Goal: Communication & Community: Answer question/provide support

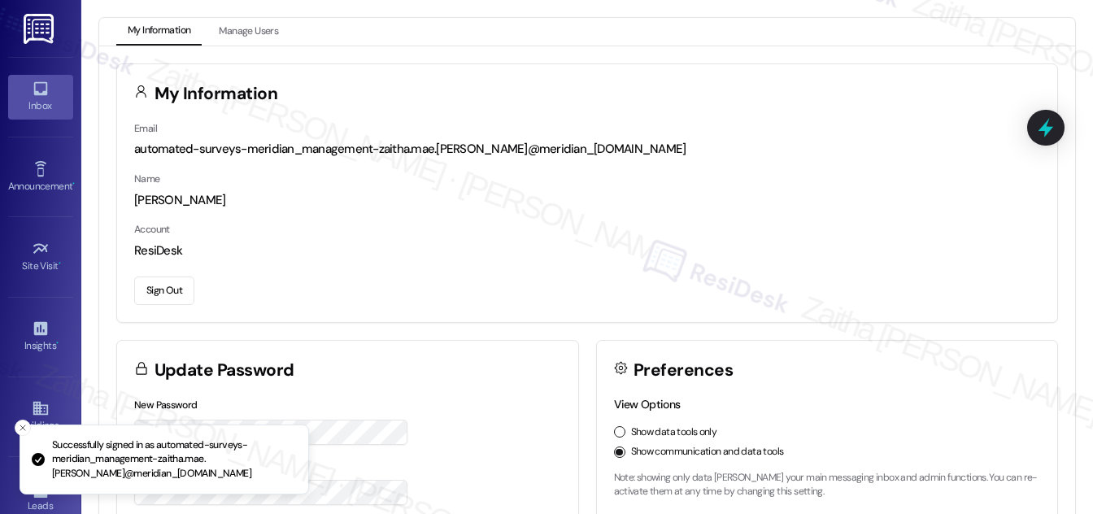
click at [50, 107] on div "Inbox" at bounding box center [40, 106] width 81 height 16
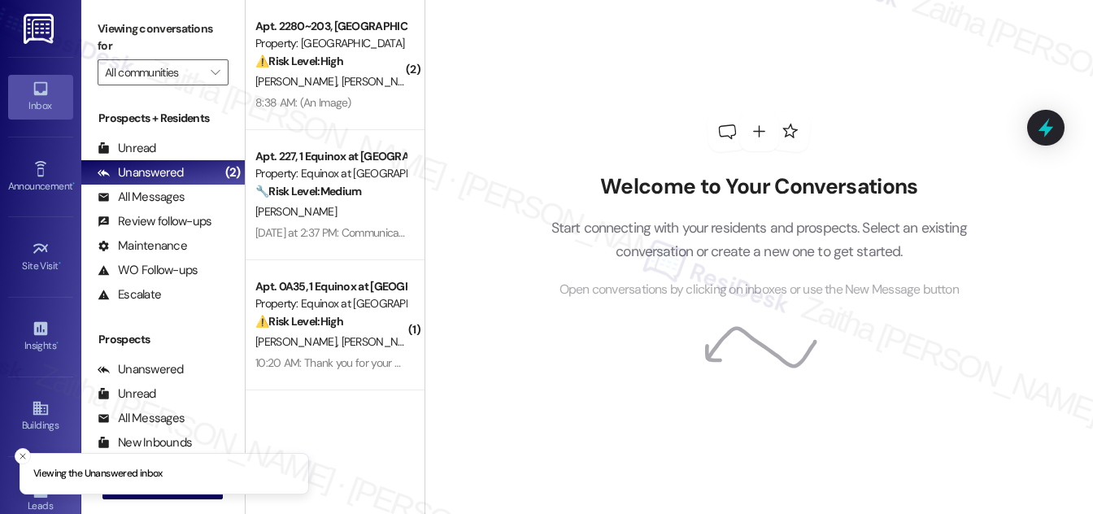
scroll to position [215, 0]
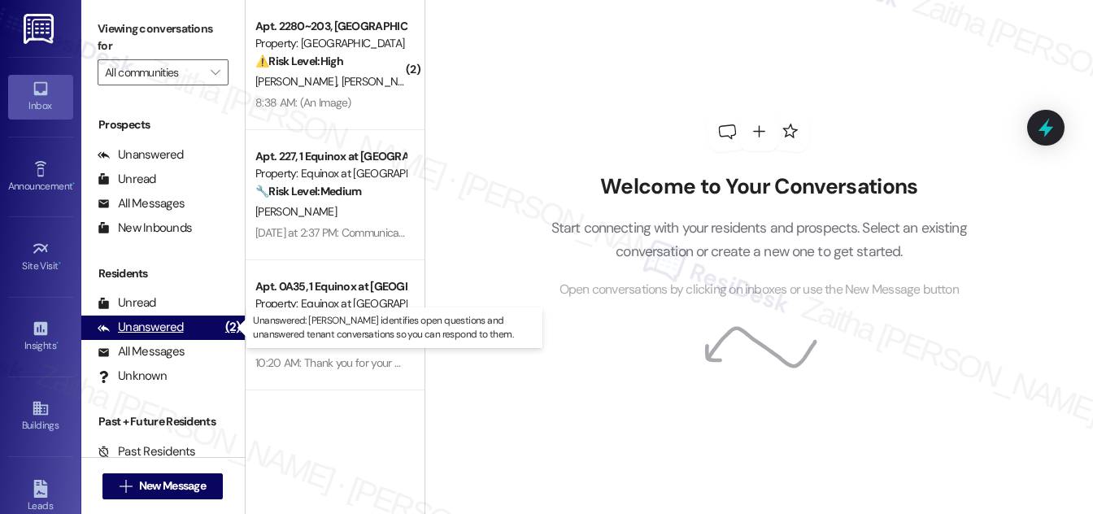
click at [170, 327] on div "Unanswered" at bounding box center [141, 327] width 86 height 17
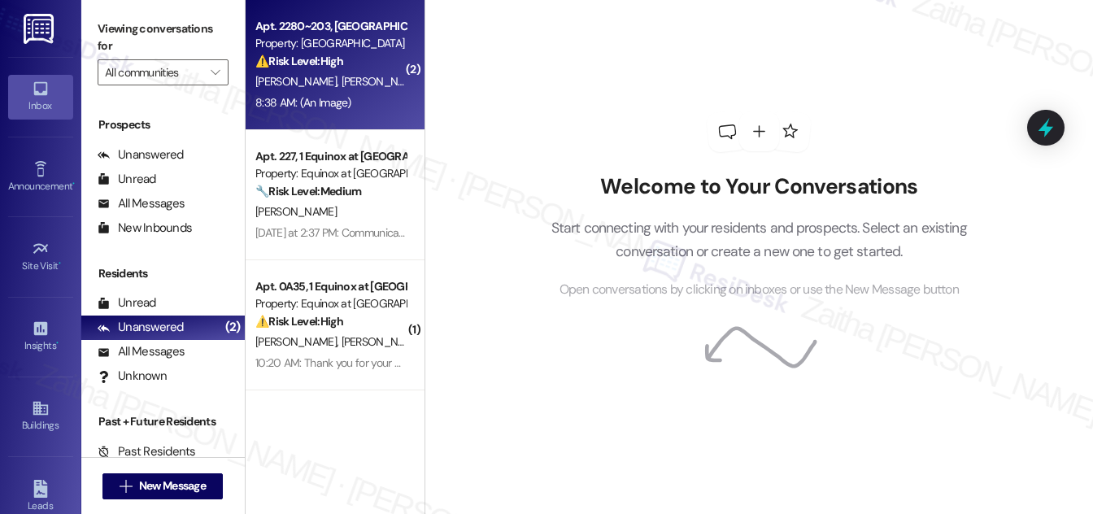
click at [372, 76] on div "[PERSON_NAME] [PERSON_NAME]" at bounding box center [331, 82] width 154 height 20
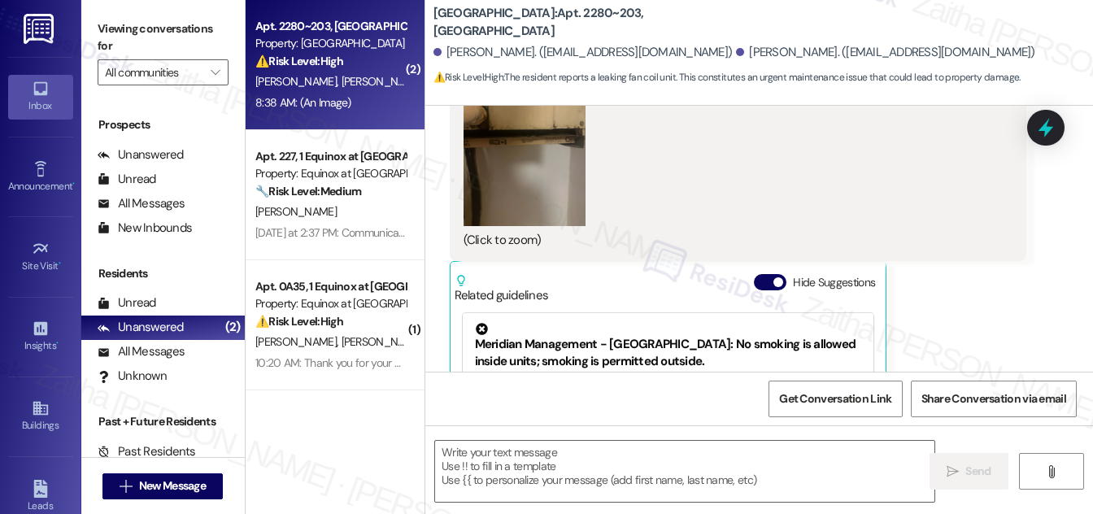
scroll to position [1041, 0]
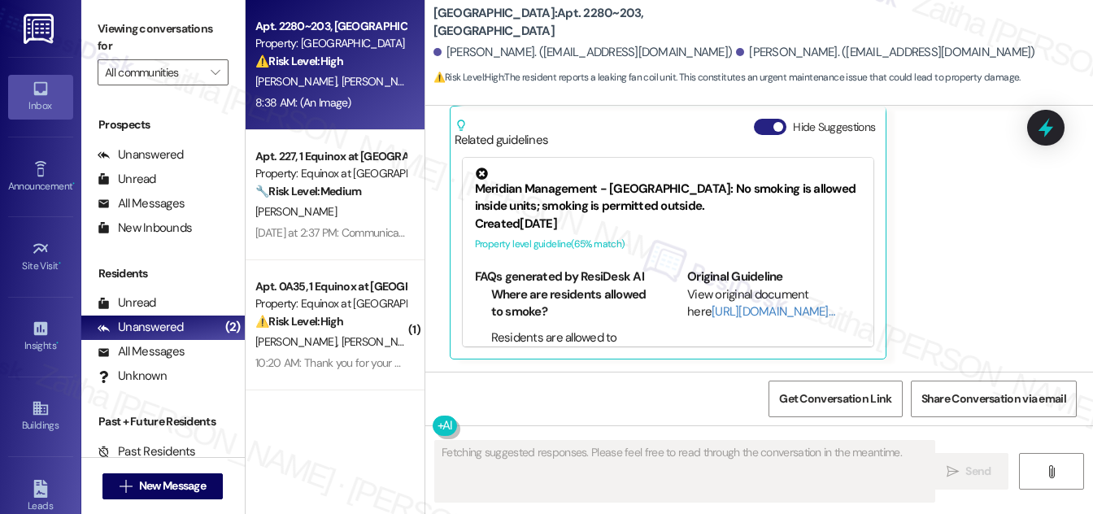
click at [762, 126] on button "Hide Suggestions" at bounding box center [770, 127] width 33 height 16
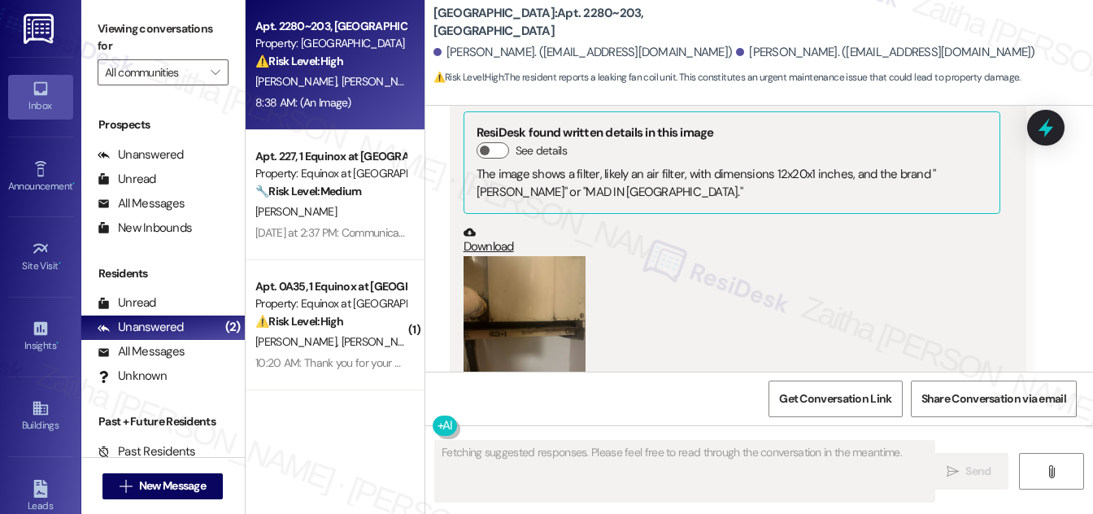
scroll to position [838, 0]
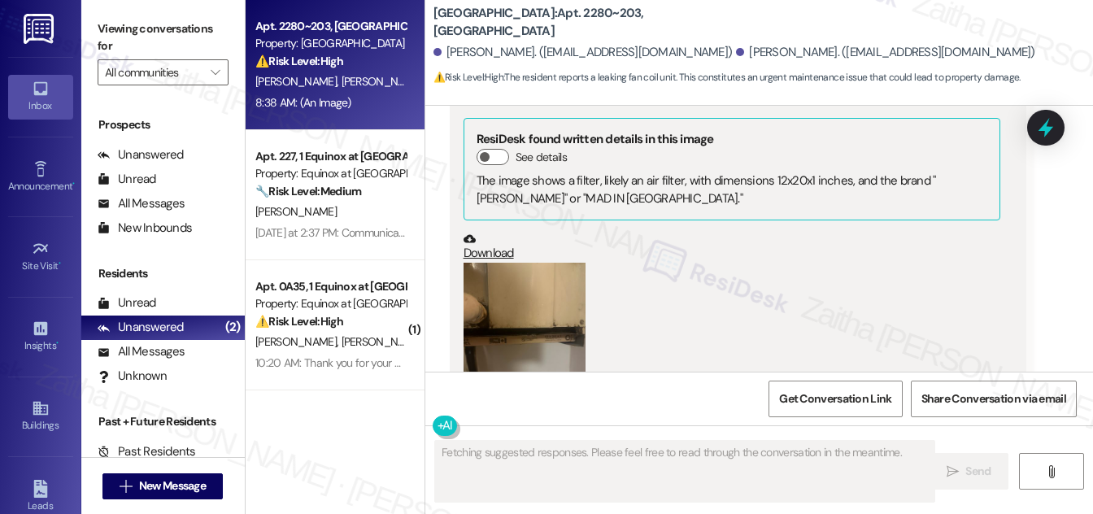
click at [531, 316] on button "Zoom image" at bounding box center [524, 344] width 122 height 163
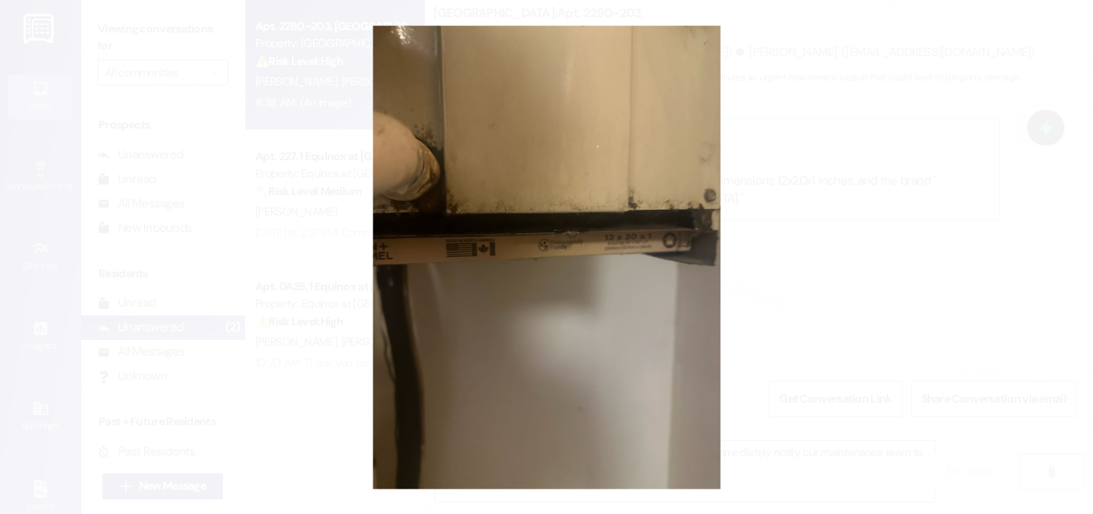
type textarea "{{first_name}}, I understand your fan coil unit is leaking. I'll immediately no…"
click at [922, 197] on button "Unzoom image" at bounding box center [546, 257] width 1093 height 514
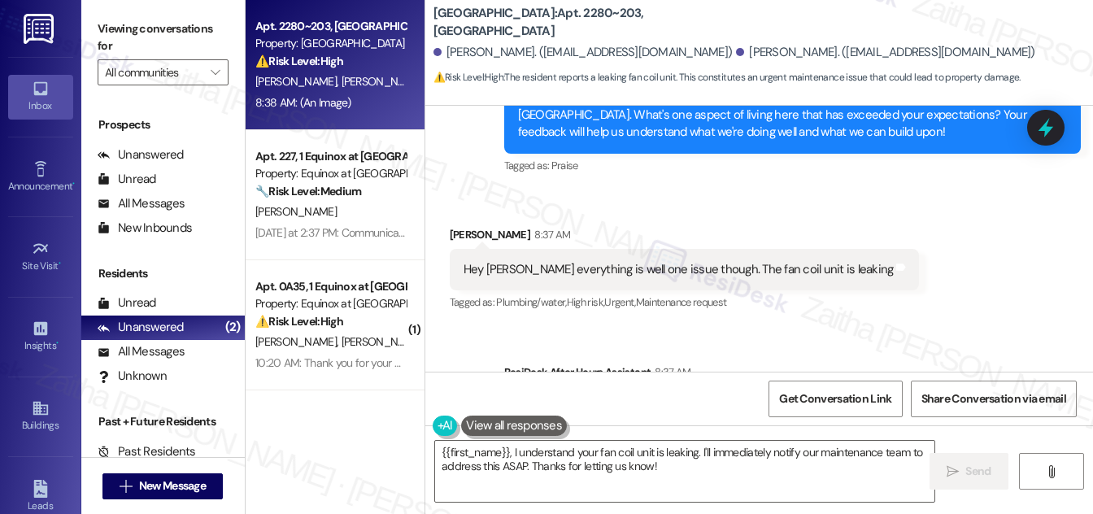
scroll to position [394, 0]
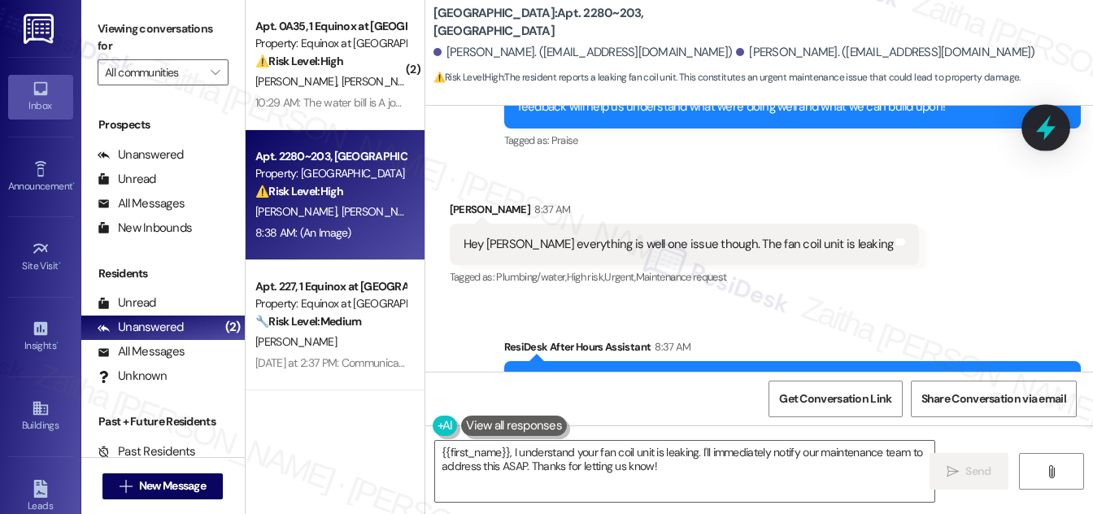
click at [1034, 138] on icon at bounding box center [1046, 128] width 28 height 28
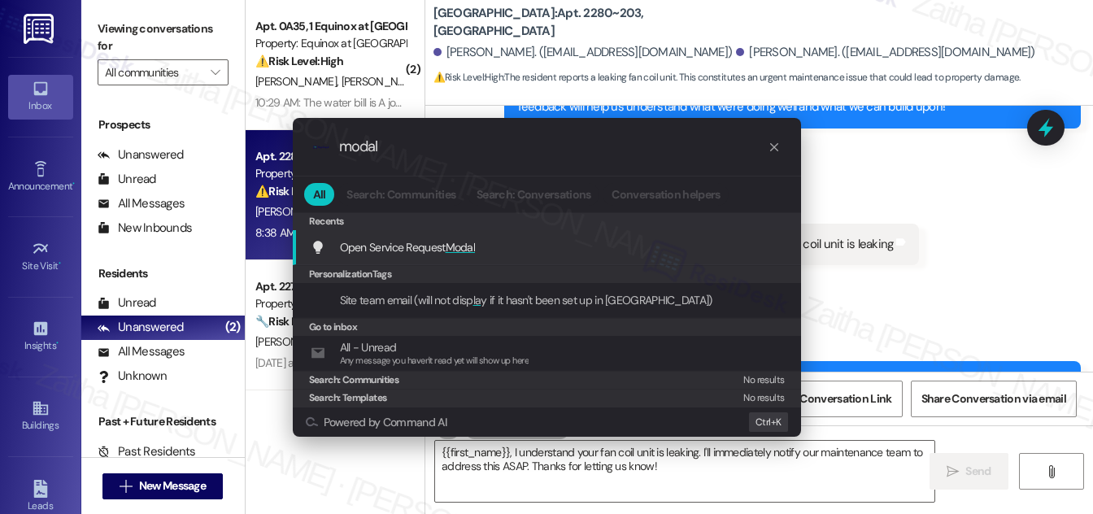
click at [465, 241] on span "Modal" at bounding box center [461, 247] width 30 height 15
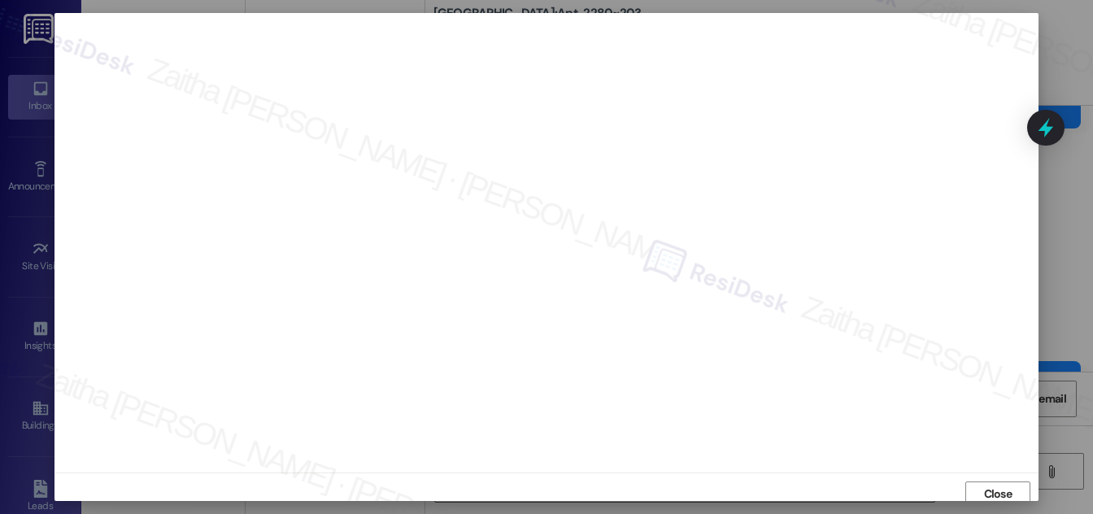
scroll to position [0, 0]
click at [991, 500] on span "Close" at bounding box center [998, 497] width 28 height 17
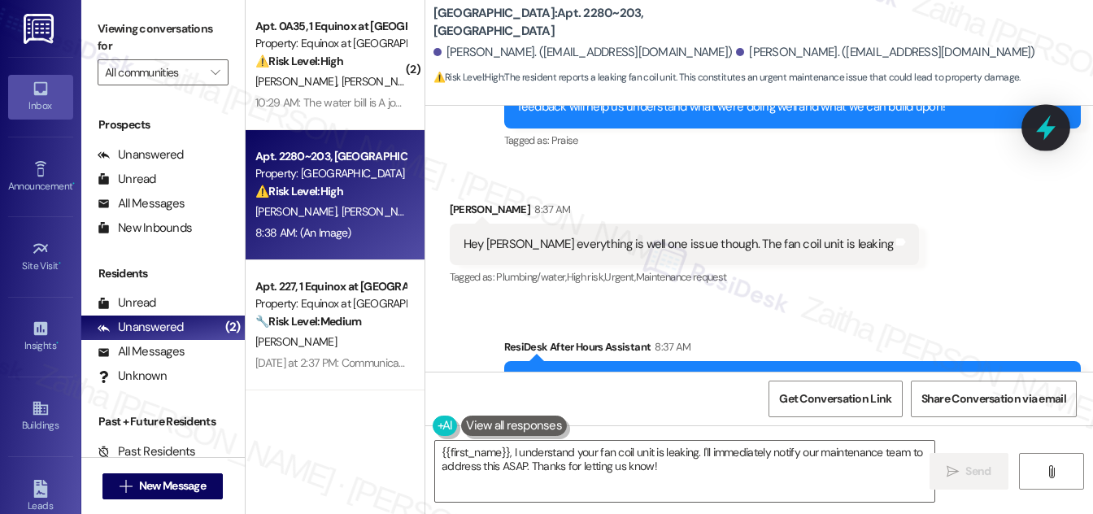
click at [1047, 128] on icon at bounding box center [1046, 127] width 20 height 25
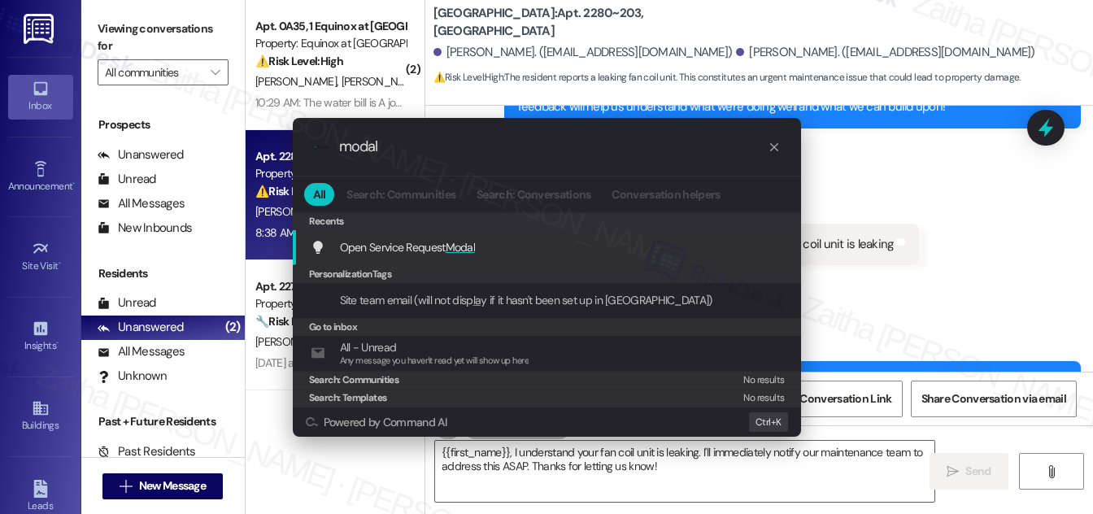
type input "modal"
click at [468, 242] on span "Modal" at bounding box center [461, 247] width 30 height 15
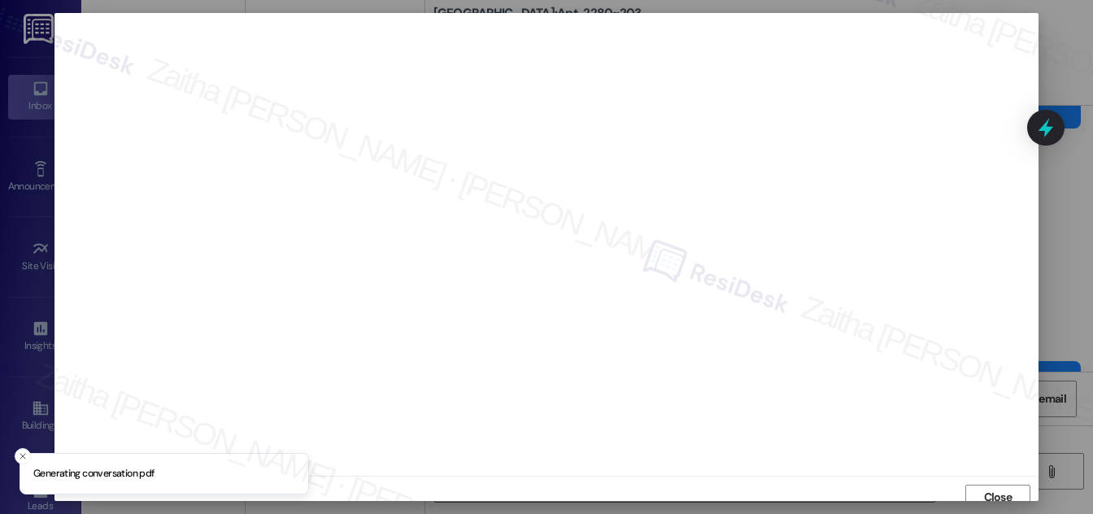
scroll to position [9, 0]
click at [984, 481] on span "Close" at bounding box center [998, 488] width 28 height 17
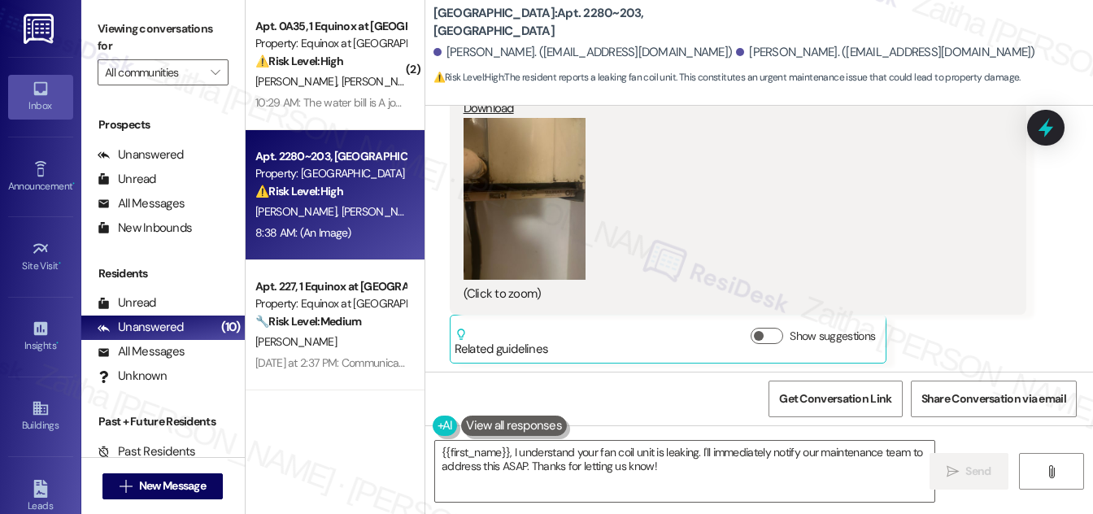
scroll to position [986, 0]
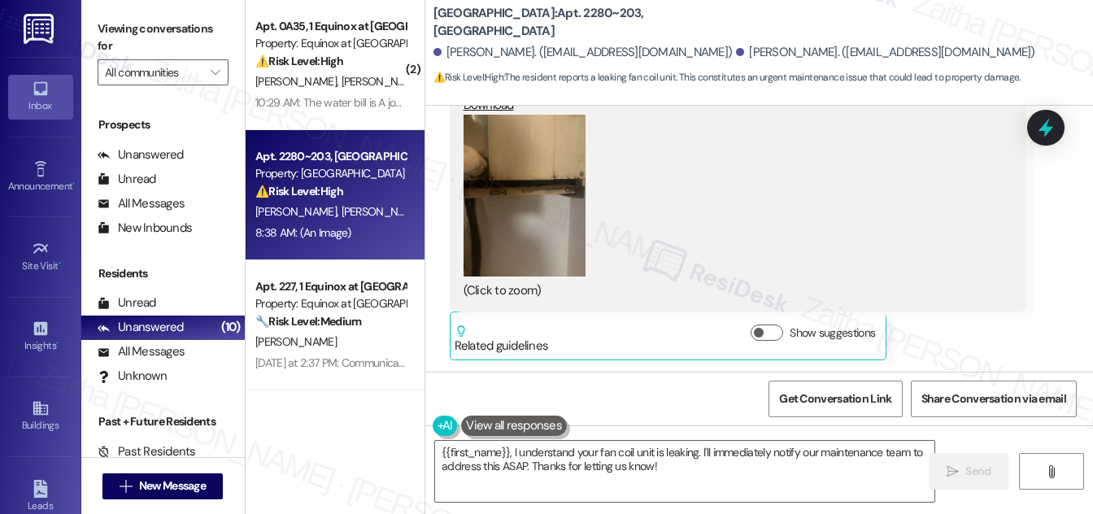
click at [543, 217] on button "Zoom image" at bounding box center [524, 196] width 122 height 163
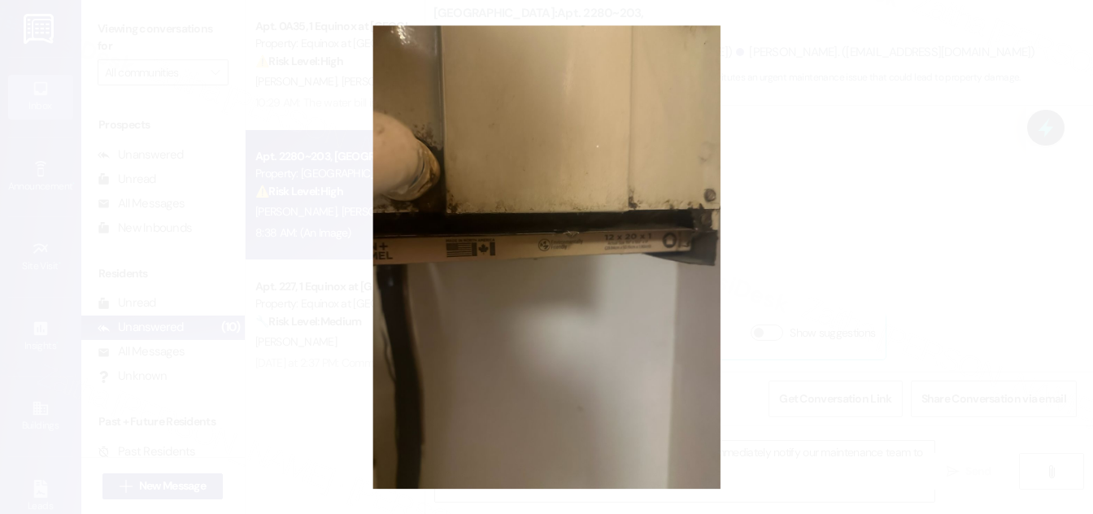
click at [833, 235] on button "Unzoom image" at bounding box center [546, 257] width 1093 height 514
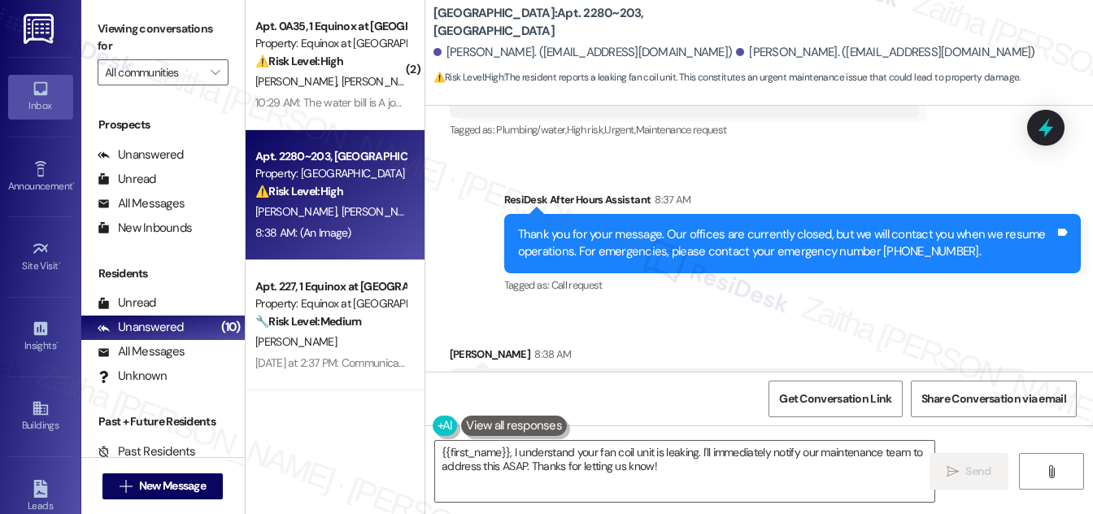
scroll to position [468, 0]
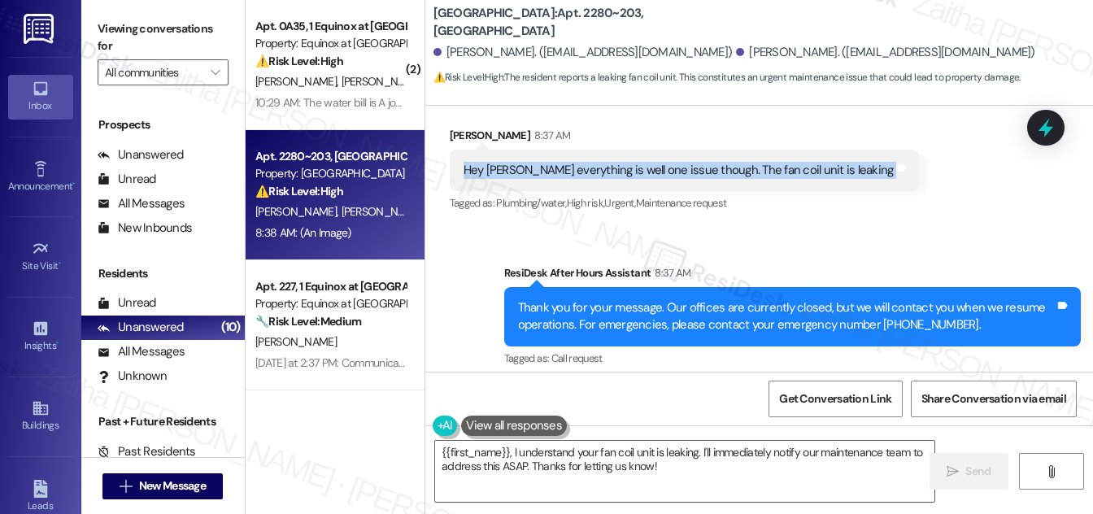
drag, startPoint x: 457, startPoint y: 176, endPoint x: 826, endPoint y: 154, distance: 369.8
click at [826, 154] on div "Hey Sarah everything is well one issue though. The fan coil unit is leaking Tag…" at bounding box center [685, 170] width 470 height 41
copy div "Hey Sarah everything is well one issue though. The fan coil unit is leaking Tag…"
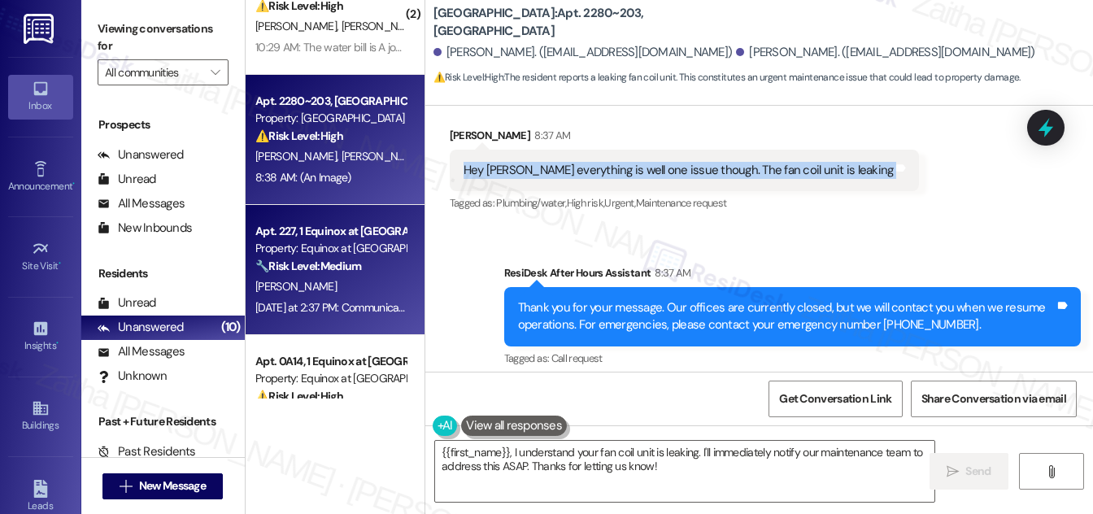
scroll to position [0, 0]
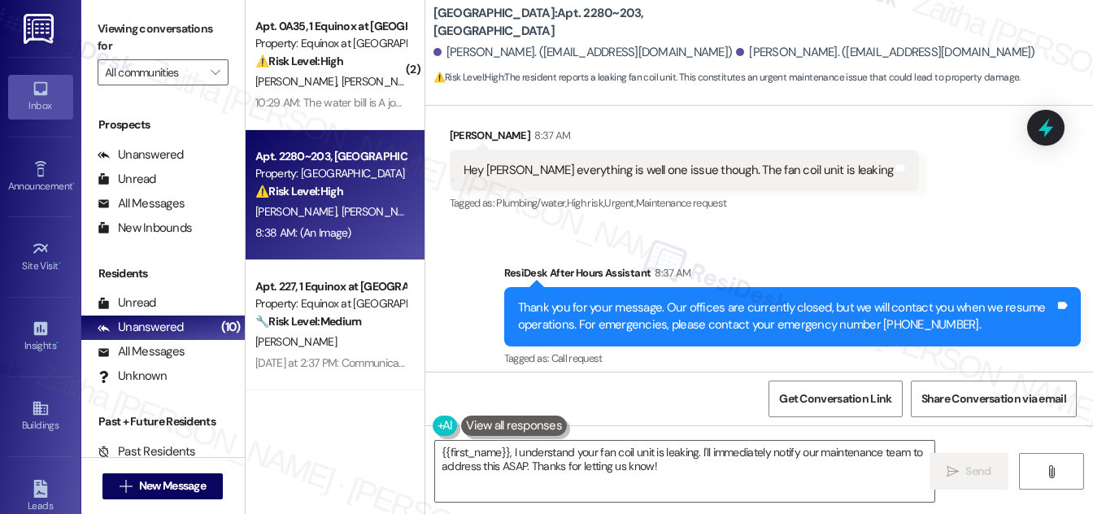
click at [925, 201] on div "Received via SMS Isak Orellana 8:37 AM Hey Sarah everything is well one issue t…" at bounding box center [759, 158] width 668 height 137
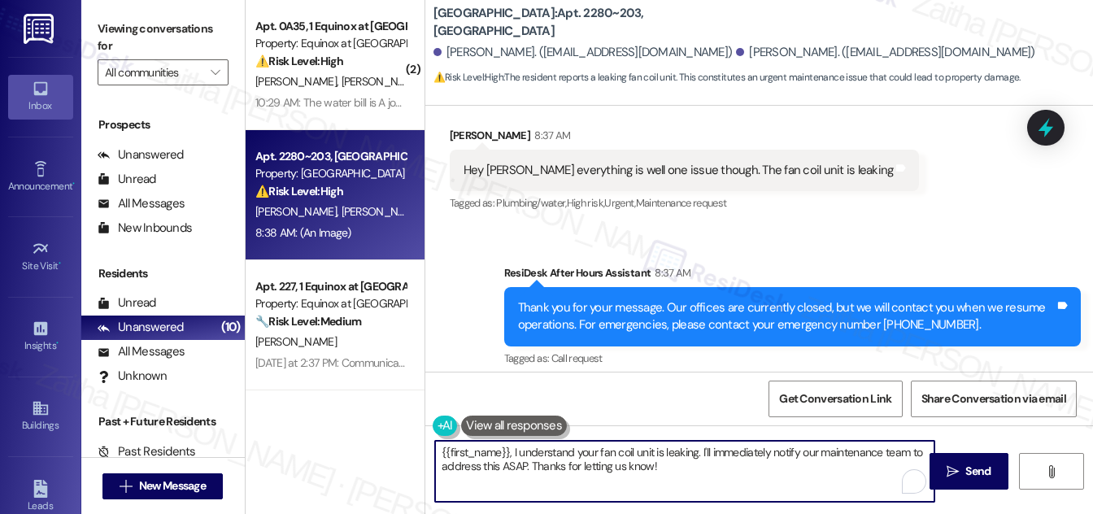
drag, startPoint x: 511, startPoint y: 450, endPoint x: 679, endPoint y: 455, distance: 167.6
click at [679, 455] on textarea "{{first_name}}, I understand your fan coil unit is leaking. I'll immediately no…" at bounding box center [684, 471] width 499 height 61
click at [655, 472] on textarea "{{first_name}}, I understand your fan coil unit is leaking. I'll immediately no…" at bounding box center [684, 471] width 499 height 61
click at [438, 450] on textarea "{{first_name}}, I understand your fan coil unit is leaking. I'll immediately no…" at bounding box center [684, 471] width 499 height 61
drag, startPoint x: 438, startPoint y: 450, endPoint x: 695, endPoint y: 472, distance: 257.9
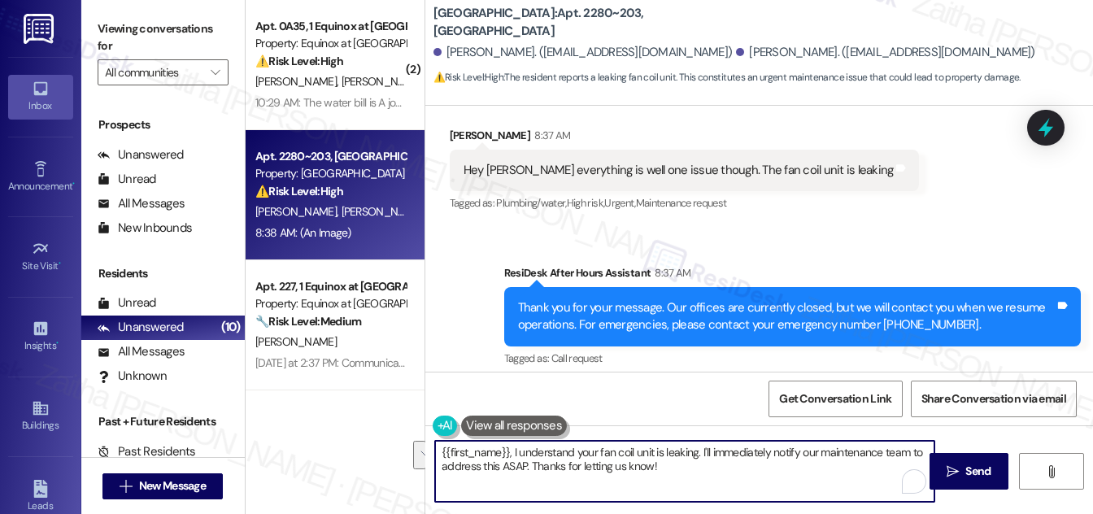
click at [695, 472] on textarea "{{first_name}}, I understand your fan coil unit is leaking. I'll immediately no…" at bounding box center [684, 471] width 499 height 61
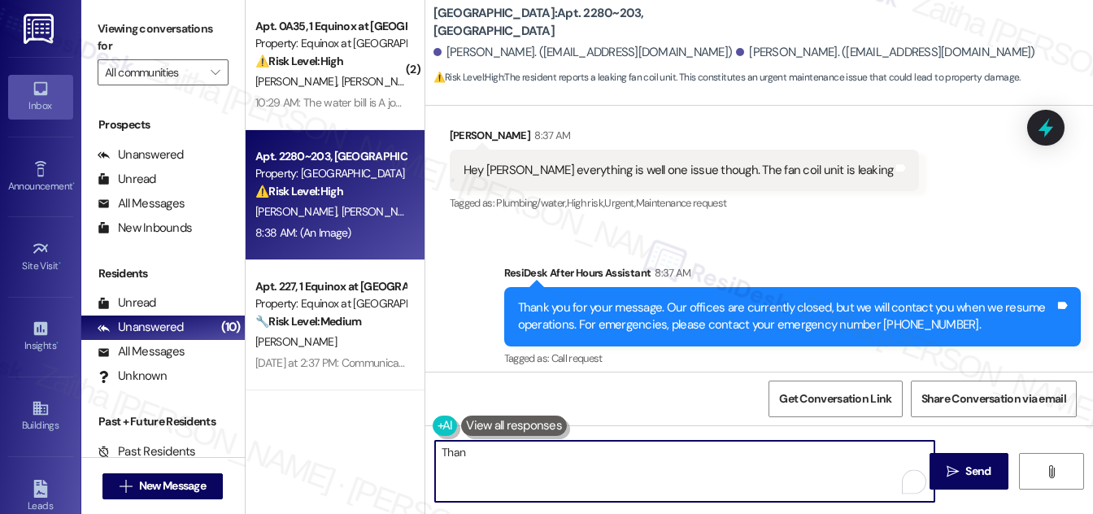
scroll to position [394, 0]
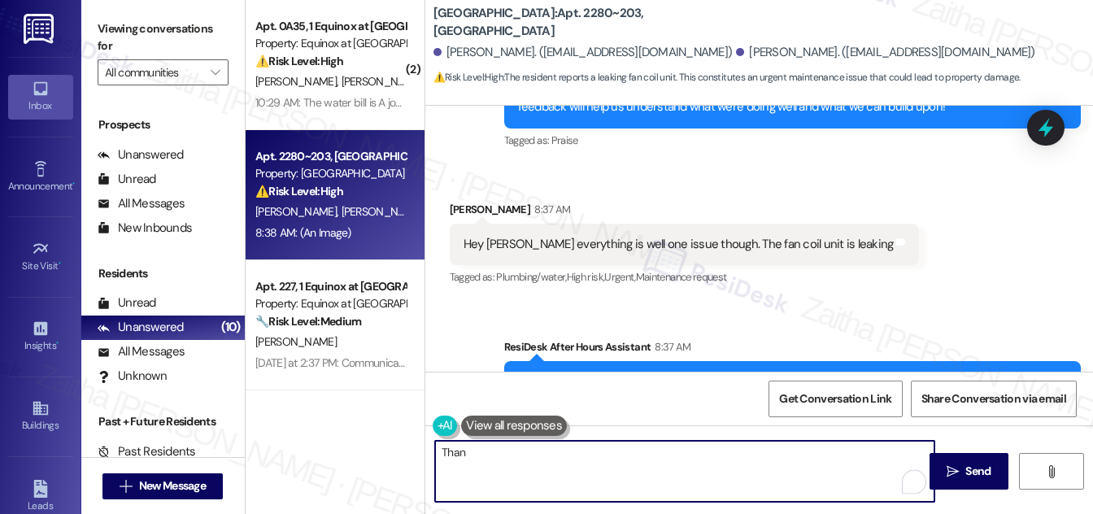
click at [455, 208] on div "Isak Orellana 8:37 AM" at bounding box center [685, 212] width 470 height 23
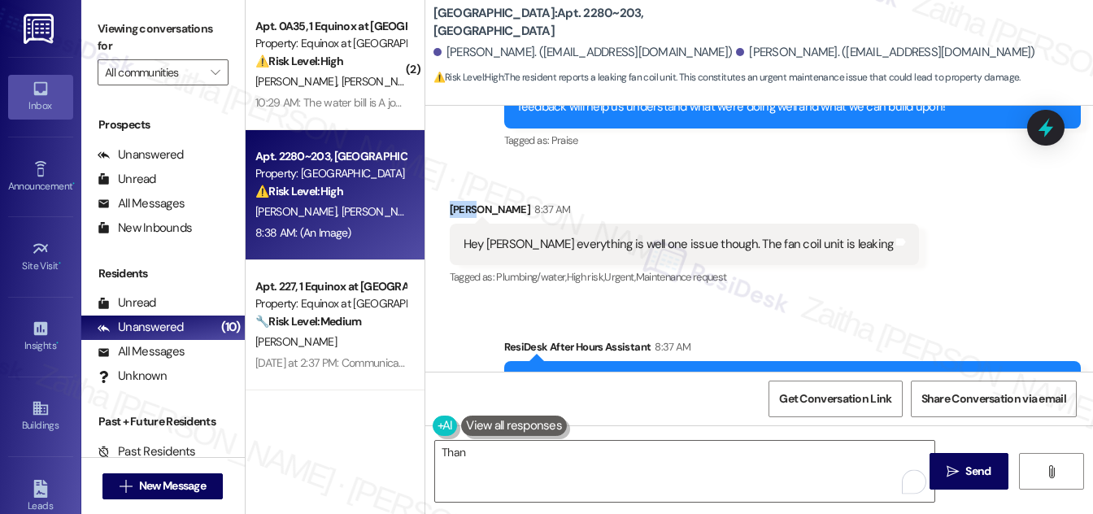
click at [455, 208] on div "Isak Orellana 8:37 AM" at bounding box center [685, 212] width 470 height 23
copy div "Isak"
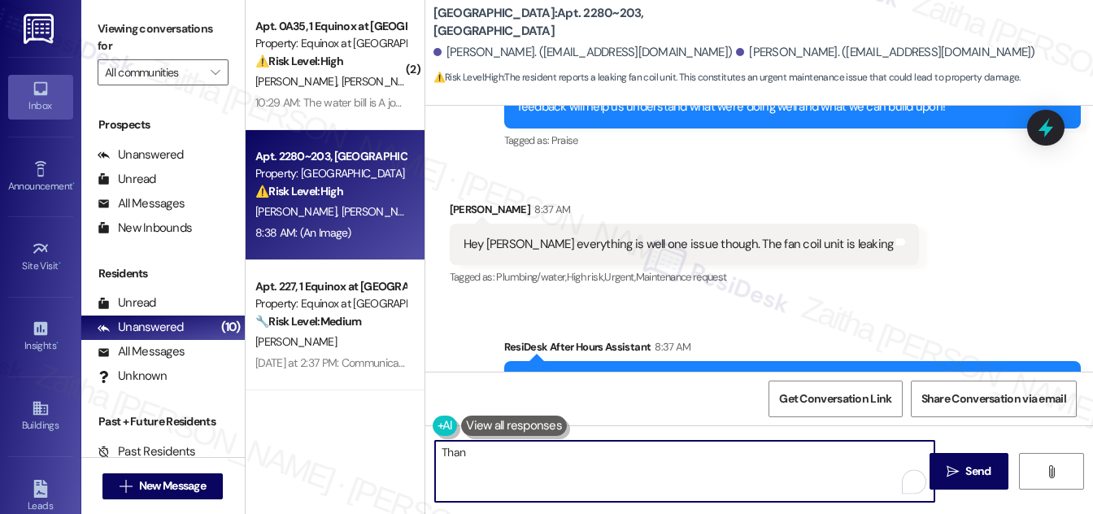
click at [450, 455] on textarea "Than" at bounding box center [684, 471] width 499 height 61
paste textarea "Isak"
paste textarea "I’m glad to hear everything else is going well. I’m sorry to hear about the fan…"
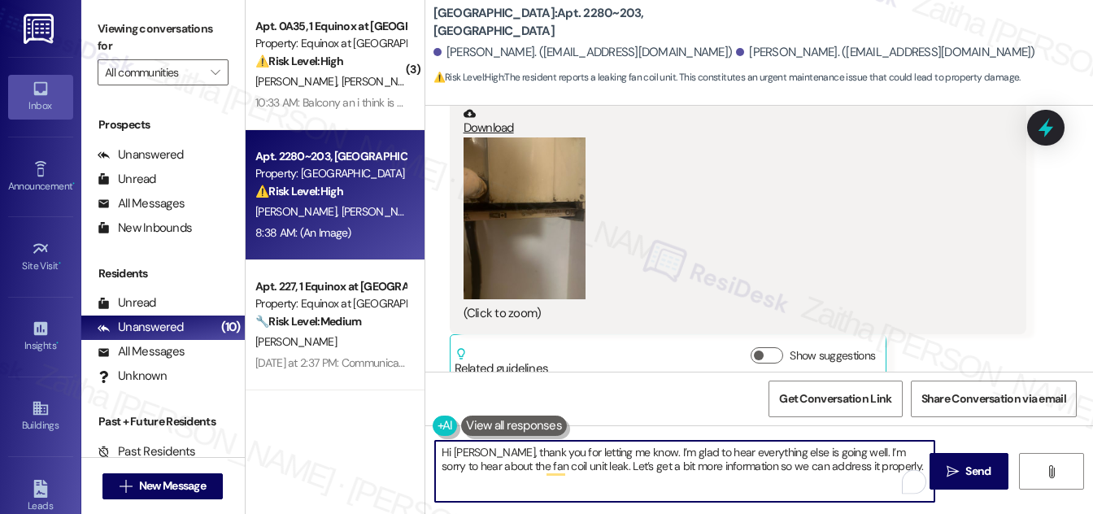
scroll to position [986, 0]
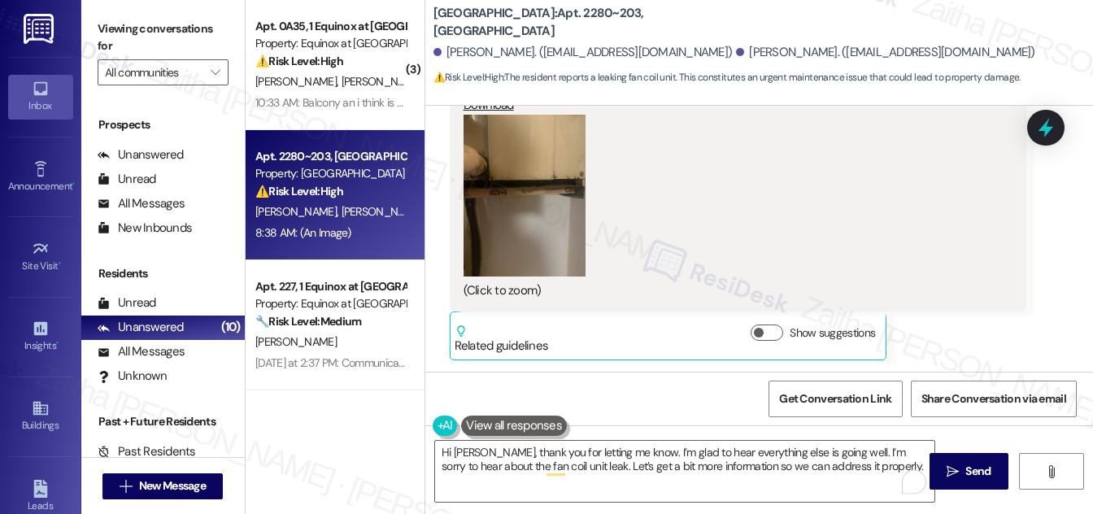
click at [539, 233] on button "Zoom image" at bounding box center [524, 196] width 122 height 163
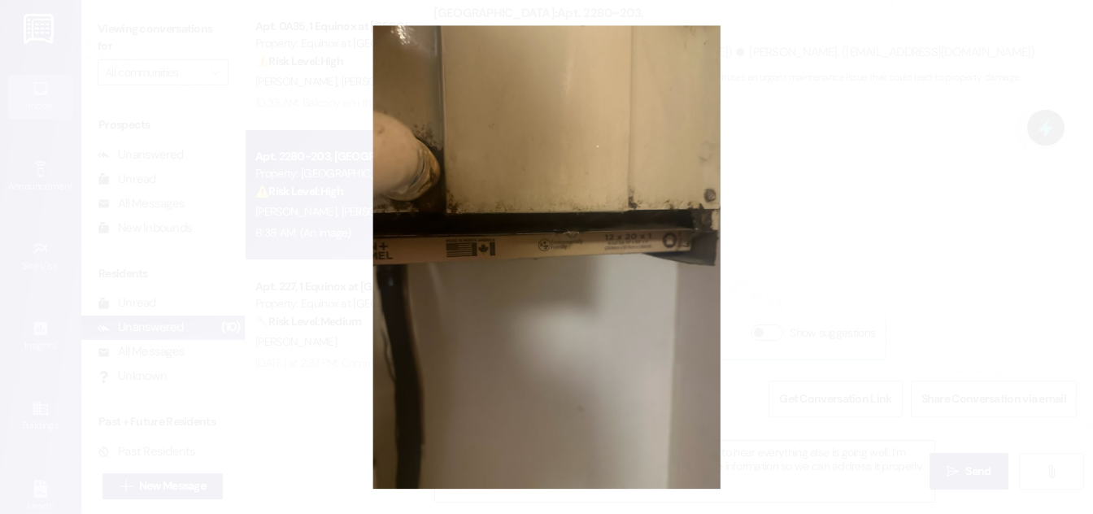
click at [865, 255] on button "Unzoom image" at bounding box center [546, 257] width 1093 height 514
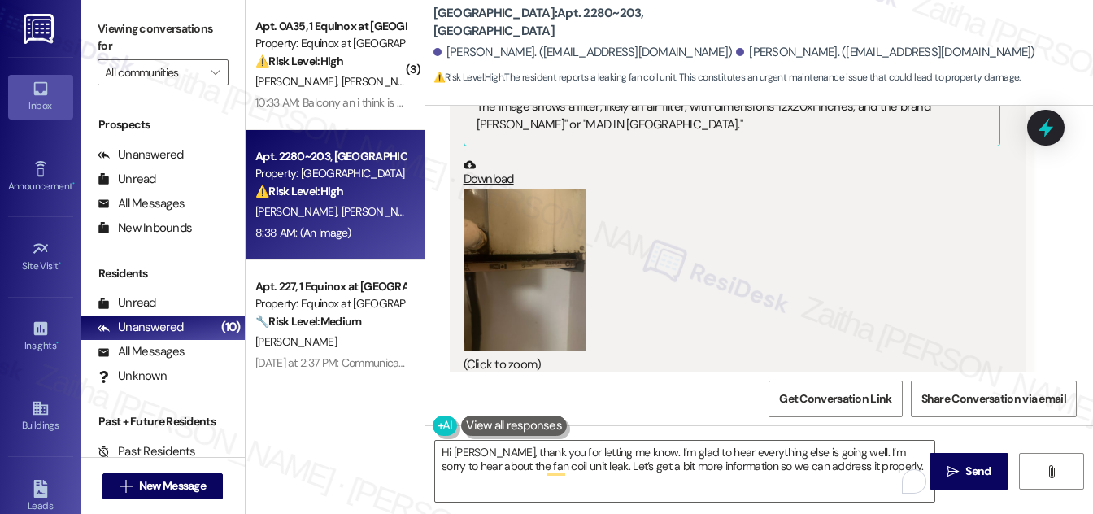
scroll to position [764, 0]
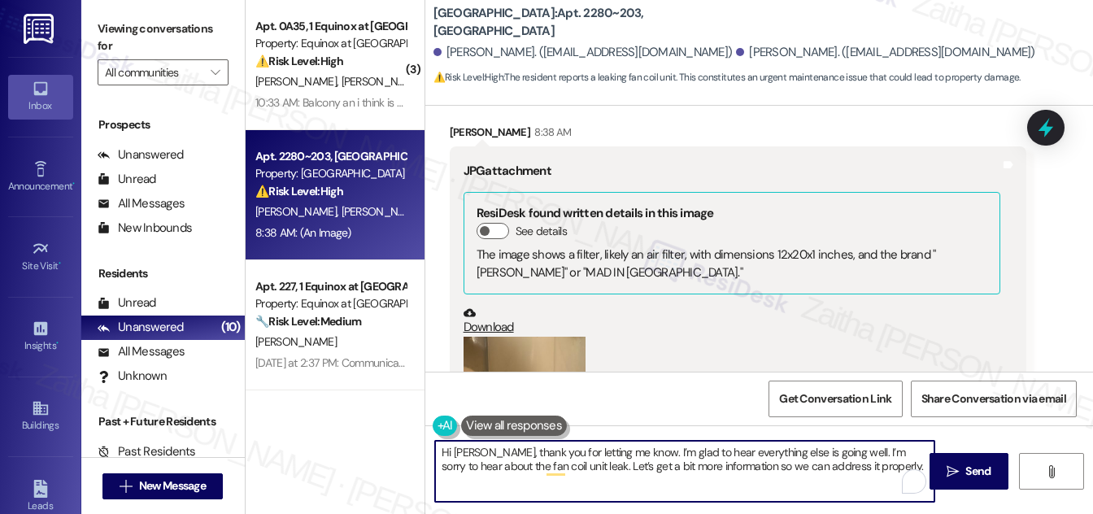
click at [866, 463] on textarea "Hi Isak, thank you for letting me know. I’m glad to hear everything else is goi…" at bounding box center [684, 471] width 499 height 61
paste textarea "When did you first notice the leak?"
drag, startPoint x: 859, startPoint y: 461, endPoint x: 868, endPoint y: 485, distance: 25.2
click at [868, 485] on textarea "Hi Isak, thank you for letting me know. I’m glad to hear everything else is goi…" at bounding box center [684, 471] width 499 height 61
paste textarea "Is it a steady drip or occasional?"
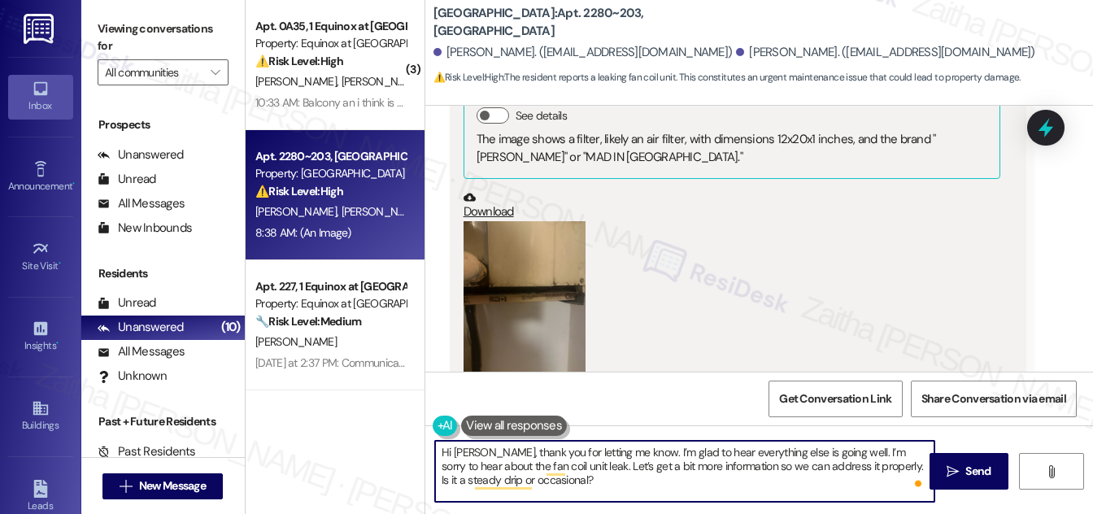
scroll to position [986, 0]
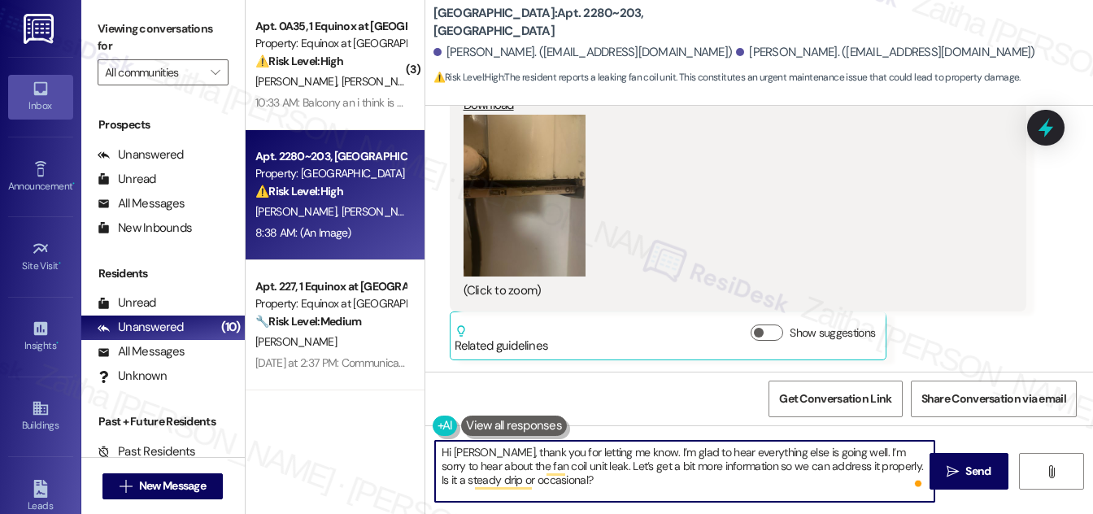
click at [859, 463] on textarea "Hi Isak, thank you for letting me know. I’m glad to hear everything else is goi…" at bounding box center [684, 471] width 499 height 61
paste textarea "When did you first notice the leak?"
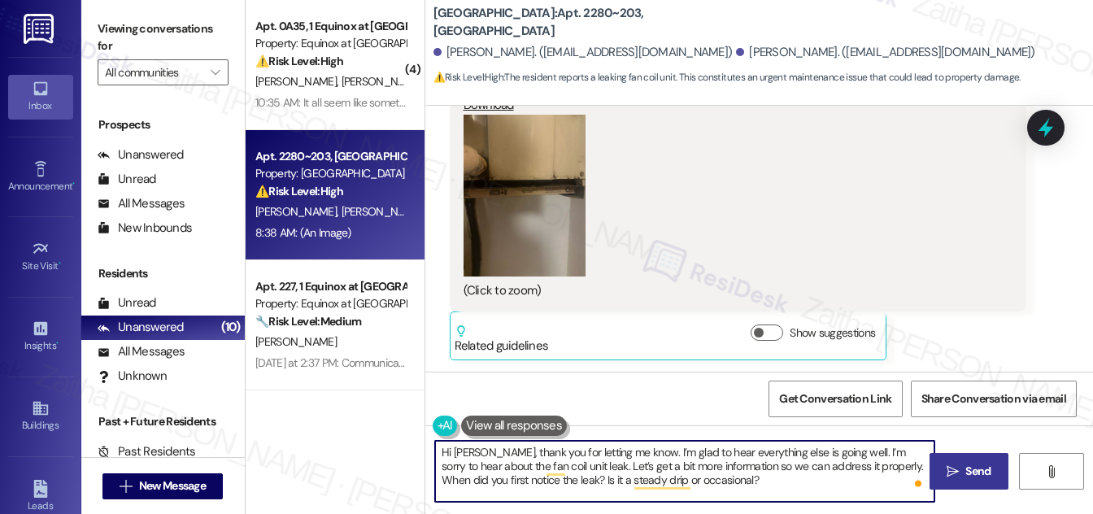
type textarea "Hi Isak, thank you for letting me know. I’m glad to hear everything else is goi…"
click at [967, 465] on span "Send" at bounding box center [977, 471] width 25 height 17
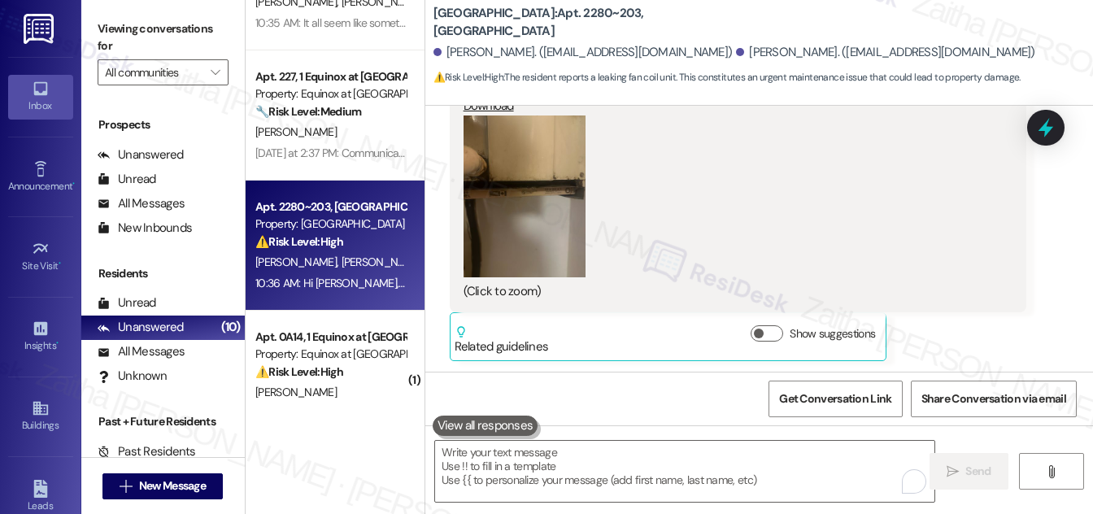
scroll to position [0, 0]
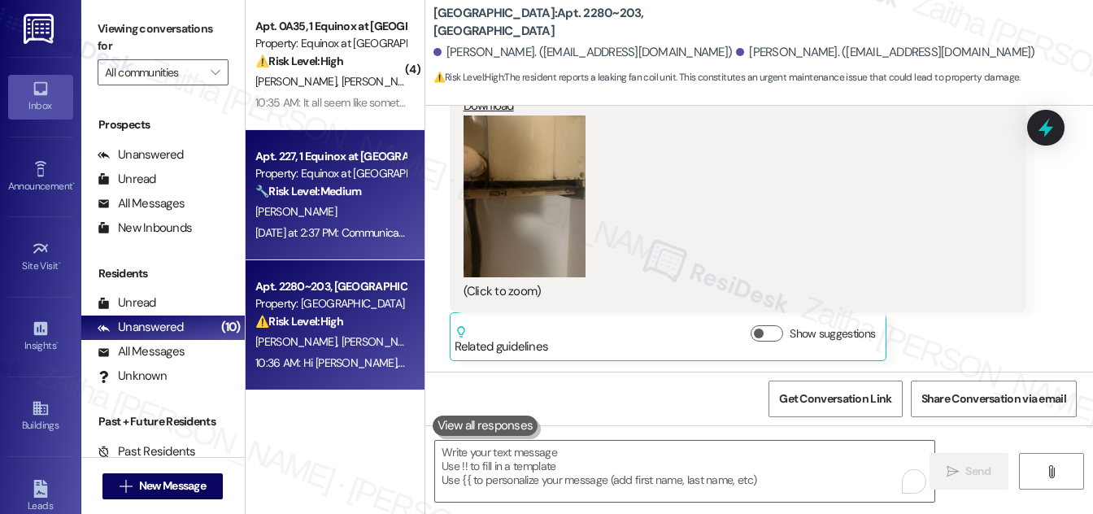
click at [377, 217] on div "[PERSON_NAME]" at bounding box center [331, 212] width 154 height 20
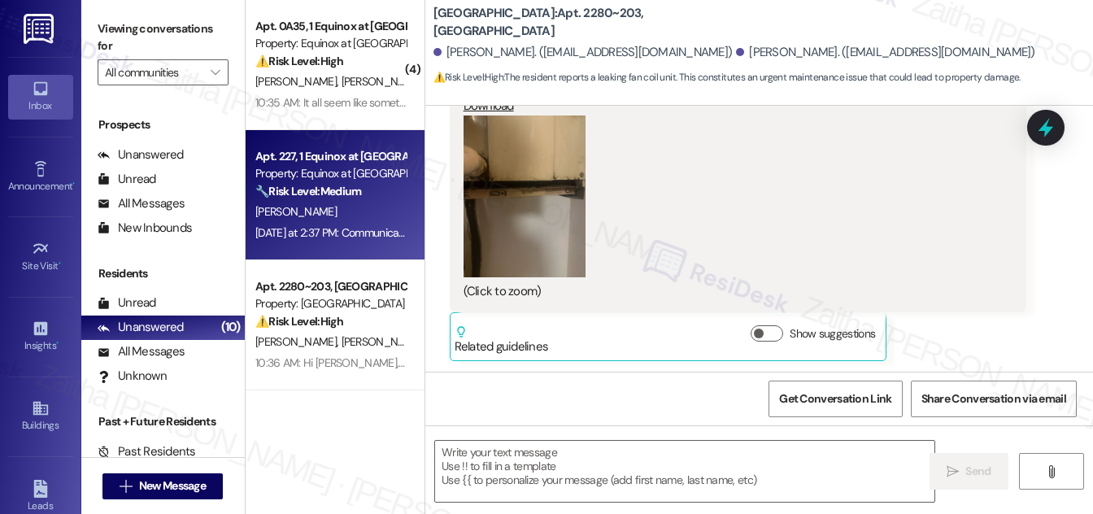
type textarea "Fetching suggested responses. Please feel free to read through the conversation…"
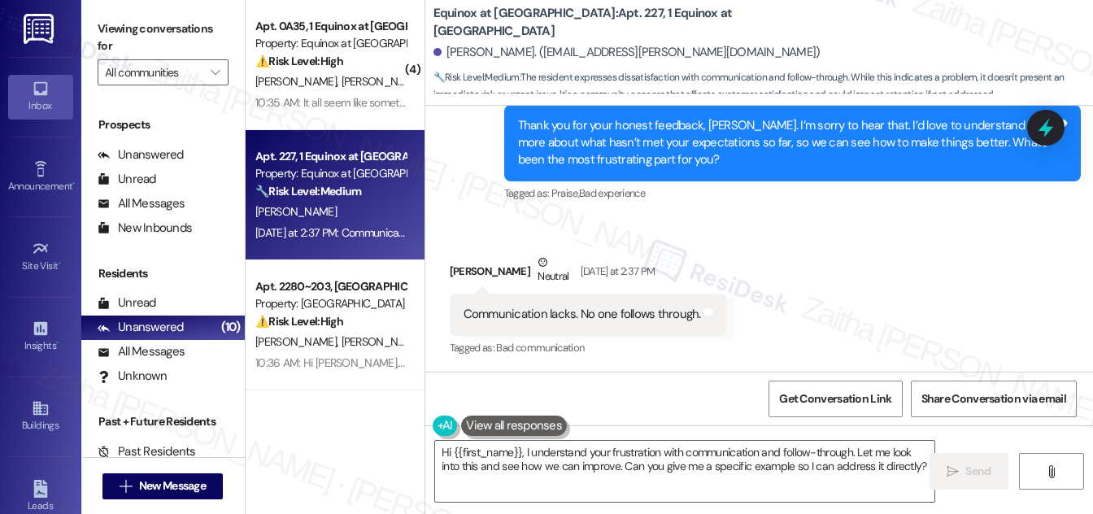
scroll to position [823, 0]
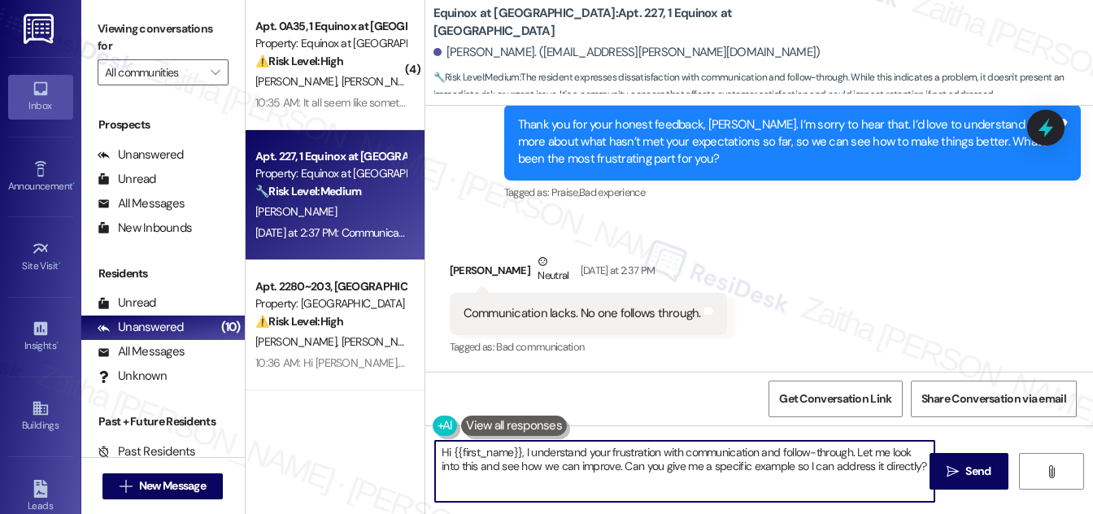
click at [442, 450] on textarea "Hi {{first_name}}, I understand your frustration with communication and follow-…" at bounding box center [684, 471] width 499 height 61
drag, startPoint x: 647, startPoint y: 449, endPoint x: 631, endPoint y: 489, distance: 43.0
click at [631, 489] on textarea "Thank you for your feedback, {{first_name}}. I understand your frustration with…" at bounding box center [684, 471] width 499 height 61
click at [707, 482] on textarea "Thank you for your feedback, {{first_name}}. I understand your frustration with…" at bounding box center [684, 471] width 499 height 61
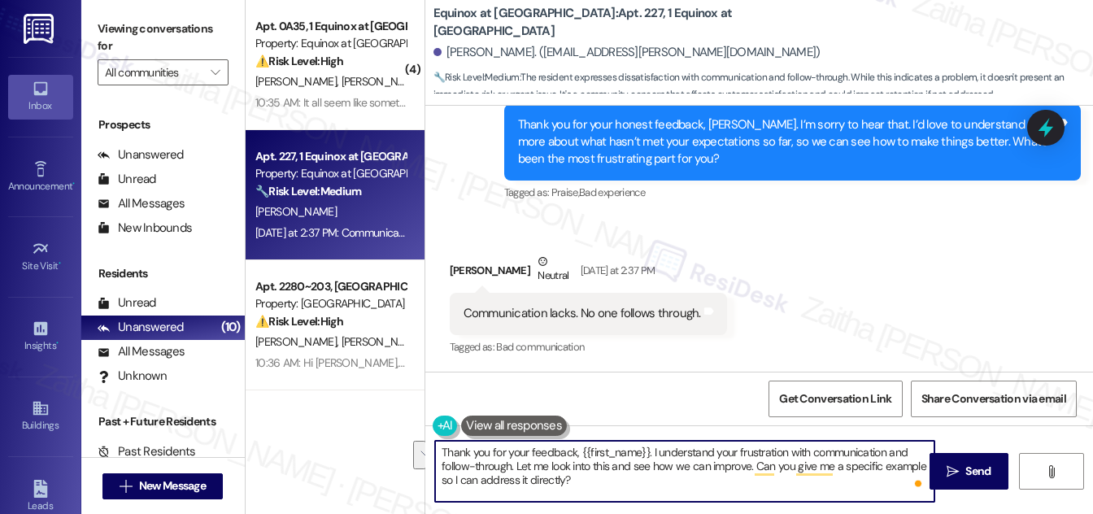
drag, startPoint x: 649, startPoint y: 449, endPoint x: 515, endPoint y: 463, distance: 135.0
click at [515, 463] on textarea "Thank you for your feedback, {{first_name}}. I understand your frustration with…" at bounding box center [684, 471] width 499 height 61
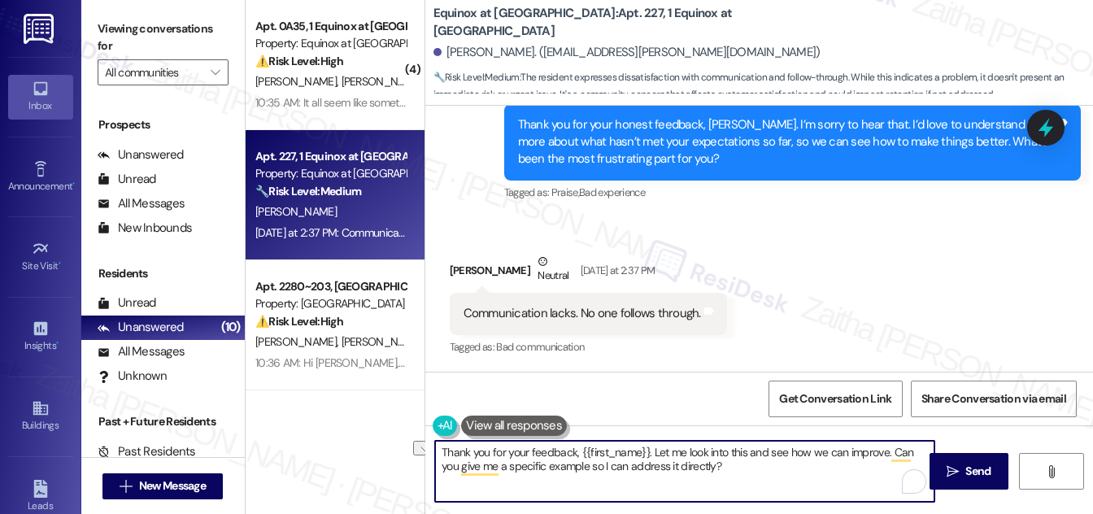
drag, startPoint x: 651, startPoint y: 448, endPoint x: 746, endPoint y: 446, distance: 95.2
click at [746, 446] on textarea "Thank you for your feedback, {{first_name}}. Let me look into this and see how …" at bounding box center [684, 471] width 499 height 61
drag, startPoint x: 482, startPoint y: 465, endPoint x: 807, endPoint y: 479, distance: 324.7
click at [807, 479] on textarea "Thank you for your feedback, {{first_name}}. I'll pass this along to the team a…" at bounding box center [684, 471] width 499 height 61
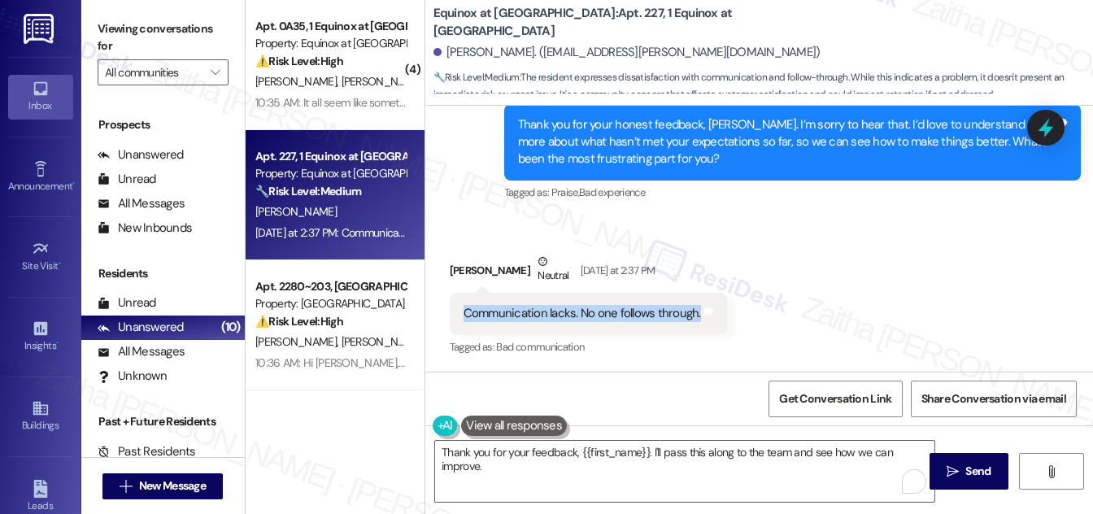
drag, startPoint x: 453, startPoint y: 310, endPoint x: 694, endPoint y: 309, distance: 240.7
click at [694, 309] on div "Communication lacks. No one follows through. Tags and notes" at bounding box center [588, 313] width 277 height 41
copy div "Communication lacks. No one follows through."
click at [867, 279] on div "Received via SMS Lindsay Hackbarth Neutral Yesterday at 2:37 PM Communication l…" at bounding box center [759, 293] width 668 height 154
click at [511, 452] on textarea "Thank you for your feedback, {{first_name}}. I'll pass this along to the team a…" at bounding box center [684, 471] width 499 height 61
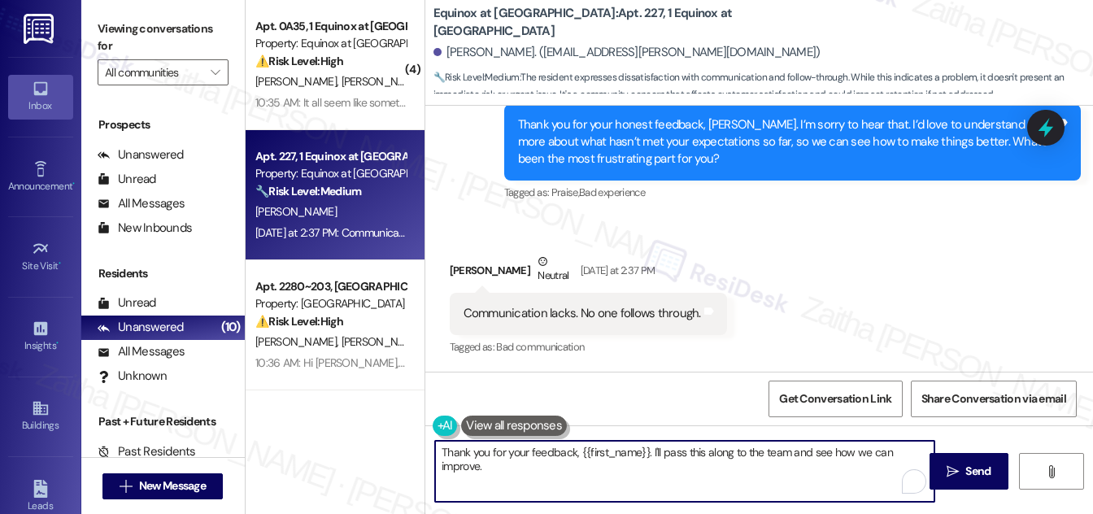
click at [511, 452] on textarea "Thank you for your feedback, {{first_name}}. I'll pass this along to the team a…" at bounding box center [684, 471] width 499 height 61
click at [497, 465] on textarea "Thank you for the honest feedback, {{first_name}}. I'll pass this along to the …" at bounding box center [684, 471] width 499 height 61
paste textarea "Can you share a specific example of when follow-through was missing?"
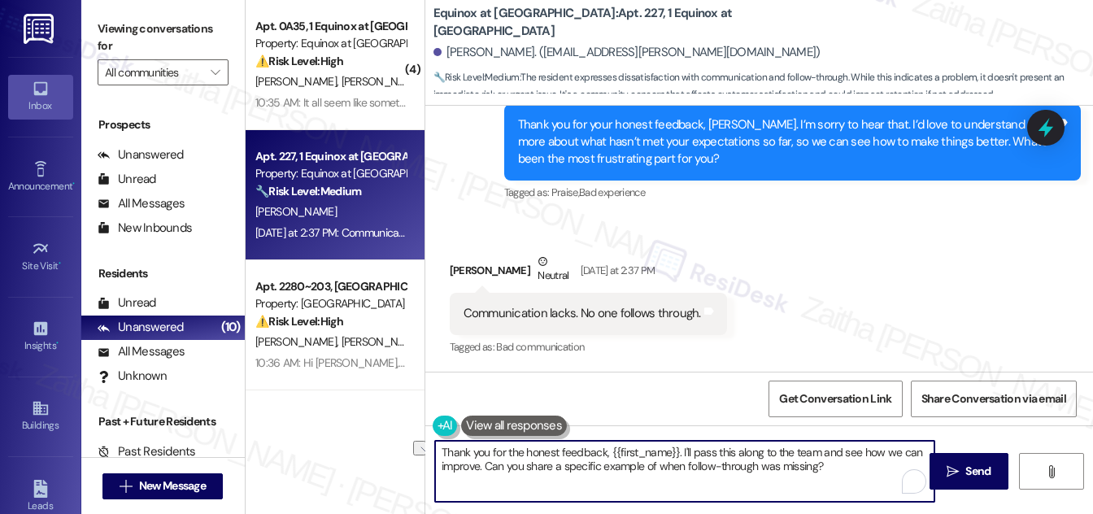
drag, startPoint x: 481, startPoint y: 467, endPoint x: 524, endPoint y: 460, distance: 43.6
click at [524, 460] on textarea "Thank you for the honest feedback, {{first_name}}. I'll pass this along to the …" at bounding box center [684, 471] width 499 height 61
click at [876, 466] on textarea "Thank you for the honest feedback, {{first_name}}. I'll pass this along to the …" at bounding box center [684, 471] width 499 height 61
paste textarea "Was this regarding a repair, an update on a request, or something else?"
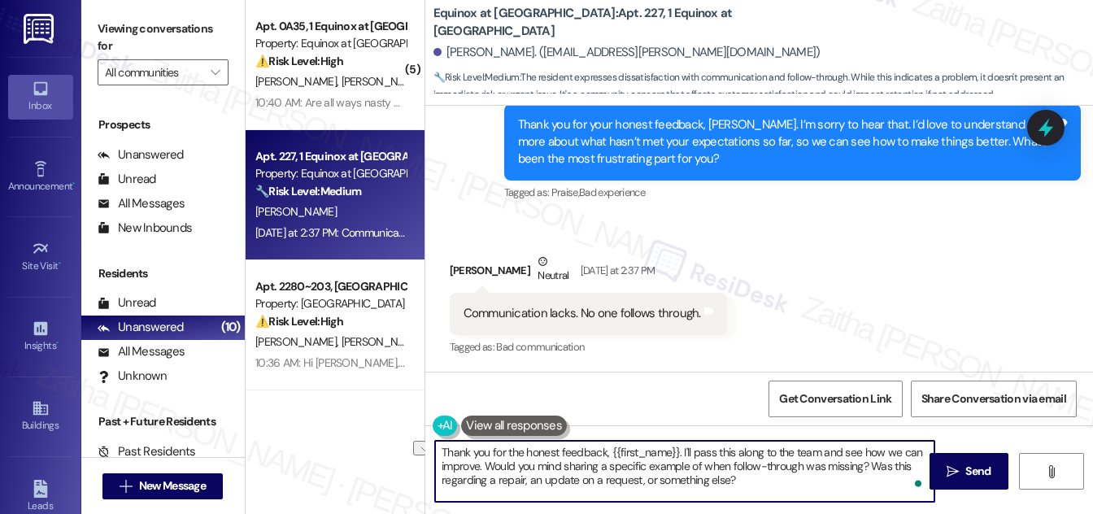
drag, startPoint x: 596, startPoint y: 468, endPoint x: 485, endPoint y: 461, distance: 111.6
click at [485, 461] on textarea "Thank you for the honest feedback, {{first_name}}. I'll pass this along to the …" at bounding box center [684, 471] width 499 height 61
paste textarea "Can you share a"
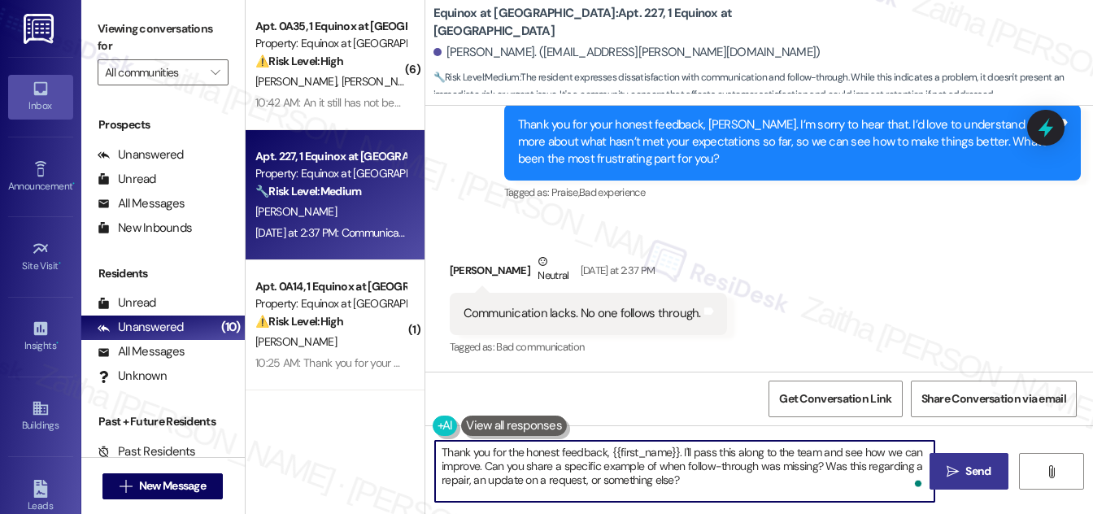
type textarea "Thank you for the honest feedback, {{first_name}}. I'll pass this along to the …"
click at [988, 468] on span "Send" at bounding box center [977, 471] width 25 height 17
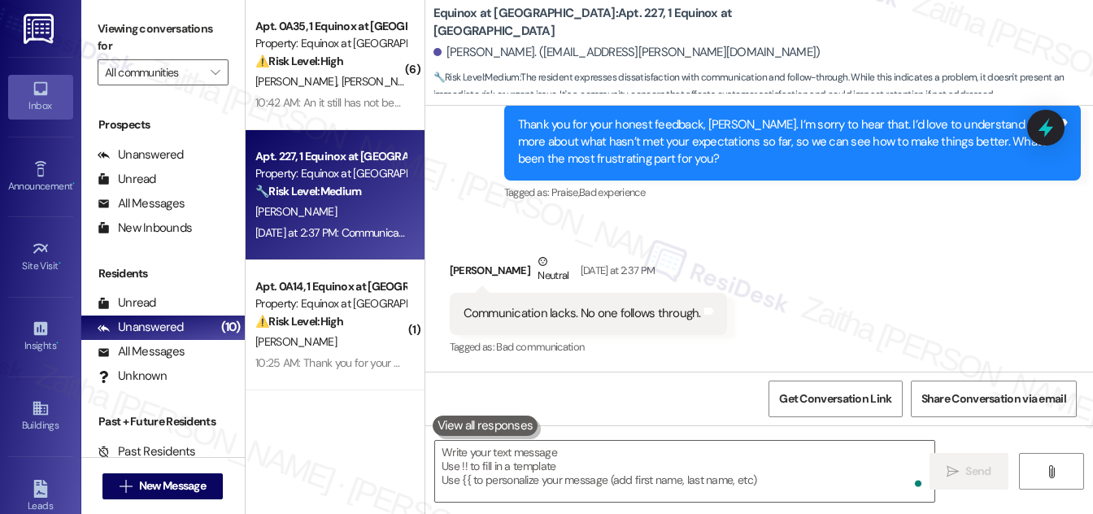
scroll to position [822, 0]
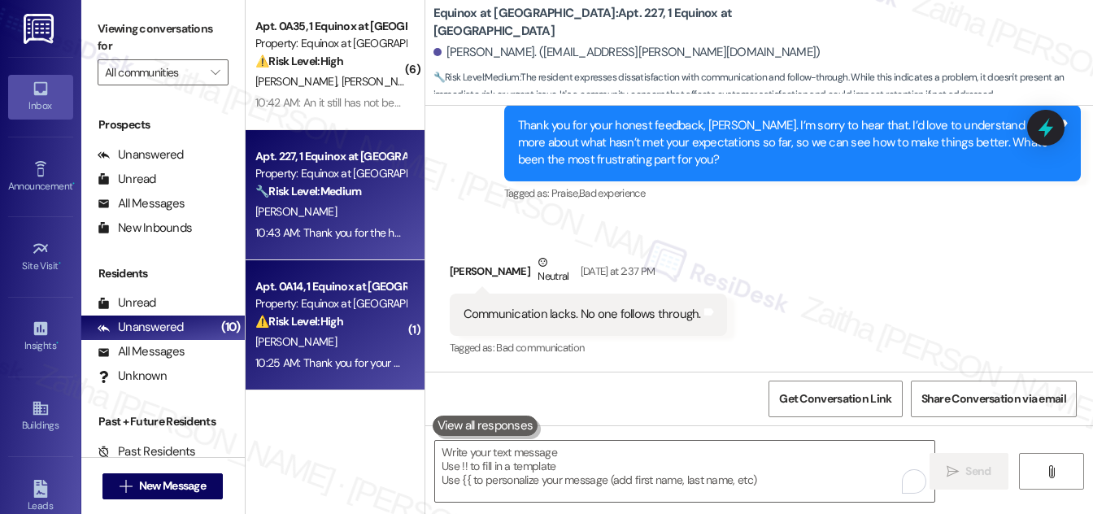
click at [337, 320] on strong "⚠️ Risk Level: High" at bounding box center [299, 321] width 88 height 15
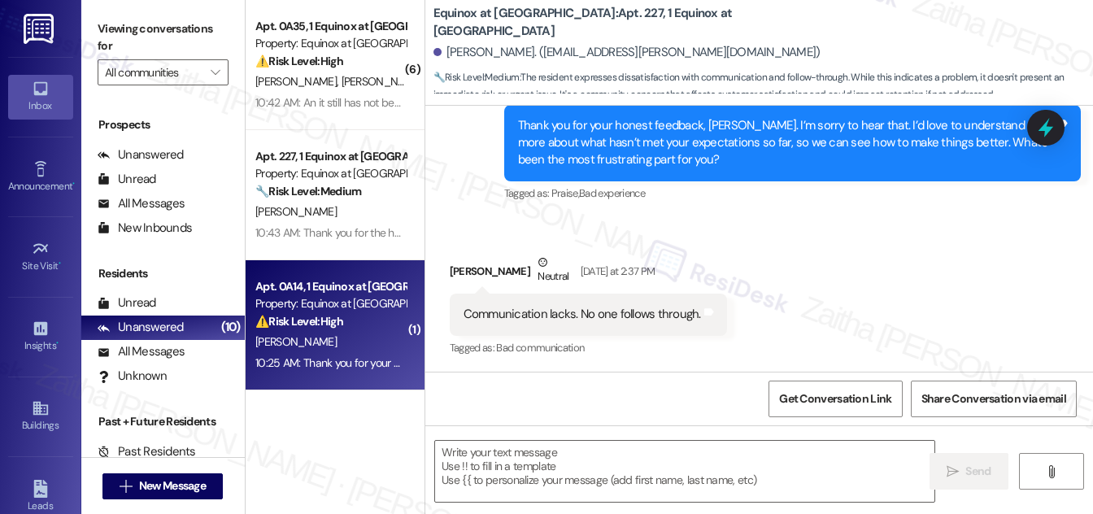
type textarea "Fetching suggested responses. Please feel free to read through the conversation…"
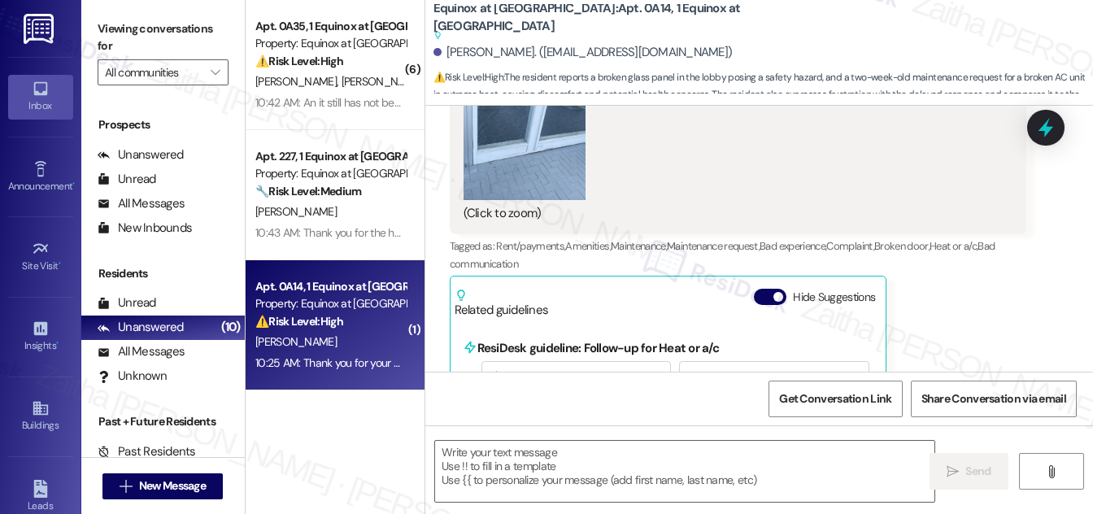
type textarea "Fetching suggested responses. Please feel free to read through the conversation…"
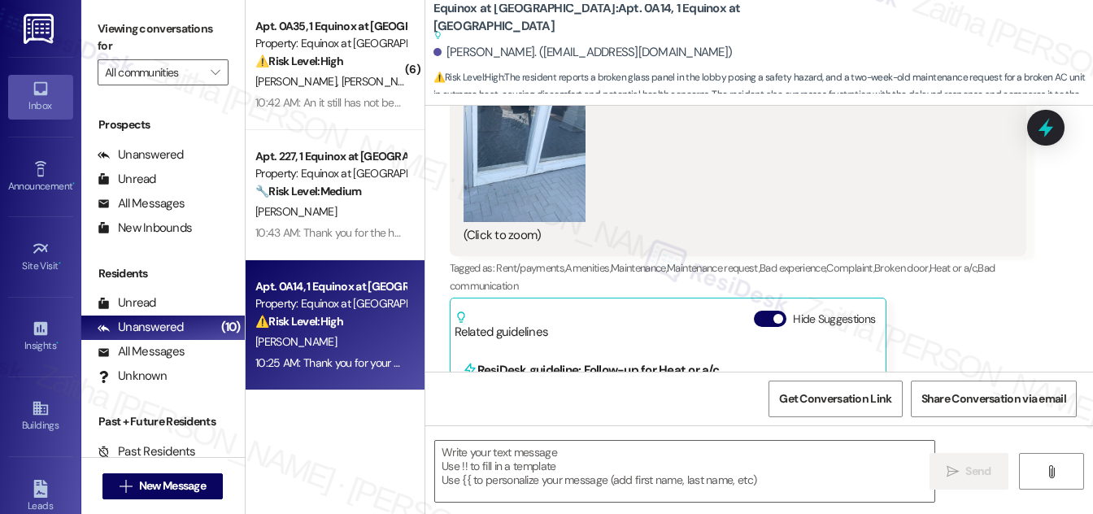
scroll to position [4445, 0]
click at [760, 311] on button "Hide Suggestions" at bounding box center [770, 319] width 33 height 16
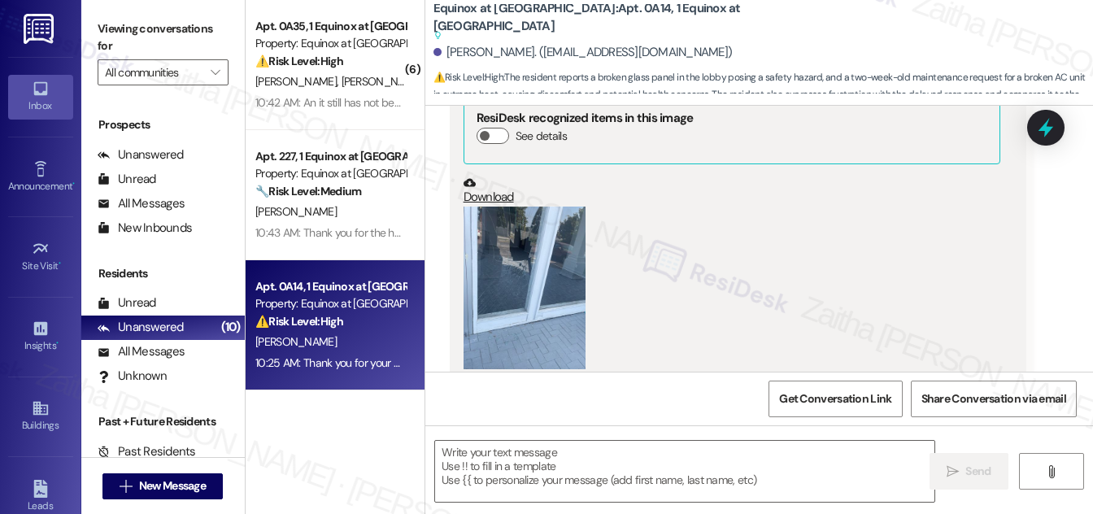
scroll to position [4297, 0]
click at [555, 257] on button "Zoom image" at bounding box center [524, 288] width 122 height 163
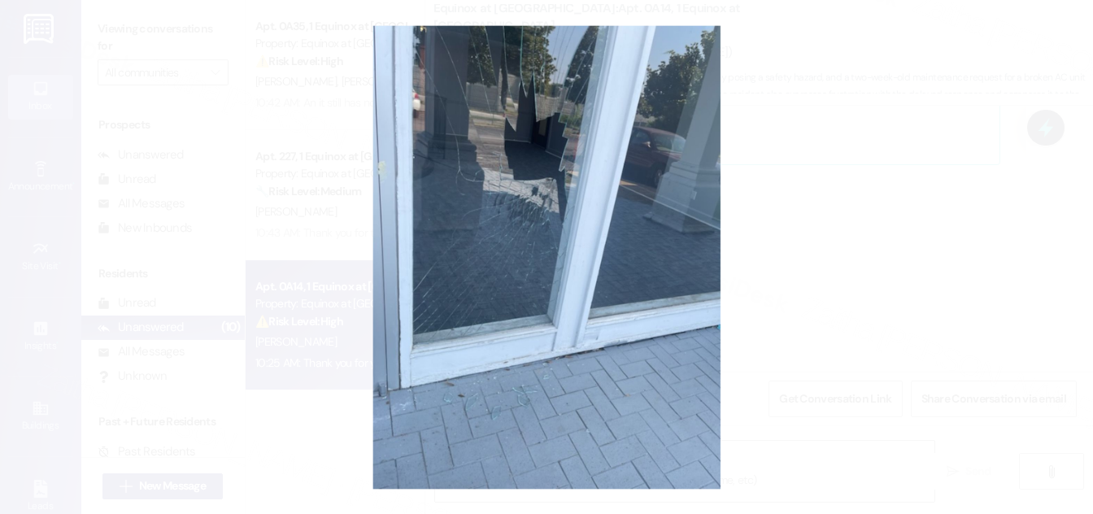
click at [818, 229] on button "Unzoom image" at bounding box center [546, 257] width 1093 height 514
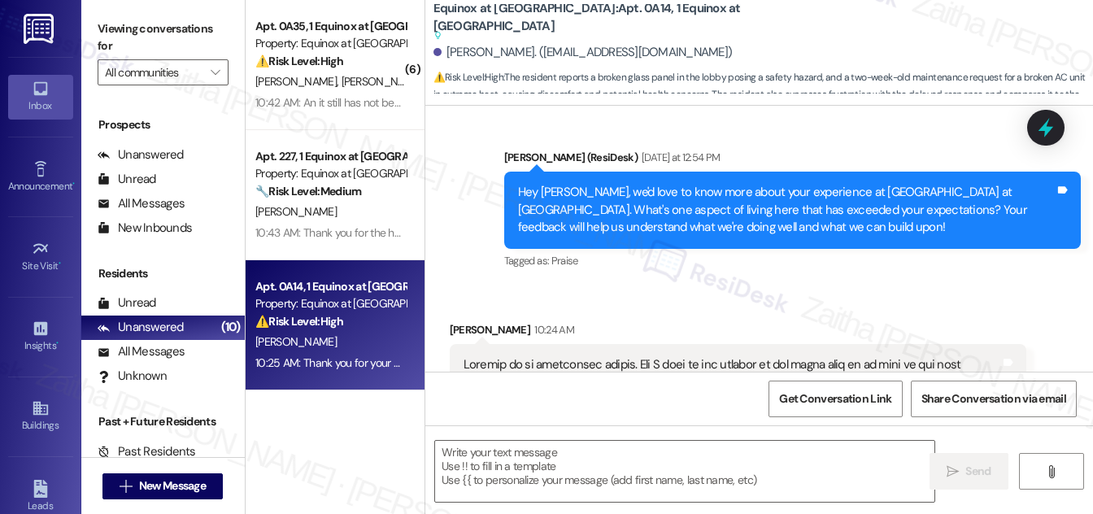
scroll to position [3927, 0]
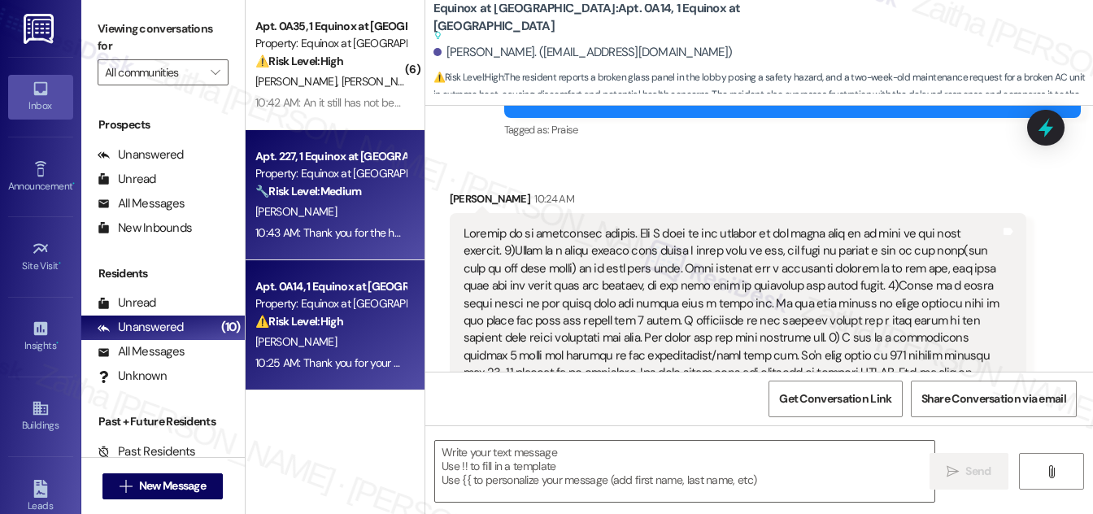
click at [393, 195] on div "🔧 Risk Level: Medium The resident expresses dissatisfaction with communication …" at bounding box center [330, 191] width 150 height 17
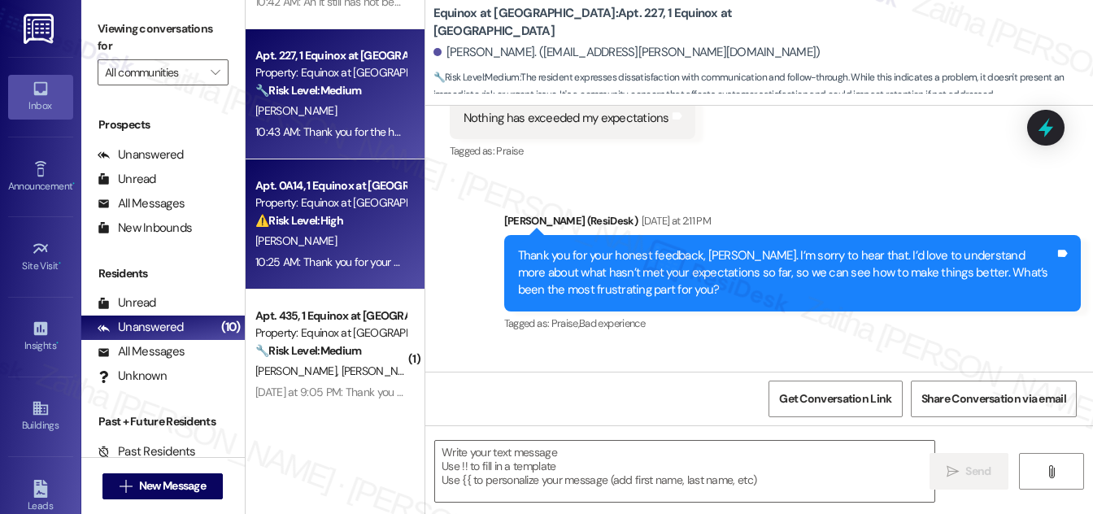
scroll to position [822, 0]
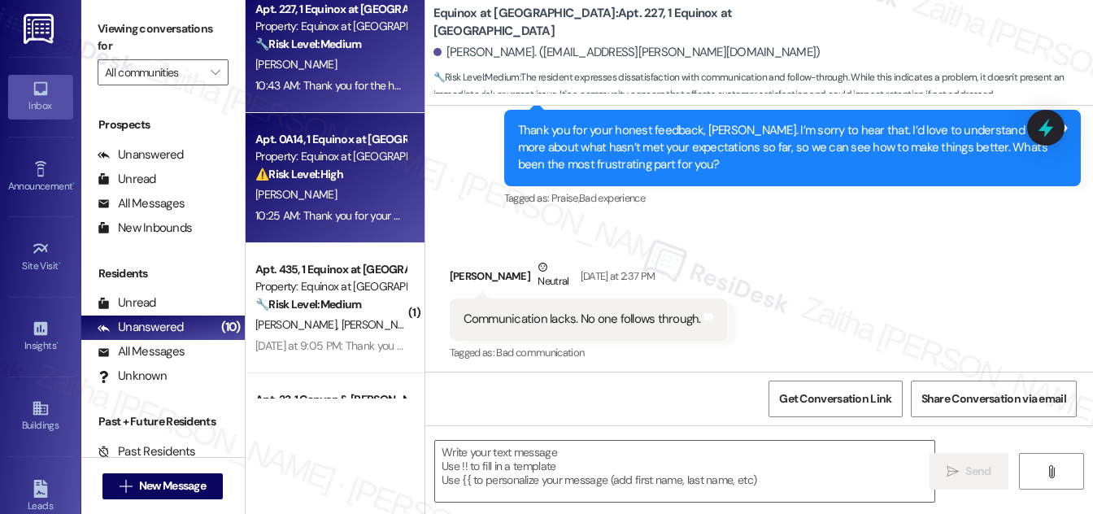
type textarea "Fetching suggested responses. Please feel free to read through the conversation…"
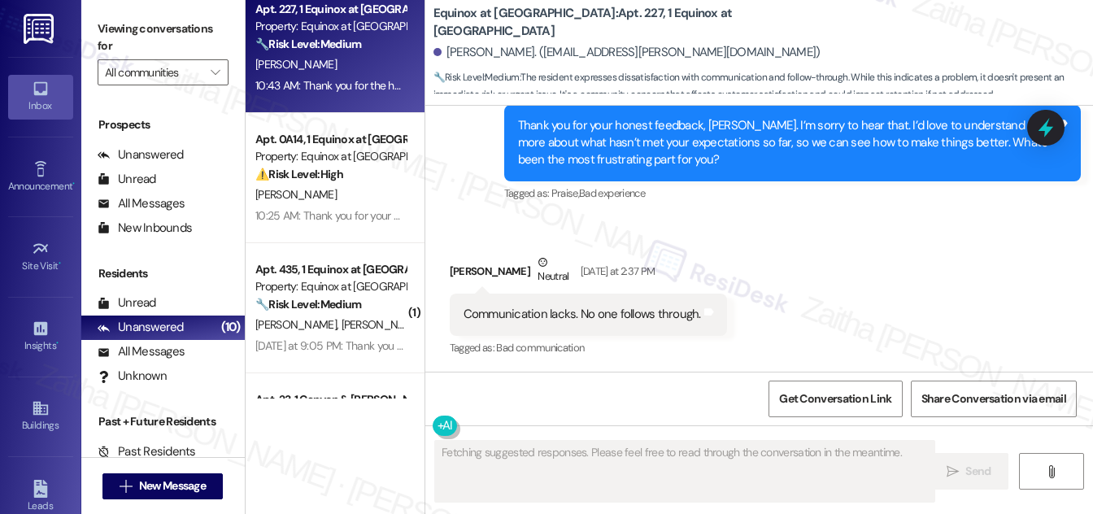
click at [361, 206] on div "10:25 AM: Thank you for your message. Our offices are currently closed, but we …" at bounding box center [331, 216] width 154 height 20
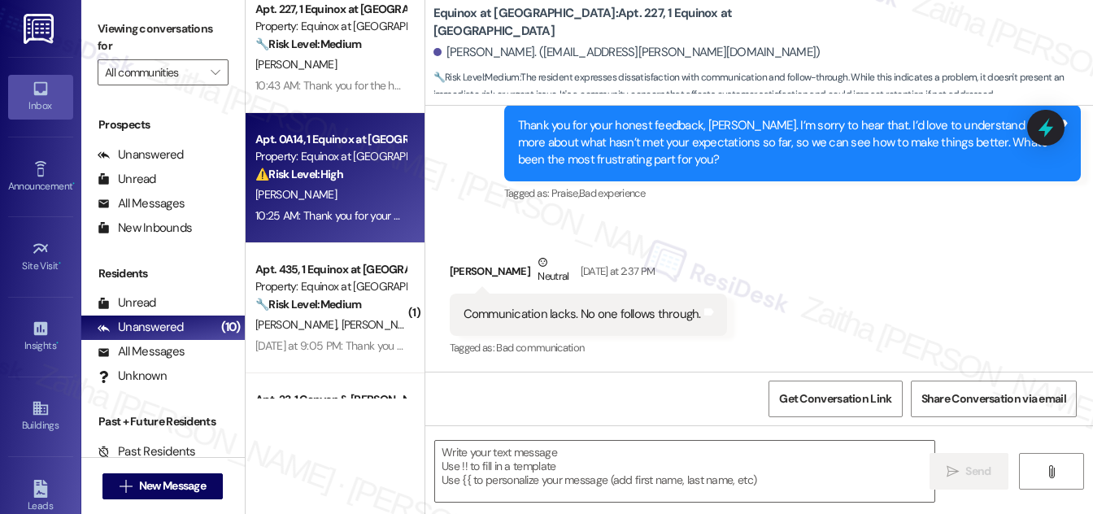
type textarea "Fetching suggested responses. Please feel free to read through the conversation…"
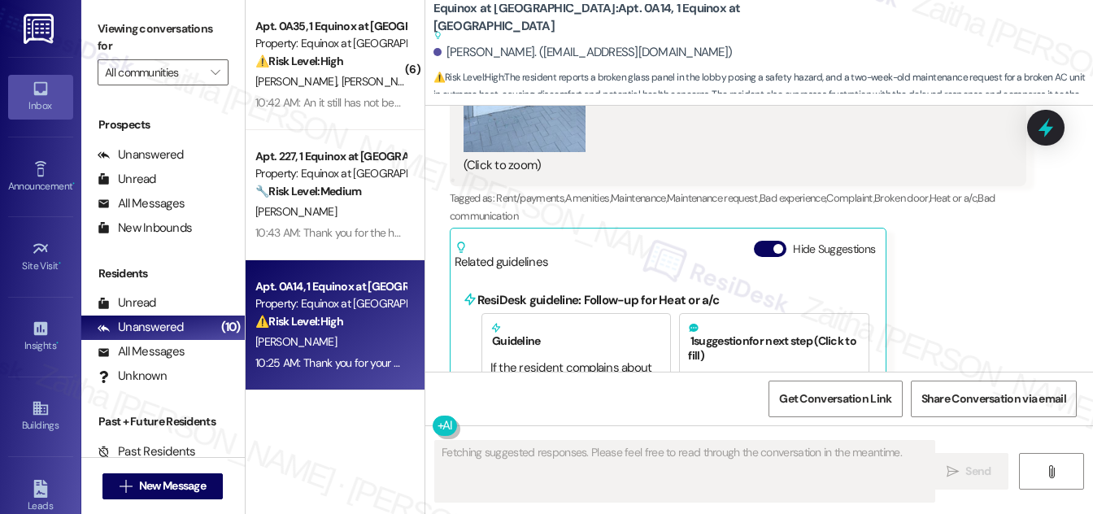
scroll to position [4511, 0]
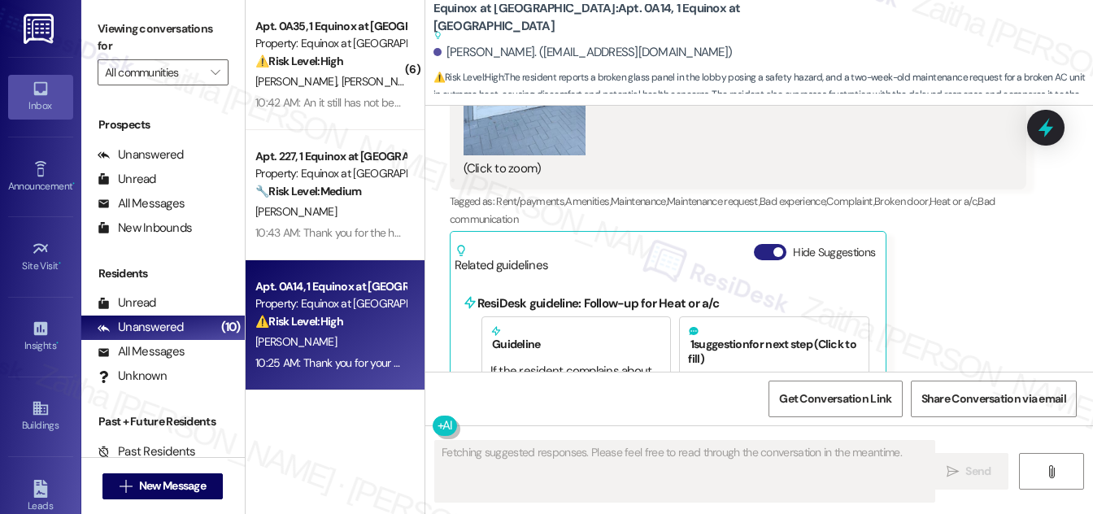
click at [761, 244] on button "Hide Suggestions" at bounding box center [770, 252] width 33 height 16
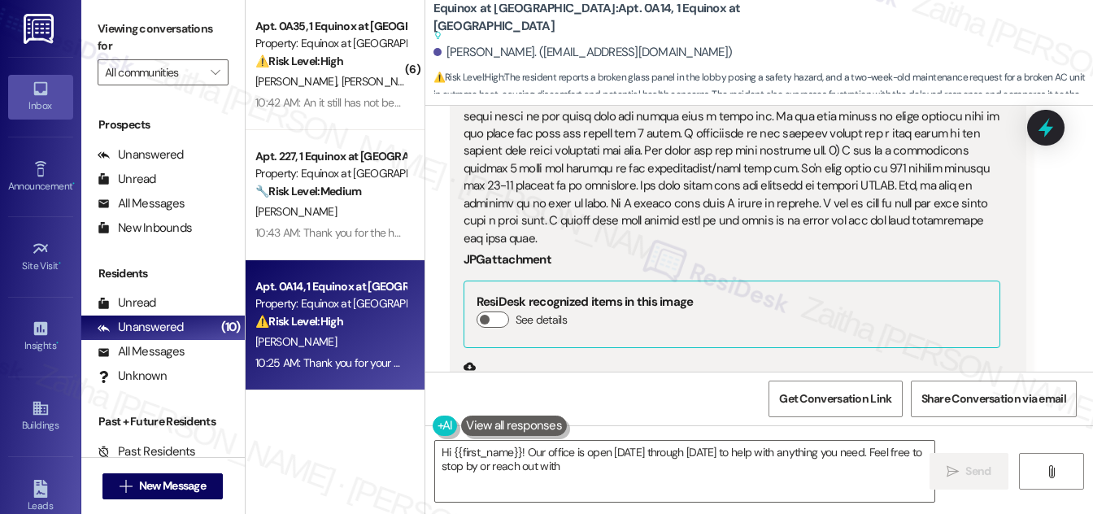
scroll to position [4067, 0]
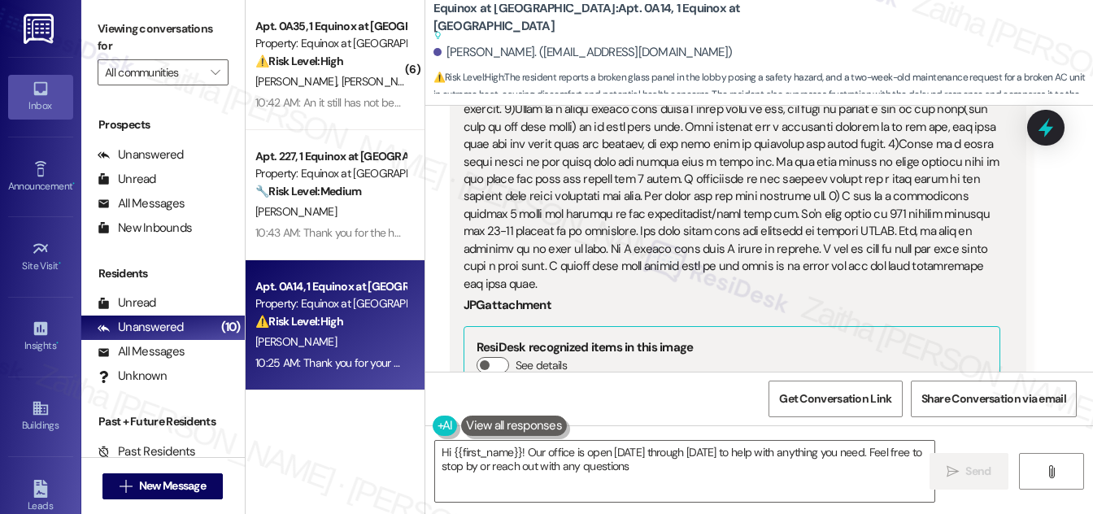
type textarea "Hi {{first_name}}! Our office is open Monday through Saturday to help with anyt…"
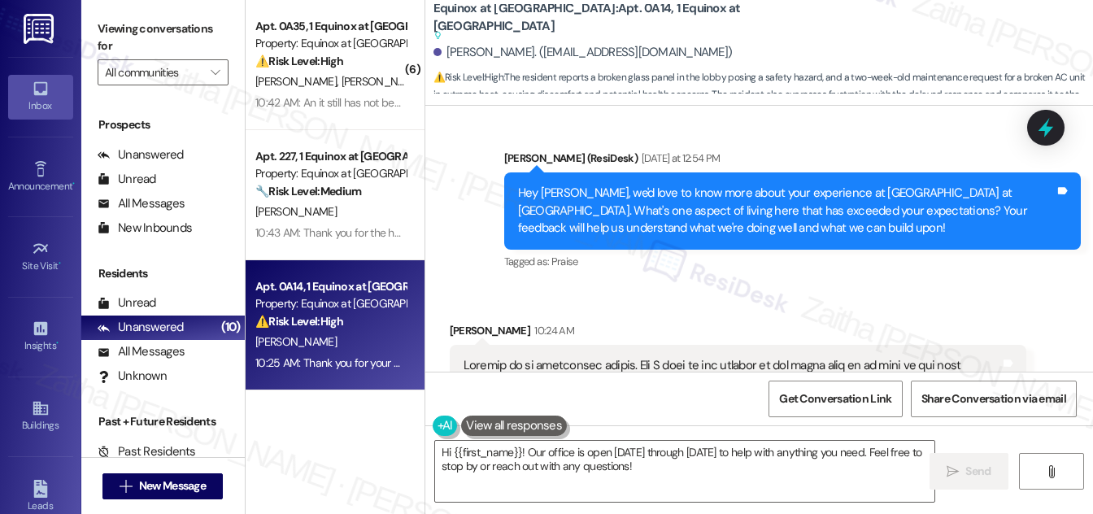
scroll to position [3772, 0]
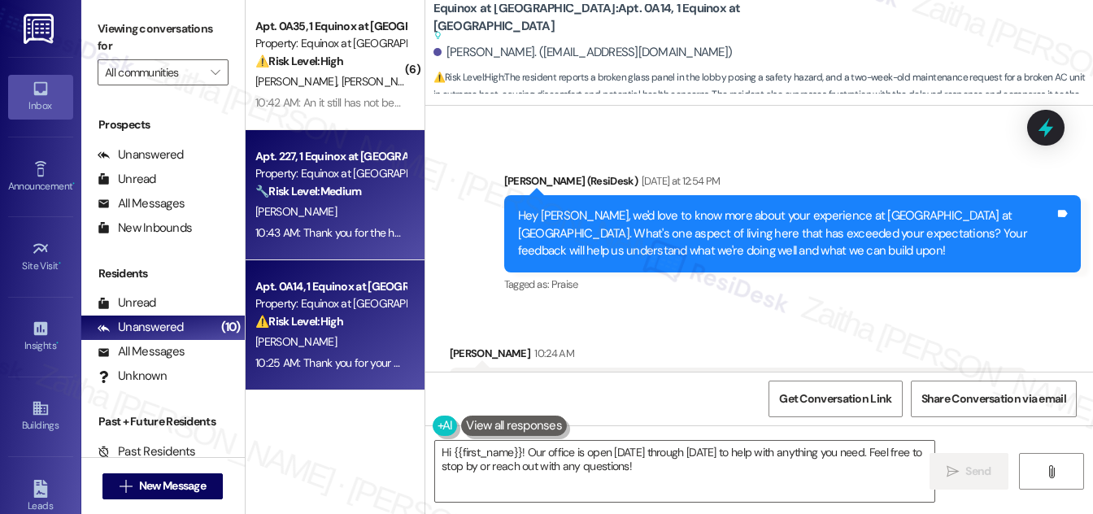
click at [346, 211] on div "[PERSON_NAME]" at bounding box center [331, 212] width 154 height 20
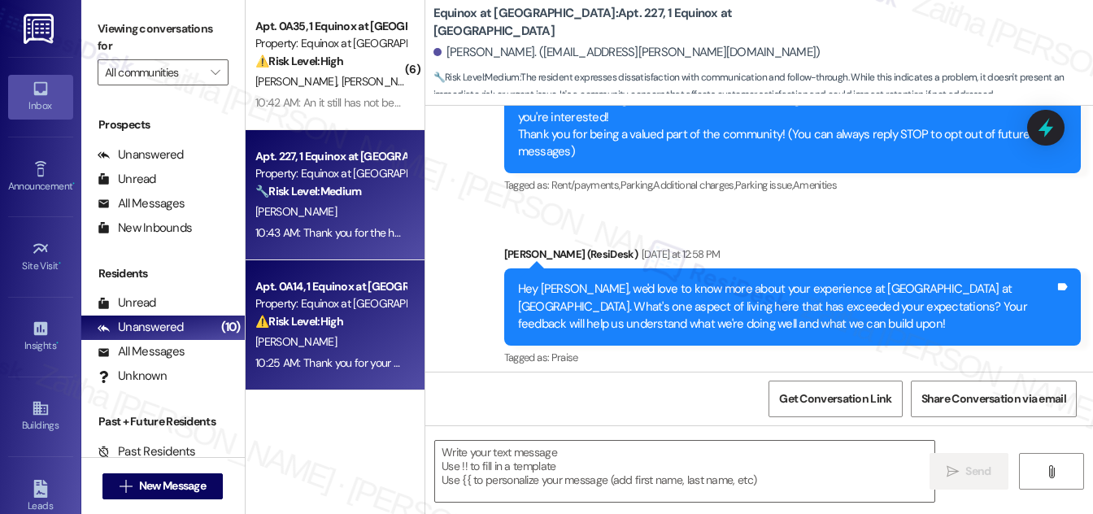
type textarea "Fetching suggested responses. Please feel free to read through the conversation…"
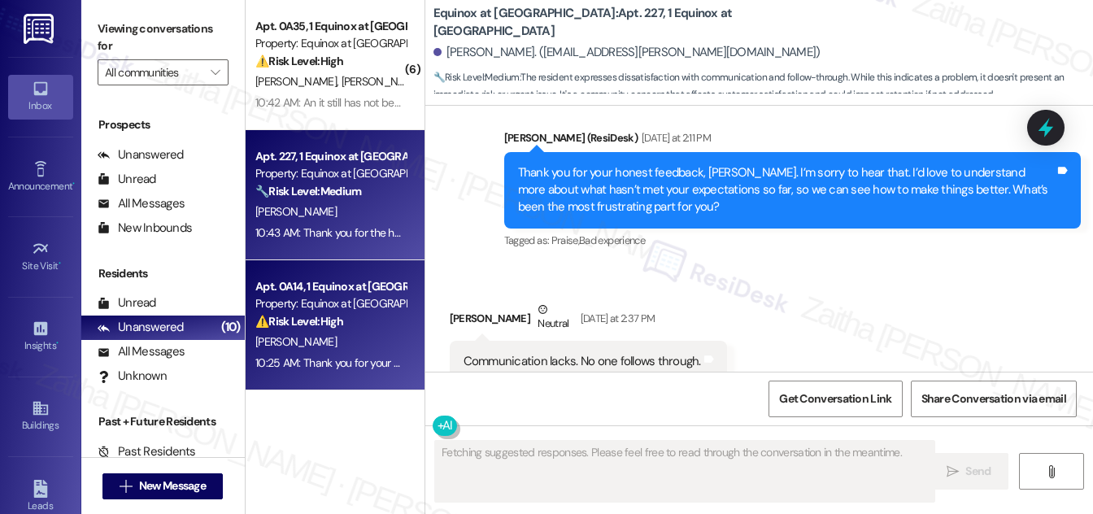
scroll to position [822, 0]
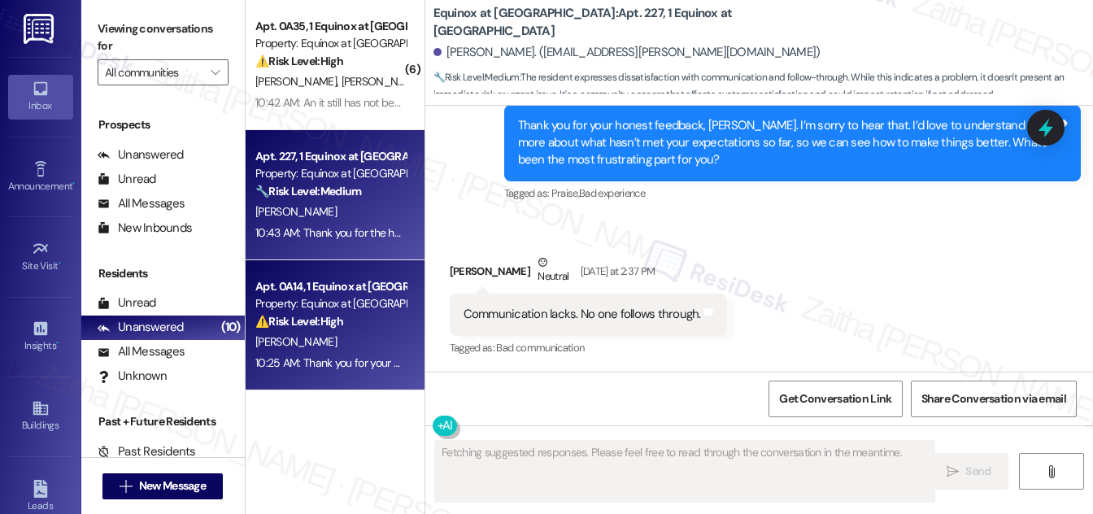
click at [366, 333] on div "[PERSON_NAME]" at bounding box center [331, 342] width 154 height 20
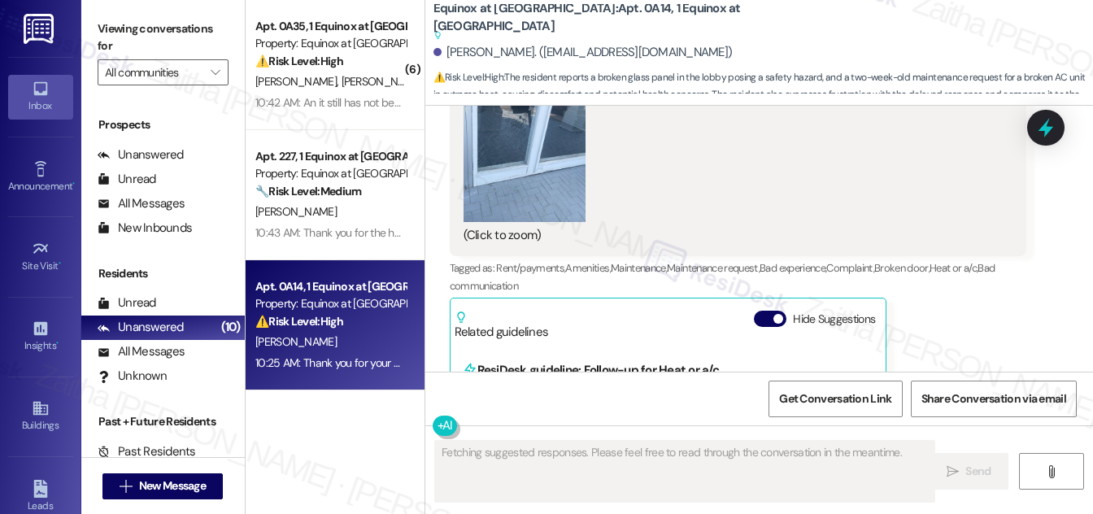
scroll to position [4437, 0]
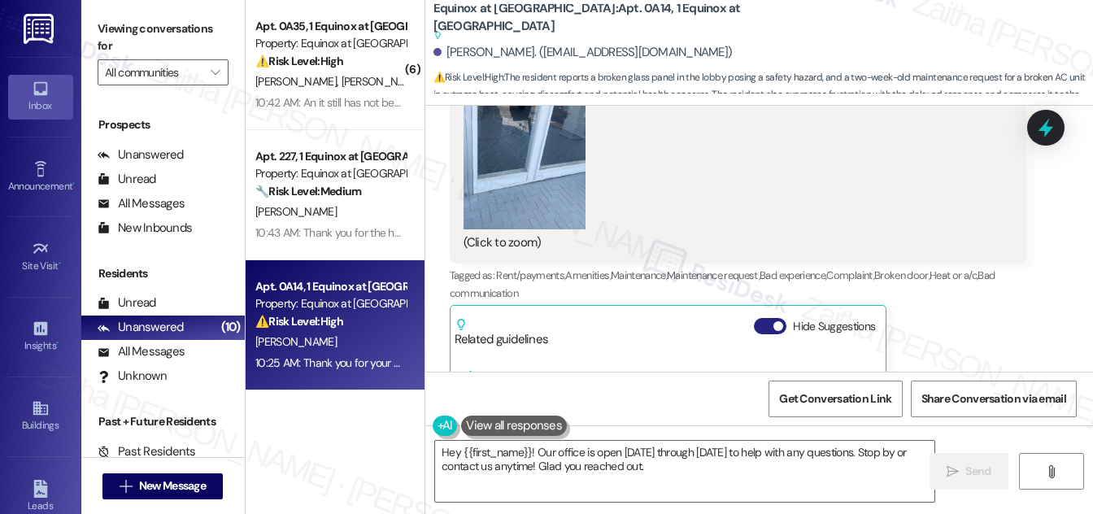
click at [764, 318] on button "Hide Suggestions" at bounding box center [770, 326] width 33 height 16
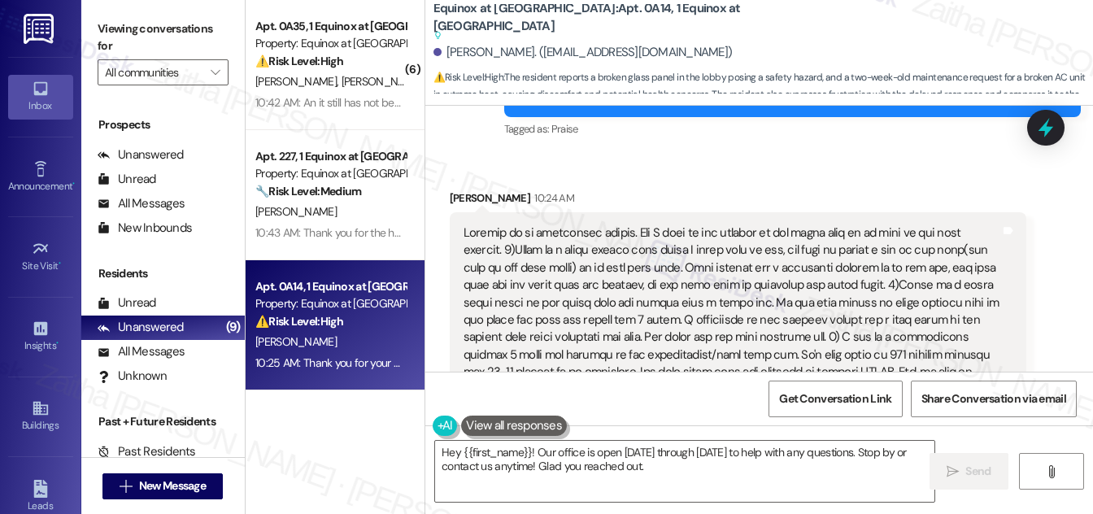
scroll to position [3994, 0]
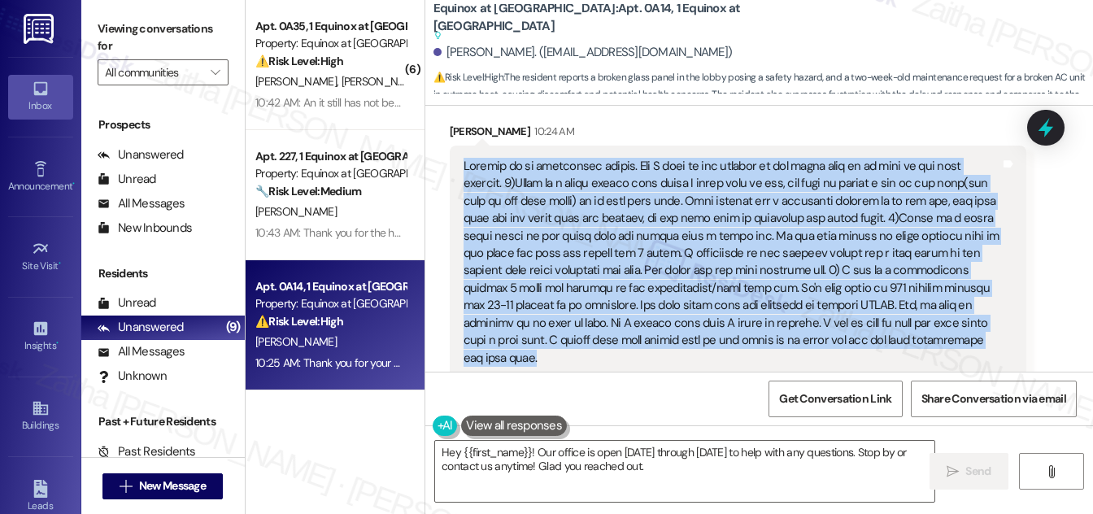
drag, startPoint x: 463, startPoint y: 149, endPoint x: 990, endPoint y: 325, distance: 555.7
click at [990, 325] on div at bounding box center [731, 262] width 537 height 209
copy div "Nothing to be completely honest. The A side of the complex is not taken care of…"
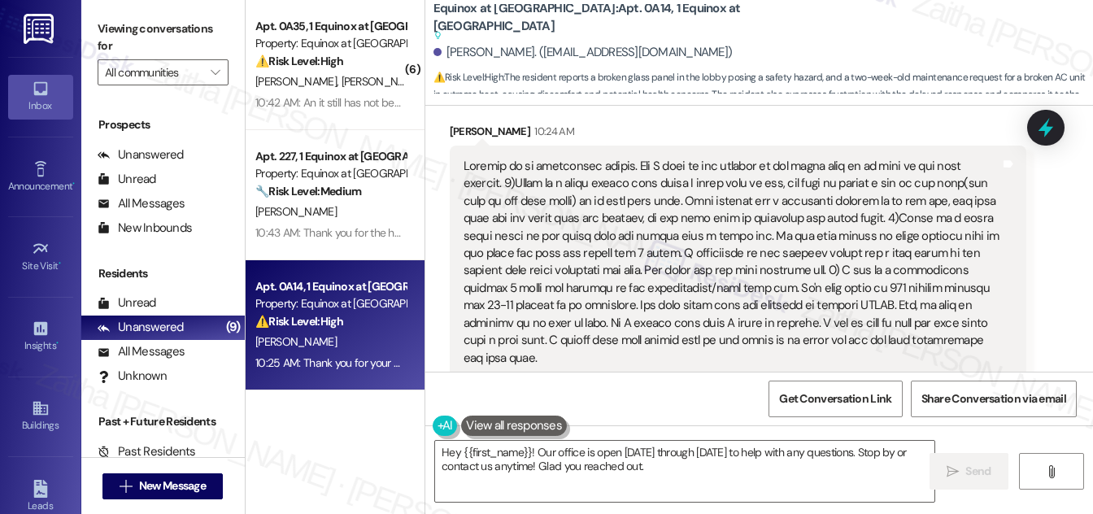
click at [1023, 252] on div "Received via SMS Lisa Kinsey 10:24 AM JPG attachment ResiDesk recognized items …" at bounding box center [737, 460] width 601 height 698
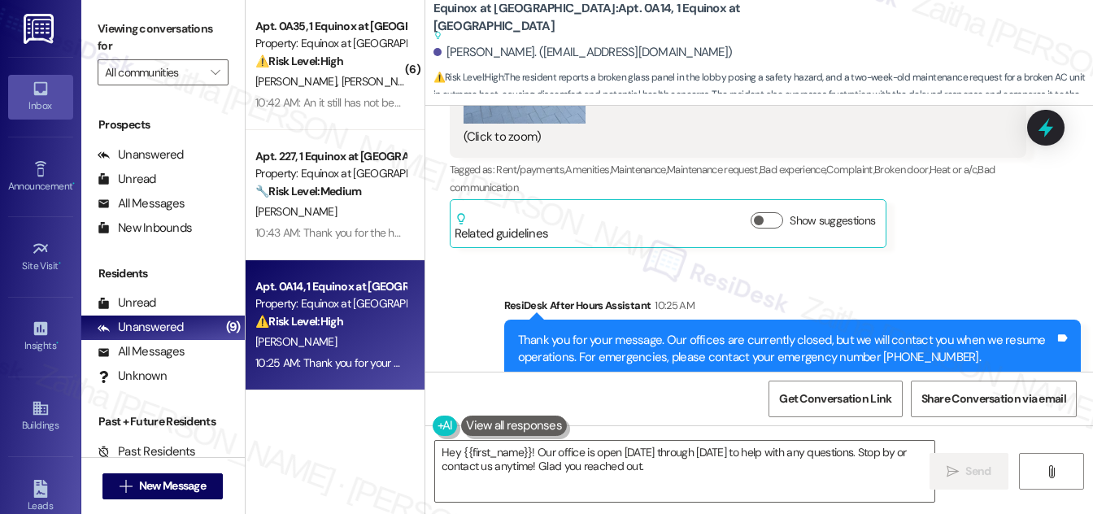
scroll to position [4551, 0]
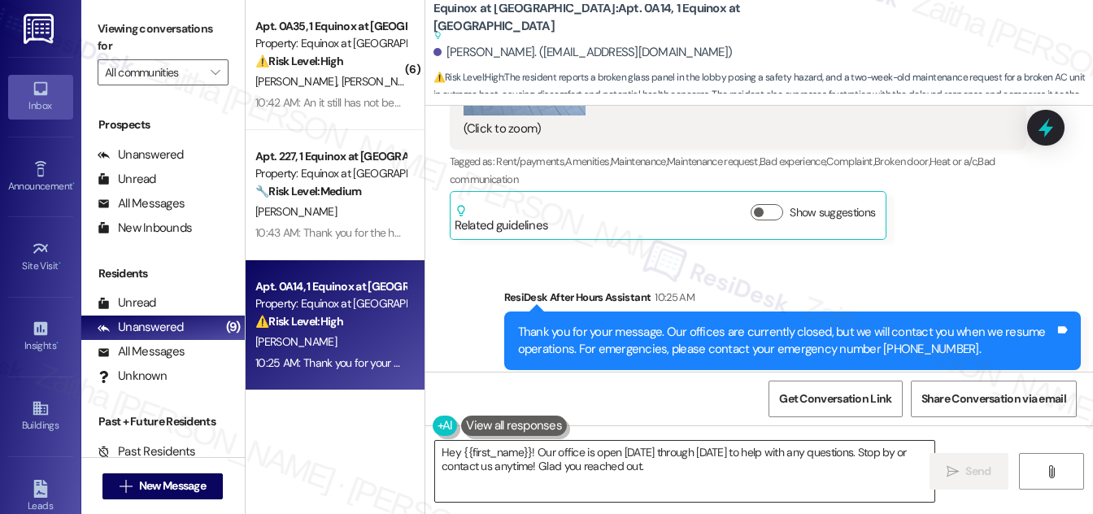
click at [450, 450] on textarea "Hey {{first_name}}! Our office is open Monday through Saturday to help with any…" at bounding box center [684, 471] width 499 height 61
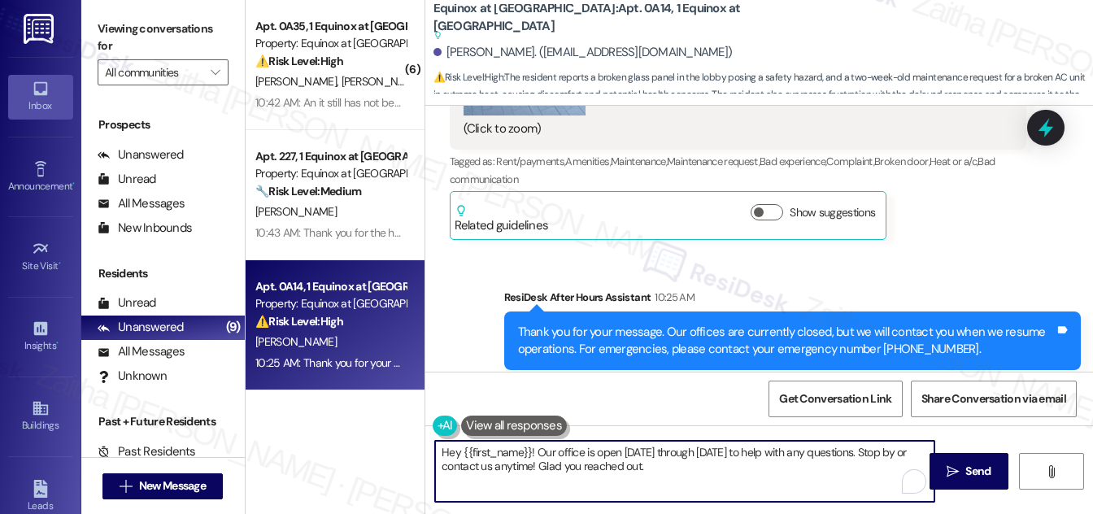
click at [450, 450] on textarea "Hey {{first_name}}! Our office is open Monday through Saturday to help with any…" at bounding box center [684, 471] width 499 height 61
drag, startPoint x: 529, startPoint y: 455, endPoint x: 641, endPoint y: 469, distance: 112.4
click at [641, 469] on textarea "Hi {{first_name}}! Our office is open Monday through Saturday to help with any …" at bounding box center [684, 471] width 499 height 61
click at [859, 448] on textarea "Hi {{first_name}}! Thank you for taking the time to share your concerns. I appr…" at bounding box center [684, 471] width 499 height 61
click at [512, 468] on textarea "Hi {{first_name}}! Thank you for taking the time to share your concerns. I appr…" at bounding box center [684, 471] width 499 height 61
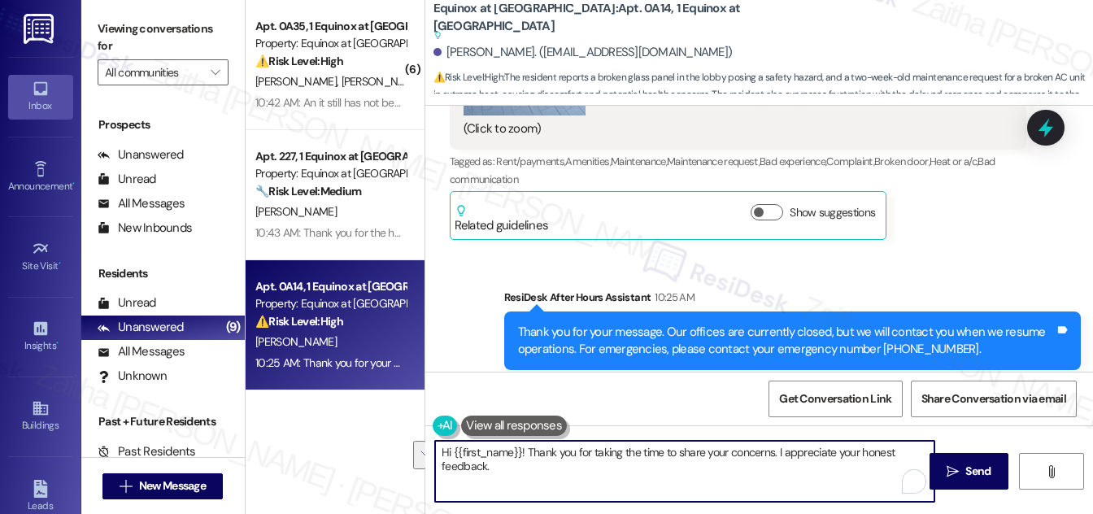
drag, startPoint x: 778, startPoint y: 450, endPoint x: 784, endPoint y: 475, distance: 25.8
click at [784, 475] on textarea "Hi {{first_name}}! Thank you for taking the time to share your concerns. I appr…" at bounding box center [684, 471] width 499 height 61
paste textarea "I’m really sorry you’ve had to deal with these issues, especially given how lon…"
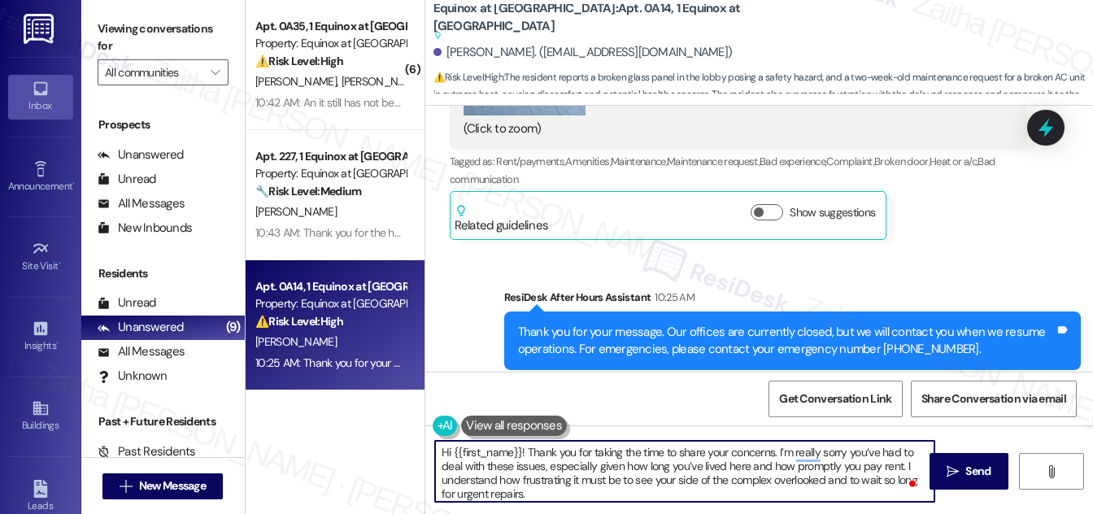
type textarea "Hi {{first_name}}! Thank you for taking the time to share your concerns. I’m re…"
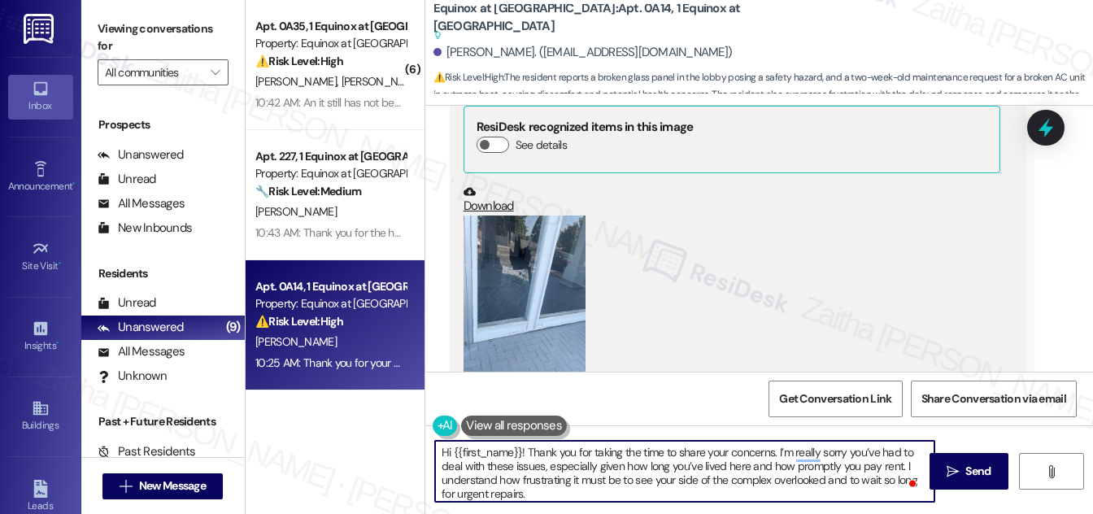
scroll to position [4255, 0]
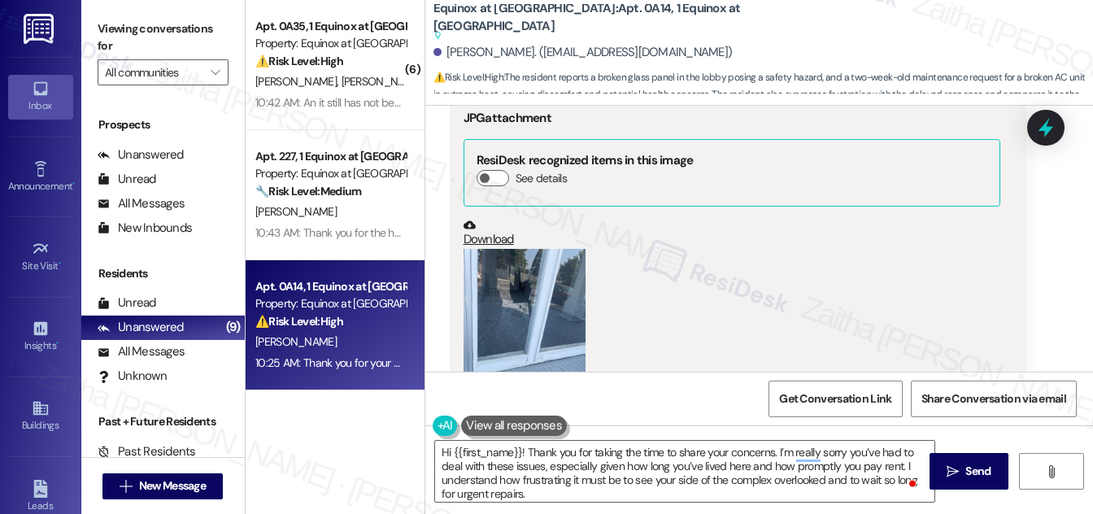
click at [537, 294] on button "Zoom image" at bounding box center [524, 330] width 122 height 163
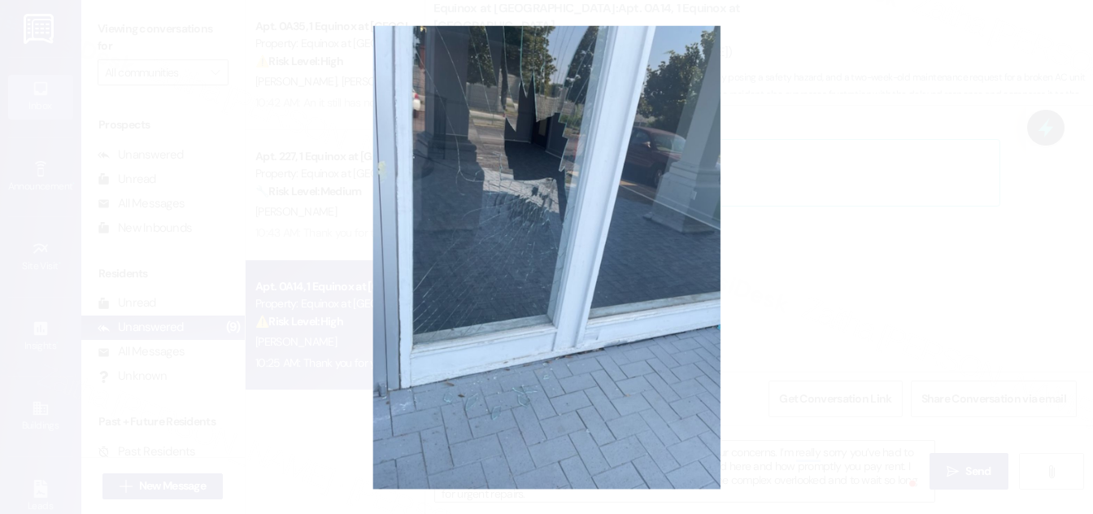
click at [836, 265] on button "Unzoom image" at bounding box center [546, 257] width 1093 height 514
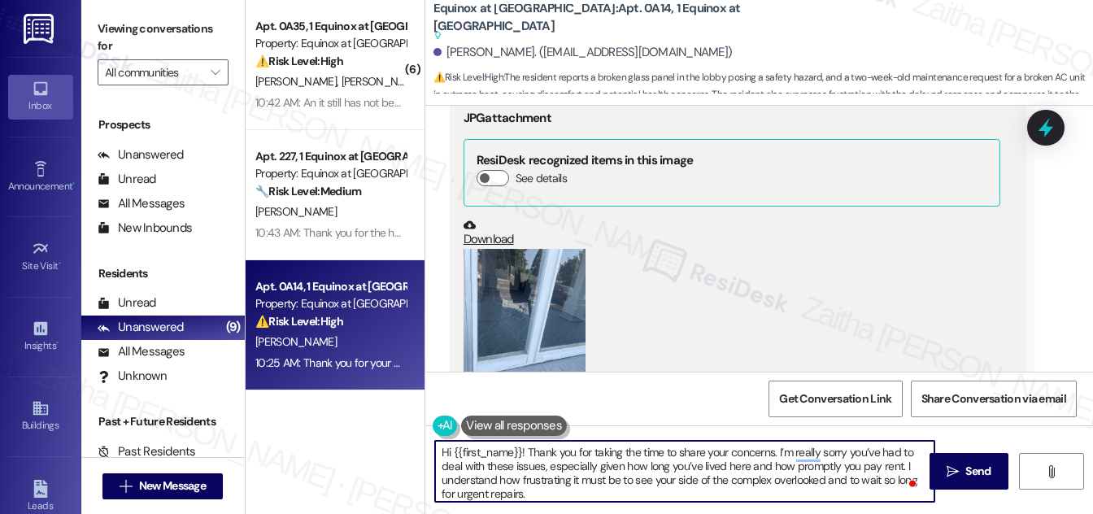
click at [550, 494] on textarea "Hi {{first_name}}! Thank you for taking the time to share your concerns. I’m re…" at bounding box center [684, 471] width 499 height 61
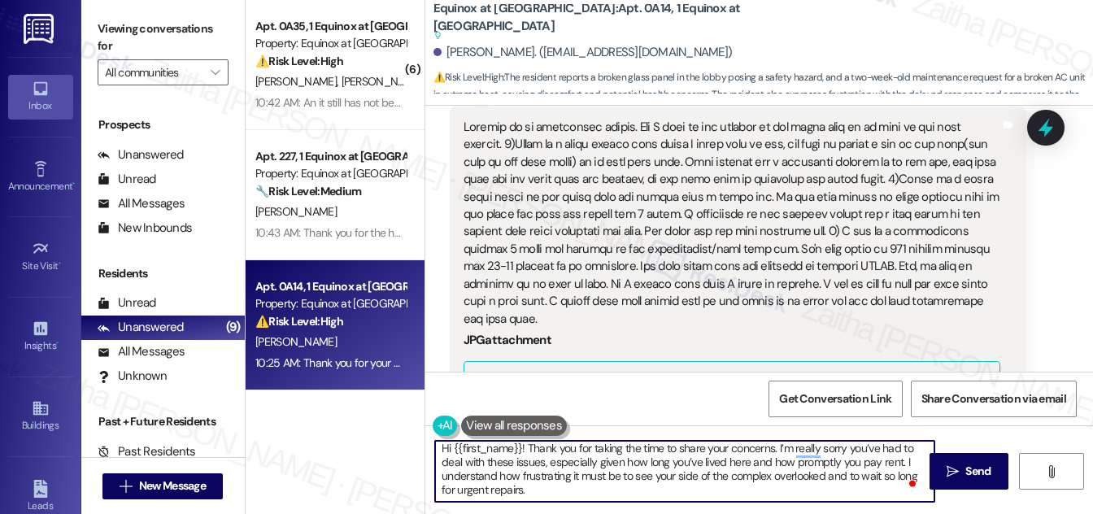
scroll to position [3959, 0]
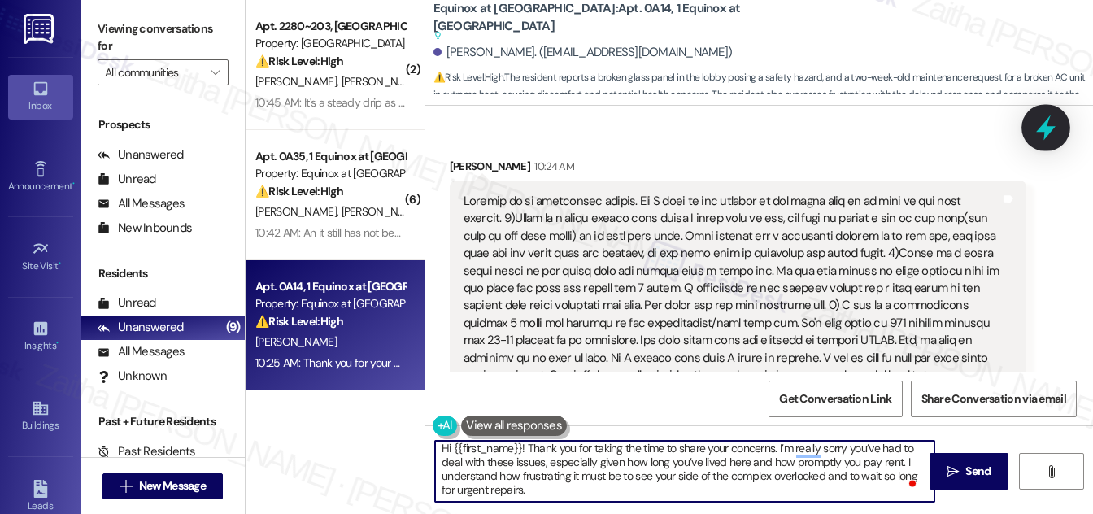
click at [1043, 129] on icon at bounding box center [1046, 127] width 20 height 25
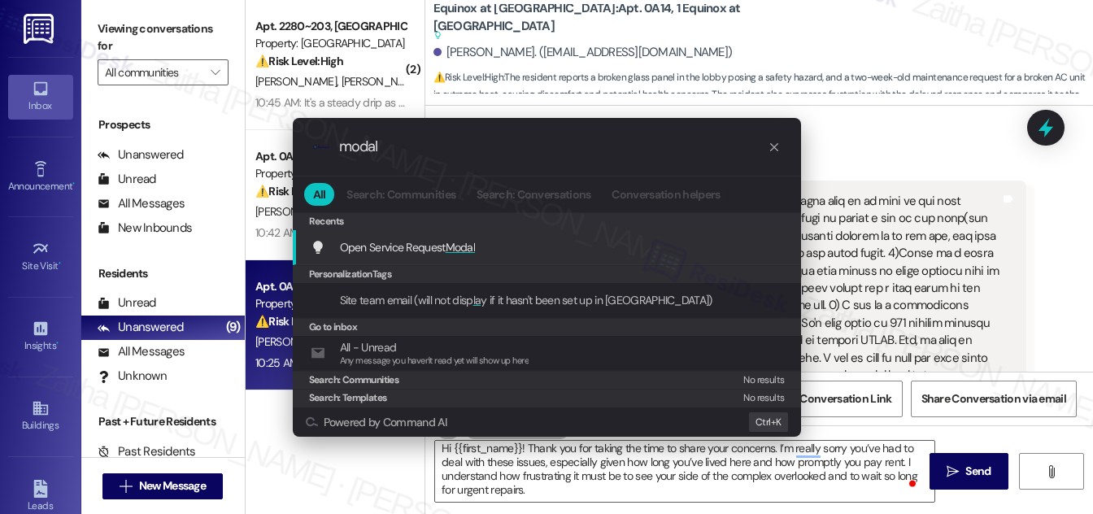
type input "modal"
click at [458, 246] on span "Modal" at bounding box center [461, 247] width 30 height 15
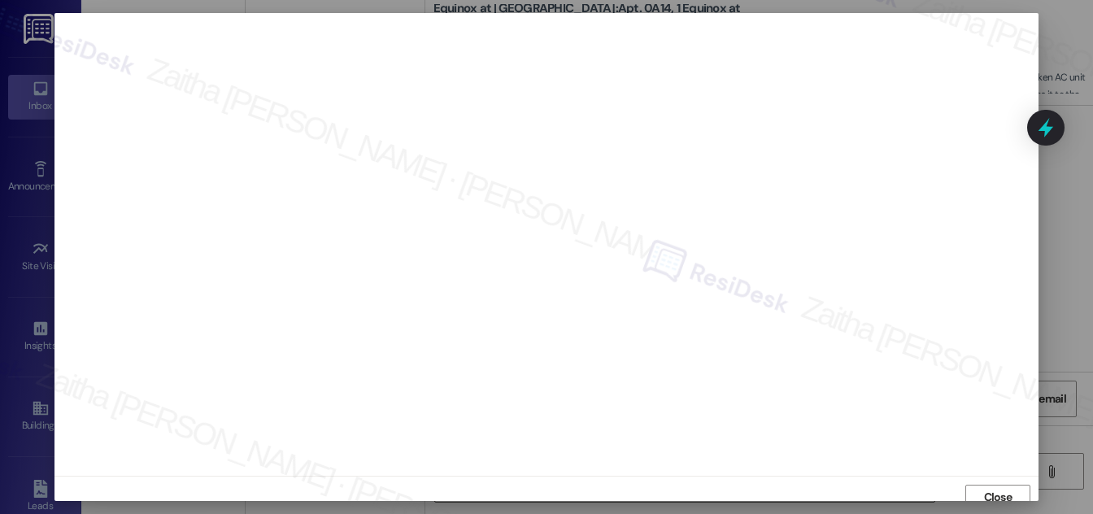
scroll to position [9, 0]
click at [984, 490] on span "Close" at bounding box center [998, 488] width 28 height 17
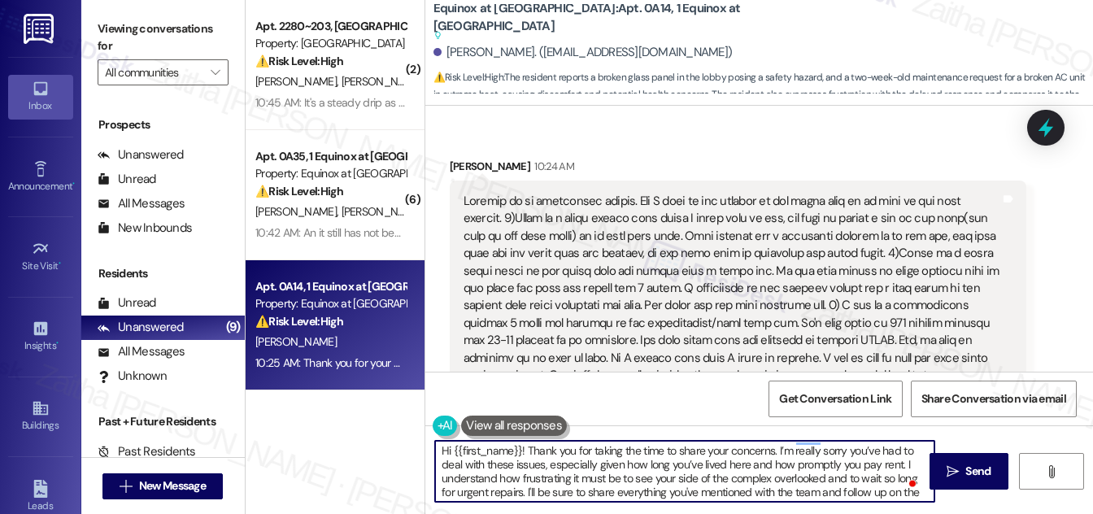
scroll to position [0, 0]
drag, startPoint x: 590, startPoint y: 451, endPoint x: 772, endPoint y: 454, distance: 181.3
click at [772, 454] on textarea "Hi {{first_name}}! Thank you for taking the time to share your concerns. I’m re…" at bounding box center [684, 471] width 499 height 61
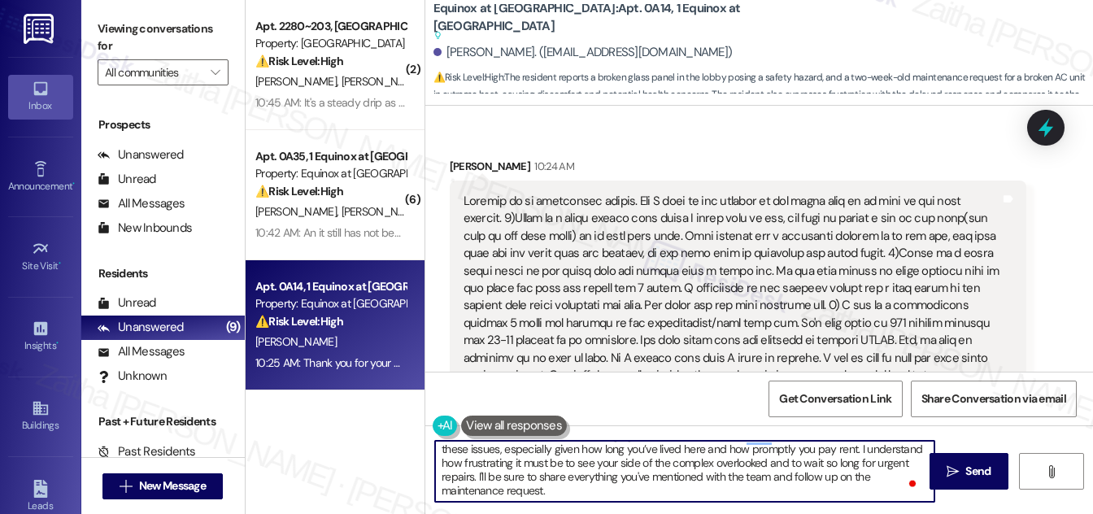
click at [551, 491] on textarea "Hi {{first_name}}! Thank you for bringing this to my attention. I’m really sorr…" at bounding box center [684, 471] width 499 height 61
paste textarea "Your input is valuable to us as it helps us identify areas for improvement in s…"
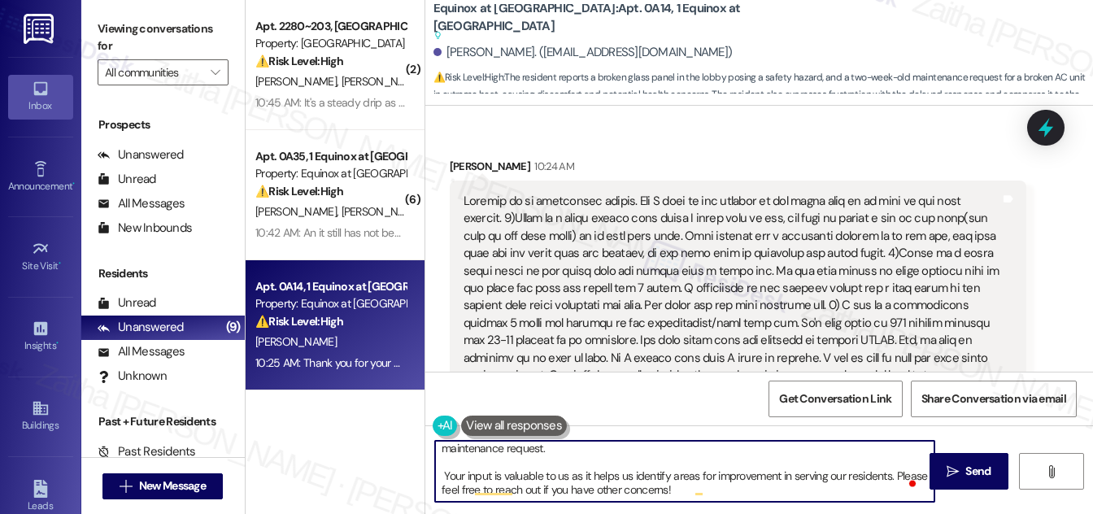
scroll to position [73, 0]
click at [732, 477] on textarea "Hi {{first_name}}! Thank you for bringing this to my attention. I’m really sorr…" at bounding box center [684, 471] width 499 height 61
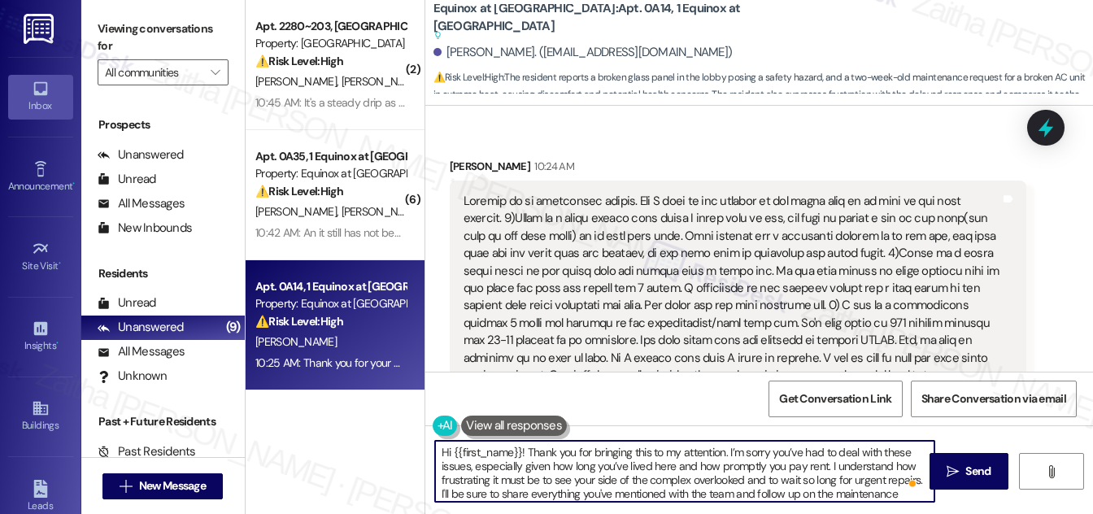
scroll to position [0, 0]
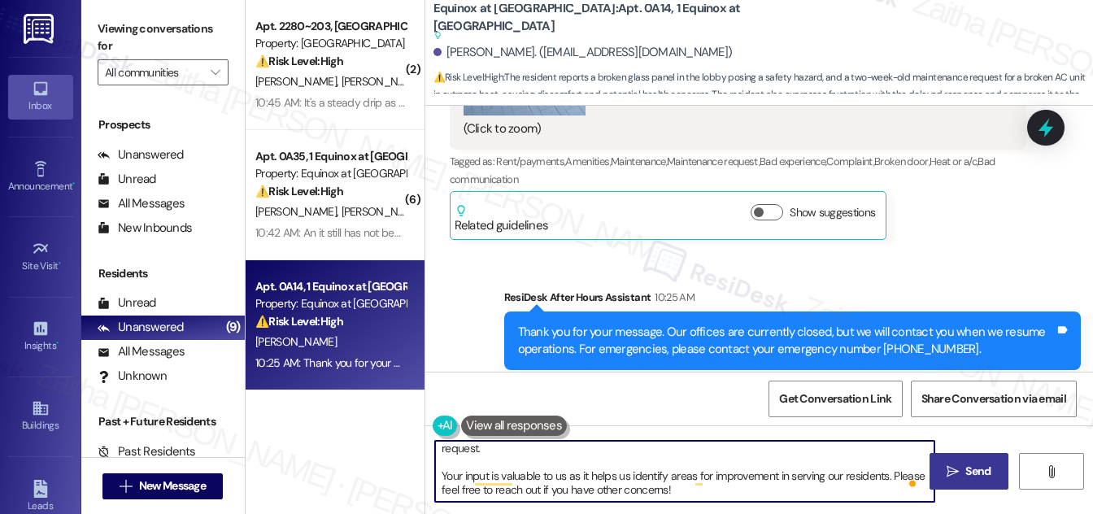
type textarea "Hi {{first_name}}! Thank you for bringing this to my attention. I’m sorry you’v…"
click at [976, 463] on span "Send" at bounding box center [977, 471] width 25 height 17
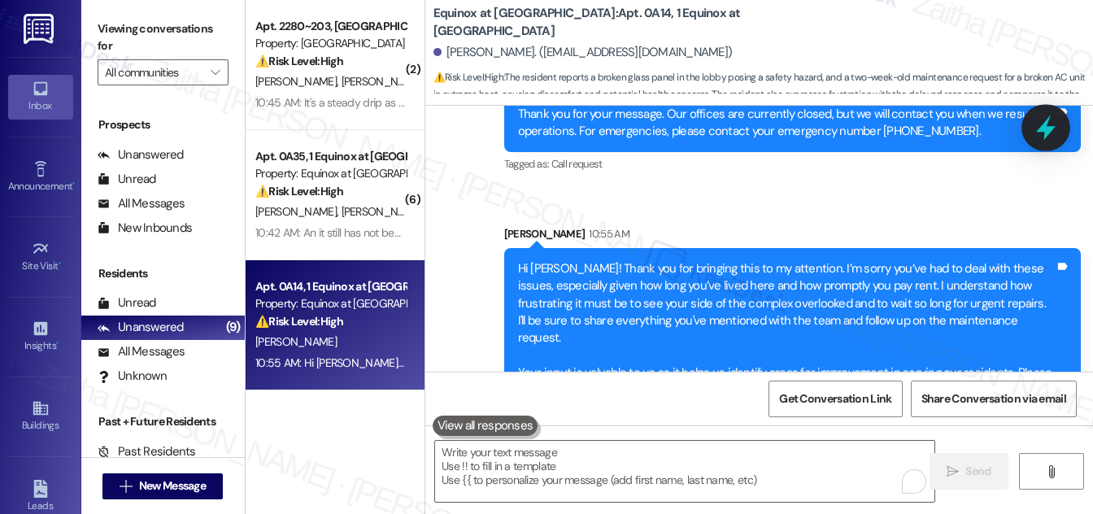
click at [1049, 129] on icon at bounding box center [1046, 127] width 20 height 25
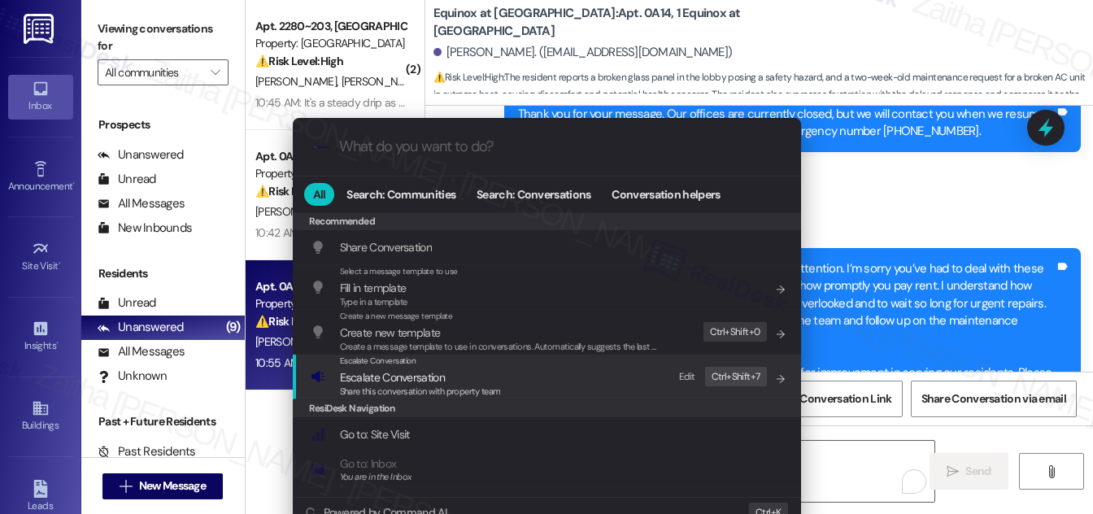
click at [394, 377] on span "Escalate Conversation" at bounding box center [392, 377] width 105 height 15
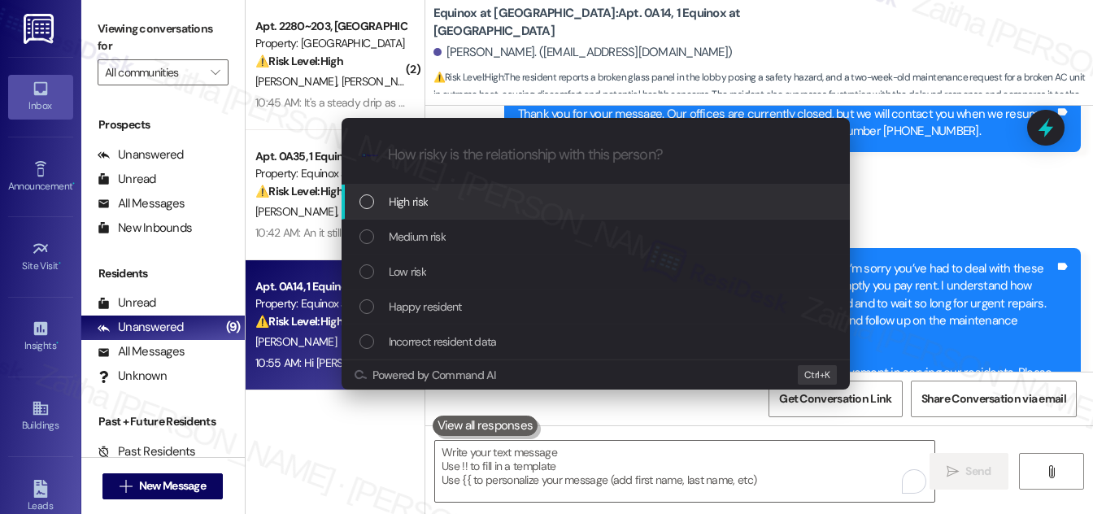
click at [442, 199] on div "High risk" at bounding box center [597, 202] width 476 height 18
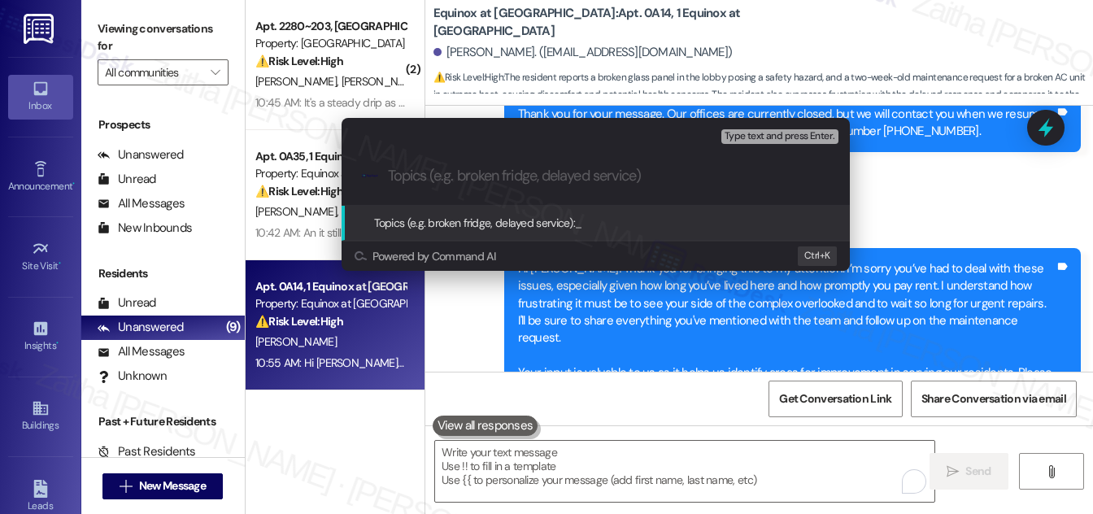
paste input "Follow-Up on Unresolved Maintenance and Property Care Issues"
type input "Follow-Up on Unresolved Maintenance and Property Care Issues"
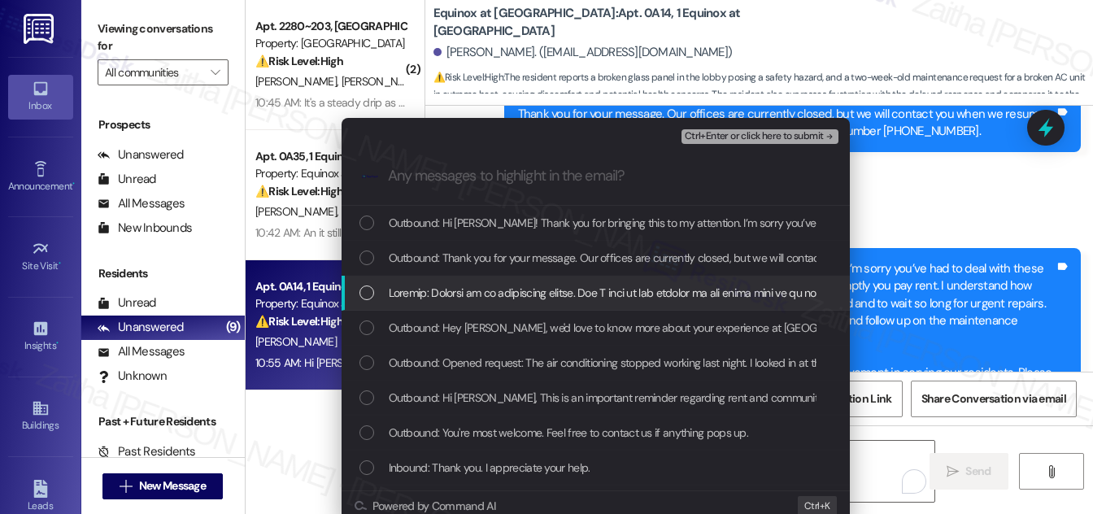
click at [363, 289] on div "List of options" at bounding box center [366, 292] width 15 height 15
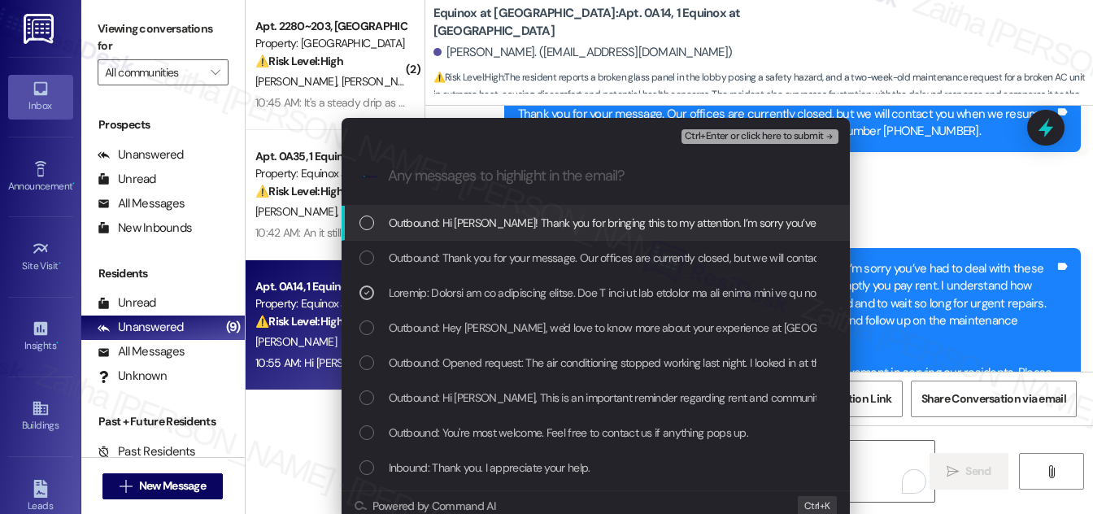
click at [712, 132] on span "Ctrl+Enter or click here to submit" at bounding box center [754, 136] width 139 height 11
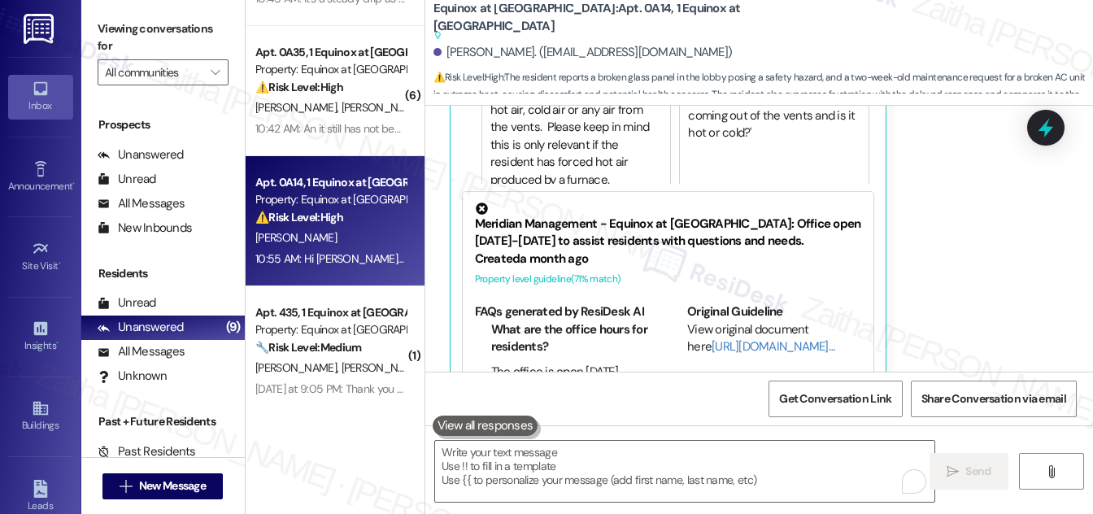
scroll to position [147, 0]
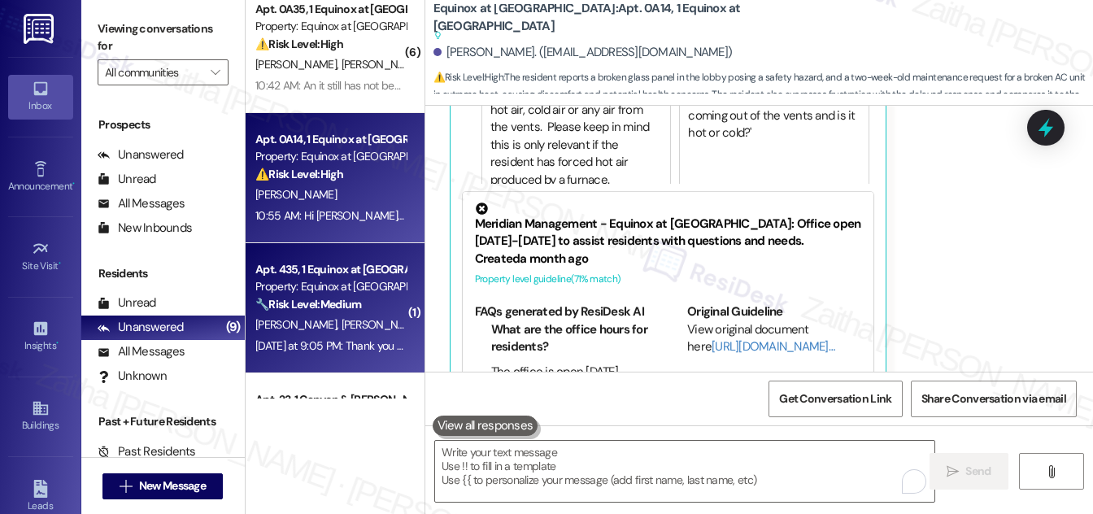
click at [372, 322] on div "[PERSON_NAME] [PERSON_NAME]" at bounding box center [331, 325] width 154 height 20
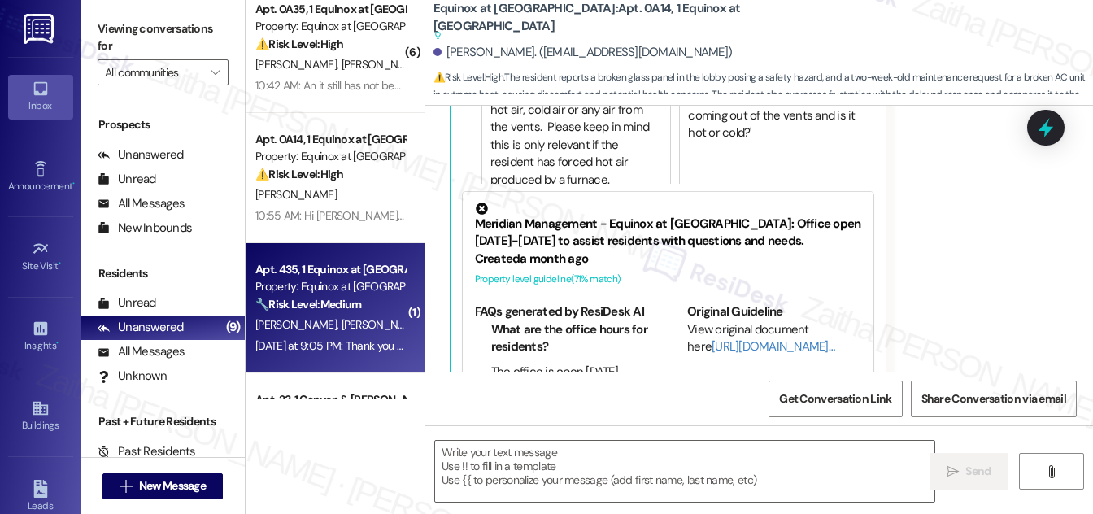
type textarea "Fetching suggested responses. Please feel free to read through the conversation…"
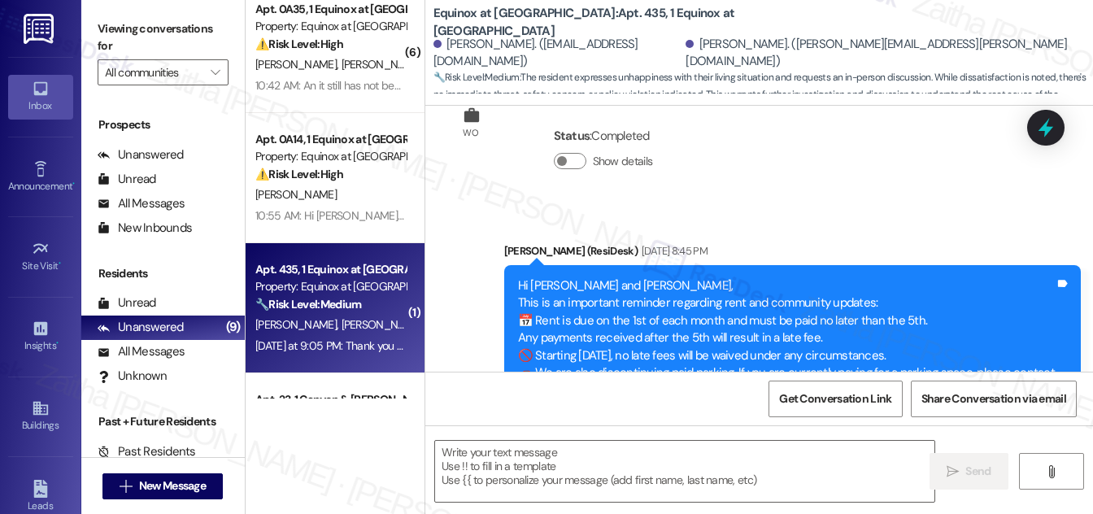
type textarea "Fetching suggested responses. Please feel free to read through the conversation…"
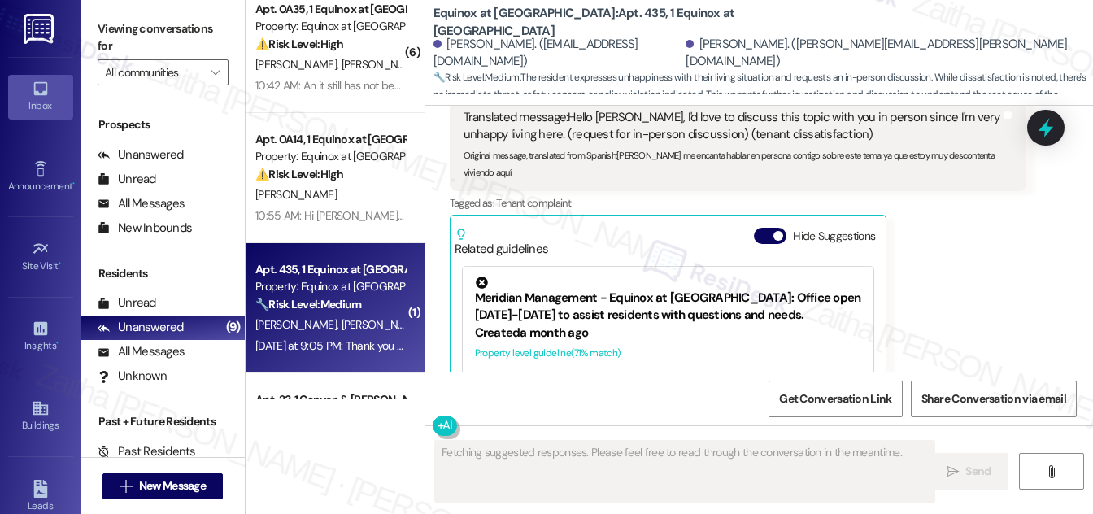
scroll to position [1247, 0]
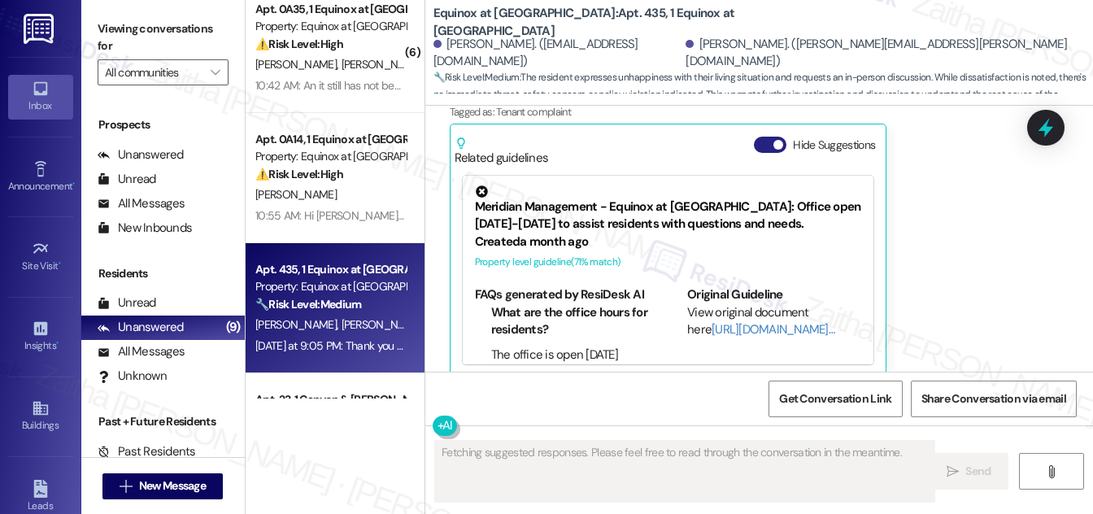
click at [755, 137] on div "Hide Suggestions" at bounding box center [818, 145] width 128 height 17
click at [756, 137] on button "Hide Suggestions" at bounding box center [770, 145] width 33 height 16
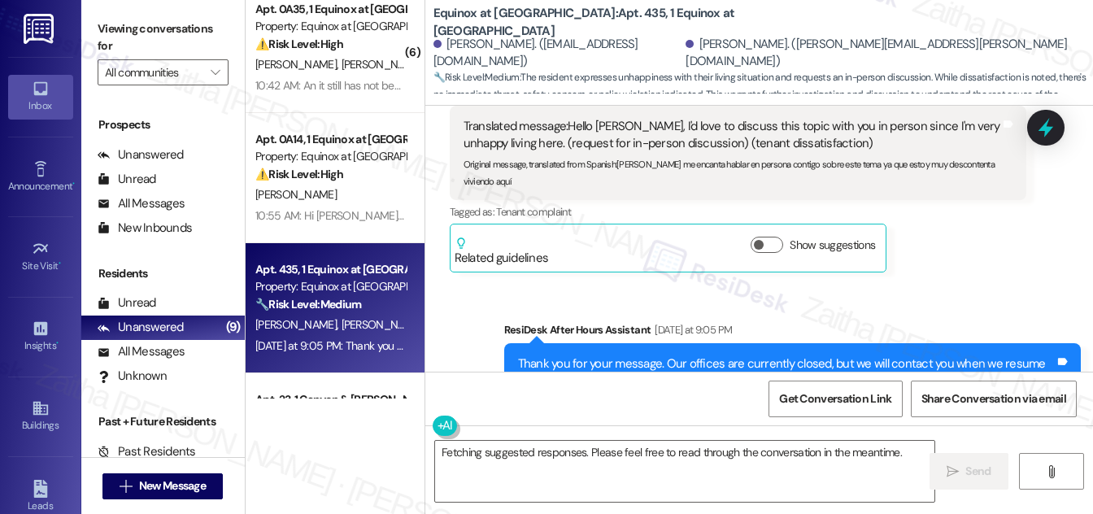
scroll to position [1123, 0]
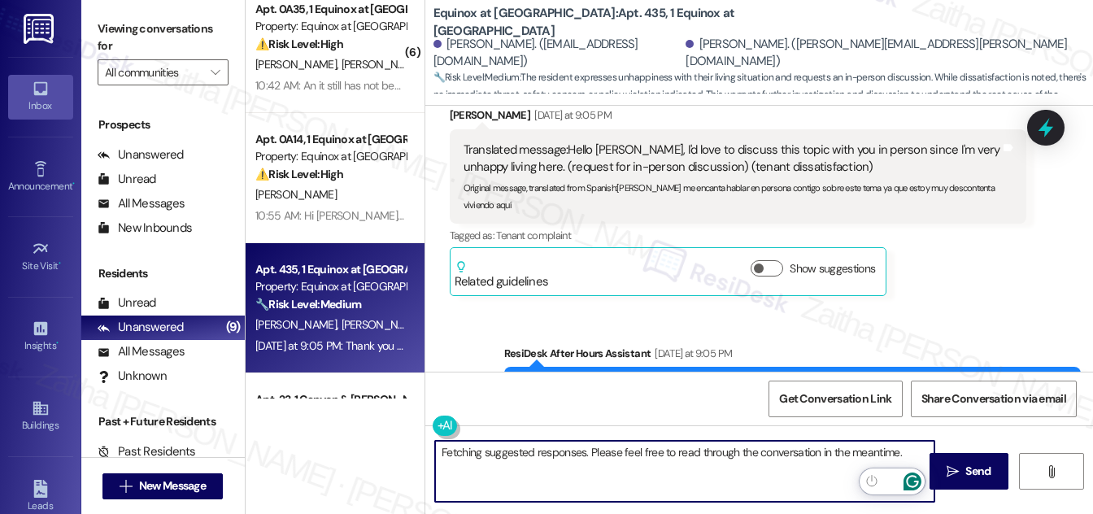
drag, startPoint x: 441, startPoint y: 453, endPoint x: 908, endPoint y: 486, distance: 468.7
click at [908, 486] on html "Inbox Go to Inbox Announcement • Send A Text Announcement Site Visit • Go to Si…" at bounding box center [546, 257] width 1093 height 514
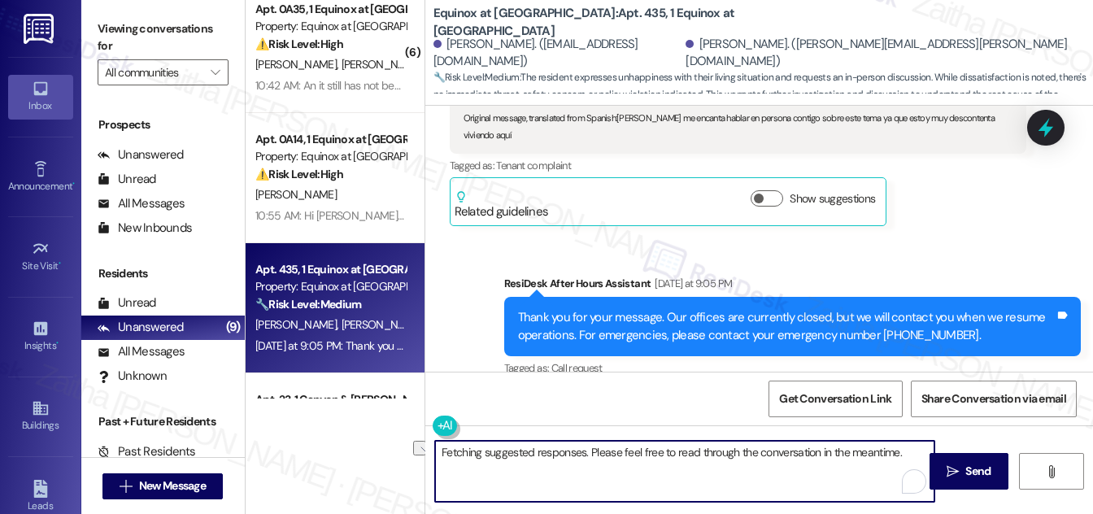
scroll to position [1197, 0]
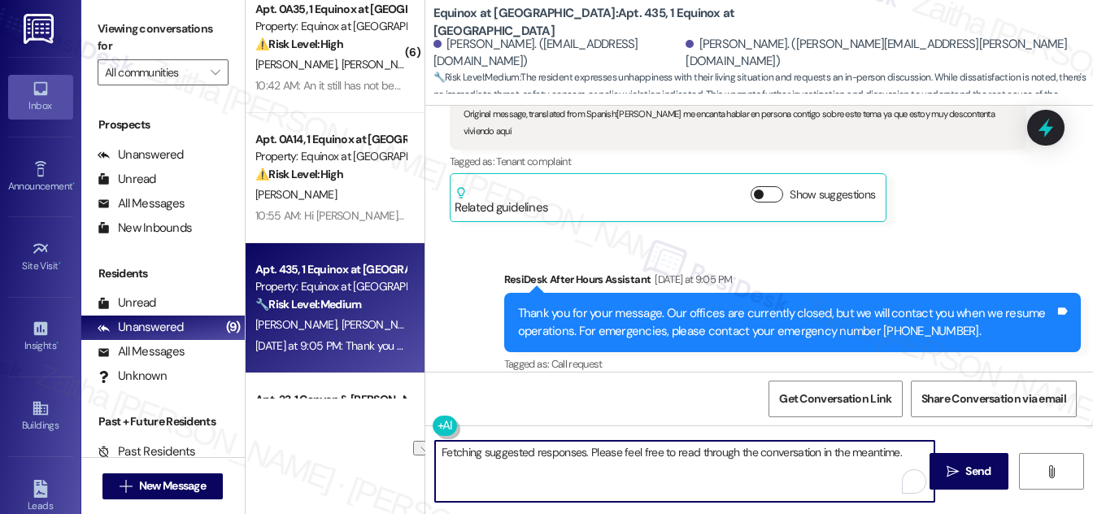
click at [772, 186] on button "Show suggestions" at bounding box center [767, 194] width 33 height 16
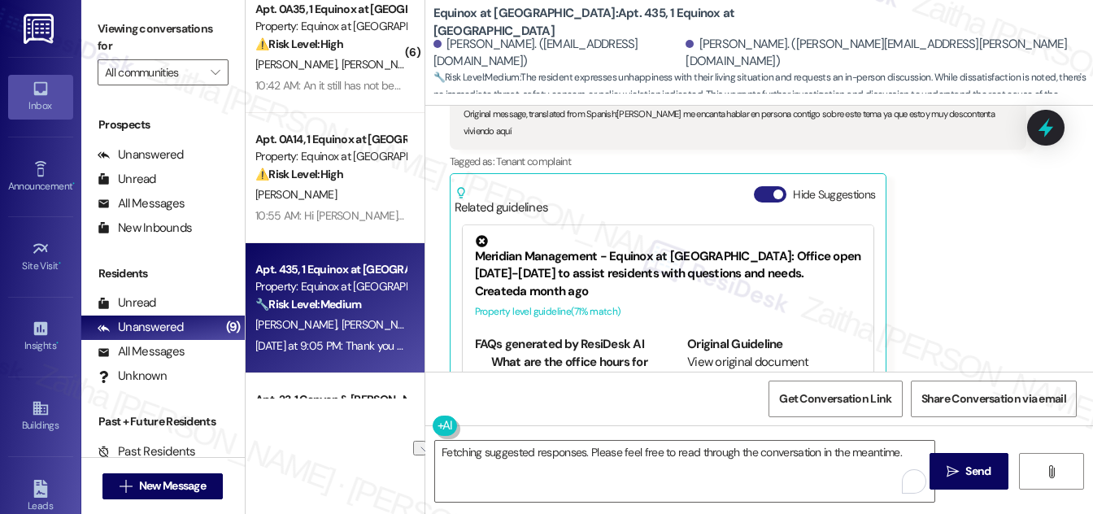
click at [763, 186] on button "Hide Suggestions" at bounding box center [770, 194] width 33 height 16
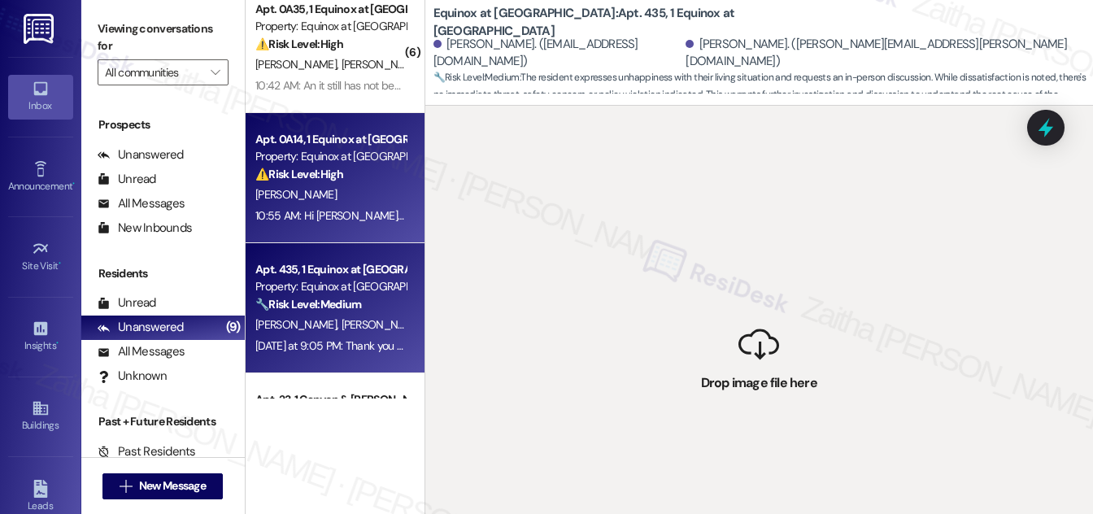
click at [362, 185] on div "[PERSON_NAME]" at bounding box center [331, 195] width 154 height 20
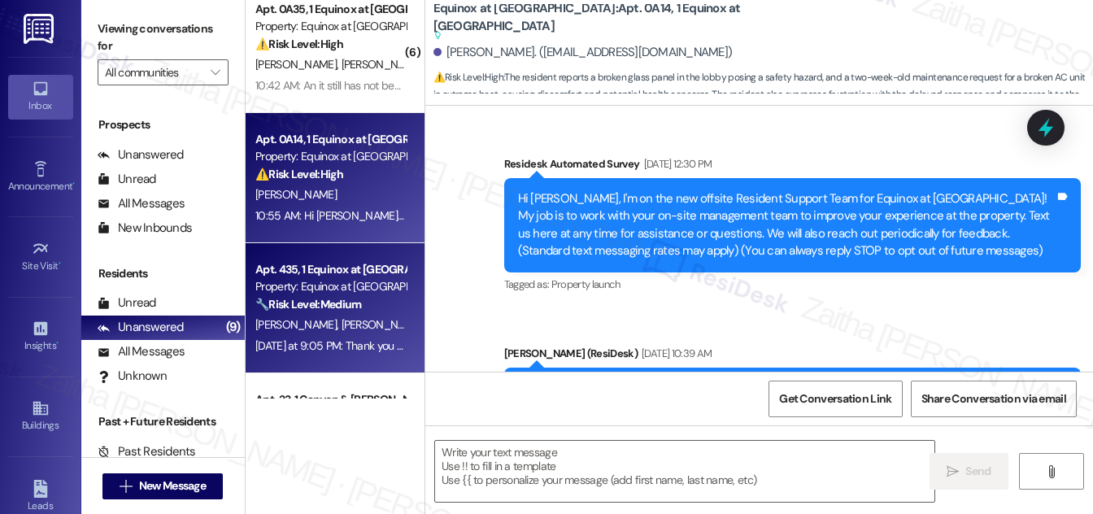
type textarea "Fetching suggested responses. Please feel free to read through the conversation…"
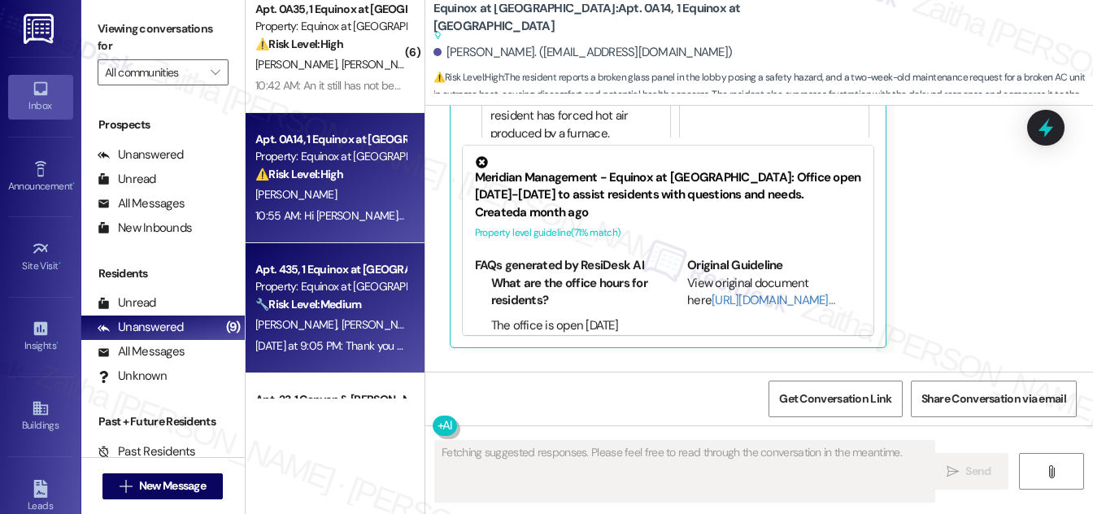
scroll to position [4807, 0]
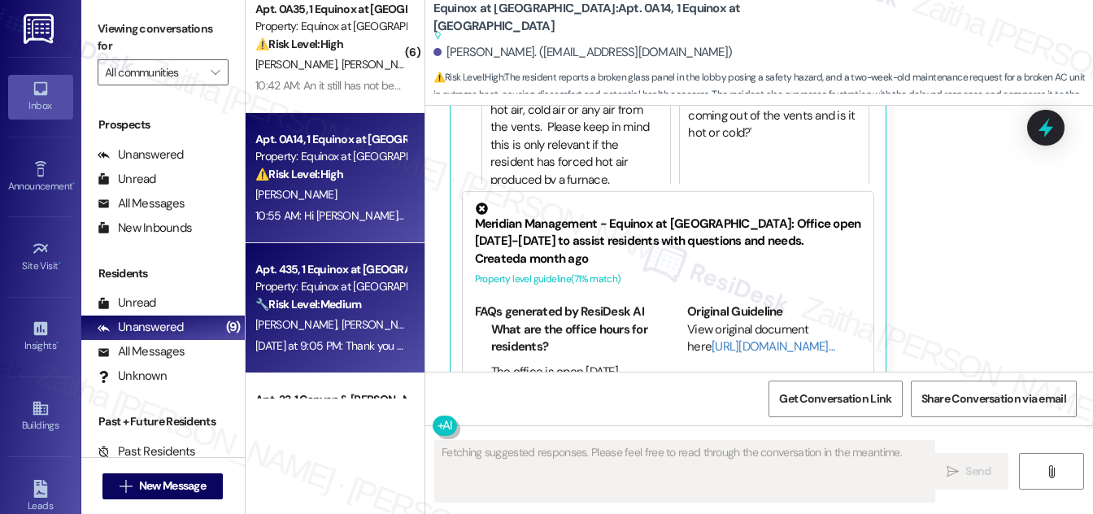
click at [379, 308] on div "🔧 Risk Level: Medium The resident expresses unhappiness with their living situa…" at bounding box center [330, 304] width 150 height 17
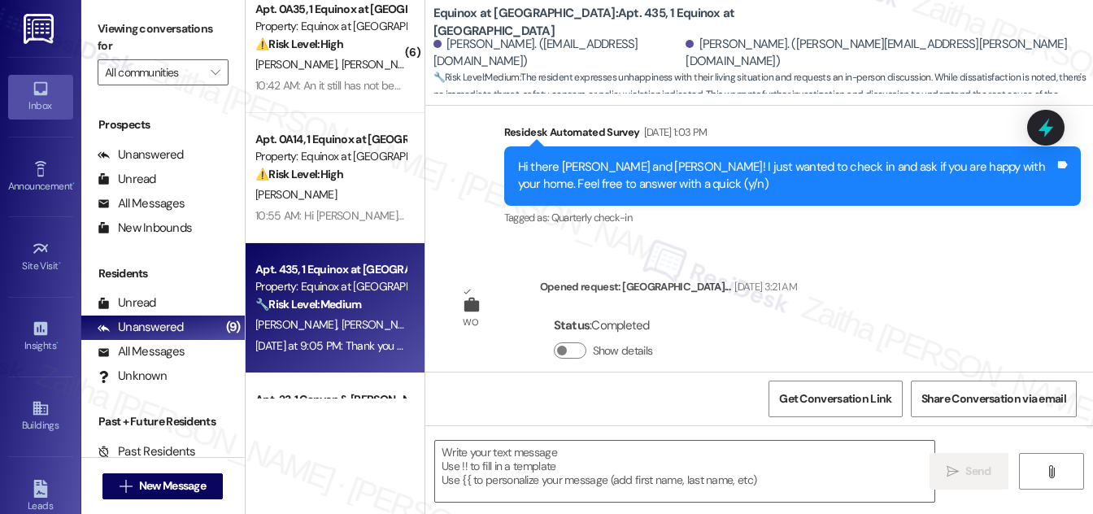
type textarea "Fetching suggested responses. Please feel free to read through the conversation…"
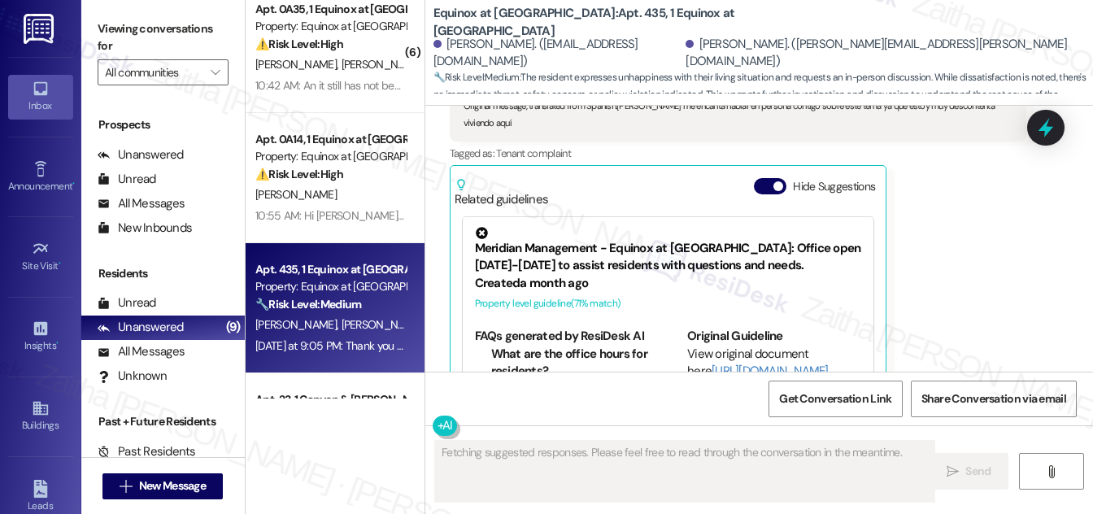
scroll to position [1173, 0]
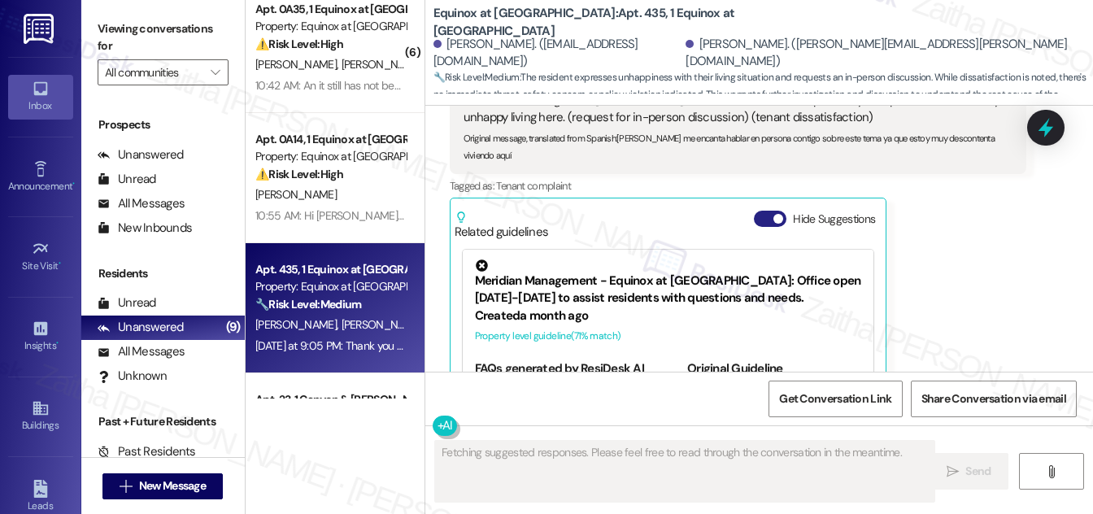
click at [765, 211] on button "Hide Suggestions" at bounding box center [770, 219] width 33 height 16
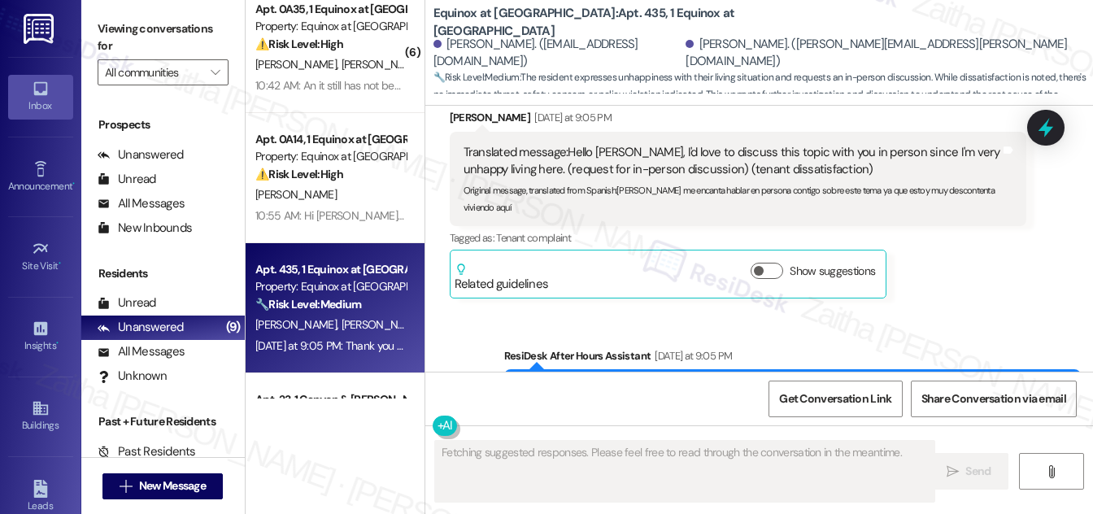
scroll to position [1099, 0]
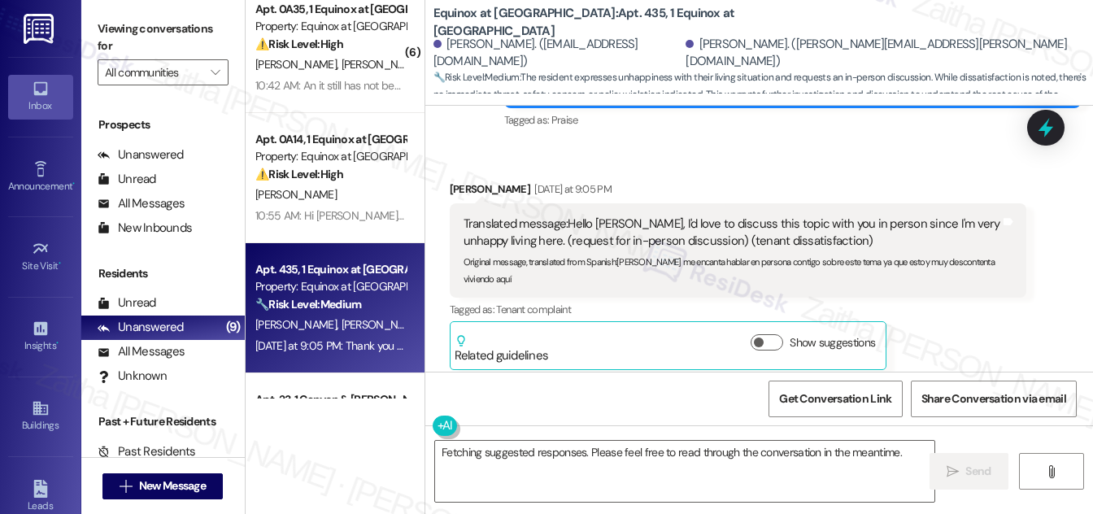
scroll to position [1025, 0]
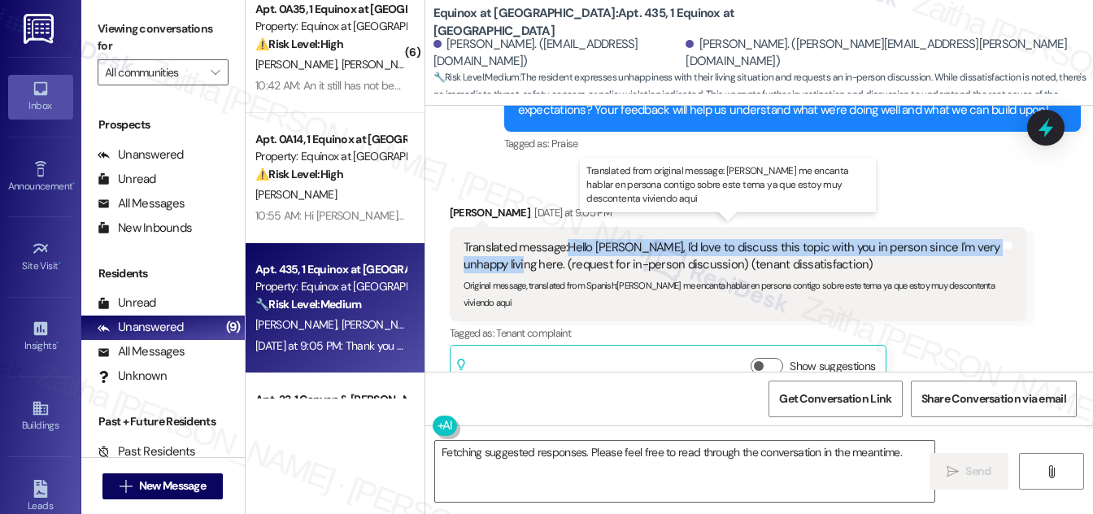
drag, startPoint x: 568, startPoint y: 227, endPoint x: 514, endPoint y: 244, distance: 56.3
click at [514, 244] on div "Translated message: Hello [PERSON_NAME], I'd love to discuss this topic with yo…" at bounding box center [731, 256] width 537 height 35
copy div "Hello [PERSON_NAME], I'd love to discuss this topic with you in person since I'…"
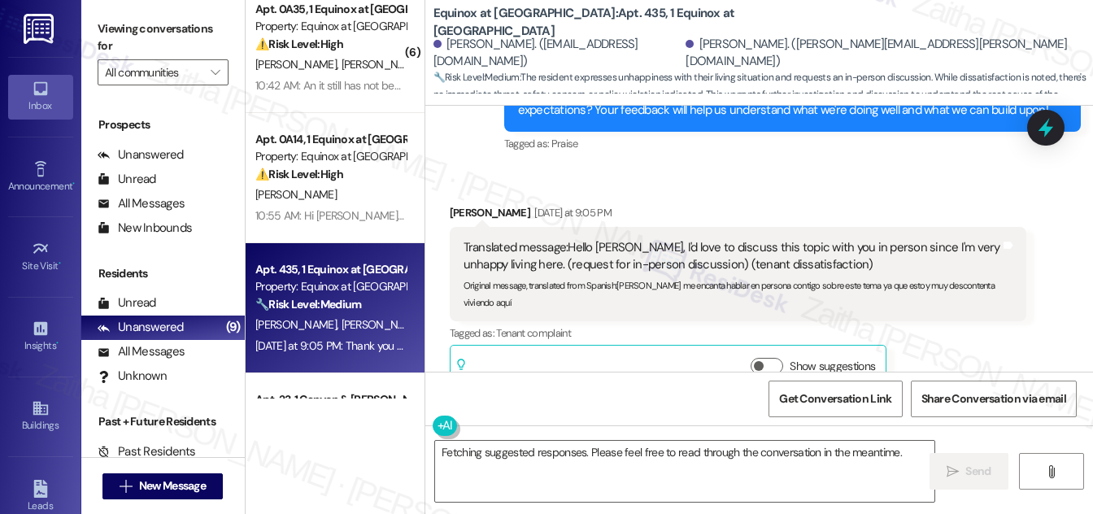
click at [700, 168] on div "Received via SMS [PERSON_NAME] [DATE] at 9:05 PM Translated message: Hello [PER…" at bounding box center [759, 286] width 668 height 237
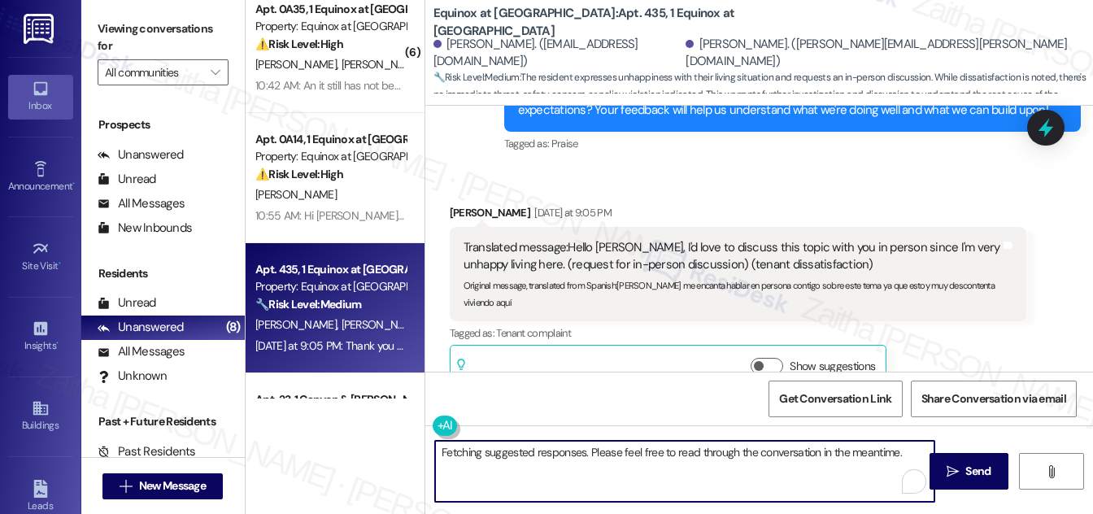
drag, startPoint x: 440, startPoint y: 450, endPoint x: 917, endPoint y: 448, distance: 477.3
click at [917, 448] on textarea "Fetching suggested responses. Please feel free to read through the conversation…" at bounding box center [684, 471] width 499 height 61
click at [463, 204] on div "[PERSON_NAME] [DATE] at 9:05 PM" at bounding box center [738, 215] width 577 height 23
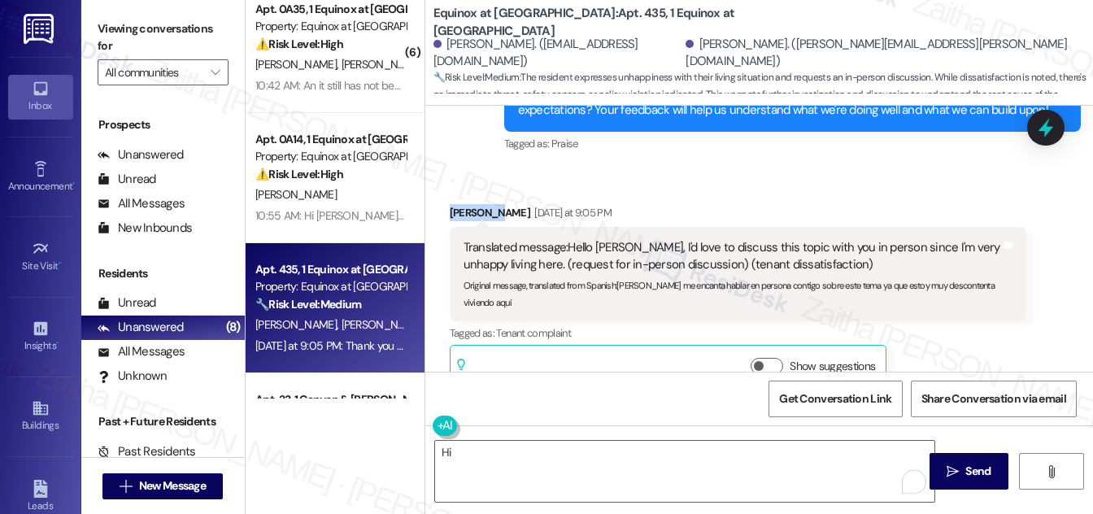
click at [463, 204] on div "[PERSON_NAME] [DATE] at 9:05 PM" at bounding box center [738, 215] width 577 height 23
copy div "[PERSON_NAME]"
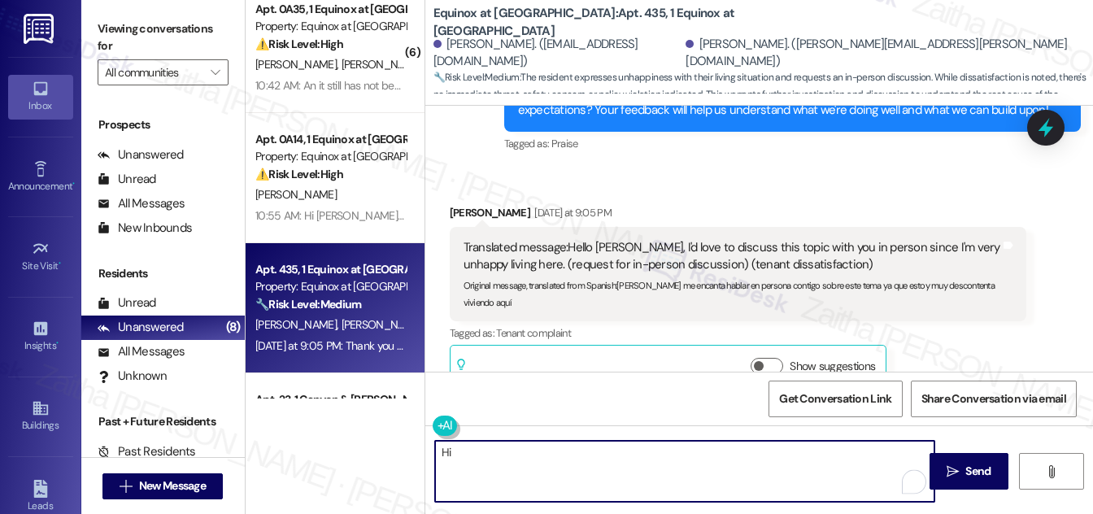
click at [476, 456] on textarea "Hi" at bounding box center [684, 471] width 499 height 61
paste textarea "[PERSON_NAME]"
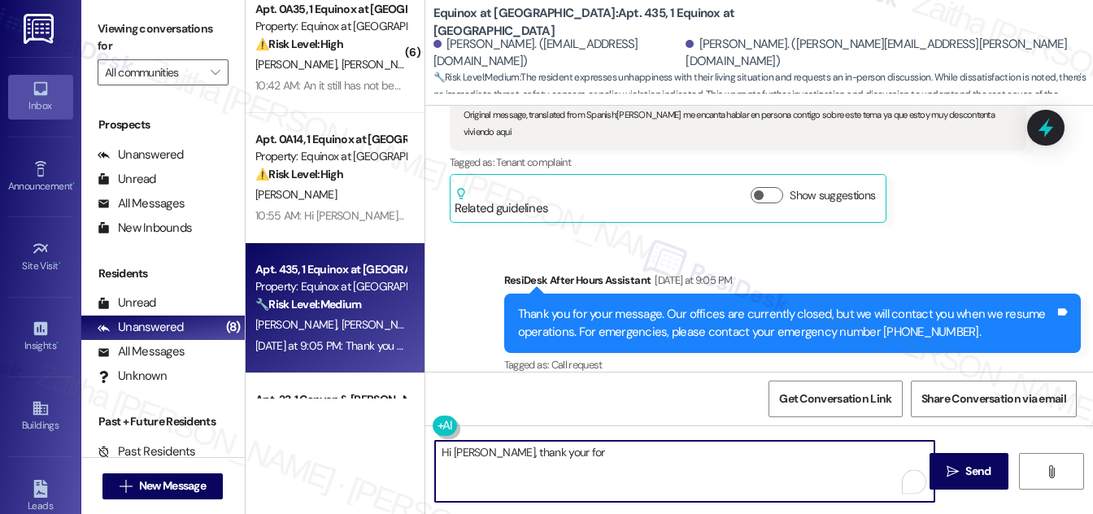
scroll to position [1197, 0]
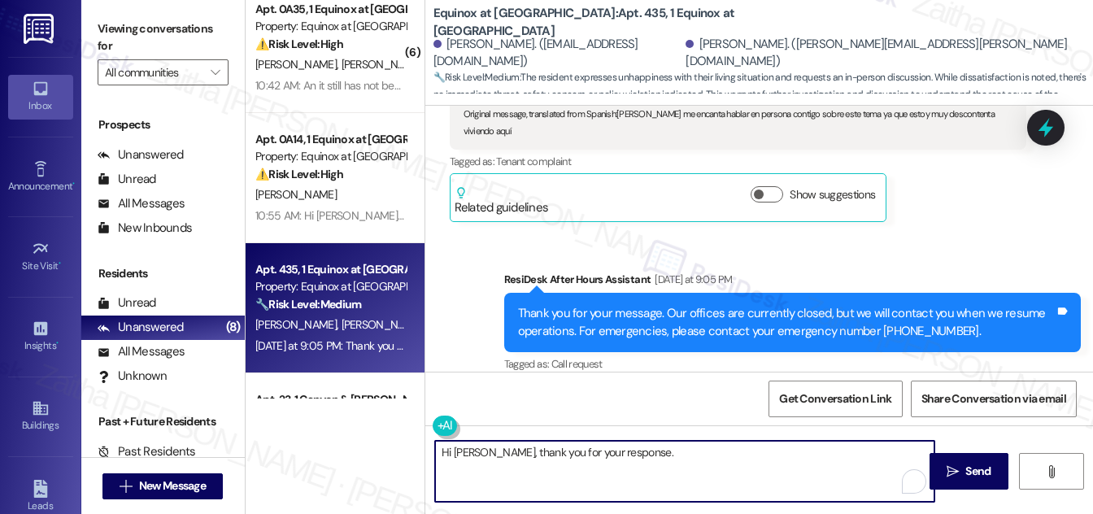
paste textarea "I’m sorry to hear you’re feeling this way. While I’m part of the offsite Reside…"
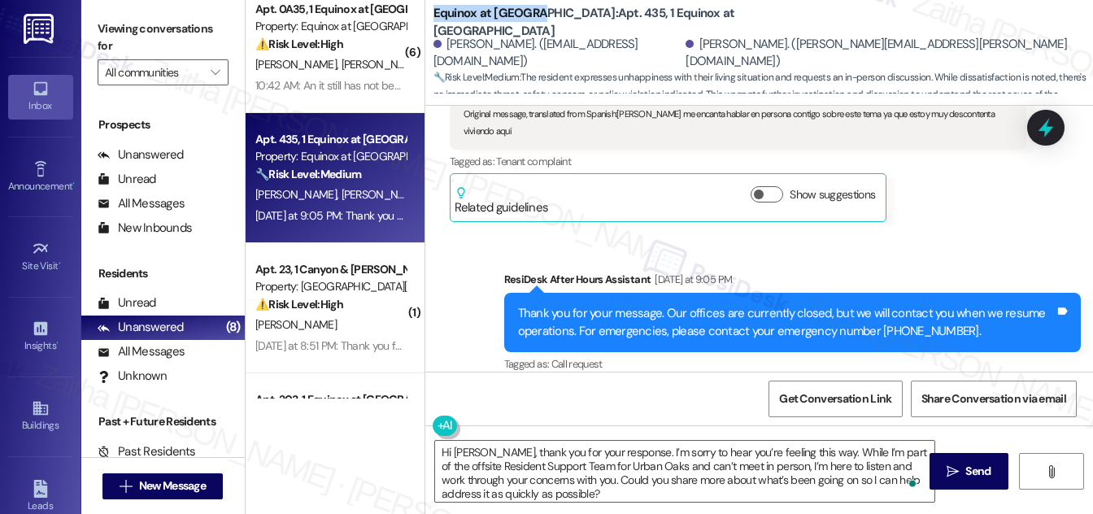
drag, startPoint x: 430, startPoint y: 17, endPoint x: 536, endPoint y: 23, distance: 105.9
click at [536, 23] on div "Equinox at [GEOGRAPHIC_DATA]: Apt. 435, 1 Equinox at [GEOGRAPHIC_DATA][PERSON_N…" at bounding box center [759, 48] width 668 height 89
copy b "Equinox at [GEOGRAPHIC_DATA]"
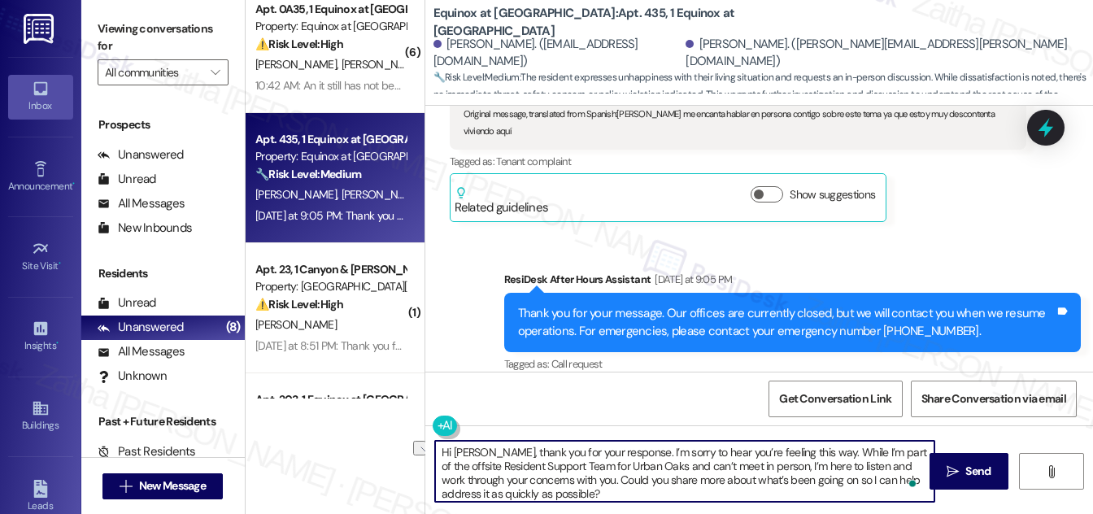
drag, startPoint x: 598, startPoint y: 463, endPoint x: 657, endPoint y: 463, distance: 58.6
click at [657, 463] on textarea "Hi [PERSON_NAME], thank you for your response. I’m sorry to hear you’re feeling…" at bounding box center [684, 471] width 499 height 61
paste textarea "Equinox at [GEOGRAPHIC_DATA]"
drag, startPoint x: 859, startPoint y: 481, endPoint x: 864, endPoint y: 490, distance: 10.2
click at [864, 490] on textarea "Hi [PERSON_NAME], thank you for your response. I’m sorry to hear you’re feeling…" at bounding box center [684, 471] width 499 height 61
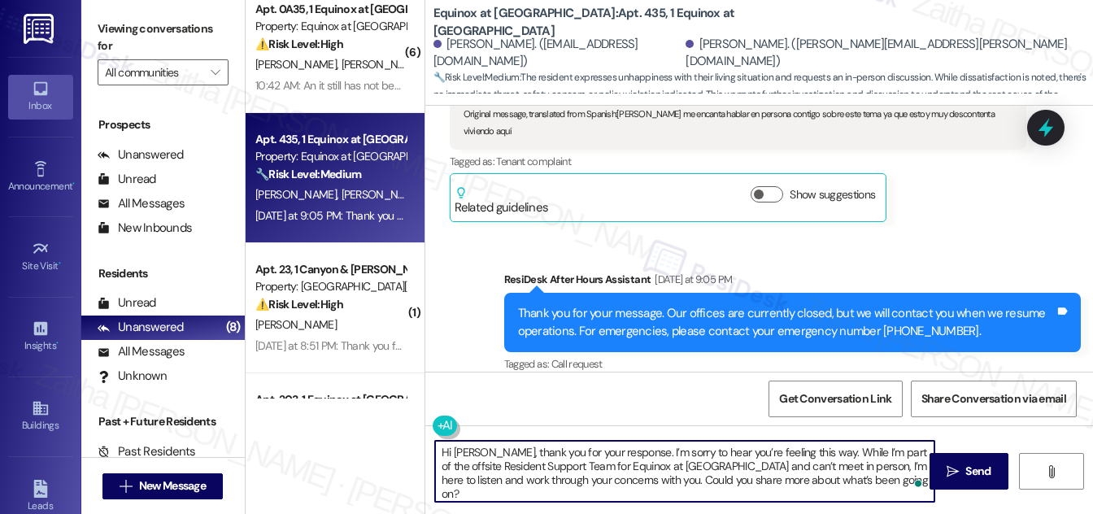
click at [666, 477] on textarea "Hi [PERSON_NAME], thank you for your response. I’m sorry to hear you’re feeling…" at bounding box center [684, 471] width 499 height 61
type textarea "Hi [PERSON_NAME], thank you for your response. I’m sorry to hear you’re feeling…"
click at [985, 471] on span "Send" at bounding box center [977, 471] width 25 height 17
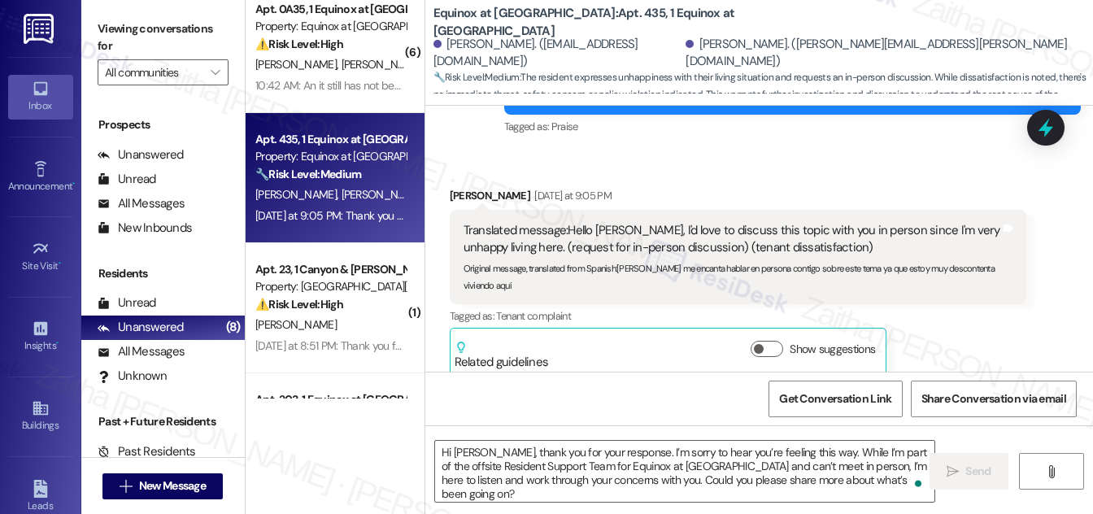
scroll to position [1041, 0]
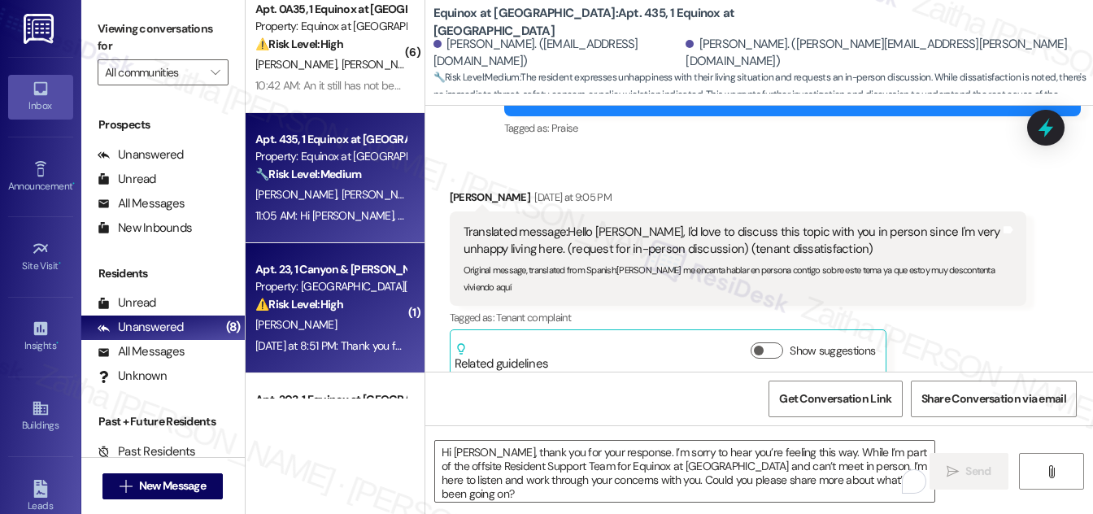
click at [385, 323] on div "[PERSON_NAME]" at bounding box center [331, 325] width 154 height 20
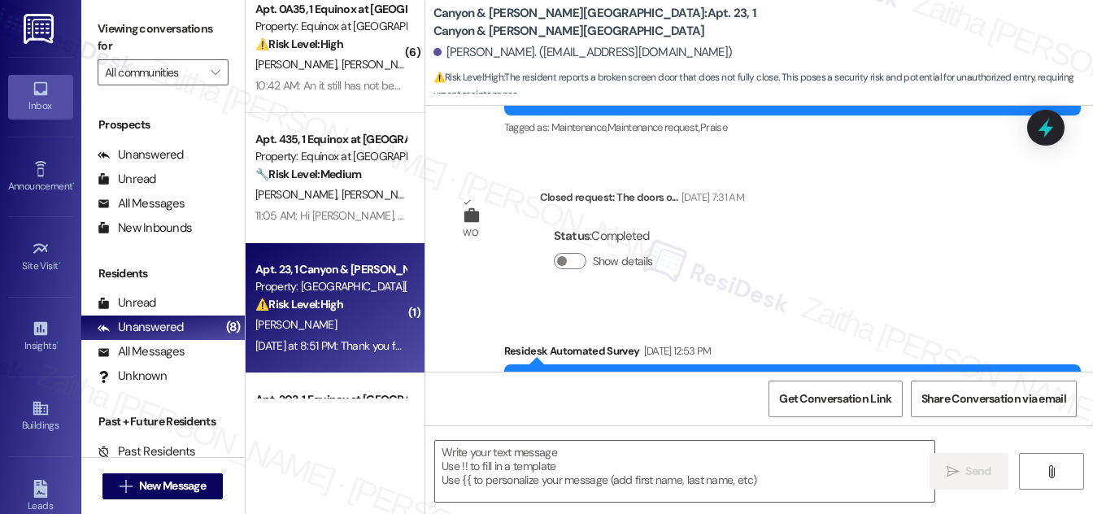
type textarea "Fetching suggested responses. Please feel free to read through the conversation…"
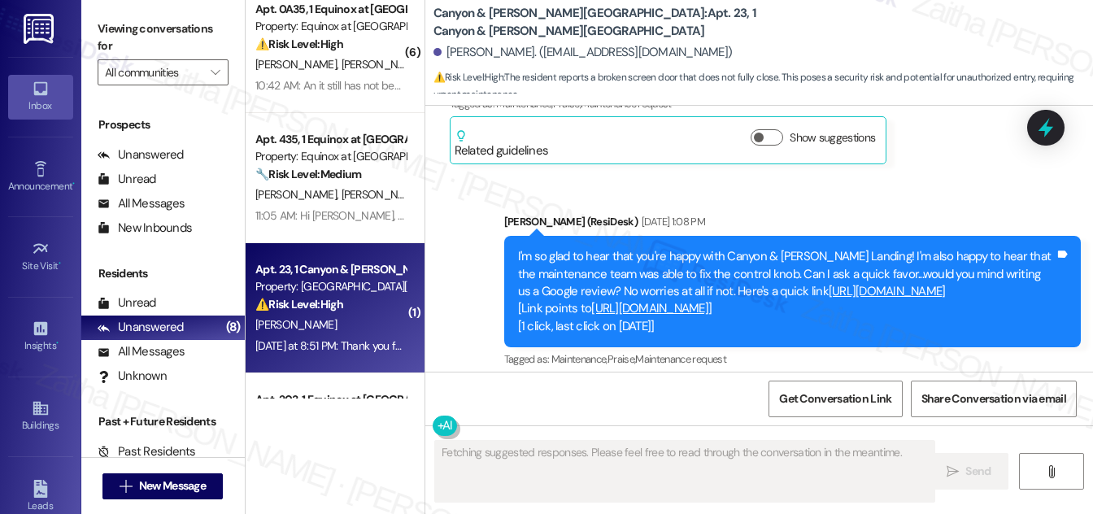
scroll to position [2567, 0]
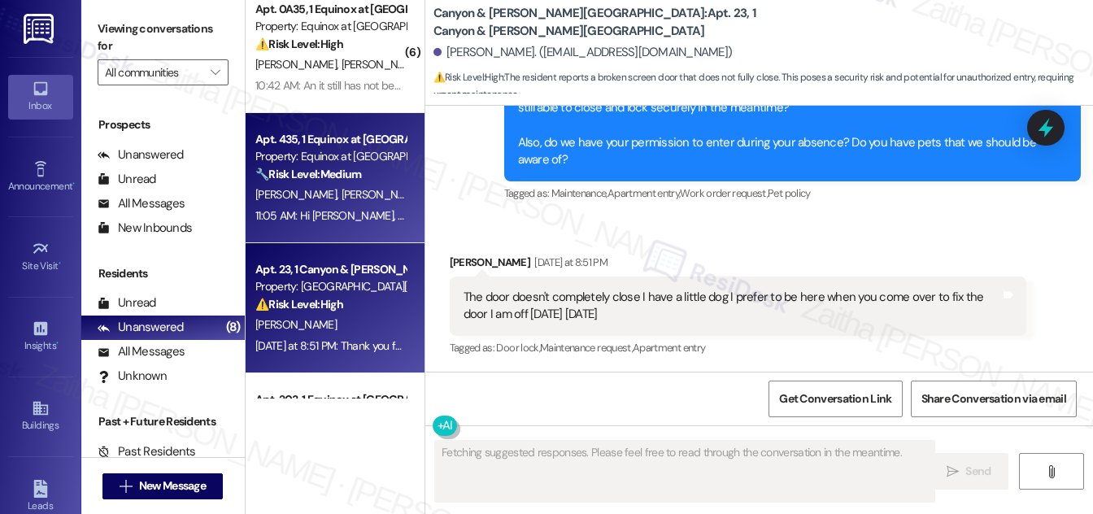
click at [376, 201] on div "[PERSON_NAME] [PERSON_NAME]" at bounding box center [331, 195] width 154 height 20
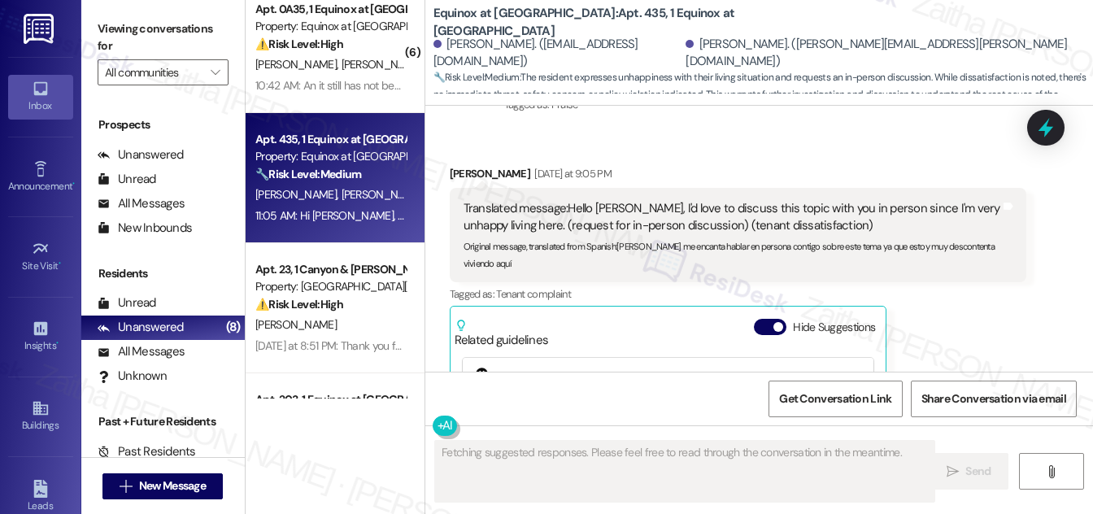
scroll to position [1056, 0]
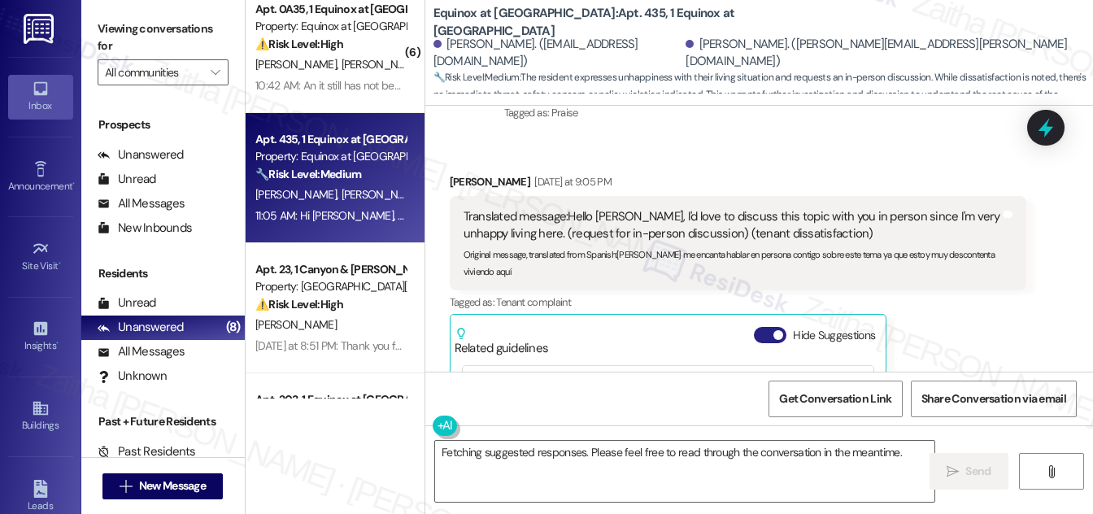
click at [763, 327] on button "Hide Suggestions" at bounding box center [770, 335] width 33 height 16
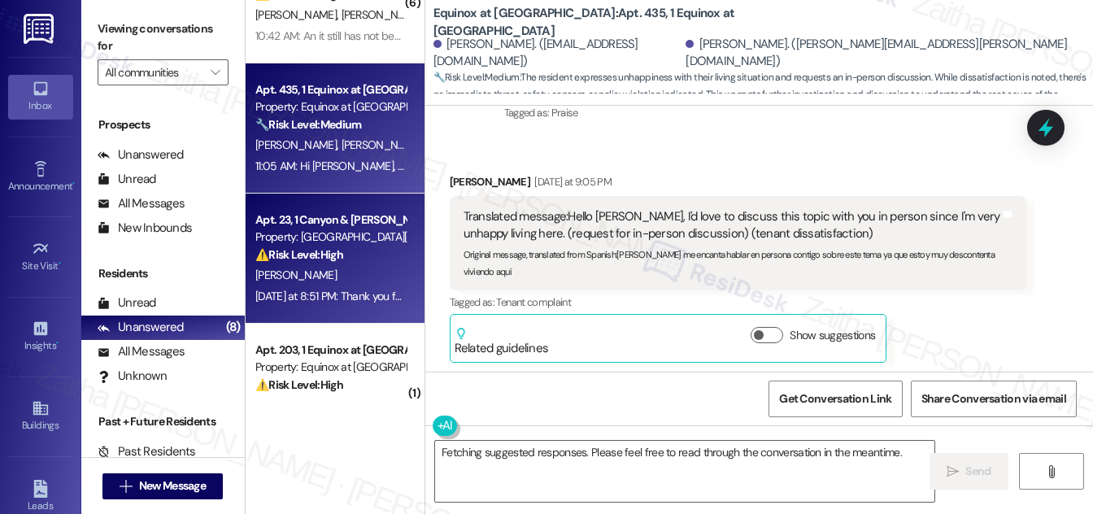
scroll to position [221, 0]
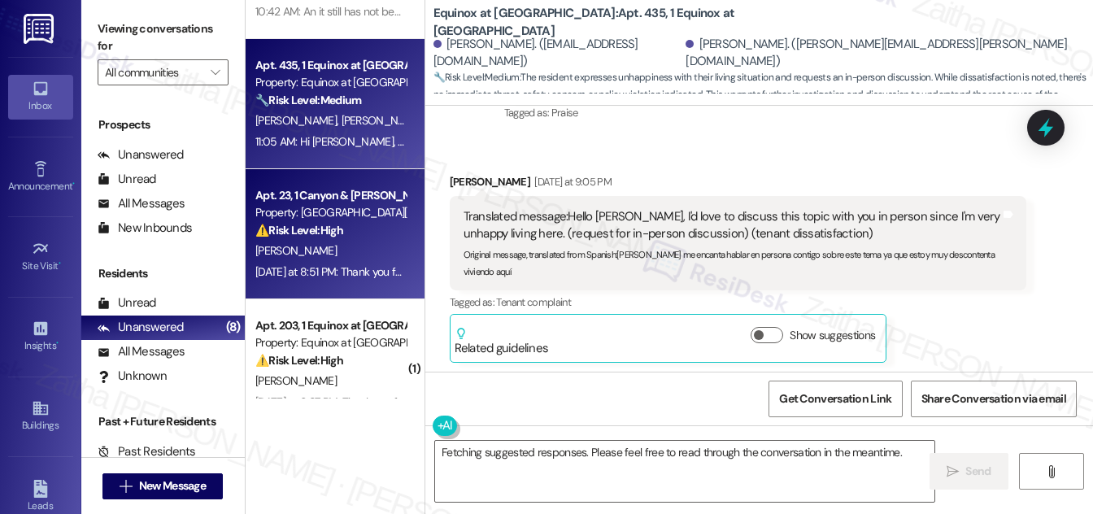
click at [368, 241] on div "[PERSON_NAME]" at bounding box center [331, 251] width 154 height 20
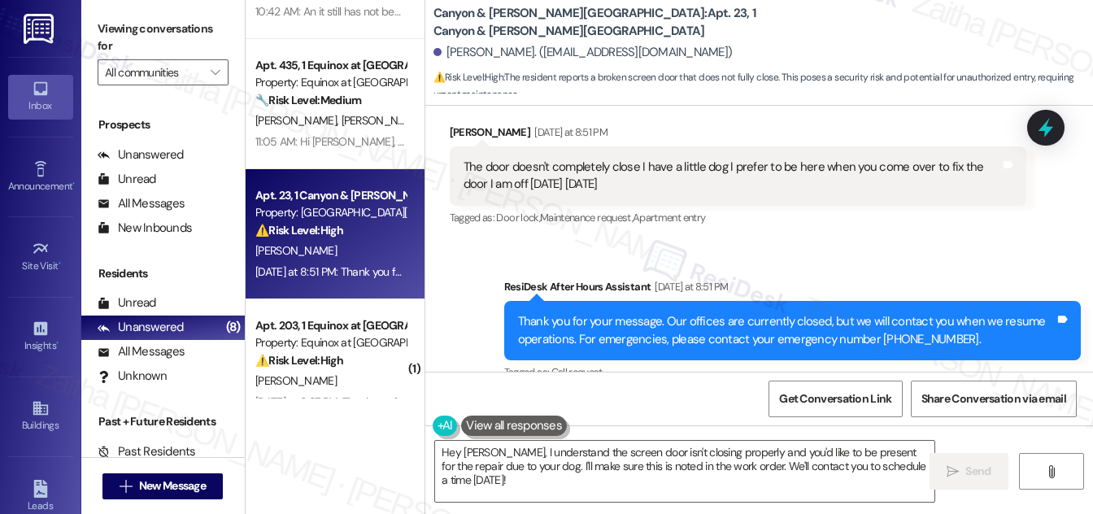
scroll to position [2722, 0]
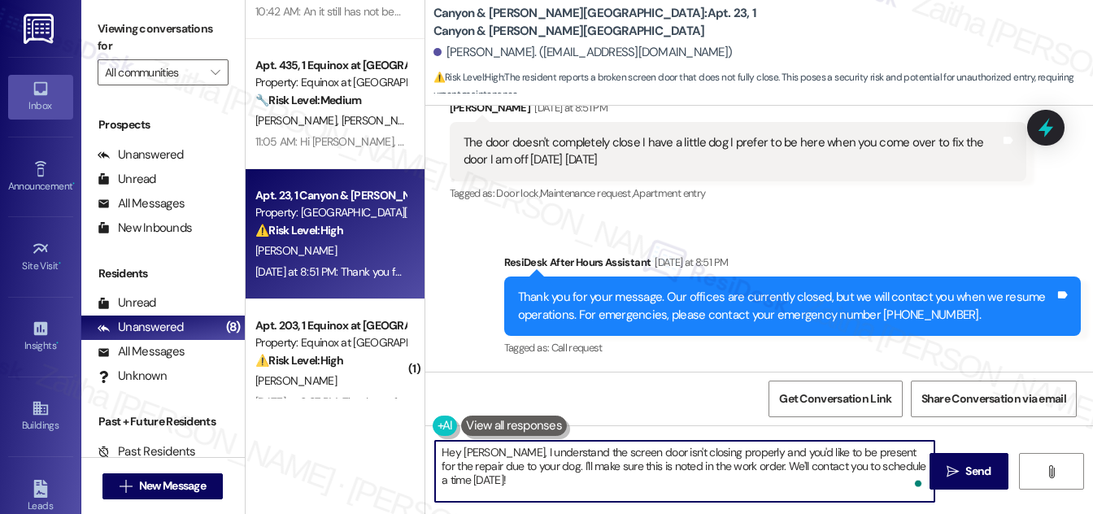
drag, startPoint x: 496, startPoint y: 455, endPoint x: 433, endPoint y: 455, distance: 62.6
click at [435, 455] on textarea "Hey [PERSON_NAME], I understand the screen door isn't closing properly and you'…" at bounding box center [684, 471] width 499 height 61
drag, startPoint x: 700, startPoint y: 451, endPoint x: 438, endPoint y: 450, distance: 261.8
click at [438, 450] on textarea "I understand the screen door isn't closing properly and you'd like to be presen…" at bounding box center [684, 471] width 499 height 61
click at [598, 468] on textarea "Thank you for letting me know. I'll submit a work order on your behalf and put …" at bounding box center [684, 471] width 499 height 61
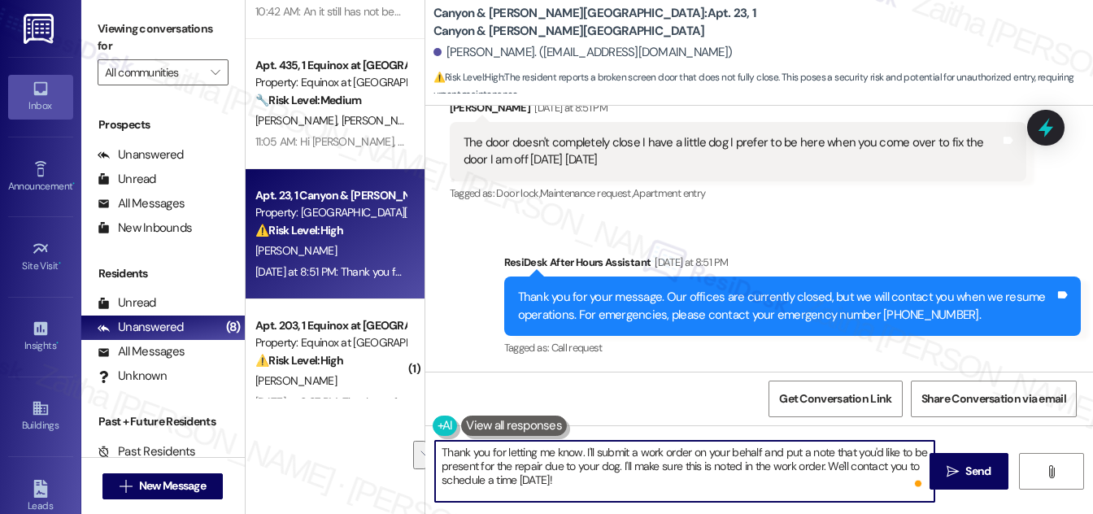
drag, startPoint x: 620, startPoint y: 463, endPoint x: 627, endPoint y: 478, distance: 16.4
click at [627, 478] on textarea "Thank you for letting me know. I'll submit a work order on your behalf and put …" at bounding box center [684, 471] width 499 height 61
drag, startPoint x: 621, startPoint y: 465, endPoint x: 833, endPoint y: 470, distance: 211.5
click at [833, 470] on textarea "Thank you for letting me know. I'll submit a work order on your behalf and put …" at bounding box center [684, 471] width 499 height 61
drag, startPoint x: 433, startPoint y: 450, endPoint x: 626, endPoint y: 486, distance: 196.2
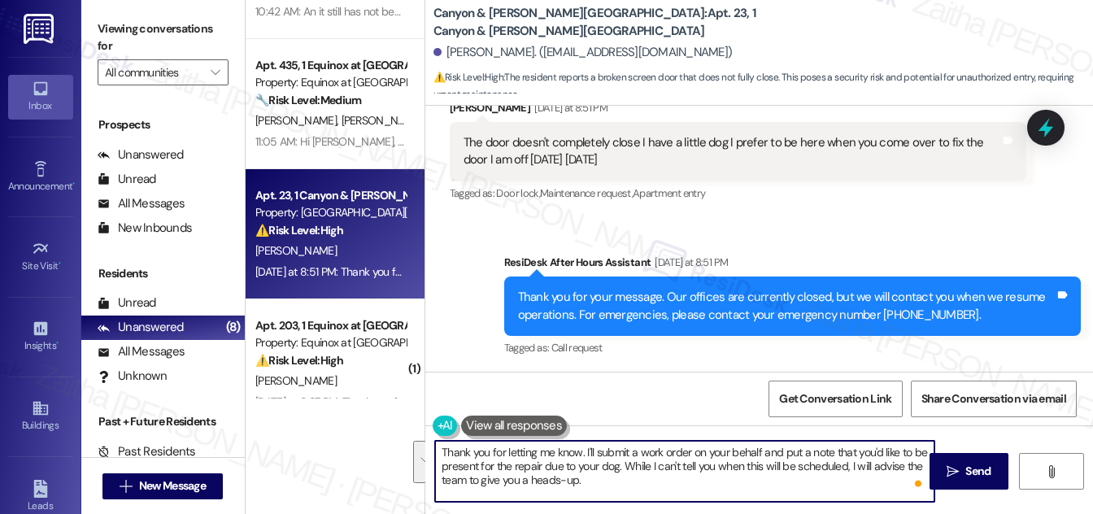
click at [626, 486] on textarea "Thank you for letting me know. I'll submit a work order on your behalf and put …" at bounding box center [684, 471] width 499 height 61
type textarea "Thank you for letting me know. I'll submit a work order on your behalf and put …"
click at [600, 480] on textarea "Thank you for letting me know. I'll submit a work order on your behalf and put …" at bounding box center [684, 471] width 499 height 61
drag, startPoint x: 438, startPoint y: 452, endPoint x: 626, endPoint y: 470, distance: 188.7
click at [616, 489] on textarea "Thank you for letting me know. I'll submit a work order on your behalf and put …" at bounding box center [684, 471] width 499 height 61
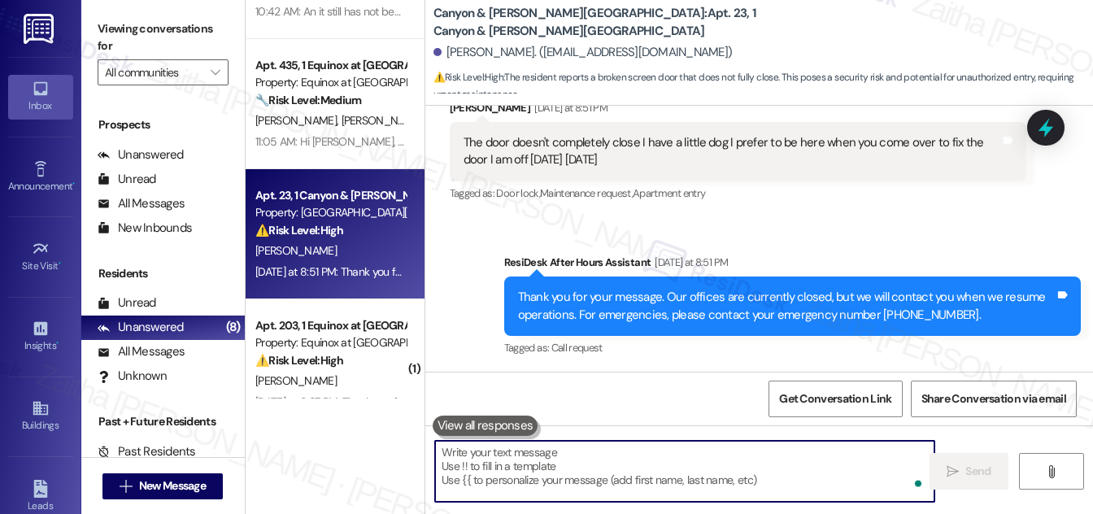
paste textarea "Thank you for letting me know. I’ll submit a work order on your behalf and incl…"
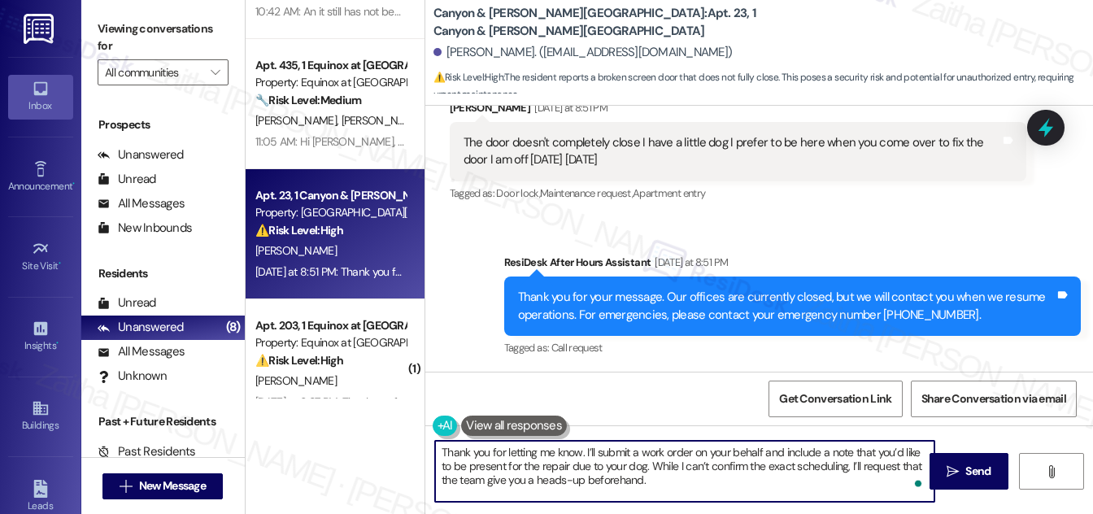
paste textarea "Is there anything else I can assist you with?"
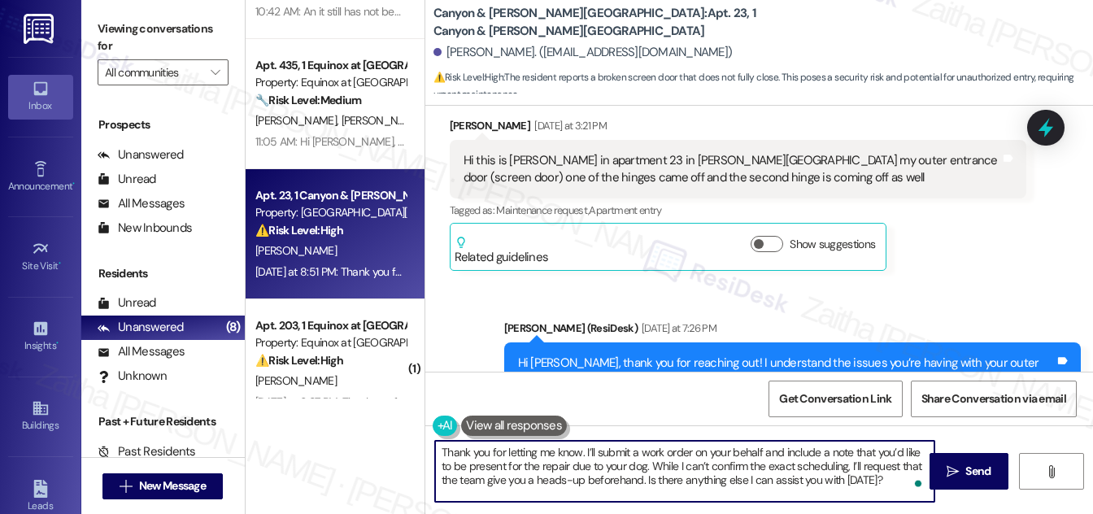
scroll to position [2205, 0]
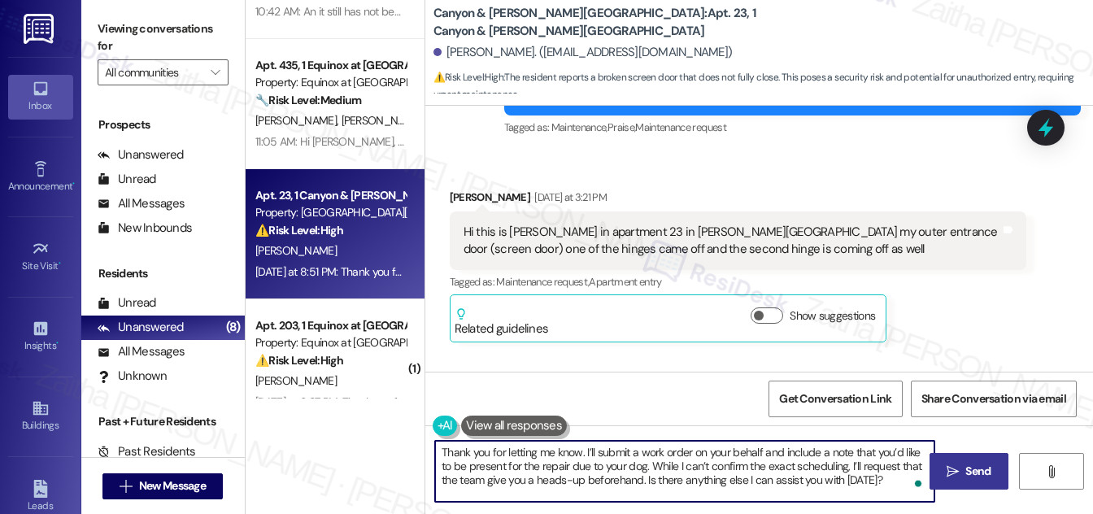
type textarea "Thank you for letting me know. I’ll submit a work order on your behalf and incl…"
click at [971, 473] on span "Send" at bounding box center [977, 471] width 25 height 17
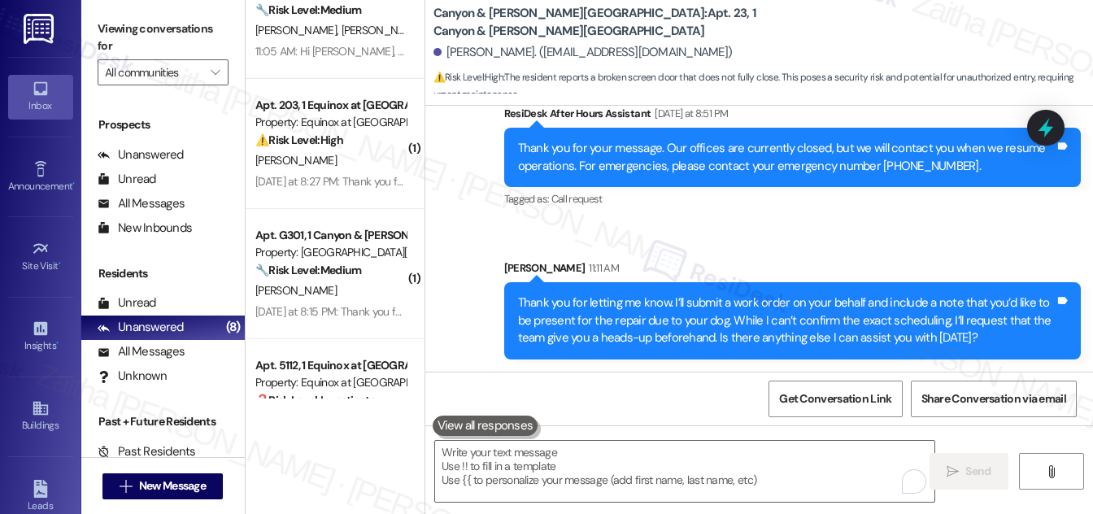
scroll to position [443, 0]
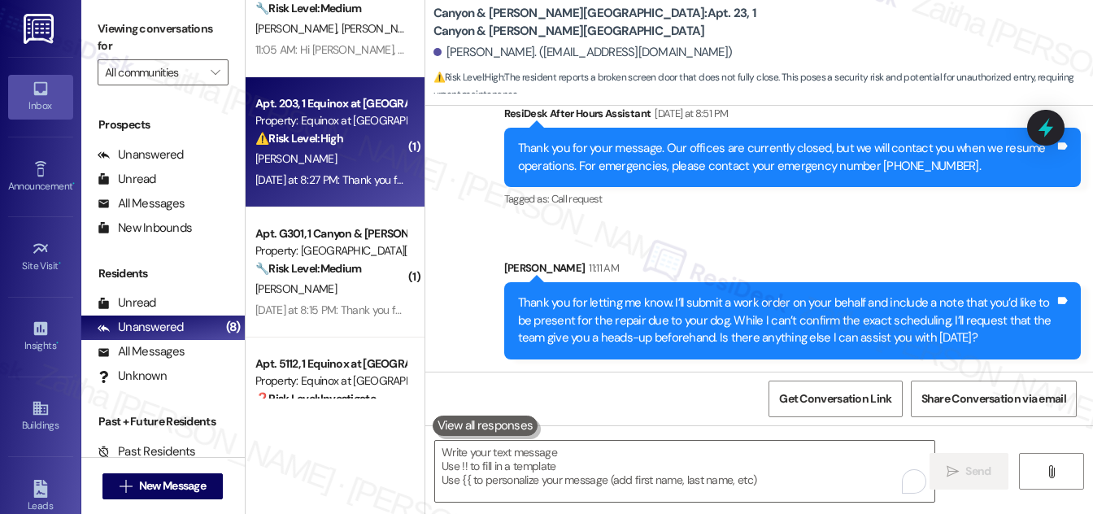
click at [375, 154] on div "[PERSON_NAME]" at bounding box center [331, 159] width 154 height 20
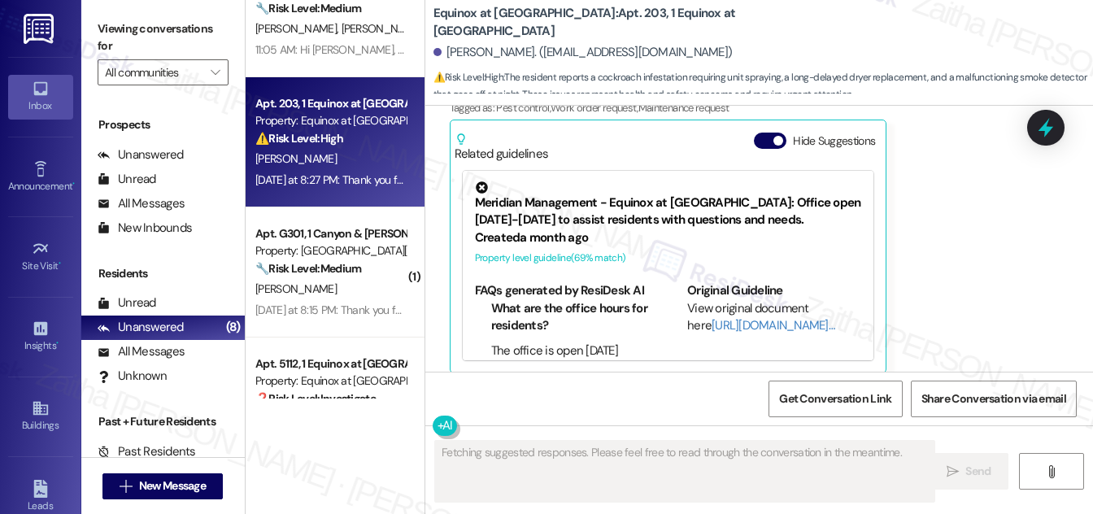
scroll to position [2212, 0]
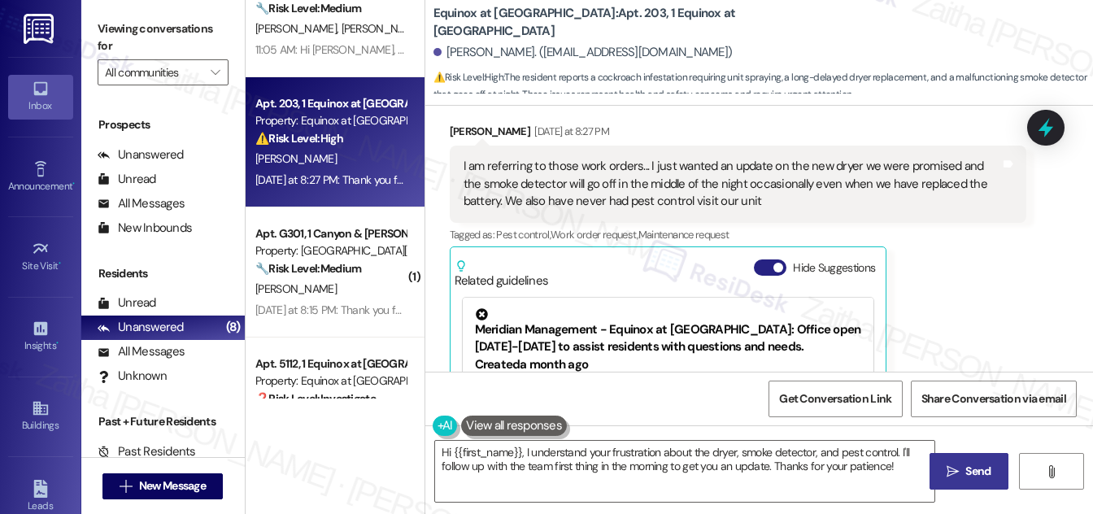
click at [758, 266] on button "Hide Suggestions" at bounding box center [770, 267] width 33 height 16
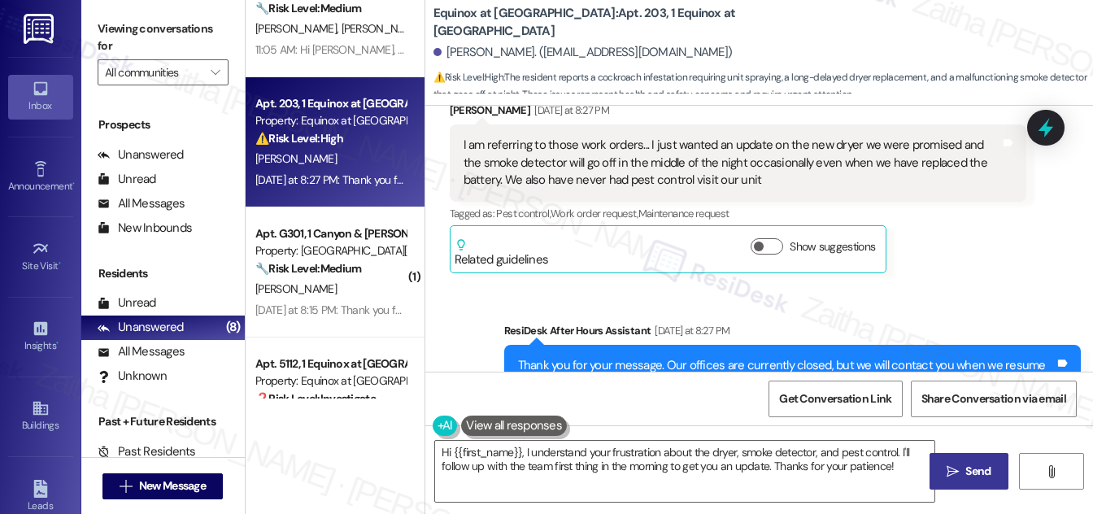
scroll to position [2285, 0]
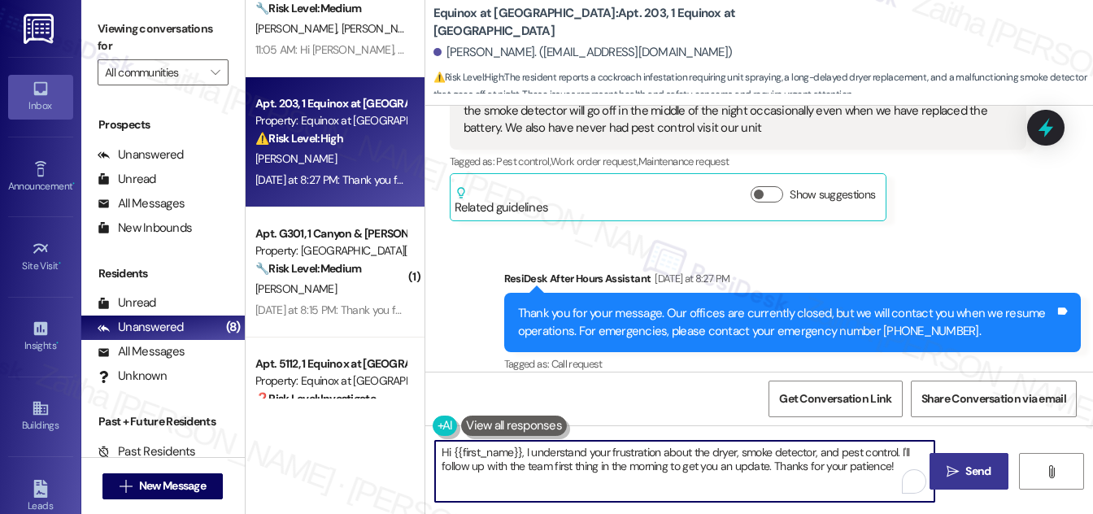
click at [445, 450] on textarea "Hi {{first_name}}, I understand your frustration about the dryer, smoke detecto…" at bounding box center [684, 471] width 499 height 61
drag, startPoint x: 629, startPoint y: 450, endPoint x: 638, endPoint y: 478, distance: 29.8
click at [638, 478] on textarea "Thank you for confirming, {{first_name}}, I understand your frustration about t…" at bounding box center [684, 471] width 499 height 61
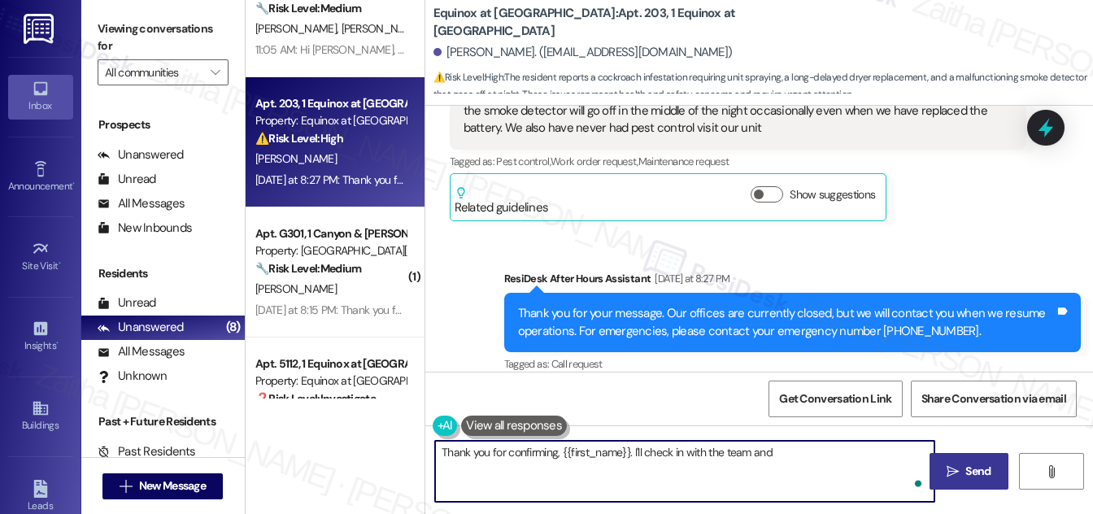
click at [803, 431] on div "Thank you for confirming, {{first_name}}. I'll check in with the team and  Sen…" at bounding box center [759, 486] width 668 height 122
click at [801, 450] on textarea "Thank you for confirming, {{first_name}}. I'll check in with the team and" at bounding box center [684, 471] width 499 height 61
click at [838, 450] on textarea "Thank you for confirming, {{first_name}}. I'll check in with the team and follo…" at bounding box center [684, 471] width 499 height 61
click at [921, 448] on textarea "Thank you for confirming, {{first_name}}. I'll check in with the team and follo…" at bounding box center [684, 471] width 499 height 61
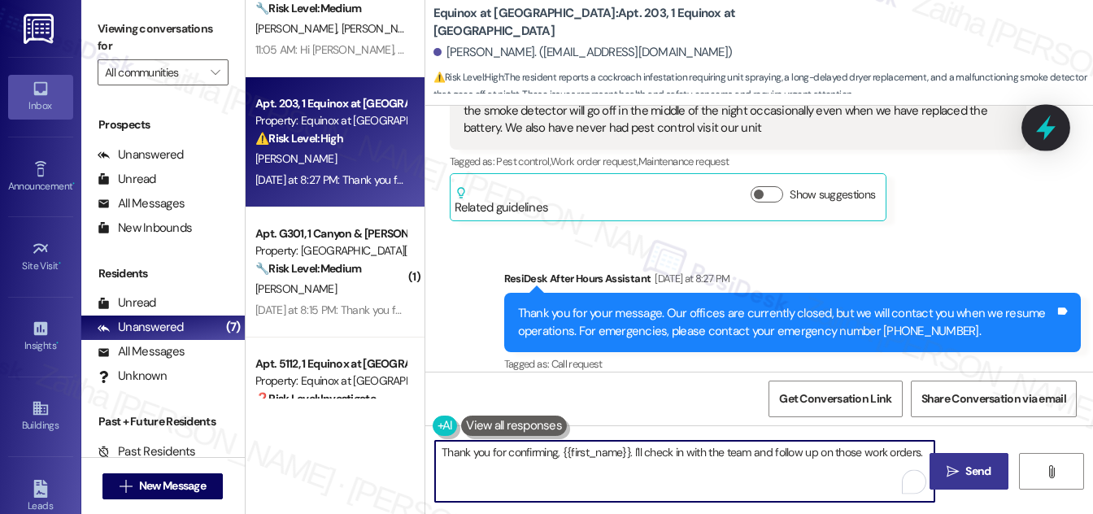
type textarea "Thank you for confirming, {{first_name}}. I'll check in with the team and follo…"
click at [1036, 126] on icon at bounding box center [1045, 127] width 21 height 21
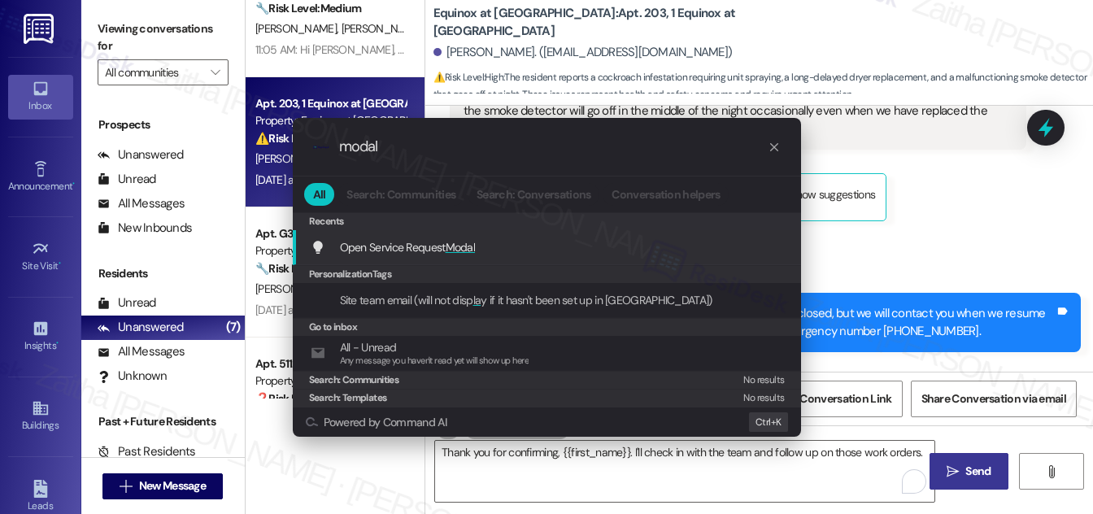
type input "modal"
click at [469, 247] on span "Modal" at bounding box center [461, 247] width 30 height 15
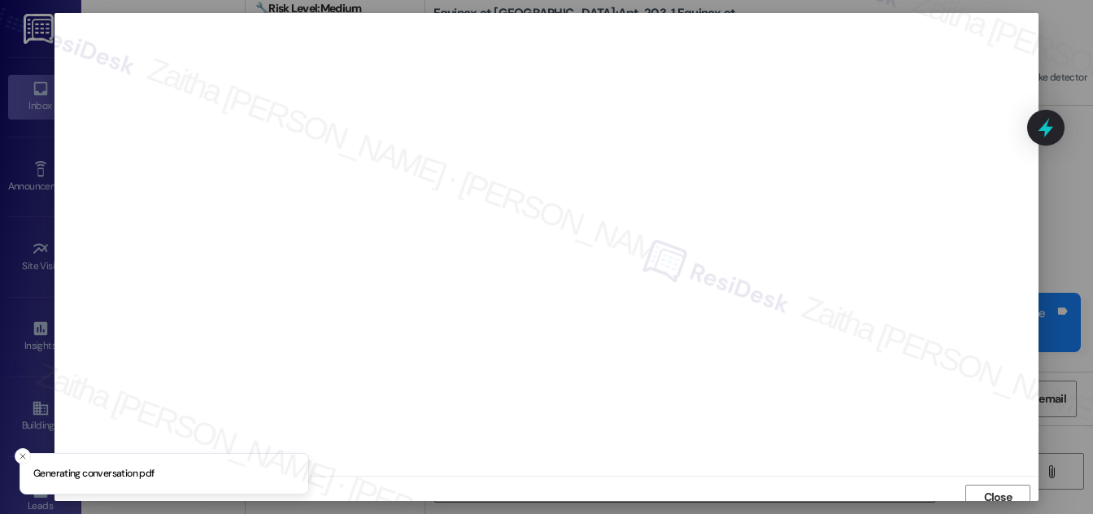
scroll to position [9, 0]
click at [981, 489] on span "Close" at bounding box center [998, 488] width 35 height 17
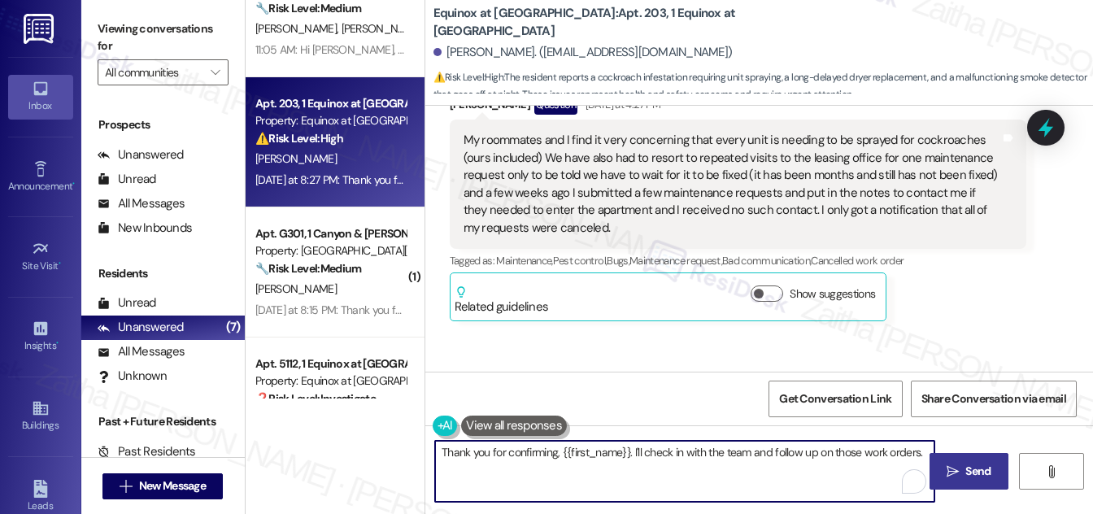
scroll to position [1768, 0]
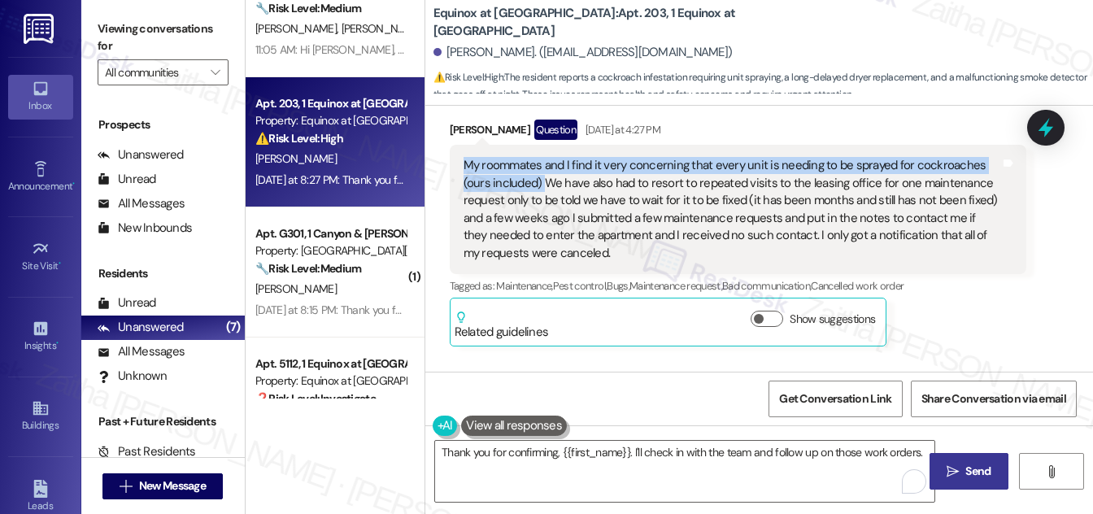
drag, startPoint x: 460, startPoint y: 164, endPoint x: 542, endPoint y: 179, distance: 82.6
click at [542, 179] on div "My roommates and I find it very concerning that every unit is needing to be spr…" at bounding box center [732, 209] width 540 height 105
copy div "My roommates and I find it very concerning that every unit is needing to be spr…"
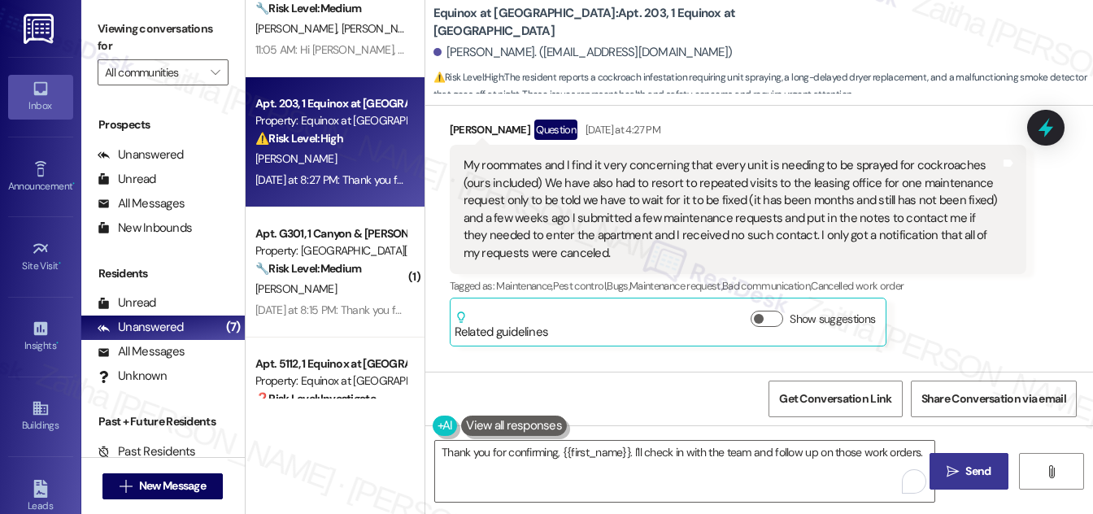
click at [799, 120] on div "[PERSON_NAME] Question [DATE] at 4:27 PM" at bounding box center [738, 133] width 577 height 26
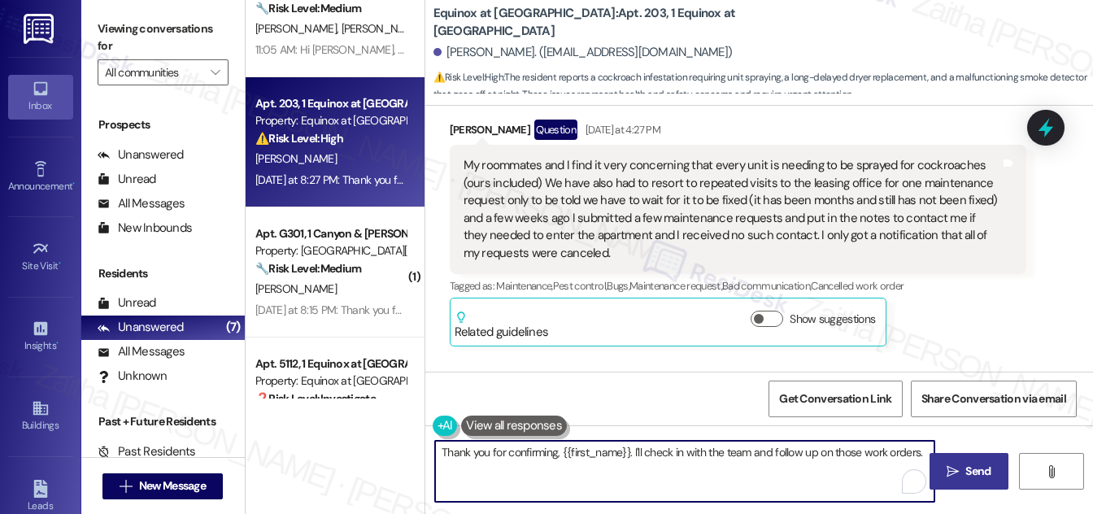
click at [921, 450] on textarea "Thank you for confirming, {{first_name}}. I'll check in with the team and follo…" at bounding box center [684, 471] width 499 height 61
paste textarea "To clarify, would you like your unit to still be included in the service, or wo…"
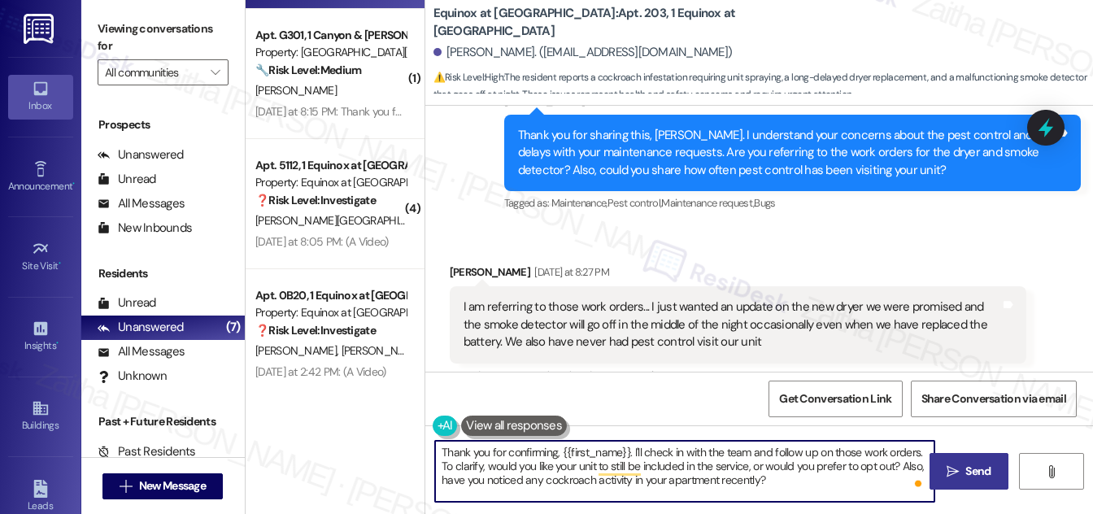
scroll to position [2064, 0]
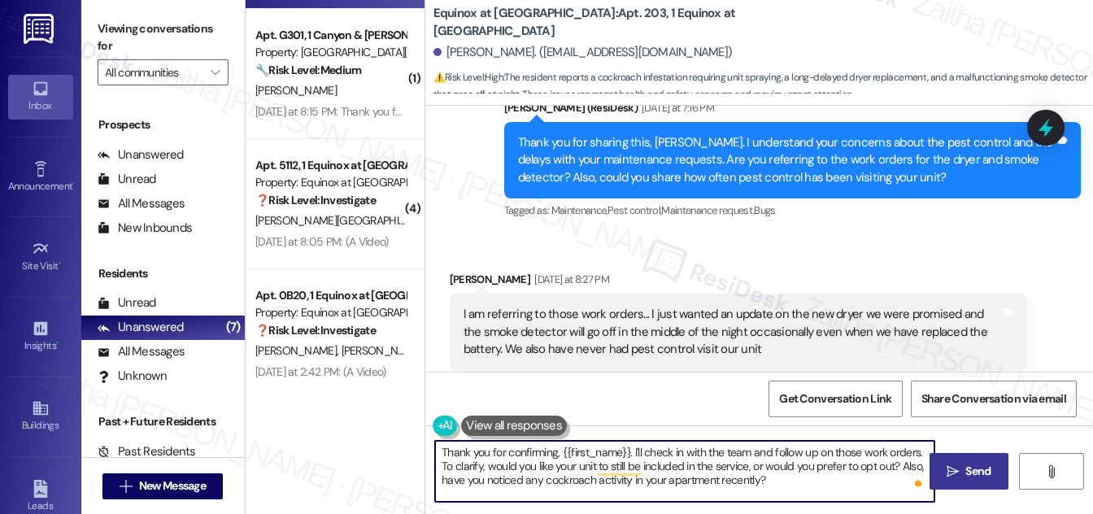
type textarea "Thank you for confirming, {{first_name}}. I'll check in with the team and follo…"
click at [960, 467] on span " Send" at bounding box center [968, 471] width 51 height 17
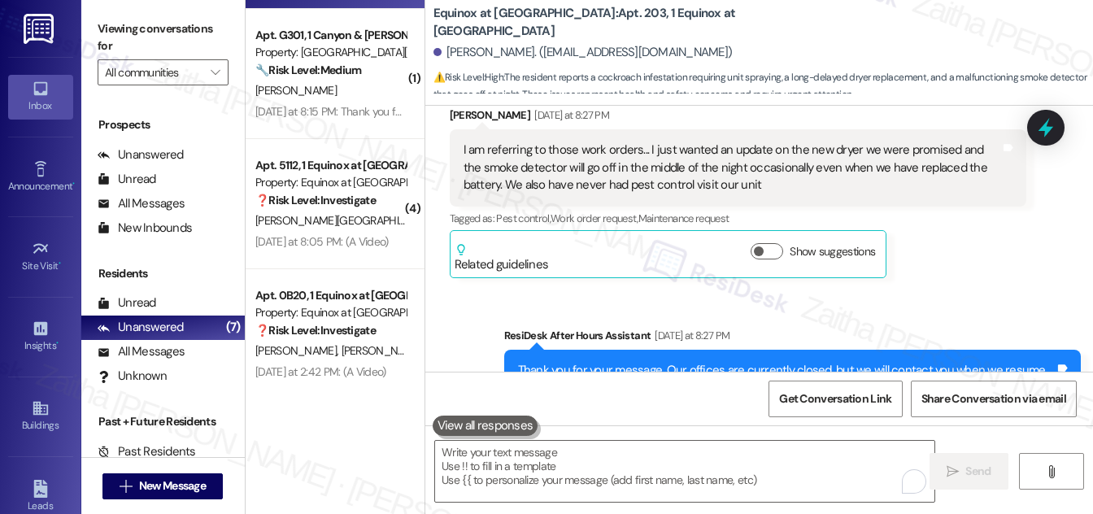
scroll to position [2302, 0]
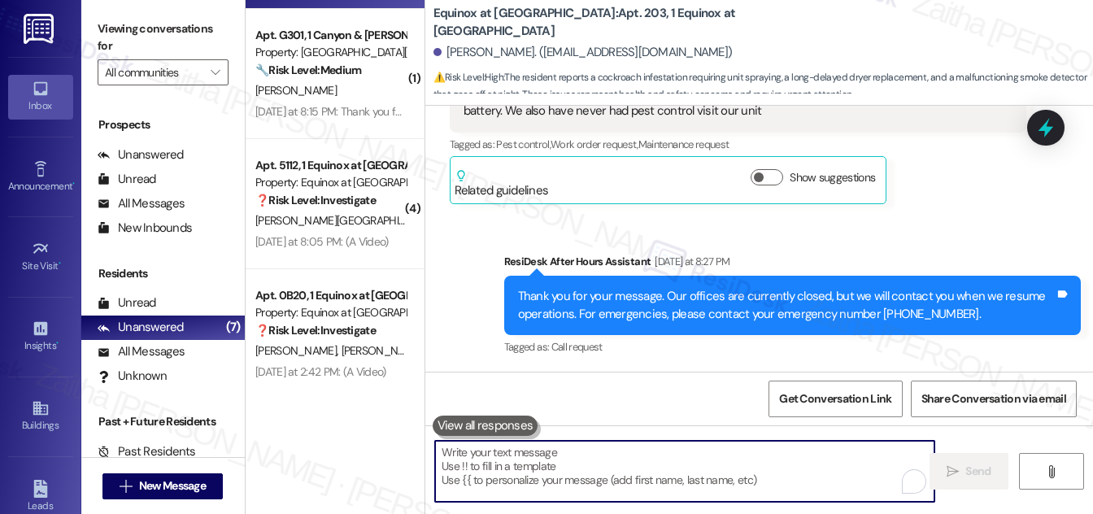
click at [595, 463] on textarea "To enrich screen reader interactions, please activate Accessibility in Grammarl…" at bounding box center [684, 471] width 499 height 61
click at [583, 450] on textarea "To enrich screen reader interactions, please activate Accessibility in Grammarl…" at bounding box center [684, 471] width 499 height 61
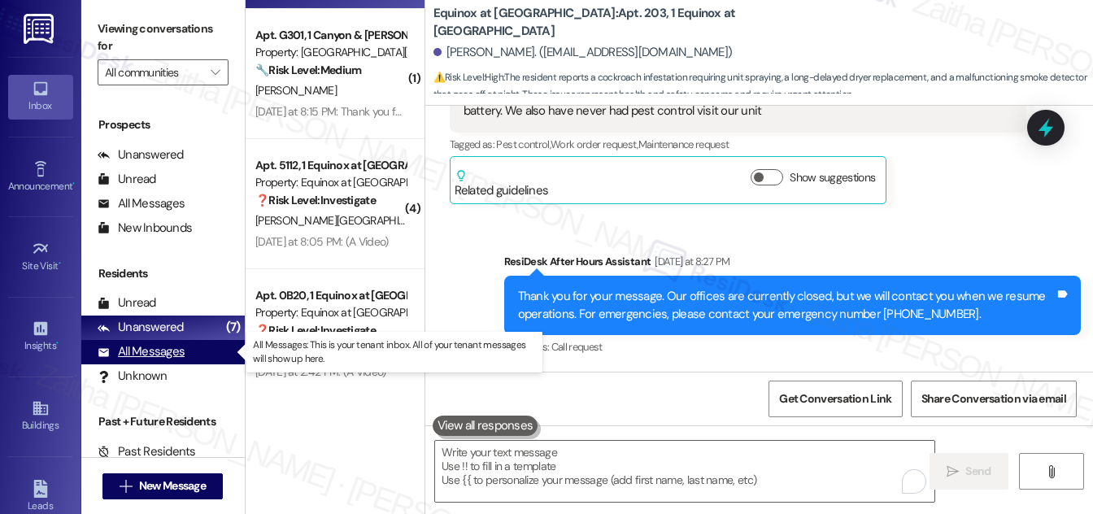
click at [133, 352] on div "All Messages" at bounding box center [141, 351] width 87 height 17
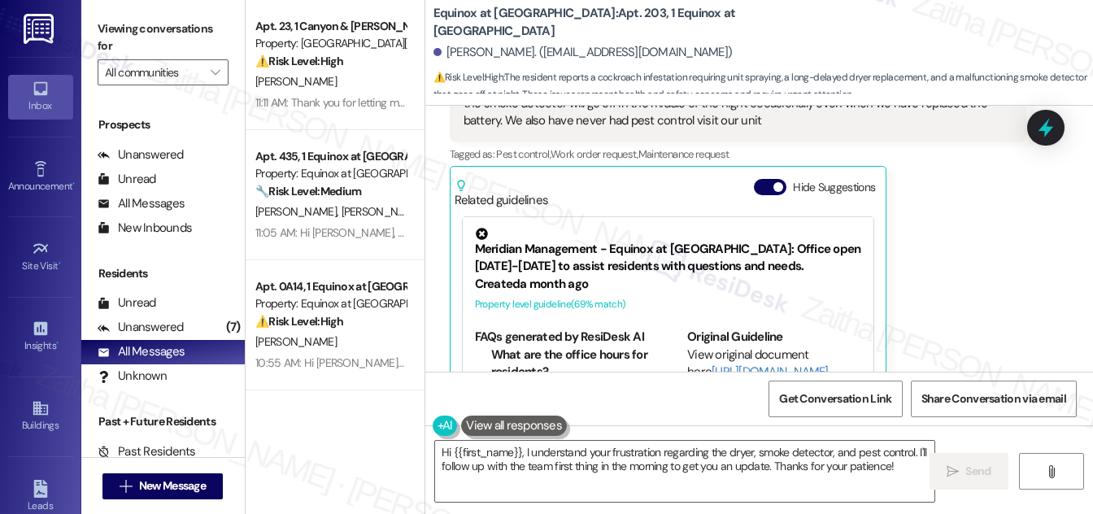
scroll to position [2285, 0]
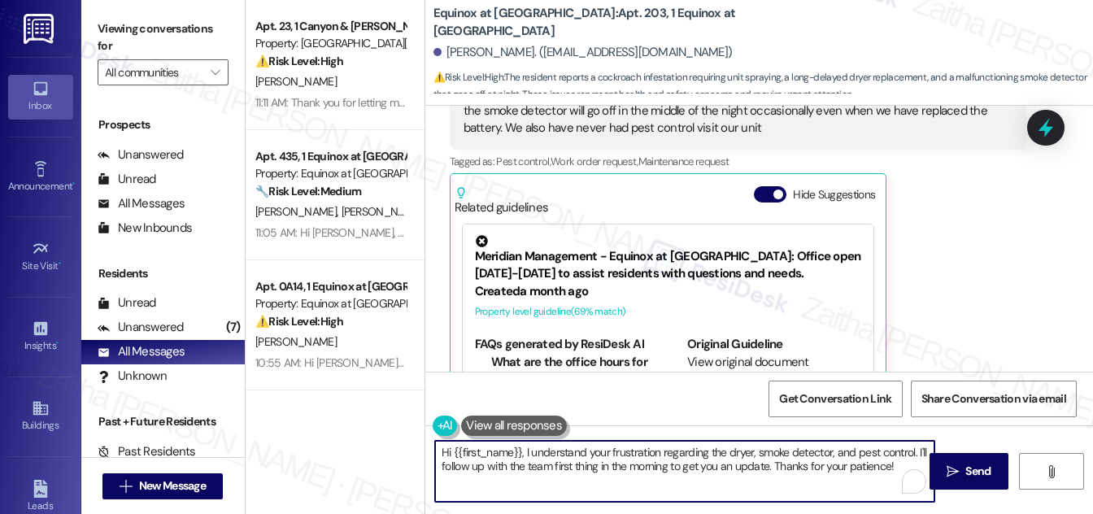
click at [446, 449] on textarea "Hi {{first_name}}, I understand your frustration regarding the dryer, smoke det…" at bounding box center [684, 471] width 499 height 61
drag, startPoint x: 632, startPoint y: 450, endPoint x: 641, endPoint y: 491, distance: 41.6
click at [639, 493] on textarea "Thank you for confirming, {{first_name}}, I understand your frustration regardi…" at bounding box center [684, 471] width 499 height 61
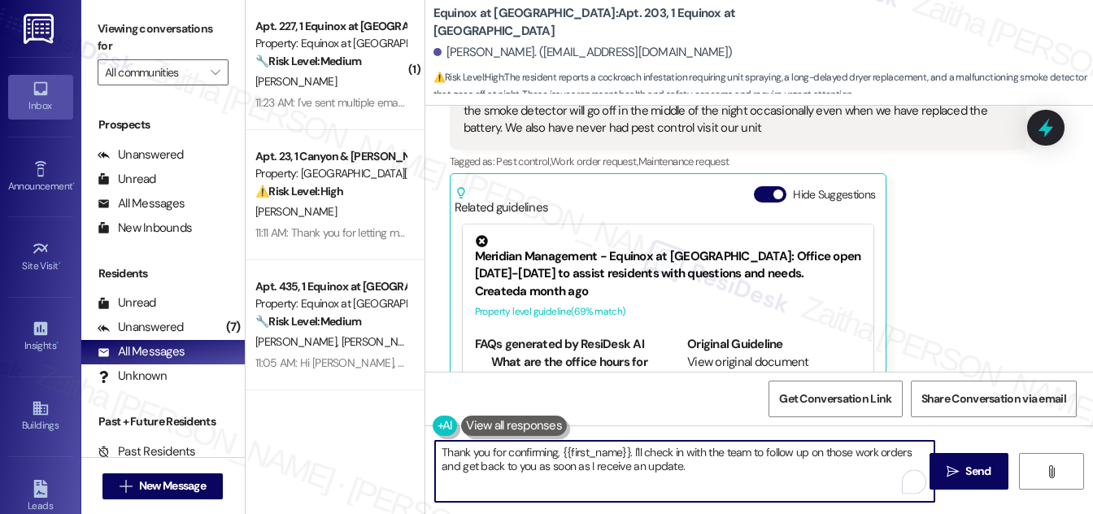
click at [689, 470] on textarea "Thank you for confirming, {{first_name}}. I'll check in with the team to follow…" at bounding box center [684, 471] width 499 height 61
paste textarea "To clarify, would you like your unit to still be included in the service, or wo…"
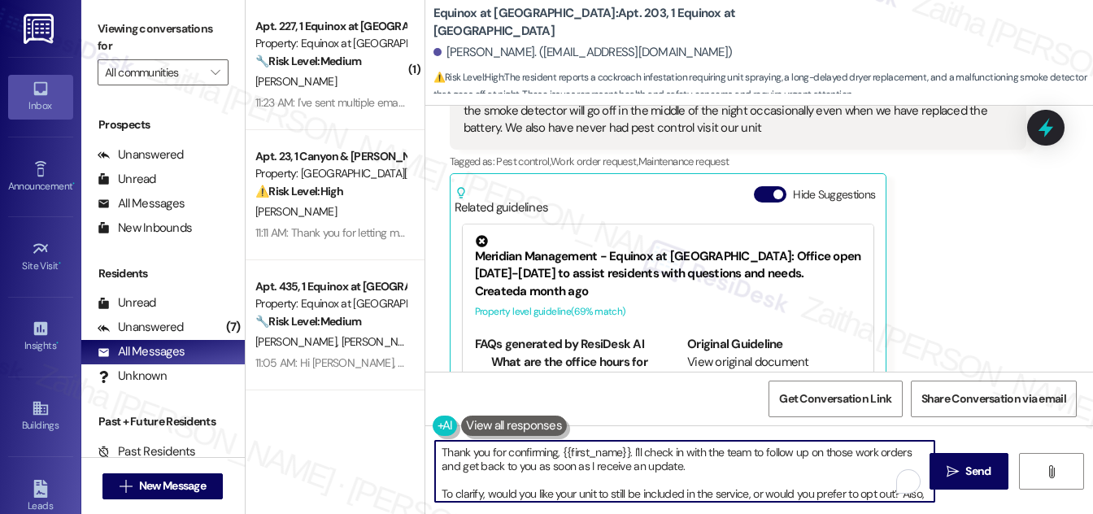
scroll to position [13, 0]
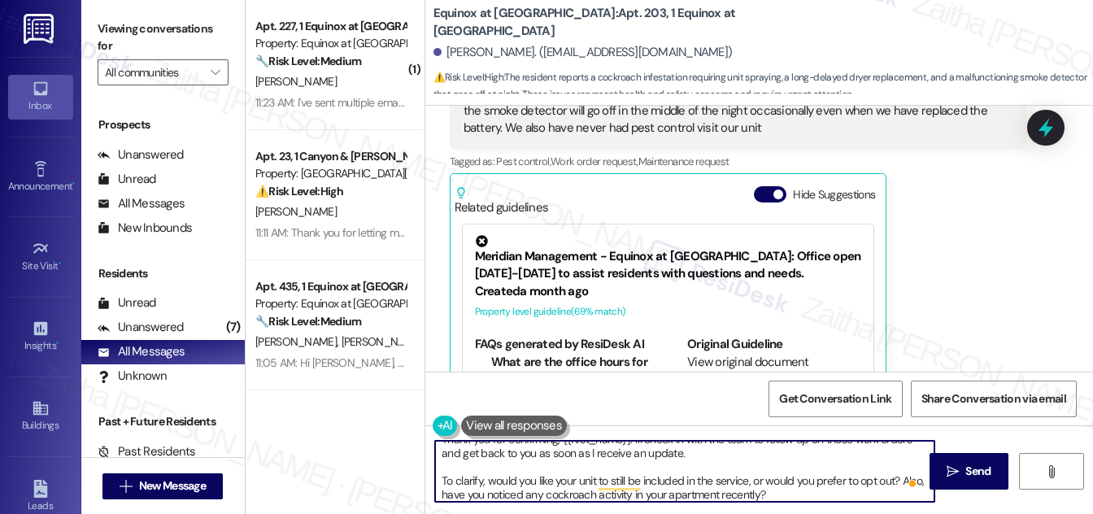
click at [589, 492] on textarea "Thank you for confirming, {{first_name}}. I'll check in with the team to follow…" at bounding box center [684, 471] width 499 height 61
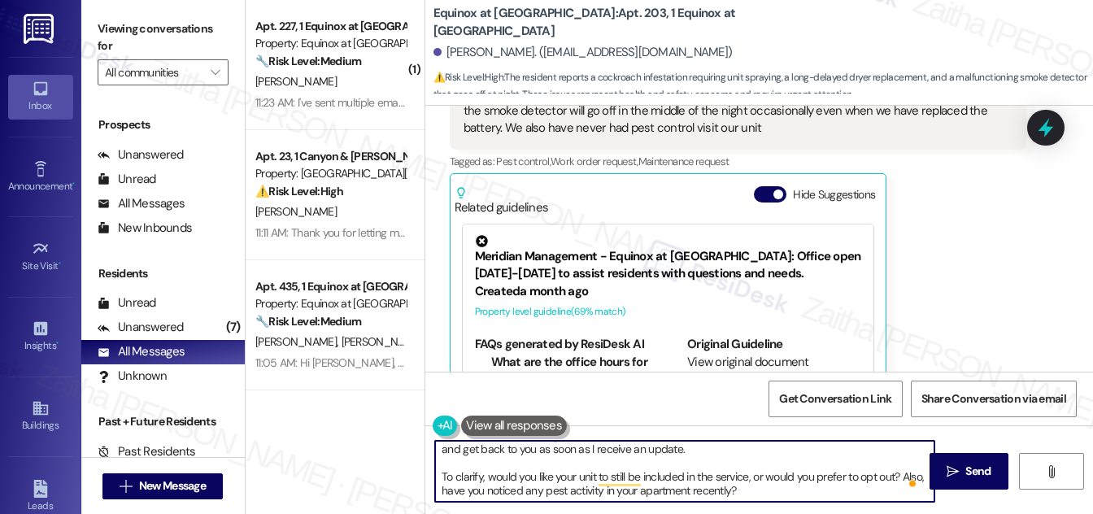
scroll to position [4, 0]
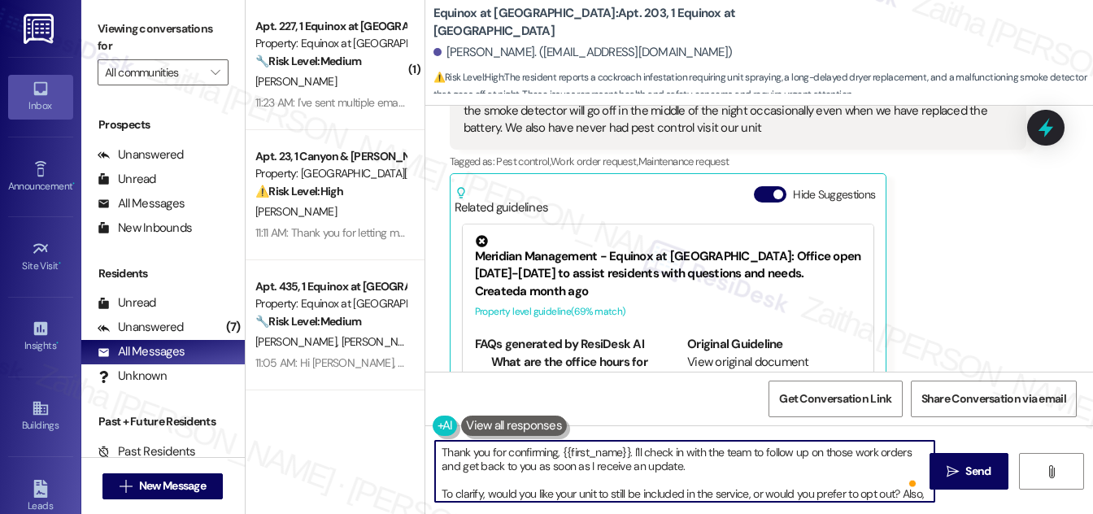
type textarea "Thank you for confirming, {{first_name}}. I'll check in with the team to follow…"
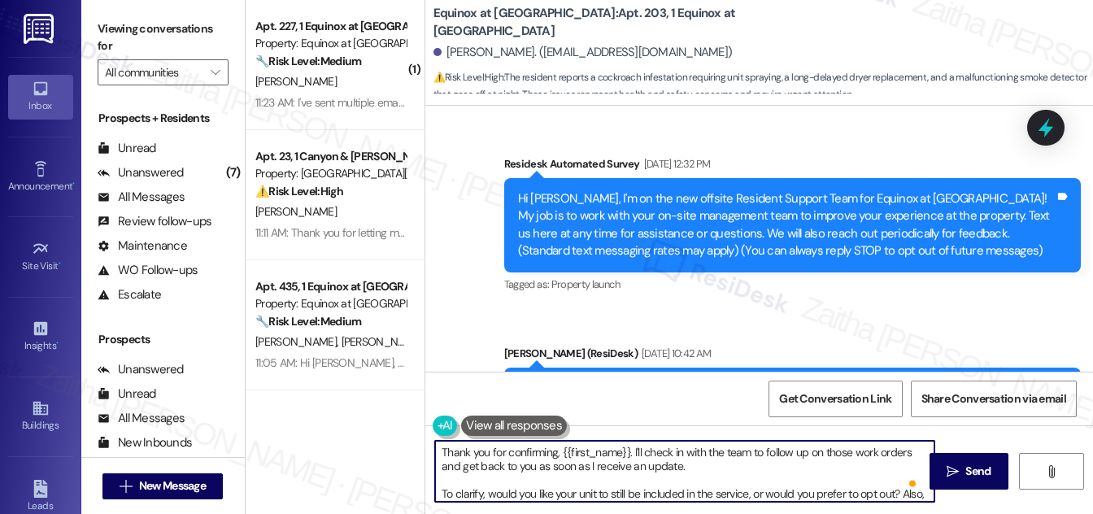
scroll to position [2285, 0]
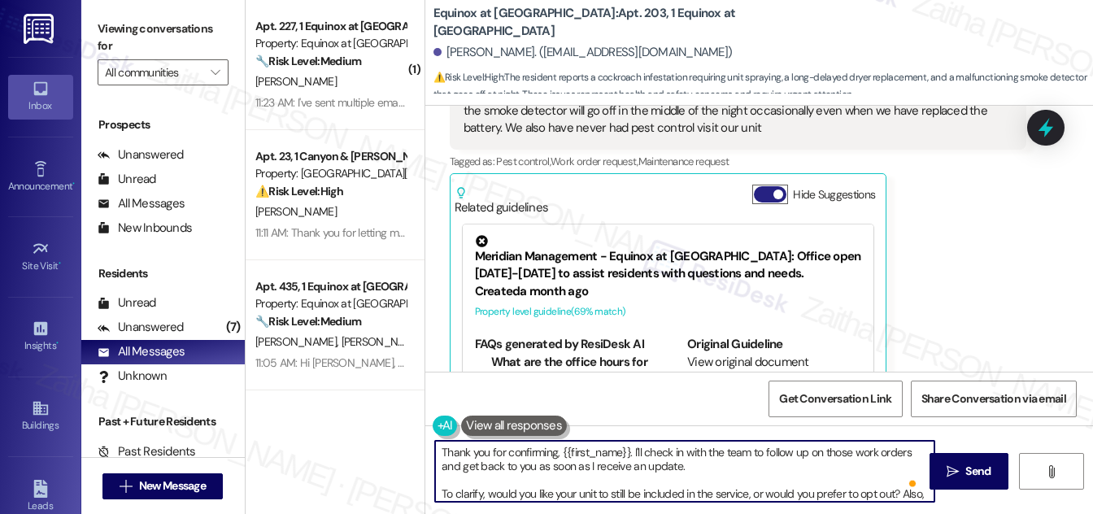
click at [761, 198] on button "Hide Suggestions" at bounding box center [770, 194] width 33 height 16
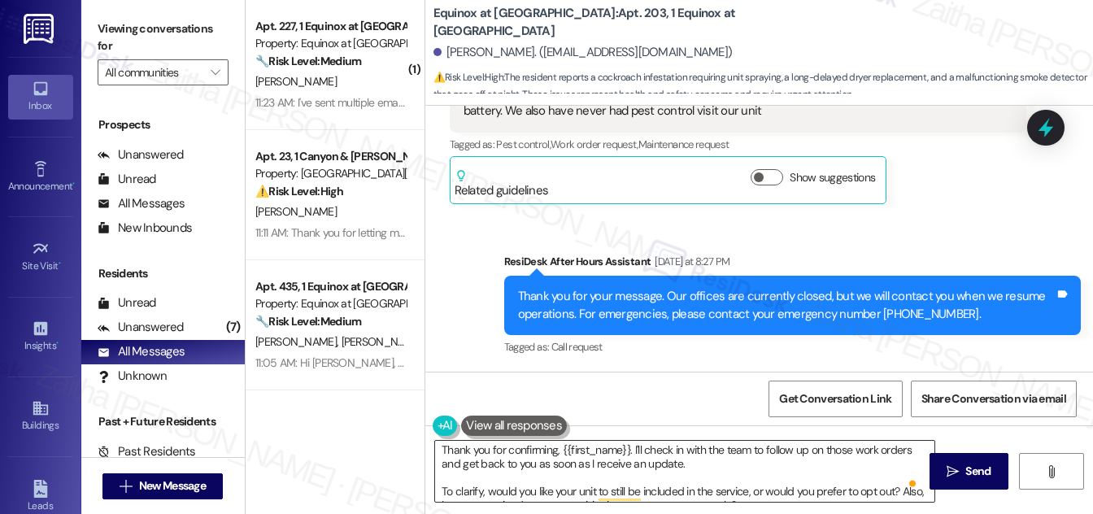
scroll to position [0, 0]
click at [974, 470] on span "Send" at bounding box center [977, 471] width 25 height 17
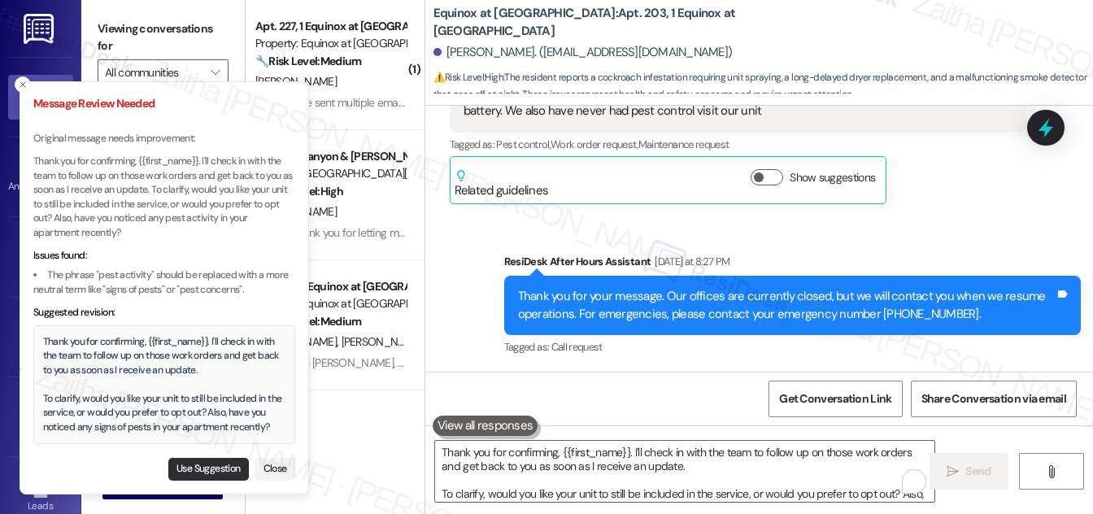
click at [208, 467] on button "Use Suggestion" at bounding box center [208, 469] width 81 height 23
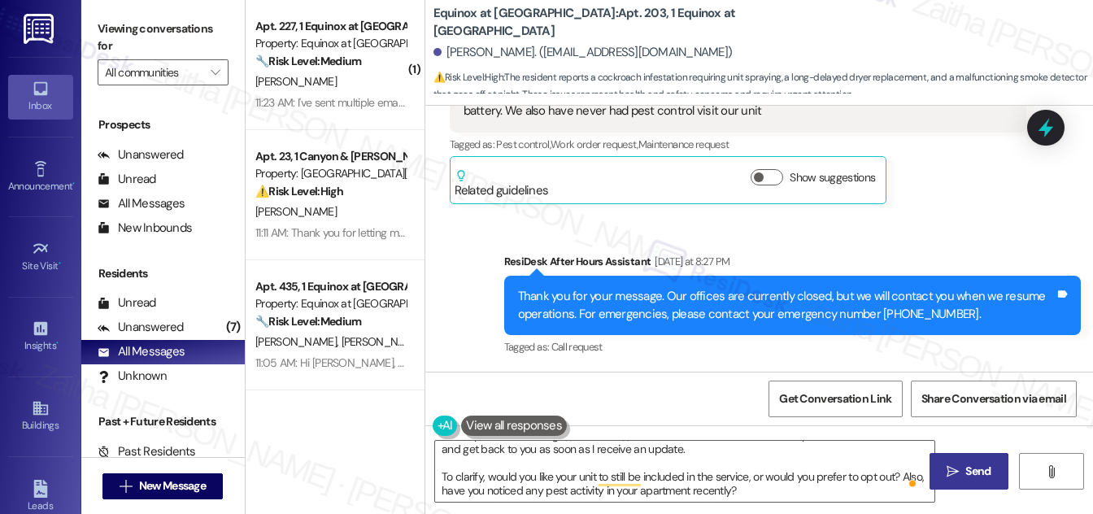
click at [947, 477] on icon "" at bounding box center [953, 471] width 12 height 13
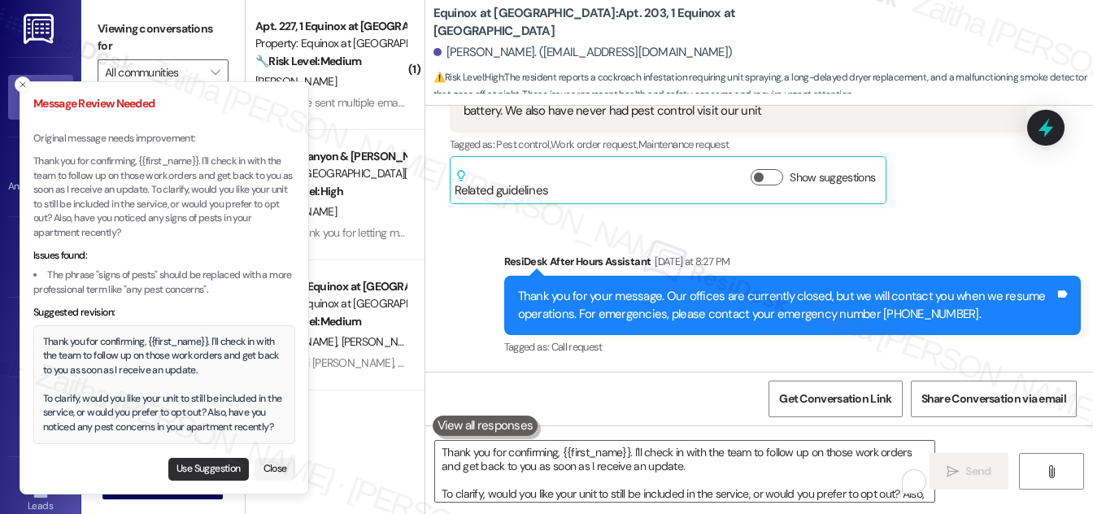
click at [201, 464] on button "Use Suggestion" at bounding box center [208, 469] width 81 height 23
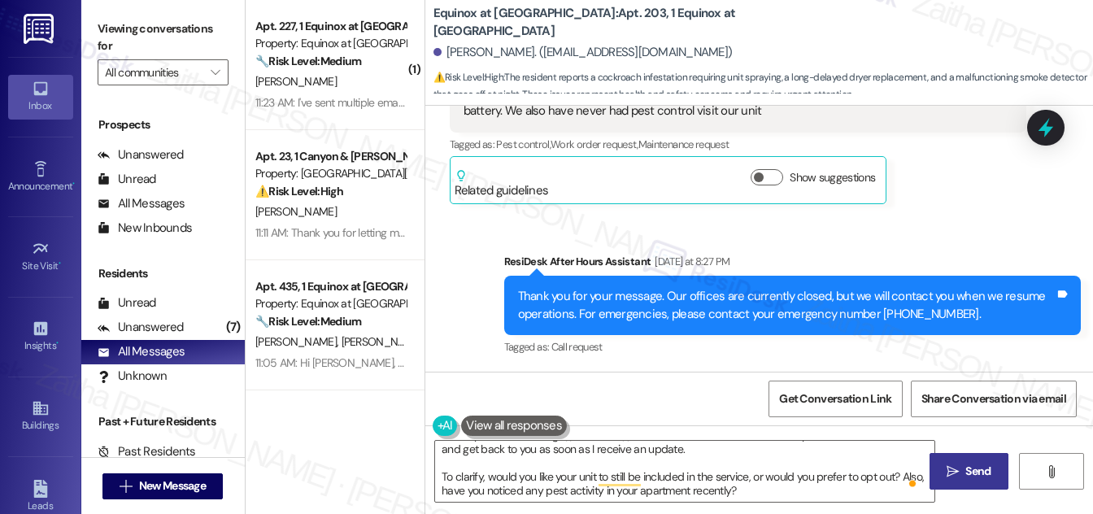
click at [951, 477] on span " Send" at bounding box center [968, 471] width 51 height 17
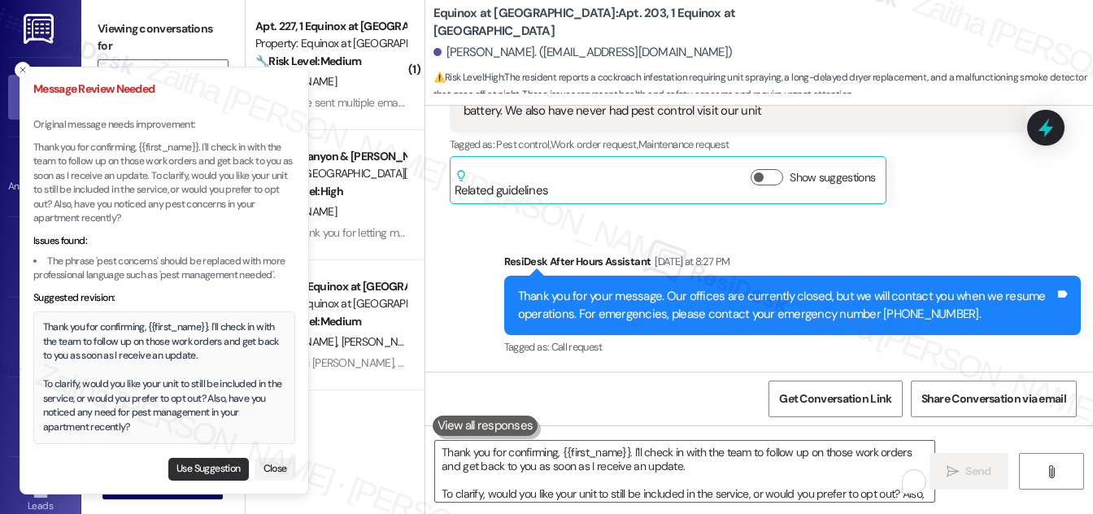
click at [206, 468] on button "Use Suggestion" at bounding box center [208, 469] width 81 height 23
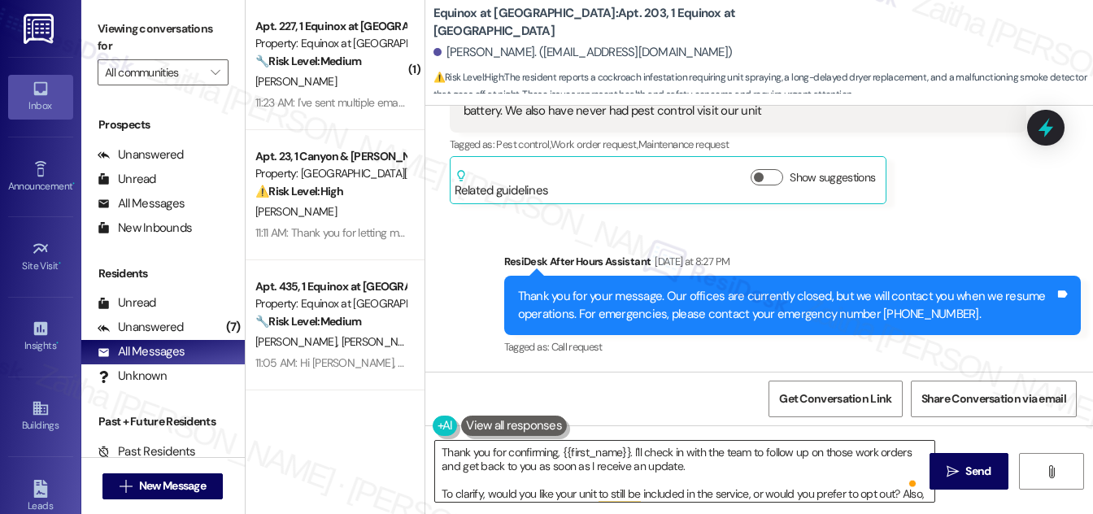
scroll to position [14, 0]
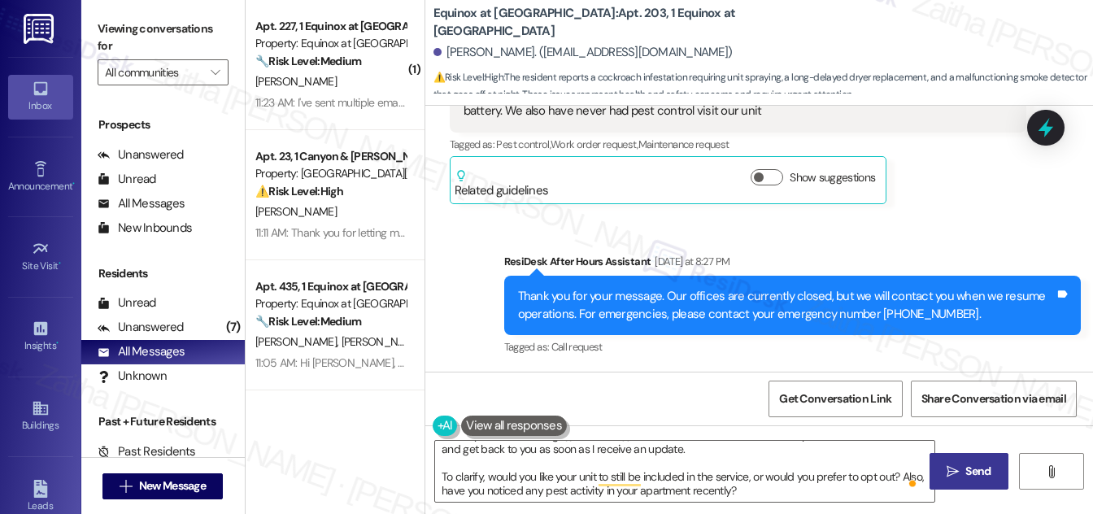
click at [967, 475] on span "Send" at bounding box center [977, 471] width 25 height 17
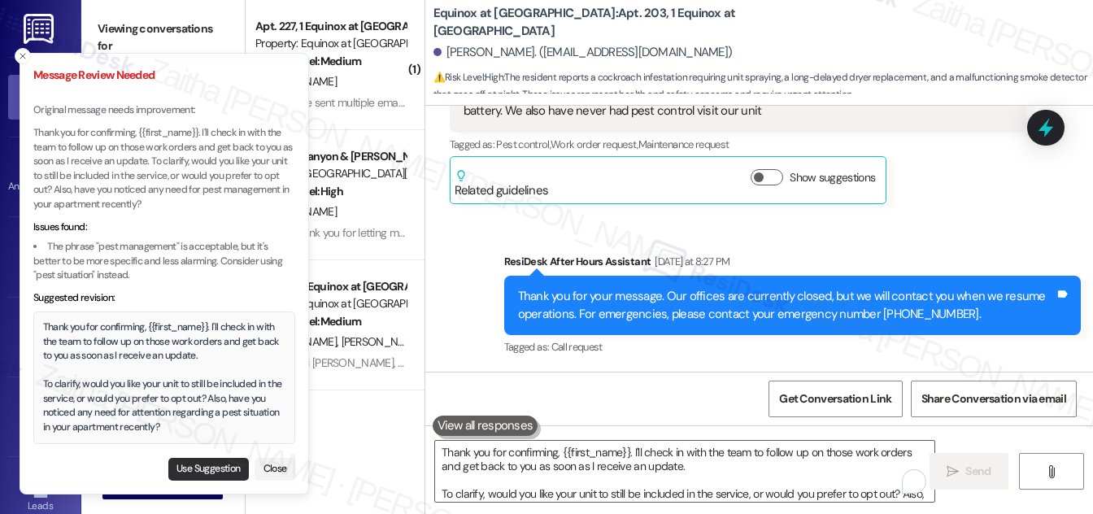
click at [180, 471] on button "Use Suggestion" at bounding box center [208, 469] width 81 height 23
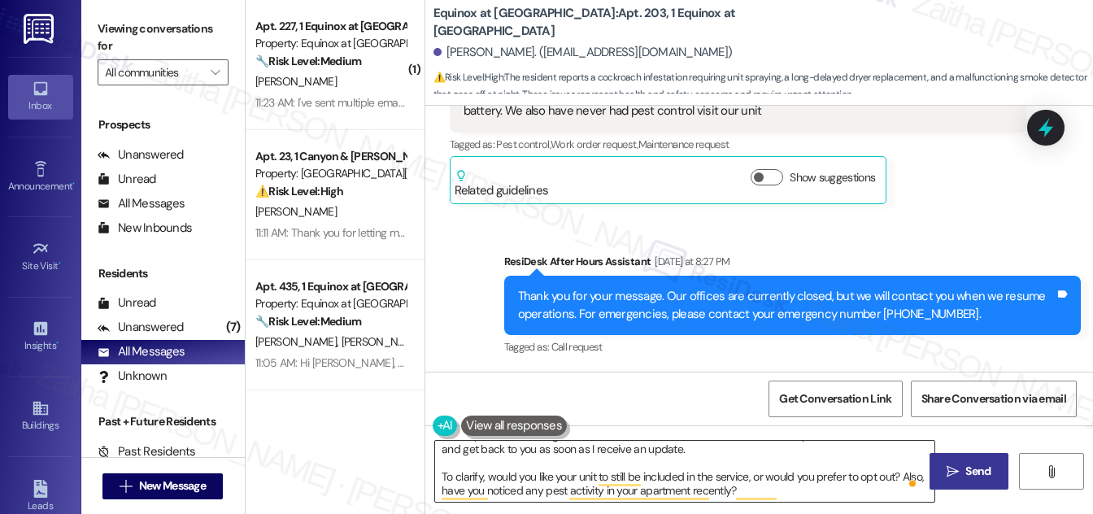
scroll to position [0, 0]
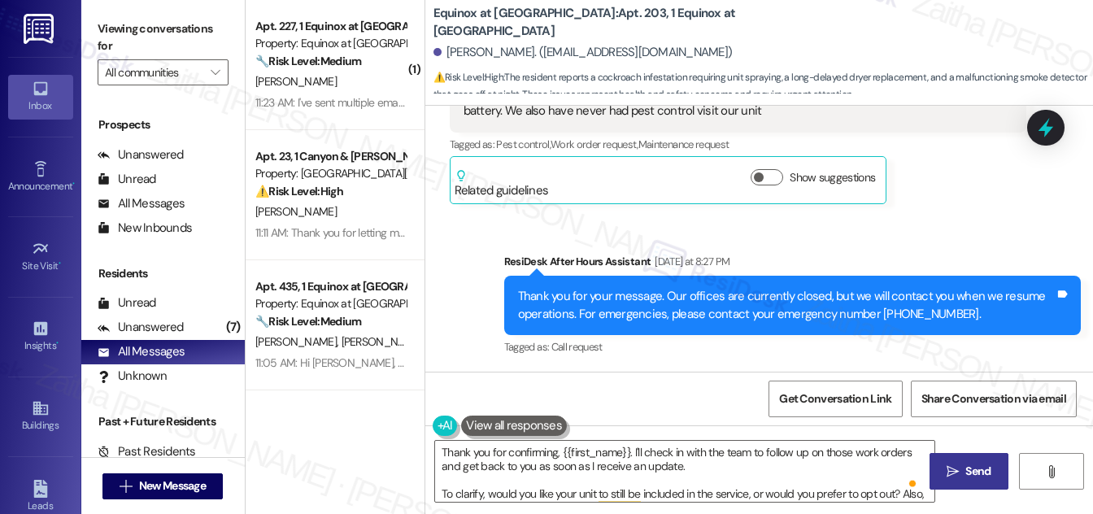
click at [958, 477] on span " Send" at bounding box center [968, 471] width 51 height 17
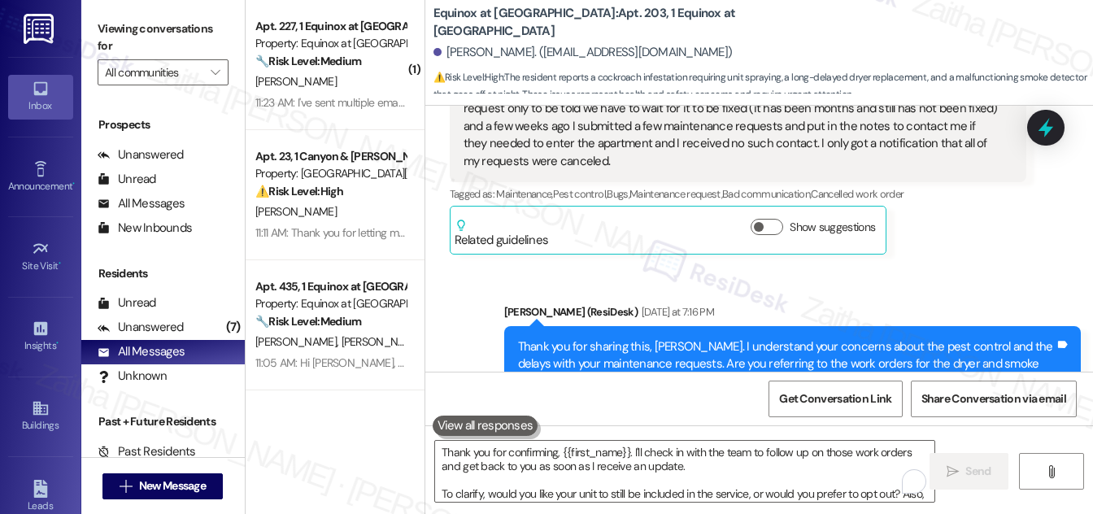
scroll to position [2302, 0]
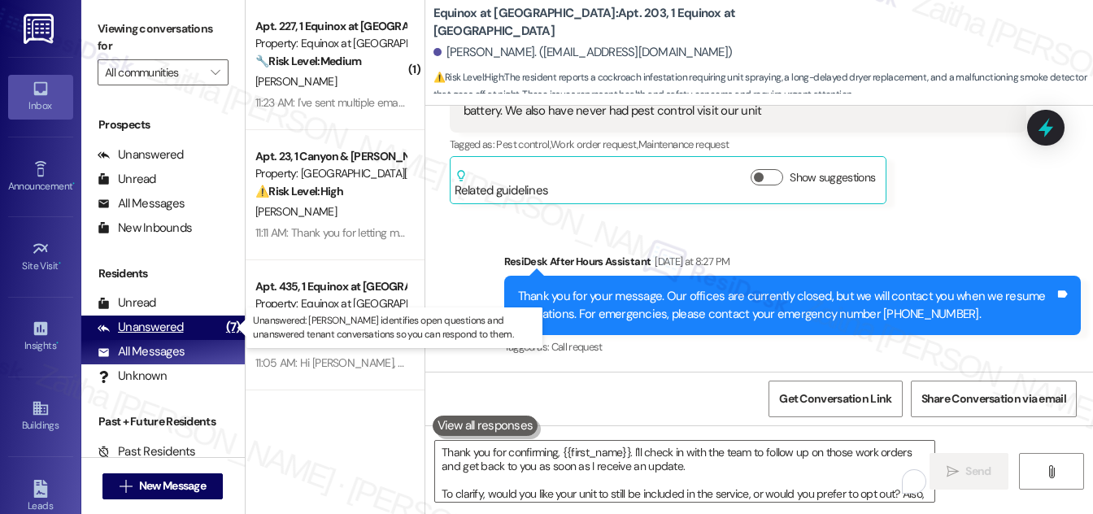
click at [165, 331] on div "Unanswered" at bounding box center [141, 327] width 86 height 17
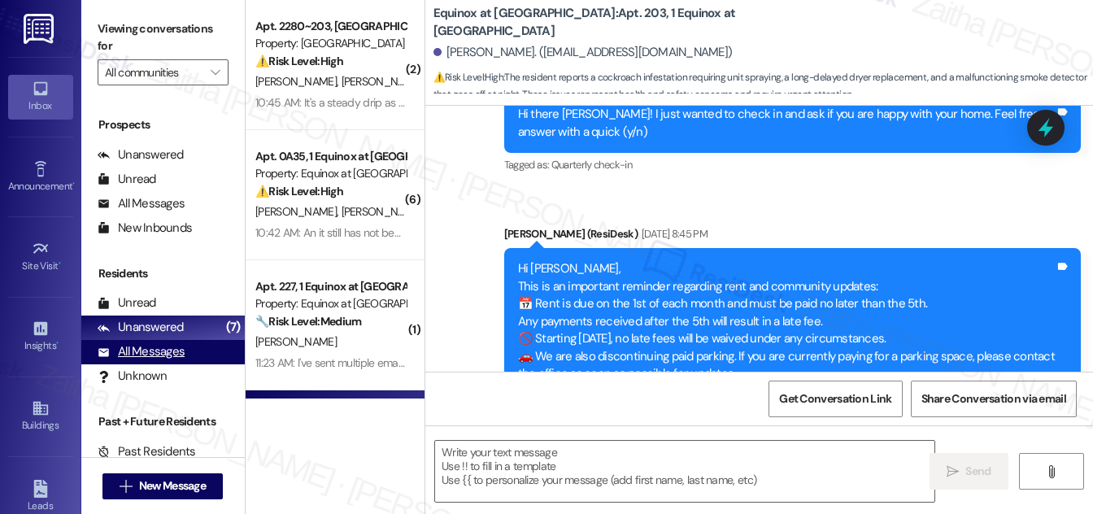
type textarea "Fetching suggested responses. Please feel free to read through the conversation…"
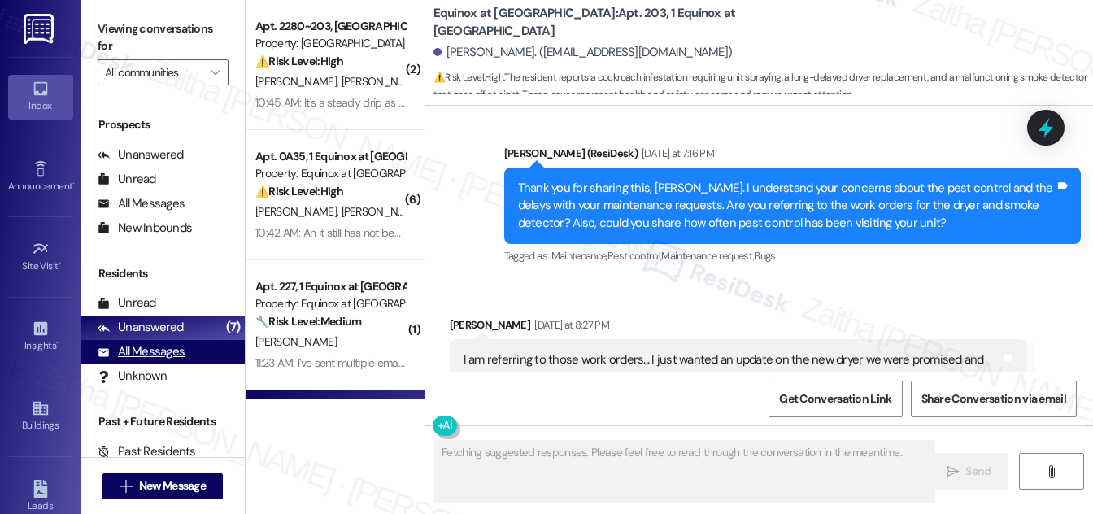
scroll to position [2352, 0]
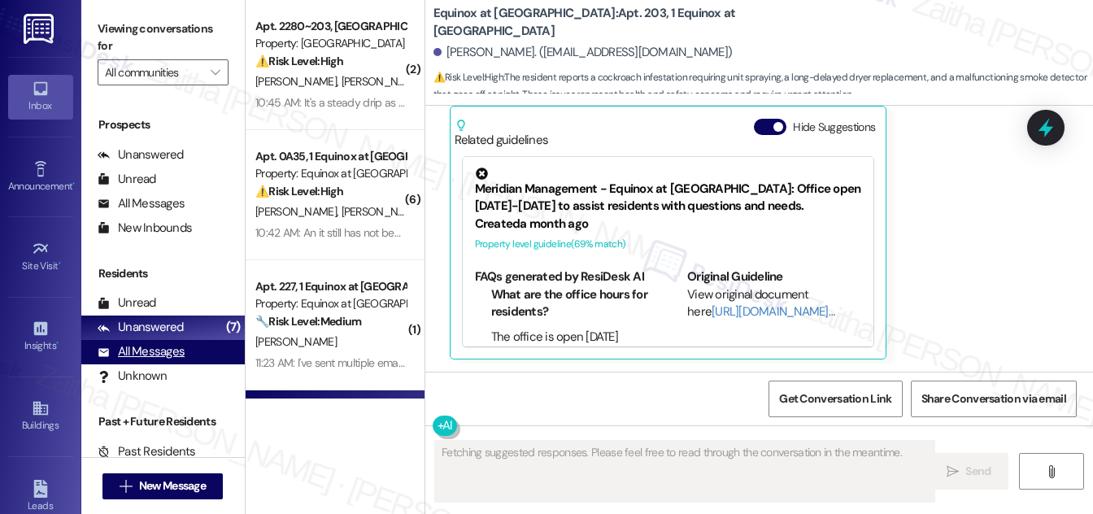
click at [167, 351] on div "All Messages" at bounding box center [141, 351] width 87 height 17
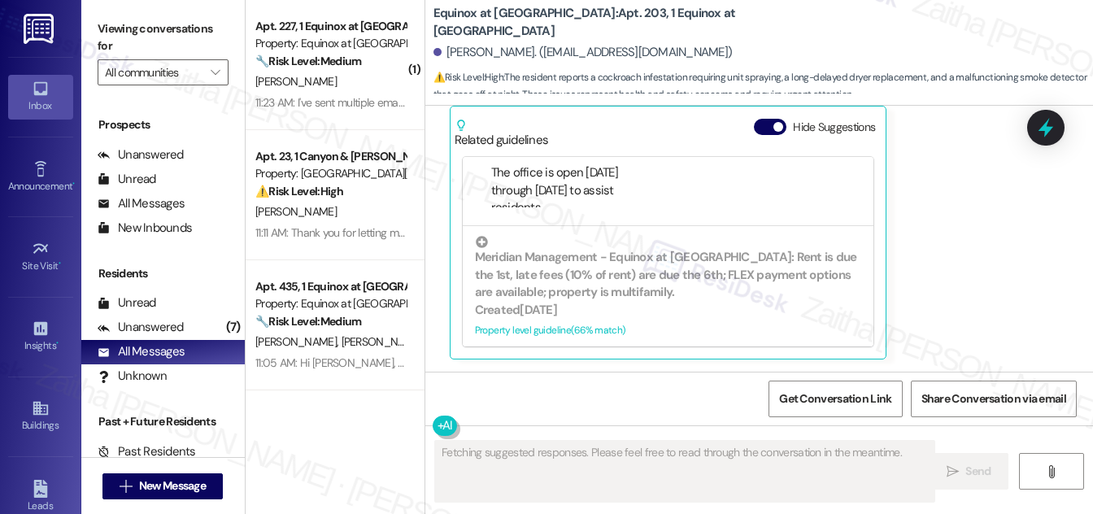
scroll to position [166, 0]
click at [765, 129] on button "Hide Suggestions" at bounding box center [770, 127] width 33 height 16
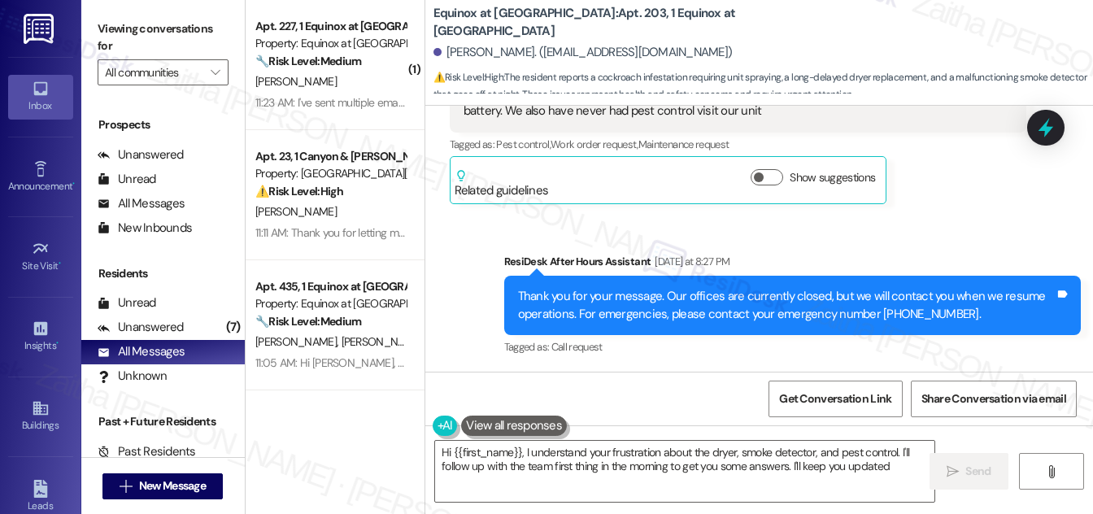
type textarea "Hi {{first_name}}, I understand your frustration about the dryer, smoke detecto…"
click at [147, 324] on div "Unanswered" at bounding box center [141, 327] width 86 height 17
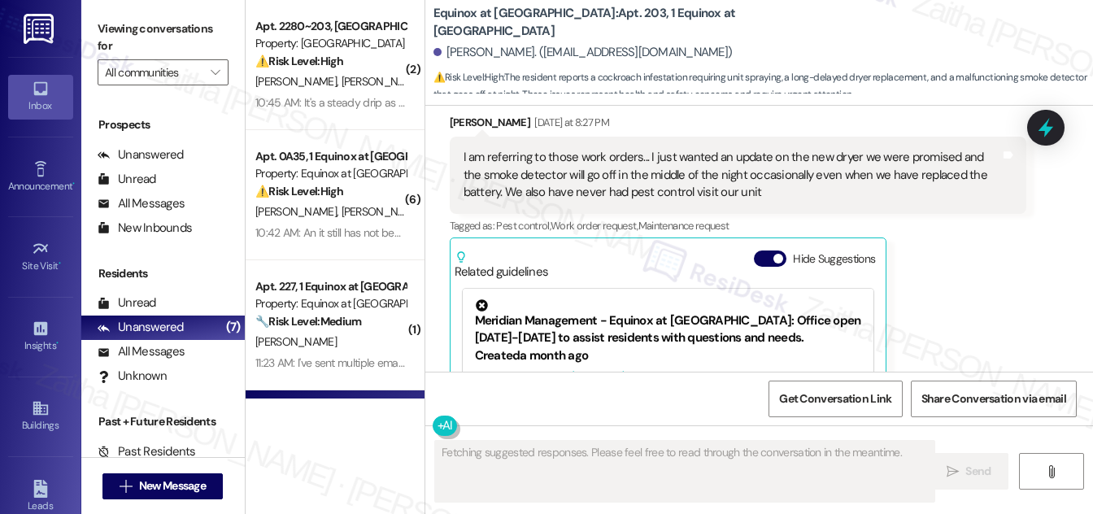
scroll to position [2352, 0]
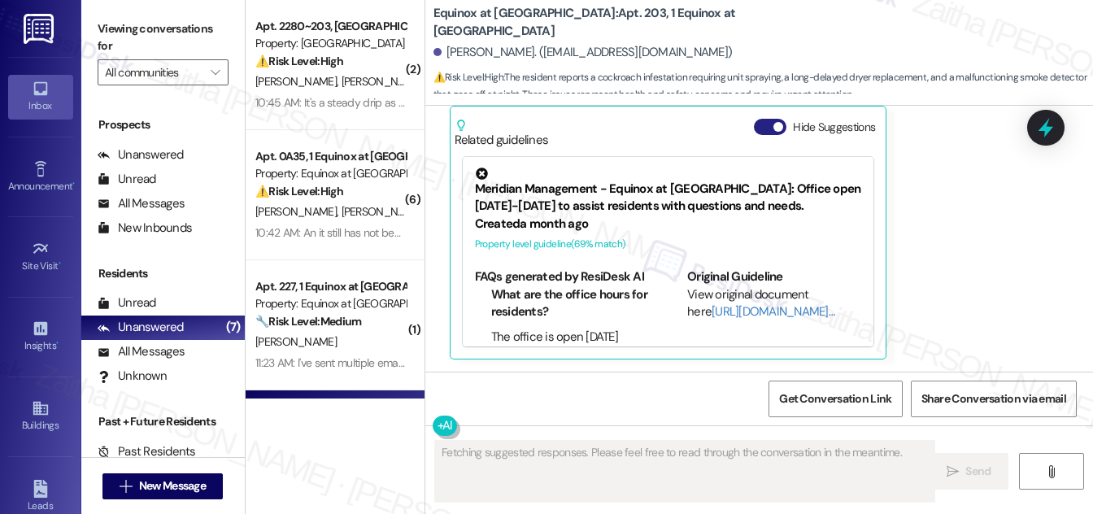
click at [754, 127] on button "Hide Suggestions" at bounding box center [770, 127] width 33 height 16
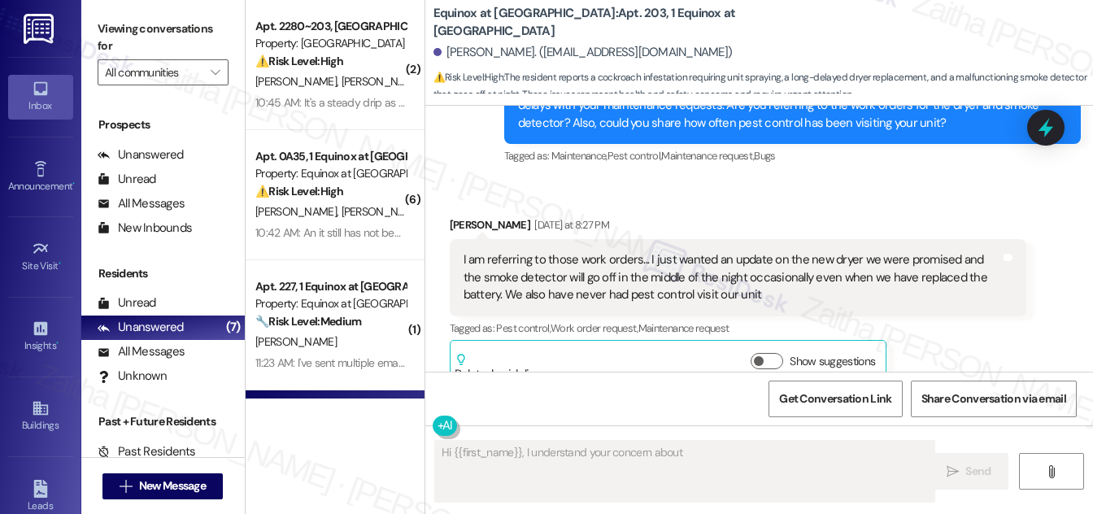
scroll to position [2080, 0]
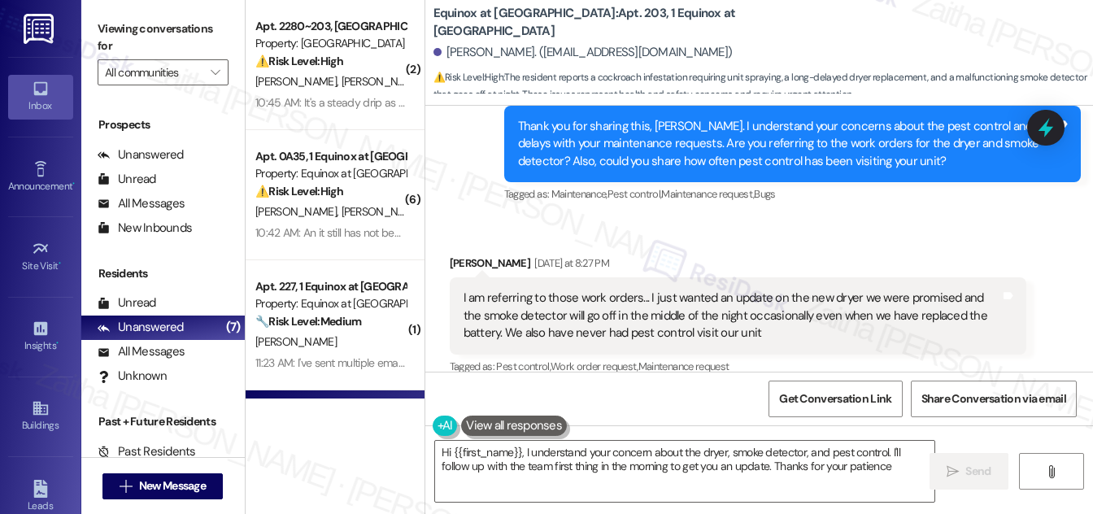
type textarea "Hi {{first_name}}, I understand your concern about the dryer, smoke detector, a…"
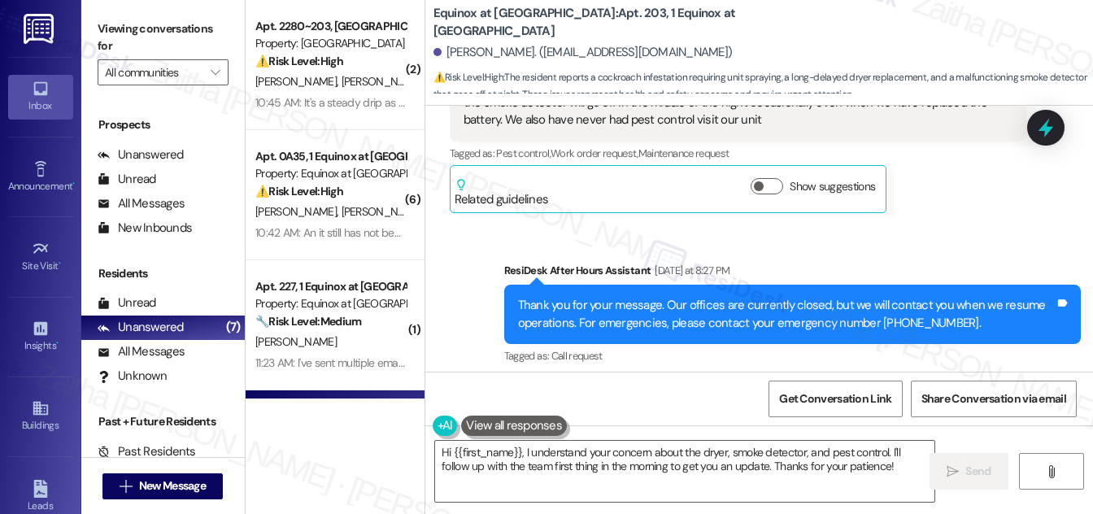
scroll to position [2302, 0]
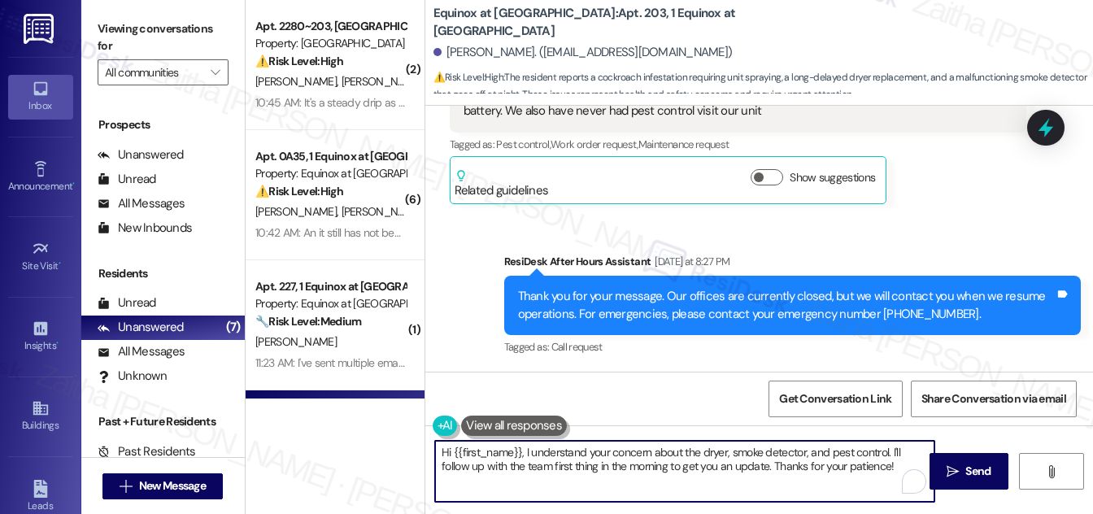
click at [446, 452] on textarea "Hi {{first_name}}, I understand your concern about the dryer, smoke detector, a…" at bounding box center [684, 471] width 499 height 61
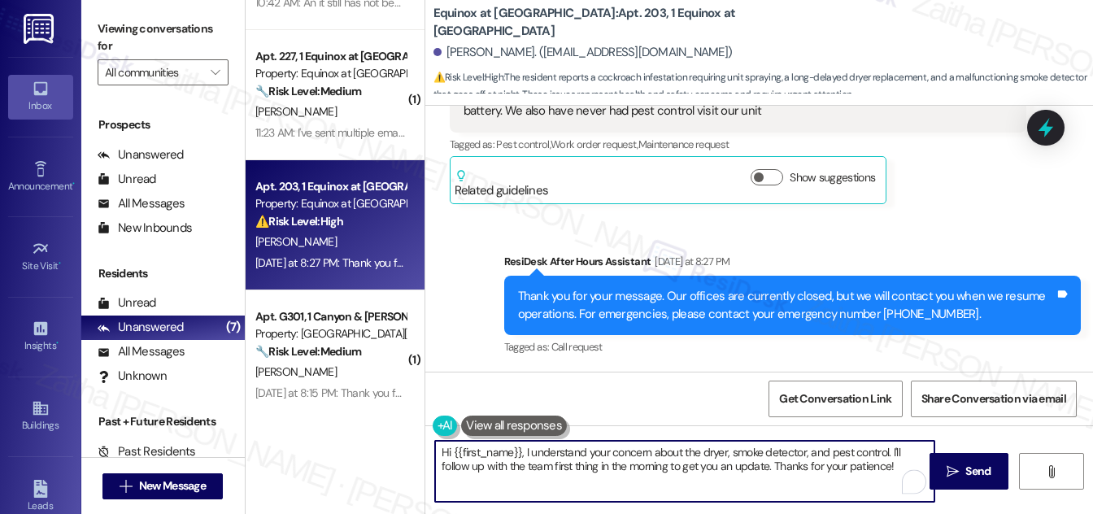
scroll to position [369, 0]
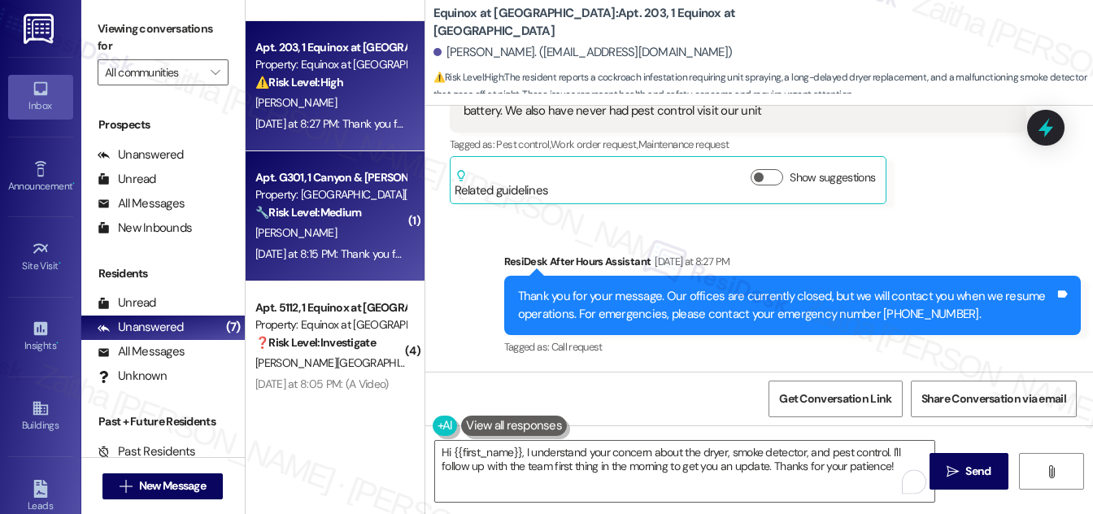
click at [359, 234] on div "[PERSON_NAME]" at bounding box center [331, 233] width 154 height 20
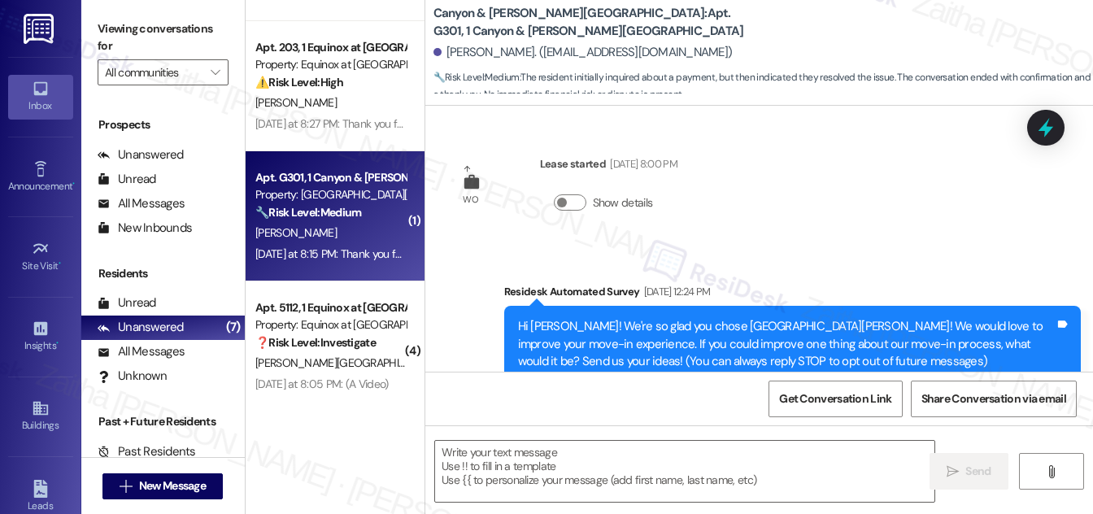
scroll to position [12435, 0]
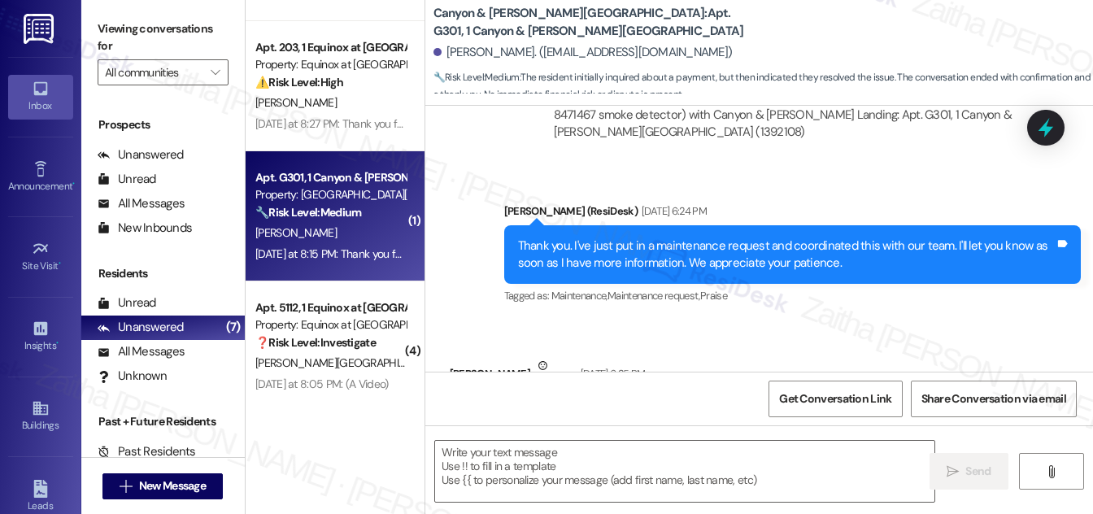
type textarea "Fetching suggested responses. Please feel free to read through the conversation…"
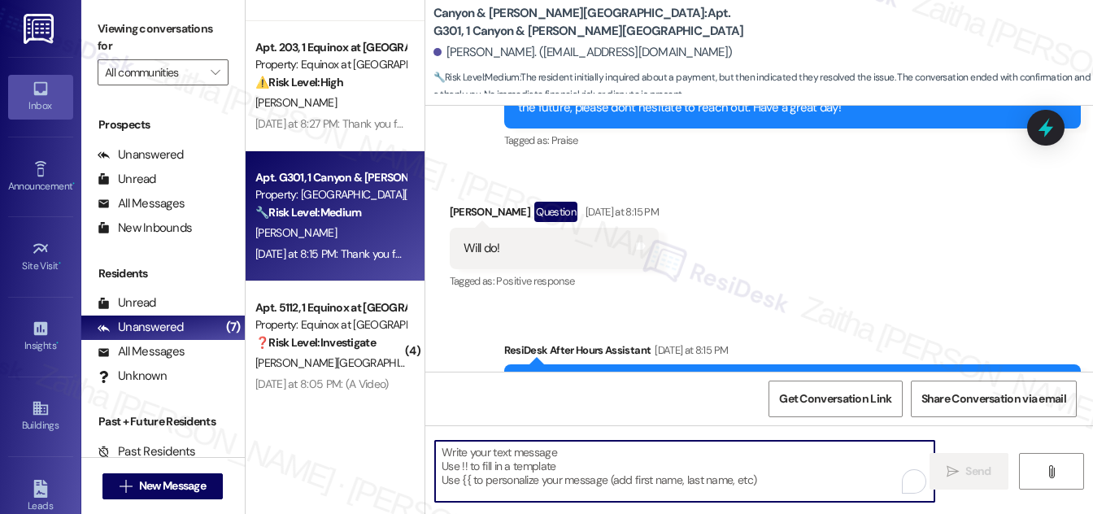
click at [594, 455] on textarea "To enrich screen reader interactions, please activate Accessibility in Grammarl…" at bounding box center [684, 471] width 499 height 61
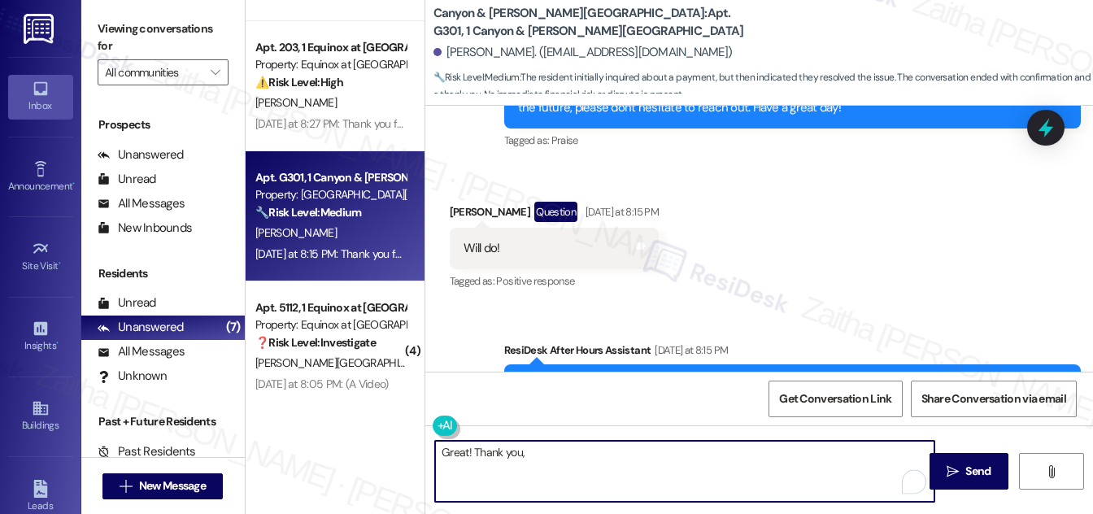
click at [451, 202] on div "Erin Hurley Question Yesterday at 8:15 PM" at bounding box center [554, 215] width 209 height 26
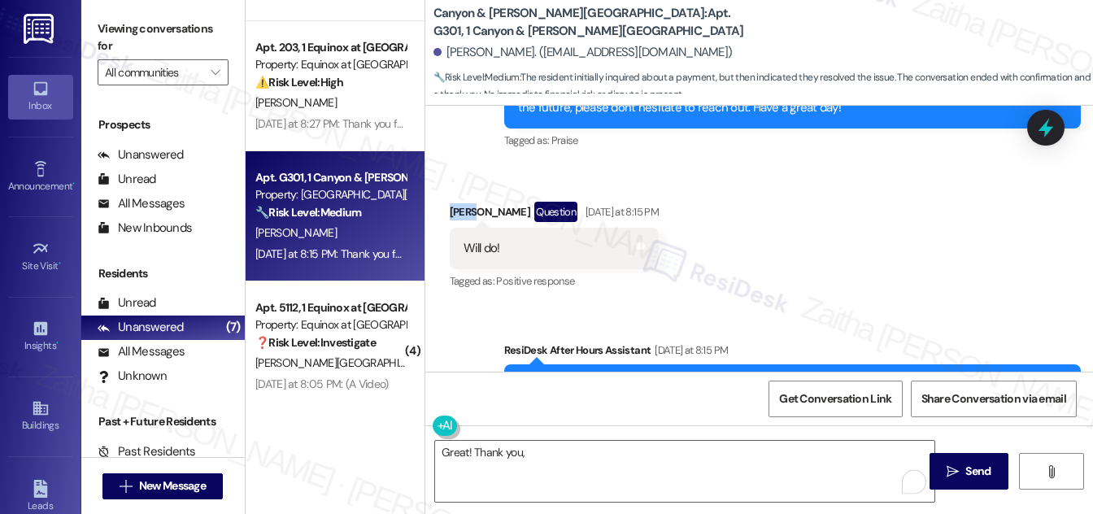
click at [451, 202] on div "Erin Hurley Question Yesterday at 8:15 PM" at bounding box center [554, 215] width 209 height 26
copy div "Erin"
click at [468, 449] on textarea "Great! Thank you," at bounding box center [684, 471] width 499 height 61
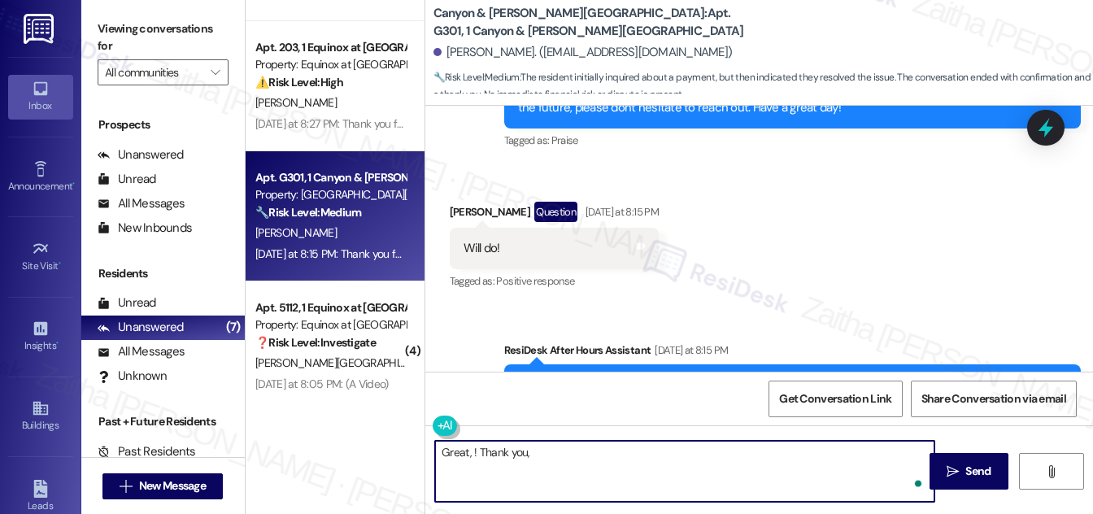
paste textarea "Erin"
drag, startPoint x: 494, startPoint y: 451, endPoint x: 433, endPoint y: 456, distance: 60.4
click at [435, 456] on textarea "Great, Erin! Thank you," at bounding box center [684, 471] width 499 height 61
click at [559, 450] on textarea "Thank you," at bounding box center [684, 471] width 499 height 61
paste textarea "Erin"
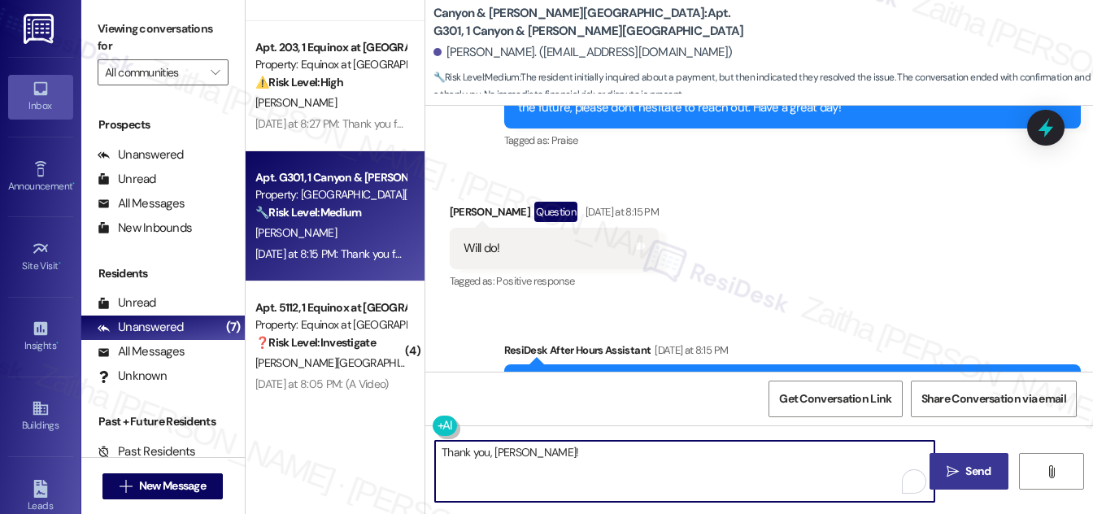
type textarea "Thank you, Erin!"
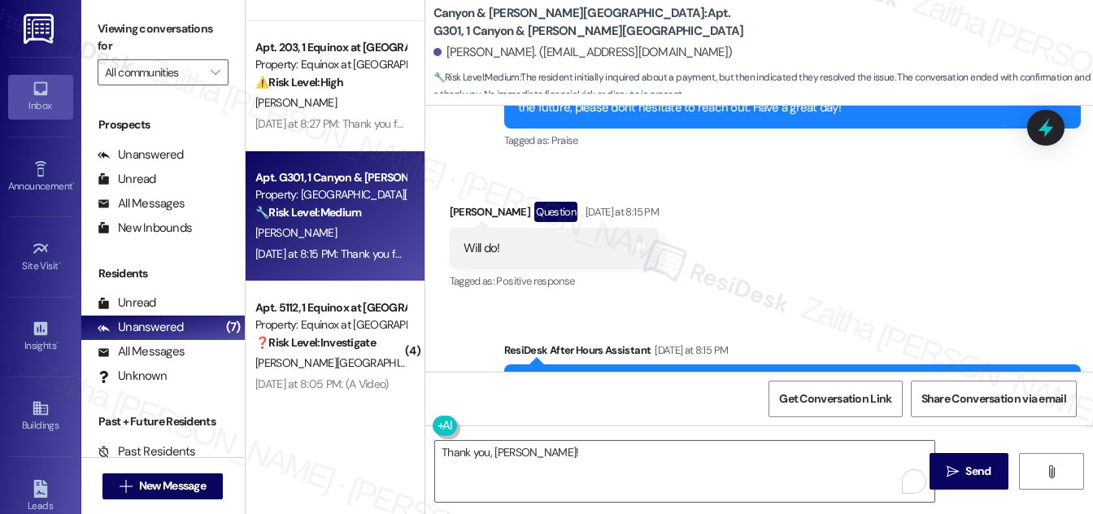
drag, startPoint x: 978, startPoint y: 464, endPoint x: 932, endPoint y: 438, distance: 53.2
click at [978, 464] on span "Send" at bounding box center [977, 471] width 25 height 17
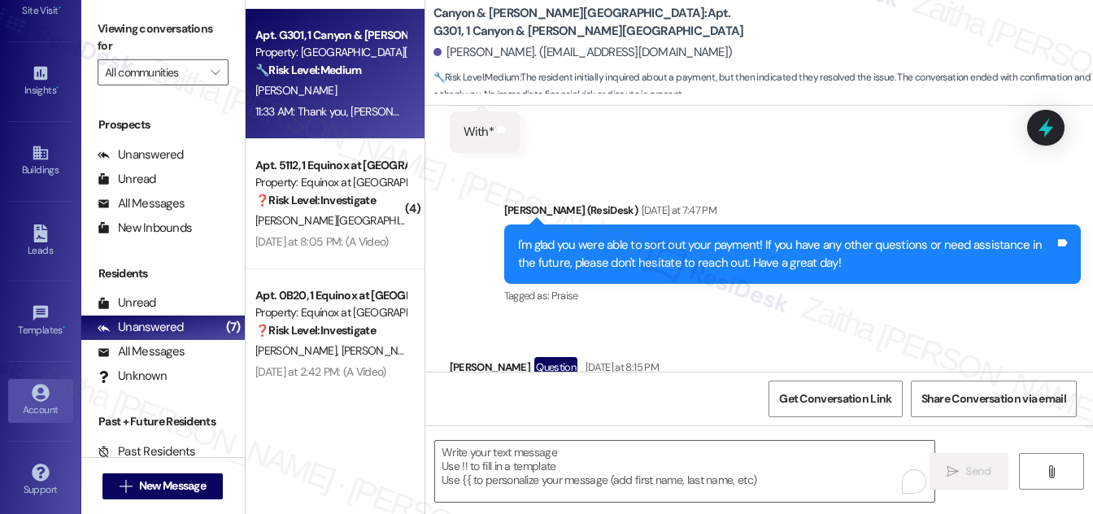
scroll to position [255, 0]
click at [32, 402] on div "Account" at bounding box center [40, 410] width 81 height 16
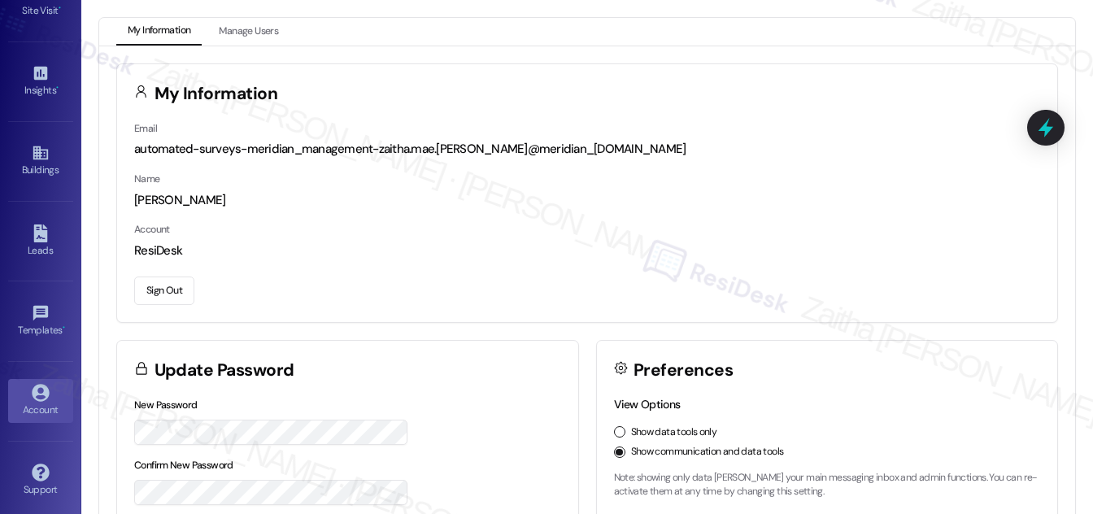
click at [158, 292] on button "Sign Out" at bounding box center [164, 290] width 60 height 28
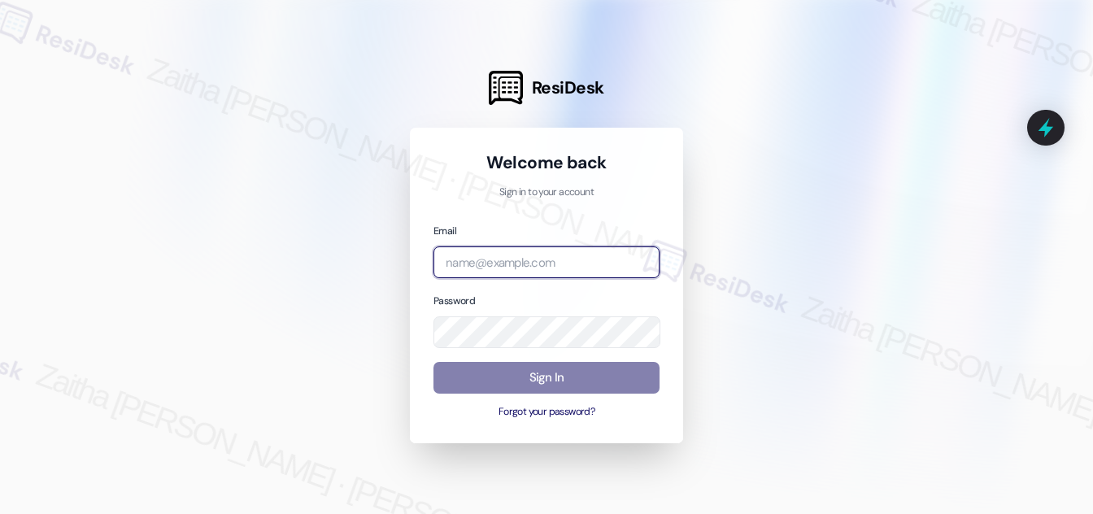
click at [485, 253] on input "email" at bounding box center [546, 262] width 226 height 32
type input "automated-surveys-meridian_management-zaitha.mae.garcia@meridian_management.com"
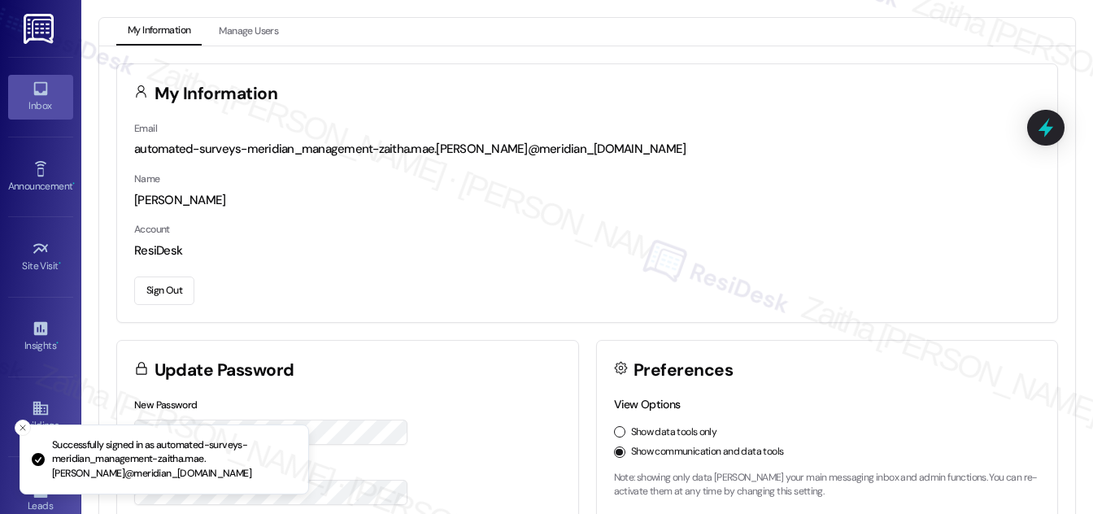
click at [50, 111] on div "Inbox" at bounding box center [40, 106] width 81 height 16
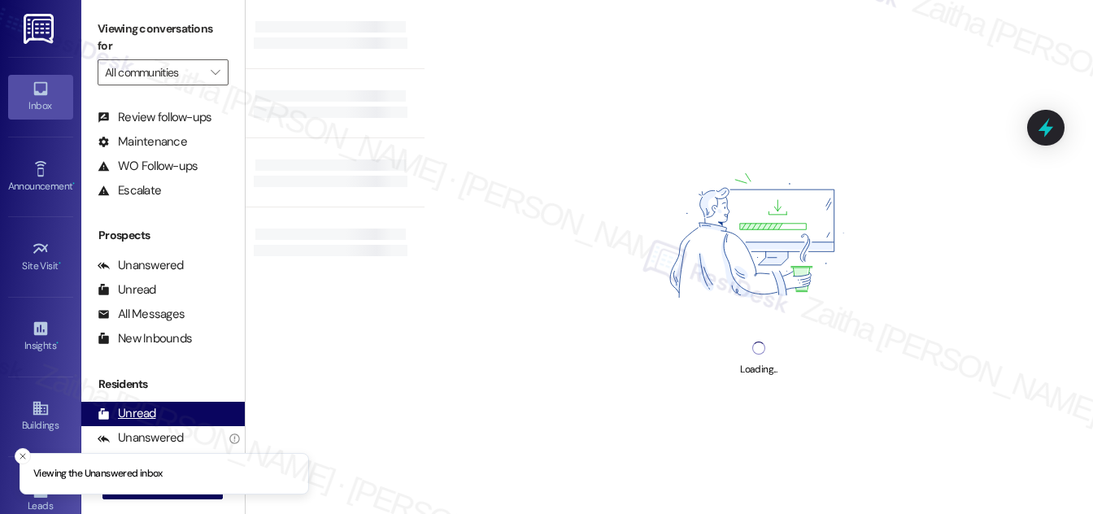
scroll to position [215, 0]
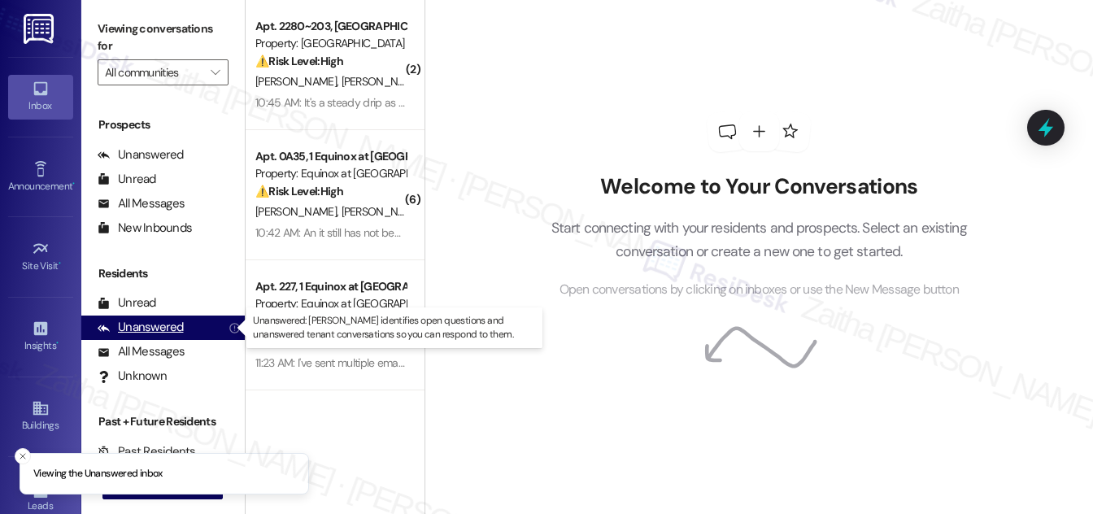
click at [164, 323] on div "Unanswered" at bounding box center [141, 327] width 86 height 17
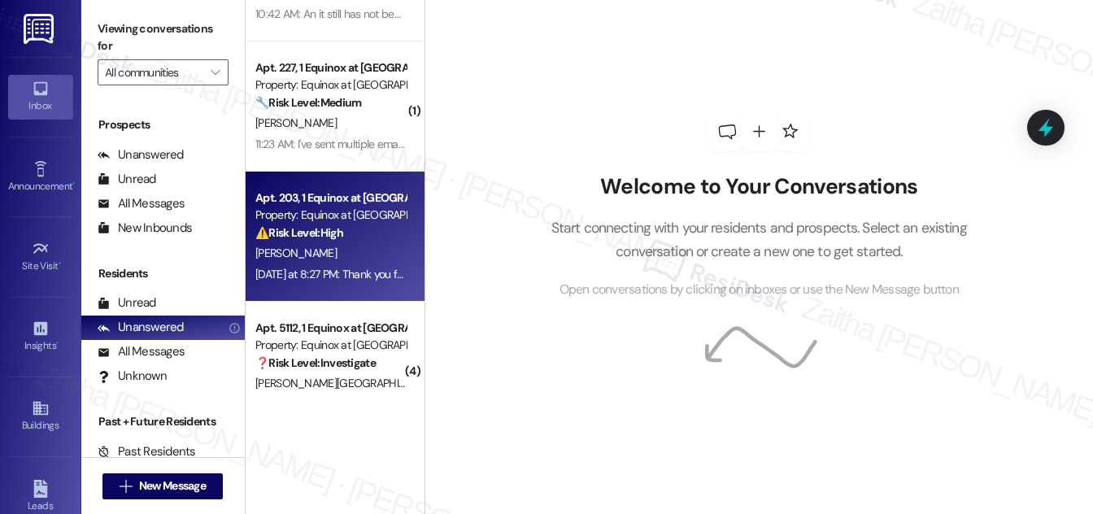
scroll to position [221, 0]
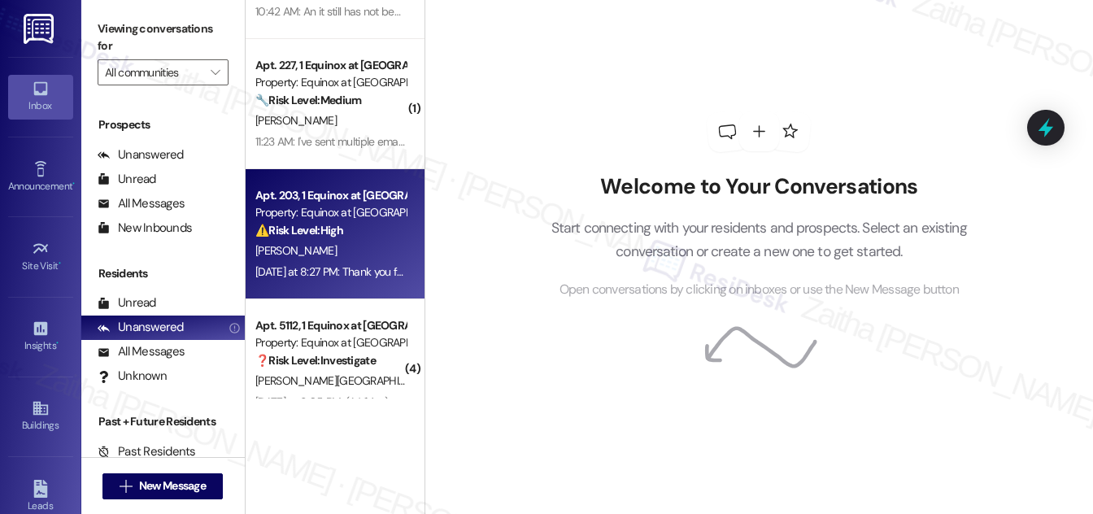
click at [366, 239] on div "Apt. 203, 1 Equinox at Midtown Property: Equinox at Midtown ⚠️ Risk Level: High…" at bounding box center [331, 212] width 154 height 55
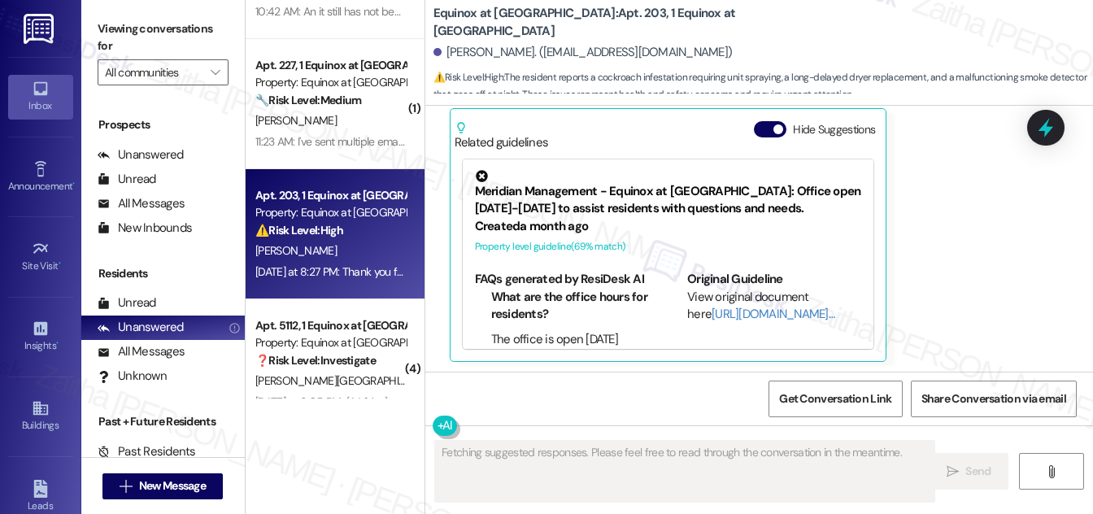
scroll to position [2352, 0]
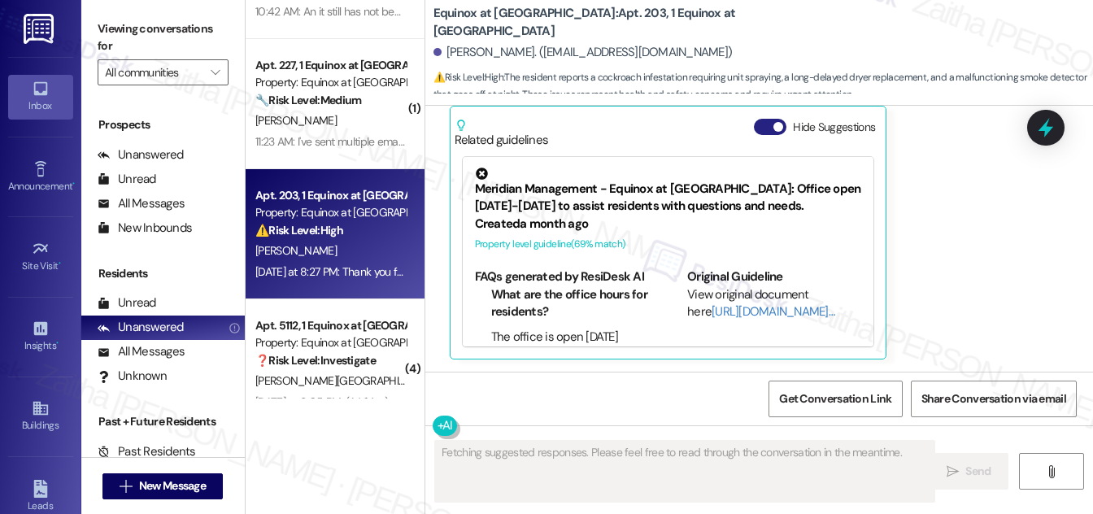
click at [763, 132] on button "Hide Suggestions" at bounding box center [770, 127] width 33 height 16
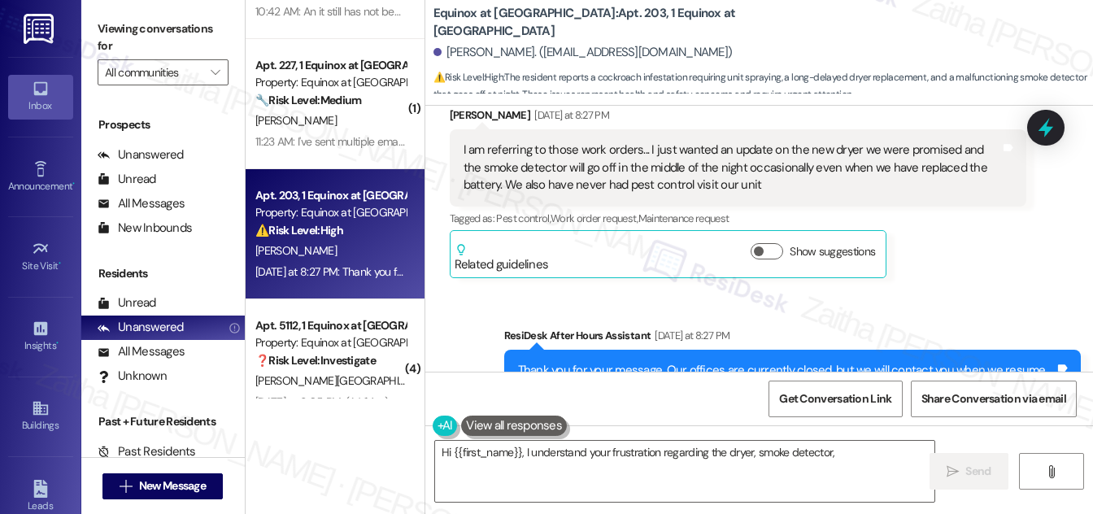
scroll to position [2302, 0]
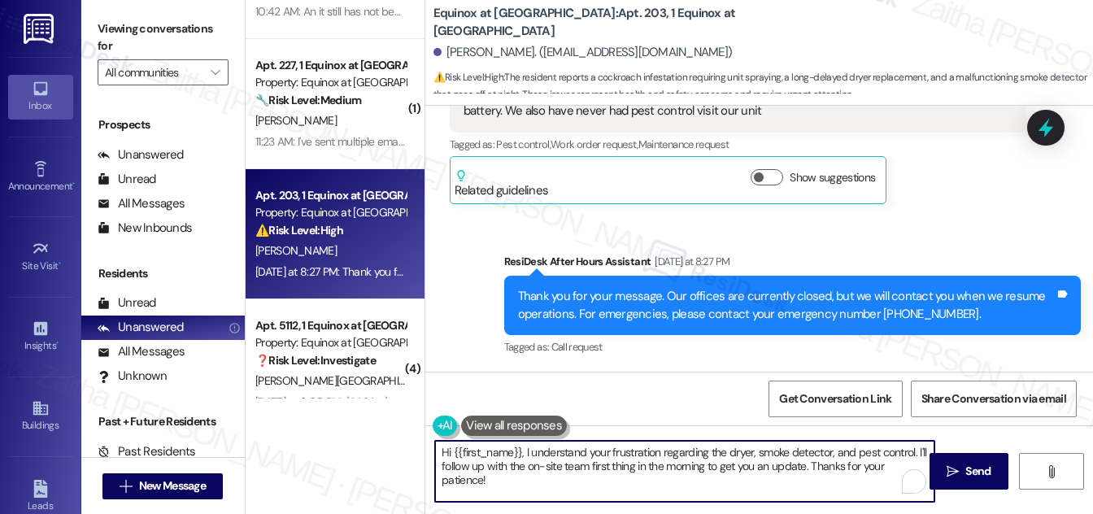
drag, startPoint x: 462, startPoint y: 463, endPoint x: 509, endPoint y: 486, distance: 52.4
click at [509, 486] on textarea "Hi {{first_name}}, I understand your frustration regarding the dryer, smoke det…" at bounding box center [684, 471] width 499 height 61
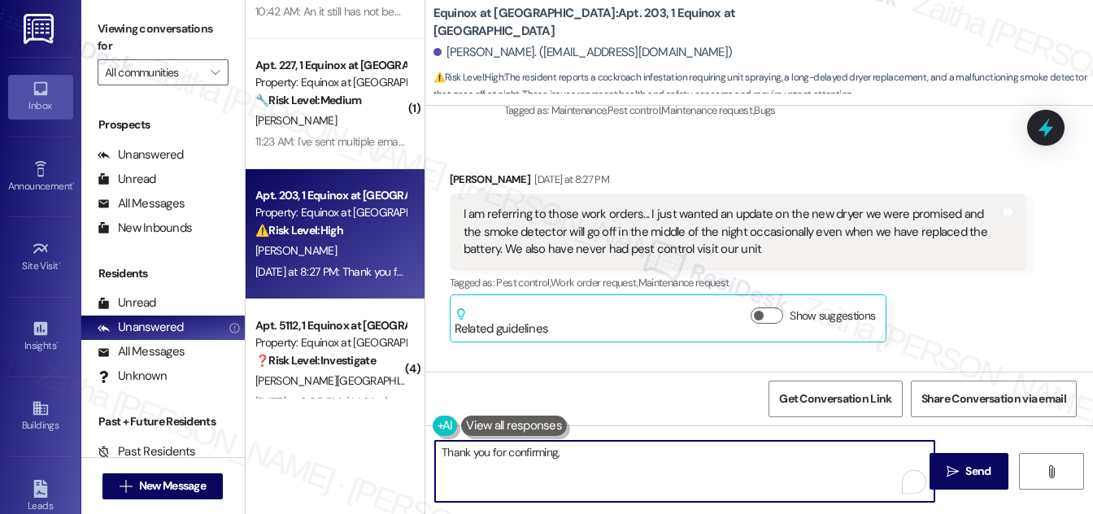
scroll to position [2154, 0]
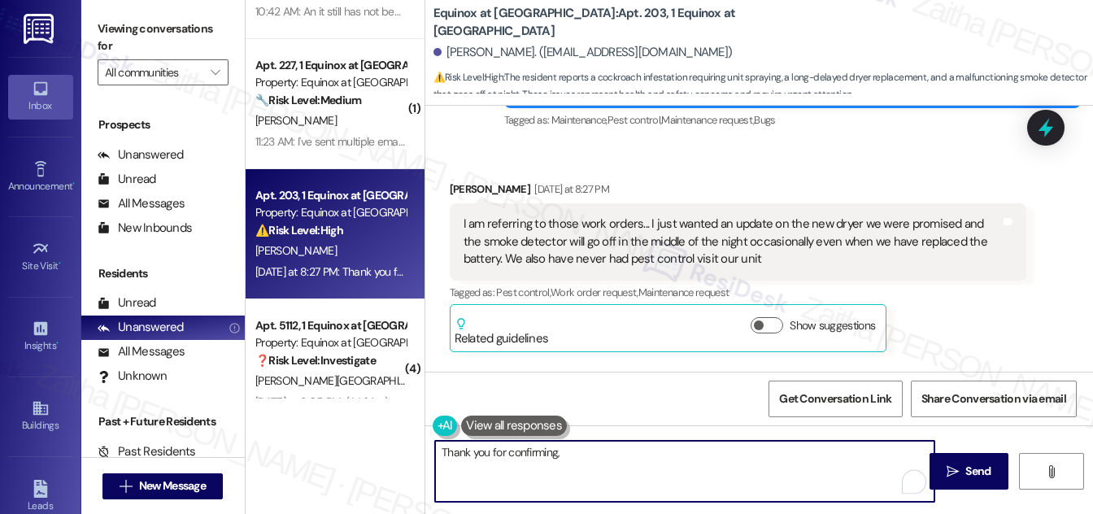
click at [459, 184] on div "Anna Reeves Yesterday at 8:27 PM" at bounding box center [738, 192] width 577 height 23
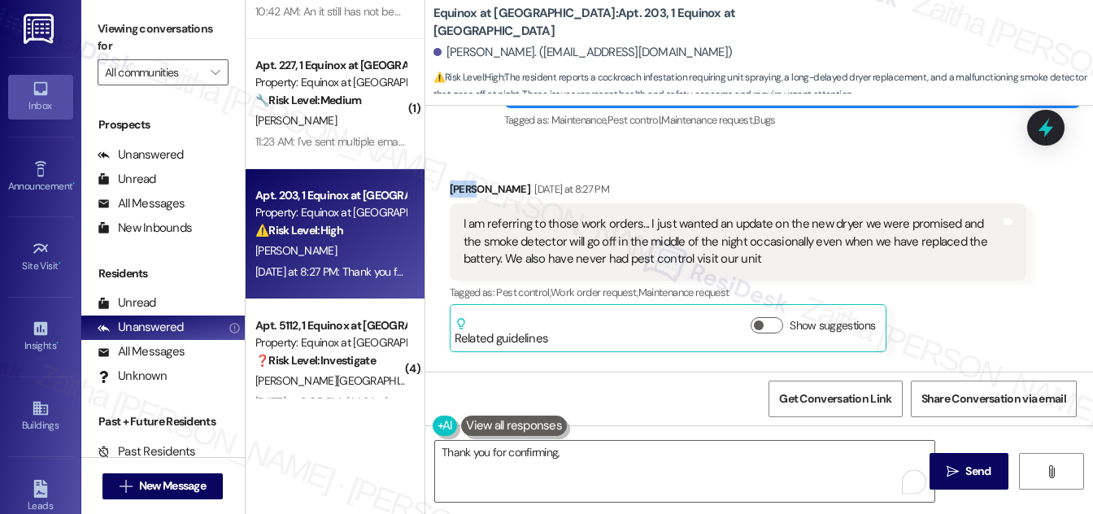
click at [459, 185] on div "Anna Reeves Yesterday at 8:27 PM" at bounding box center [738, 192] width 577 height 23
copy div "Anna"
click at [598, 448] on textarea "Thank you for confirming," at bounding box center [684, 471] width 499 height 61
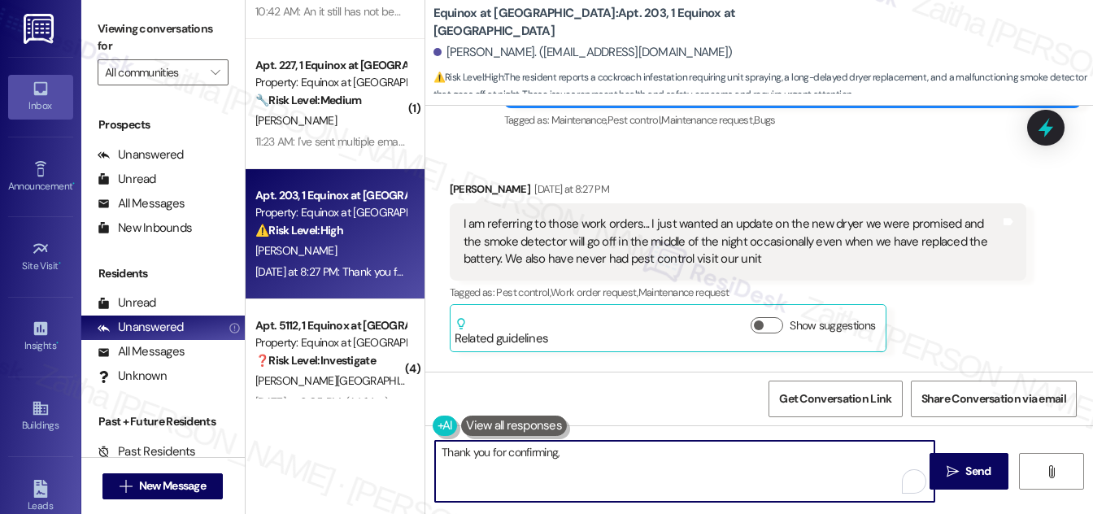
paste textarea "Anna"
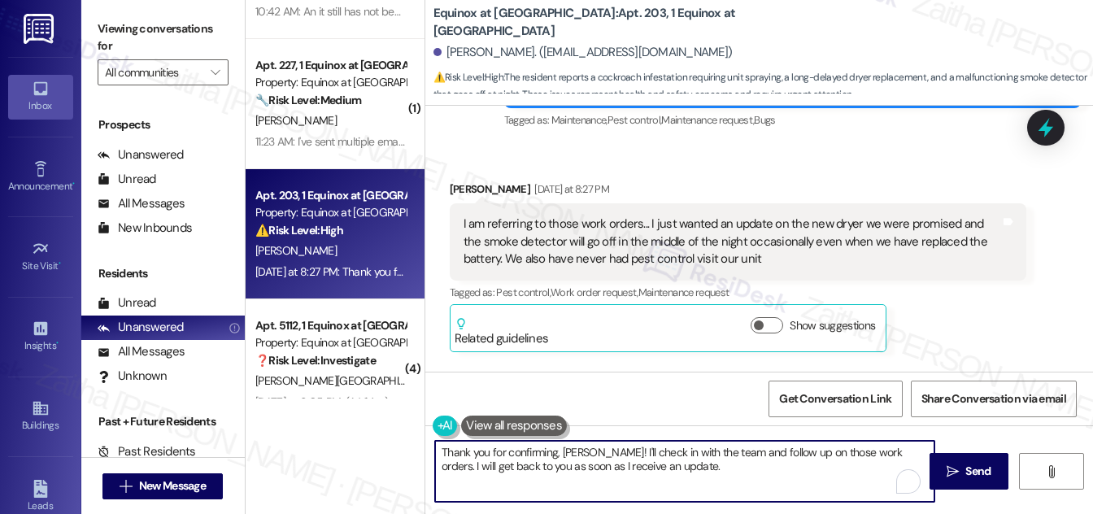
paste textarea "To clarify, would you like your unit to still be included in the service, or wo…"
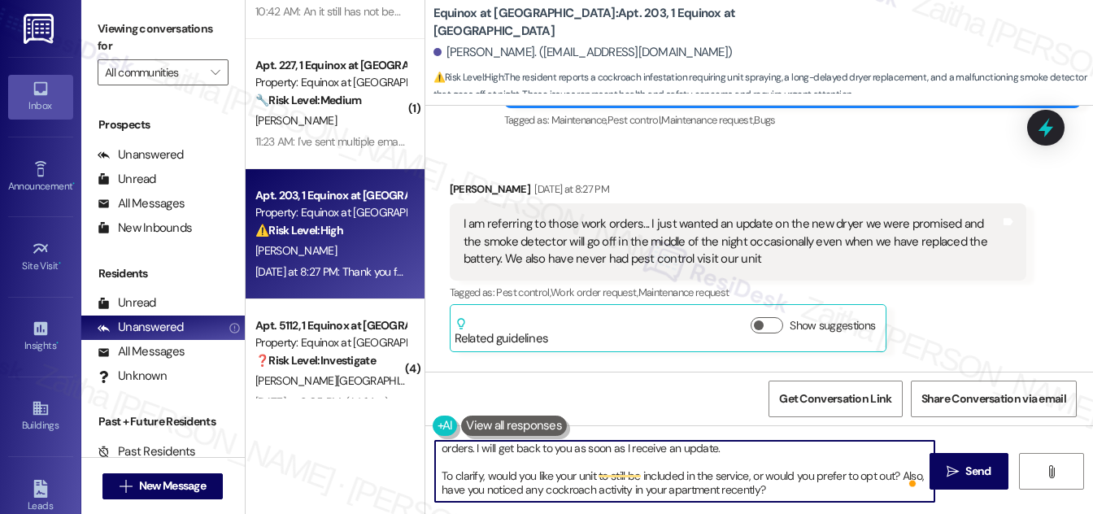
scroll to position [46, 0]
click at [607, 486] on textarea "Thank you for confirming, Anna! I'll check in with the team and follow up on th…" at bounding box center [684, 471] width 499 height 61
click at [600, 491] on textarea "Thank you for confirming, Anna! I'll check in with the team and follow up on th…" at bounding box center [684, 471] width 499 height 61
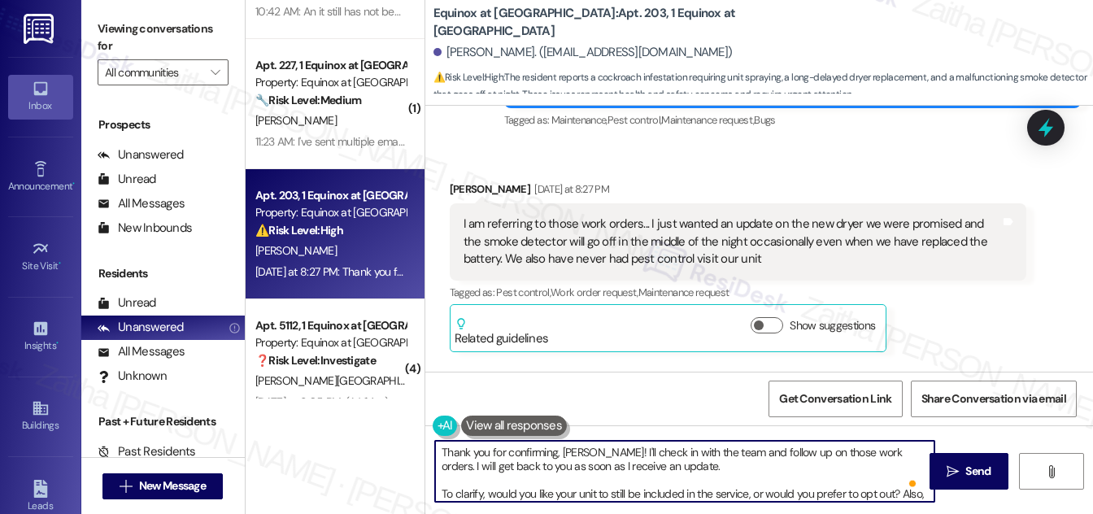
scroll to position [13, 0]
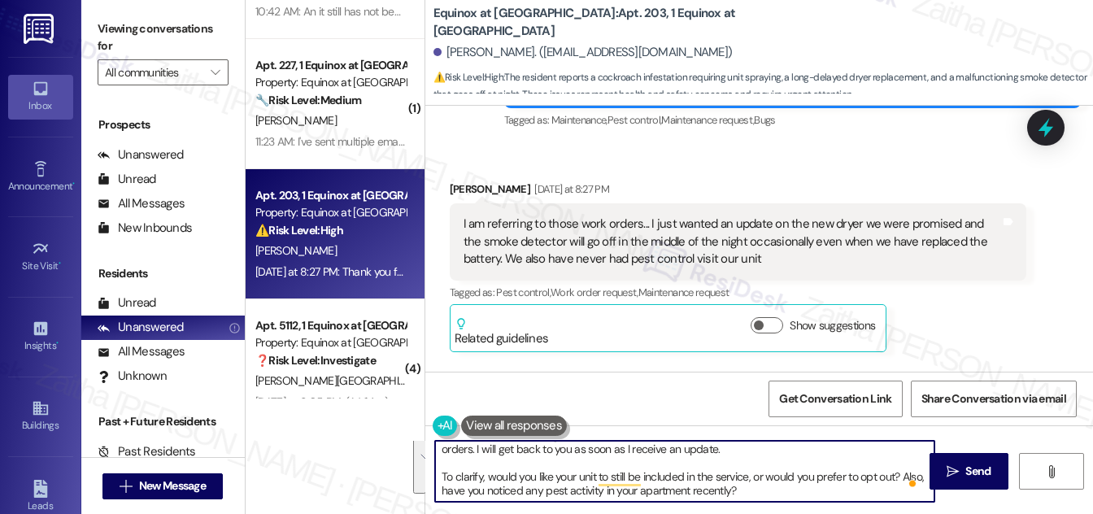
drag, startPoint x: 440, startPoint y: 452, endPoint x: 770, endPoint y: 498, distance: 333.3
click at [770, 498] on textarea "Thank you for confirming, Anna! I'll check in with the team and follow up on th…" at bounding box center [684, 471] width 499 height 61
click at [769, 489] on textarea "Thank you for confirming, Anna! I'll check in with the team and follow up on th…" at bounding box center [684, 471] width 499 height 61
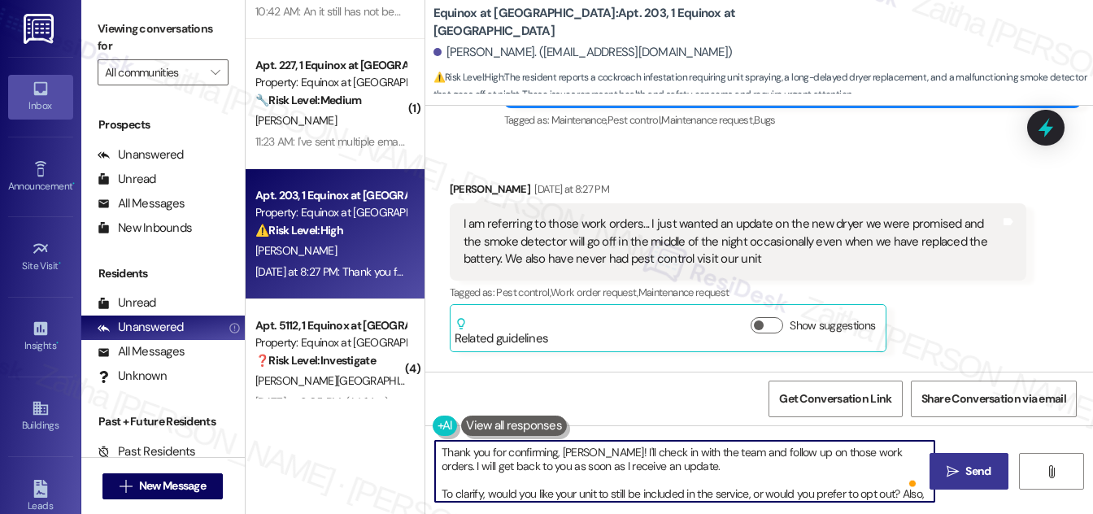
type textarea "Thank you for confirming, Anna! I'll check in with the team and follow up on th…"
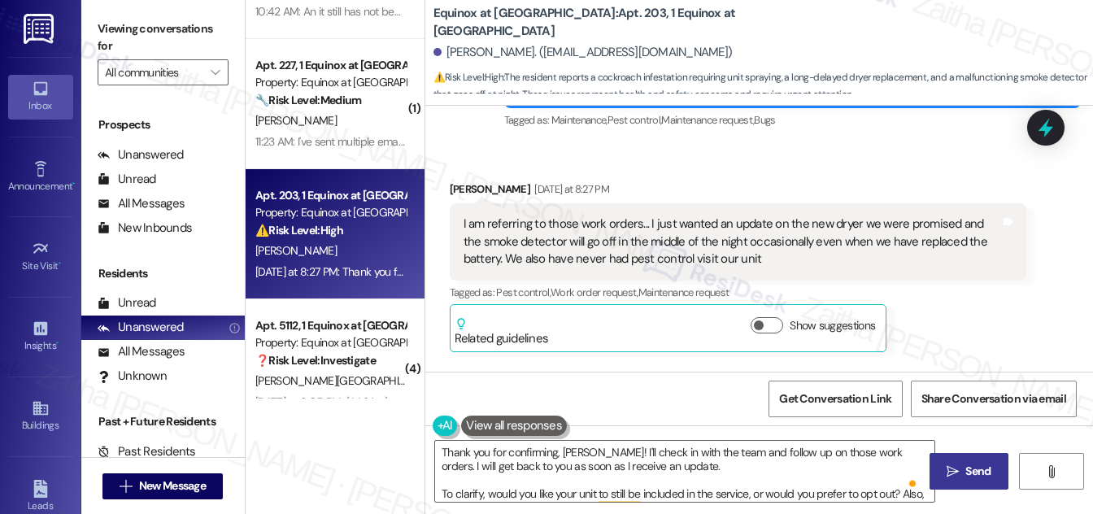
click at [978, 477] on span "Send" at bounding box center [977, 471] width 25 height 17
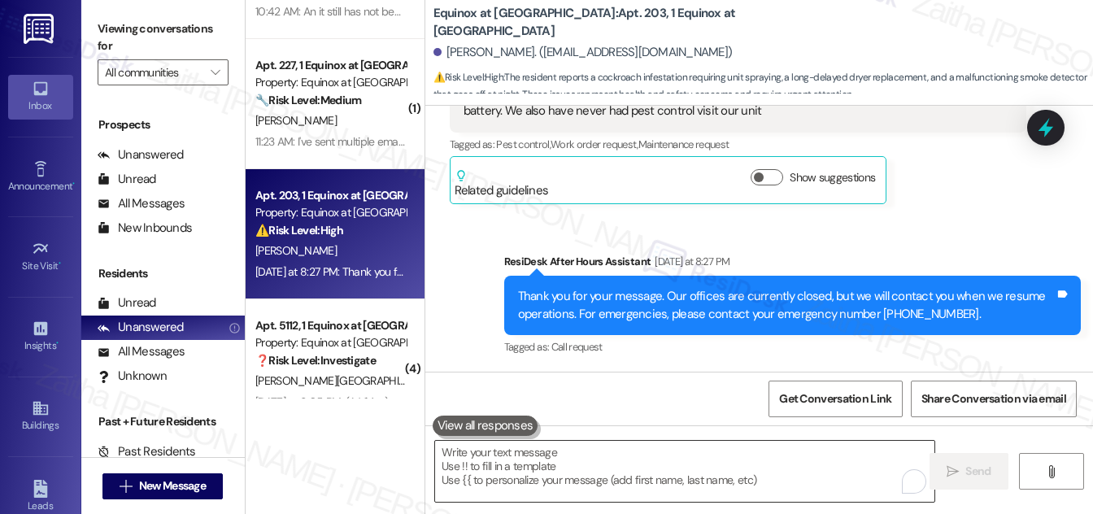
click at [575, 459] on textarea "To enrich screen reader interactions, please activate Accessibility in Grammarl…" at bounding box center [684, 471] width 499 height 61
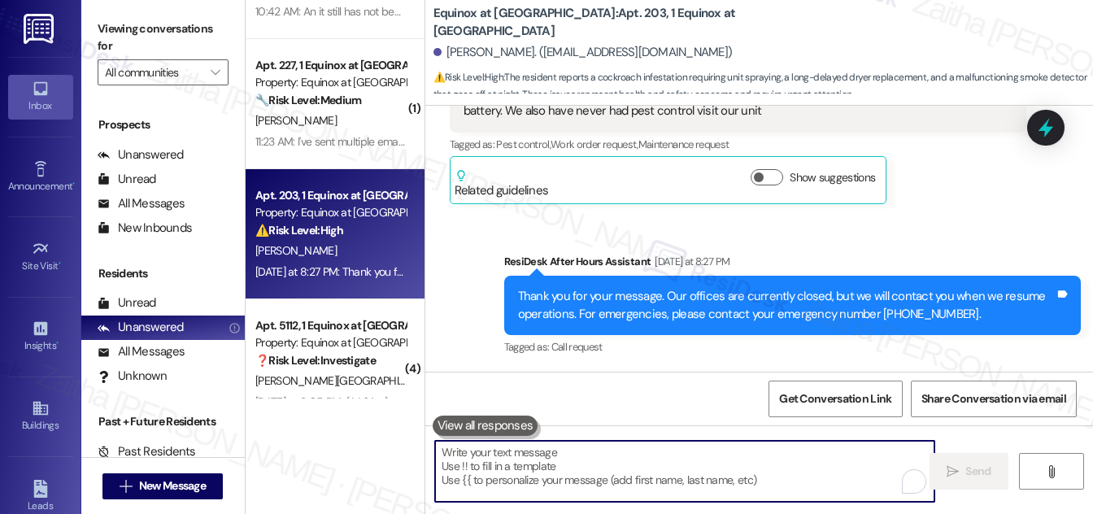
paste textarea "Thank you for confirming, Anna! I'll check in with the team and follow up on th…"
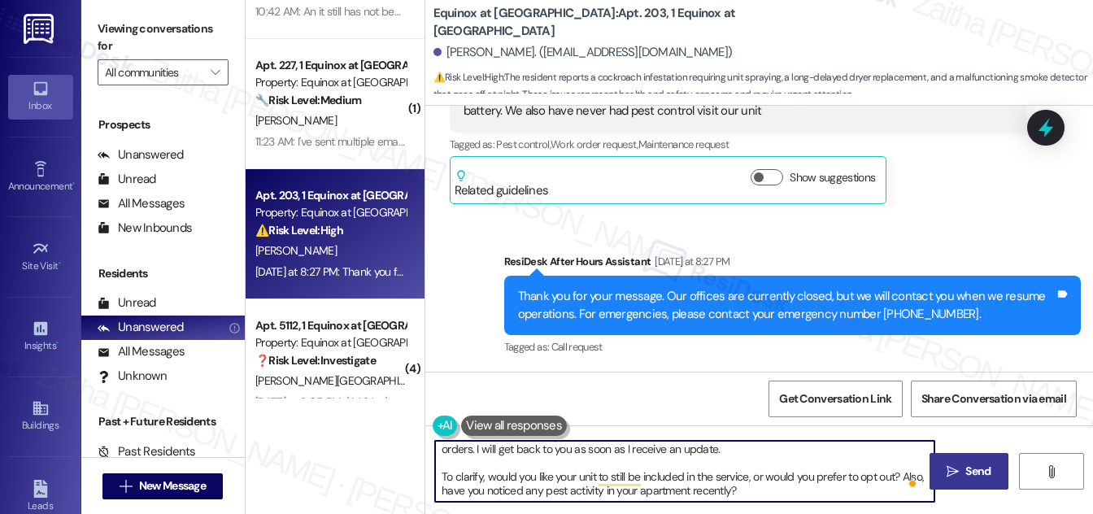
click at [711, 474] on textarea "Thank you for confirming, Anna! I'll check in with the team and follow up on th…" at bounding box center [684, 471] width 499 height 61
click at [622, 490] on textarea "Thank you for confirming, Anna! I'll check in with the team and follow up on th…" at bounding box center [684, 471] width 499 height 61
click at [787, 477] on textarea "Thank you for confirming, Anna! I'll check in with the team and follow up on th…" at bounding box center [684, 471] width 499 height 61
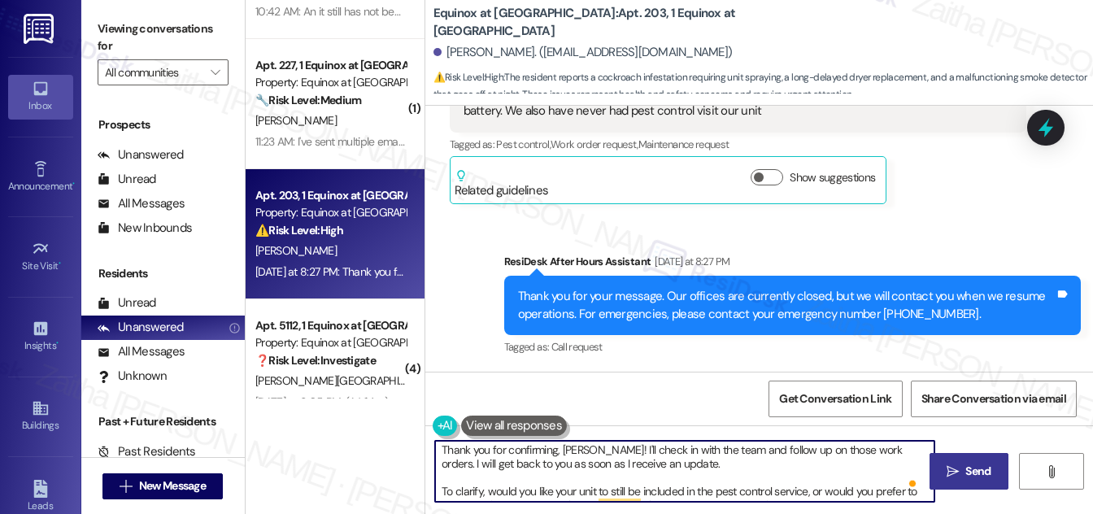
scroll to position [0, 0]
type textarea "Thank you for confirming, Anna! I'll check in with the team and follow up on th…"
click at [976, 470] on span "Send" at bounding box center [977, 471] width 25 height 17
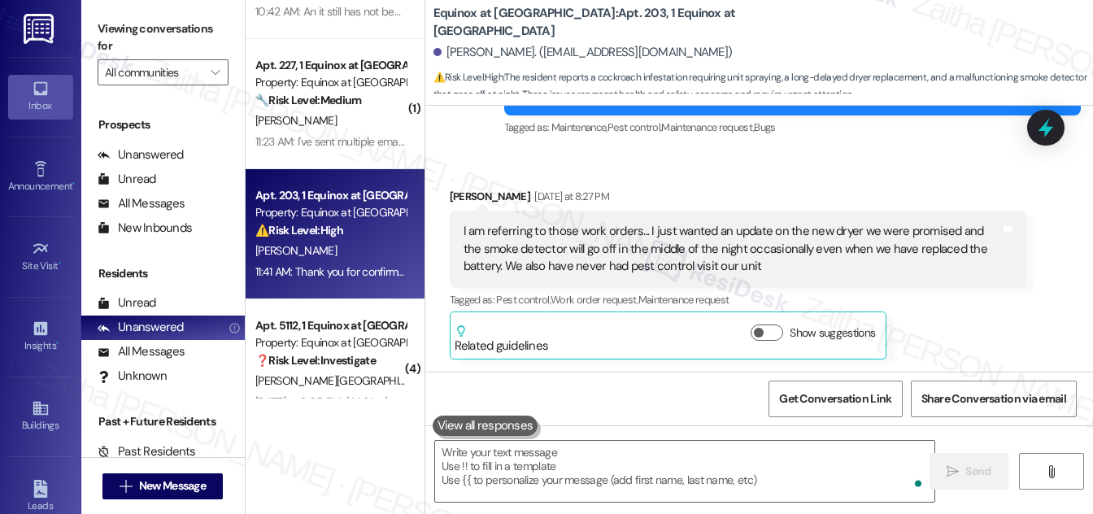
scroll to position [2485, 0]
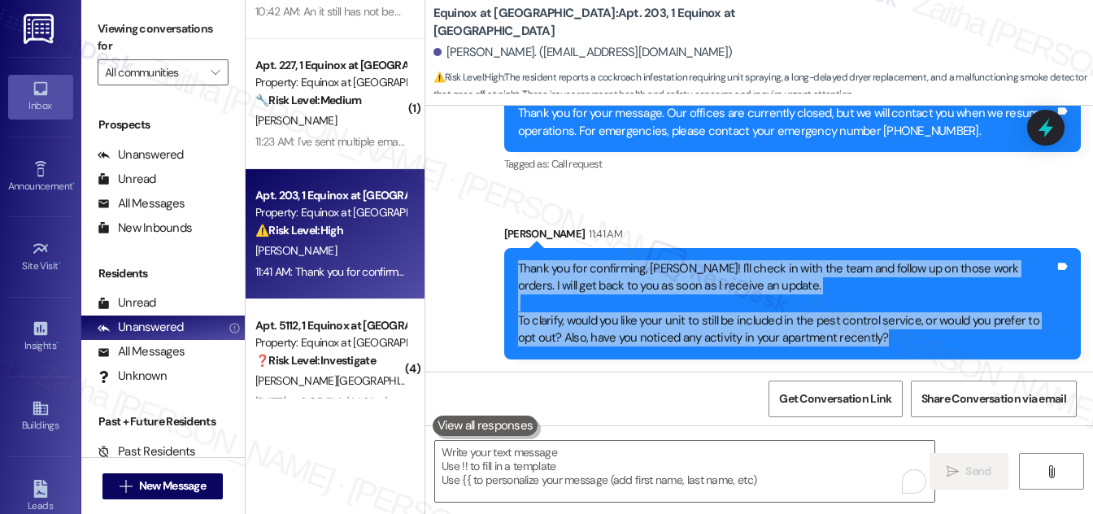
drag, startPoint x: 512, startPoint y: 261, endPoint x: 865, endPoint y: 355, distance: 365.1
click at [865, 355] on div "Thank you for confirming, Anna! I'll check in with the team and follow up on th…" at bounding box center [792, 303] width 577 height 111
copy div "Thank you for confirming, Anna! I'll check in with the team and follow up on th…"
click at [784, 292] on div "Thank you for confirming, Anna! I'll check in with the team and follow up on th…" at bounding box center [786, 303] width 537 height 87
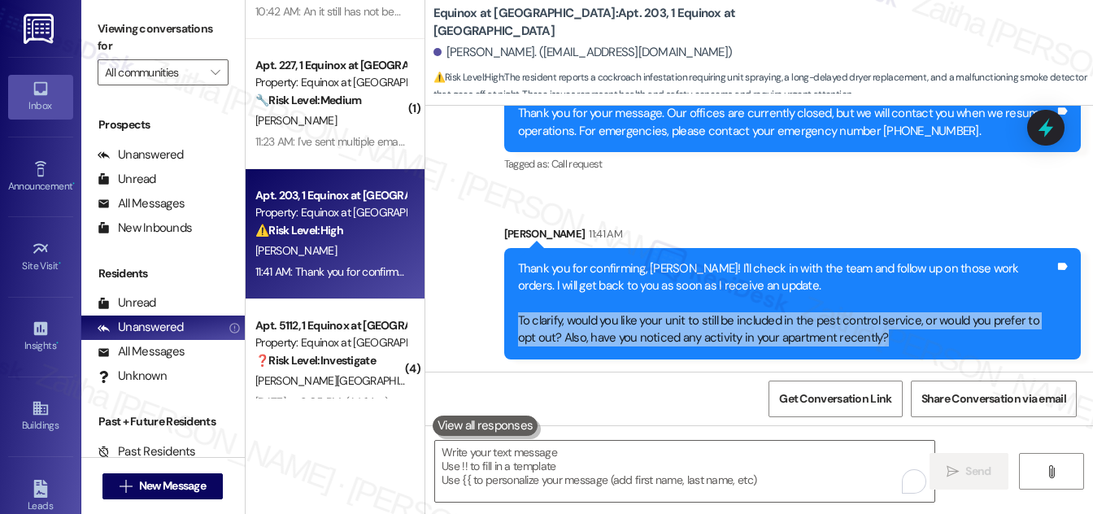
drag, startPoint x: 518, startPoint y: 314, endPoint x: 865, endPoint y: 349, distance: 349.0
click at [865, 349] on div "Thank you for confirming, Anna! I'll check in with the team and follow up on th…" at bounding box center [792, 303] width 577 height 111
copy div "To clarify, would you like your unit to still be included in the pest control s…"
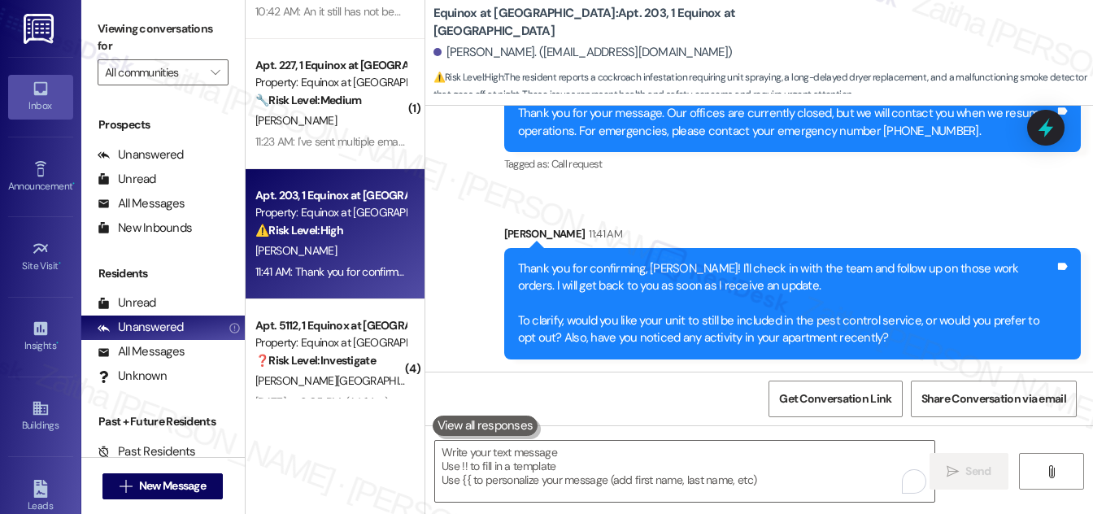
click at [796, 303] on div "Thank you for confirming, Anna! I'll check in with the team and follow up on th…" at bounding box center [786, 303] width 537 height 87
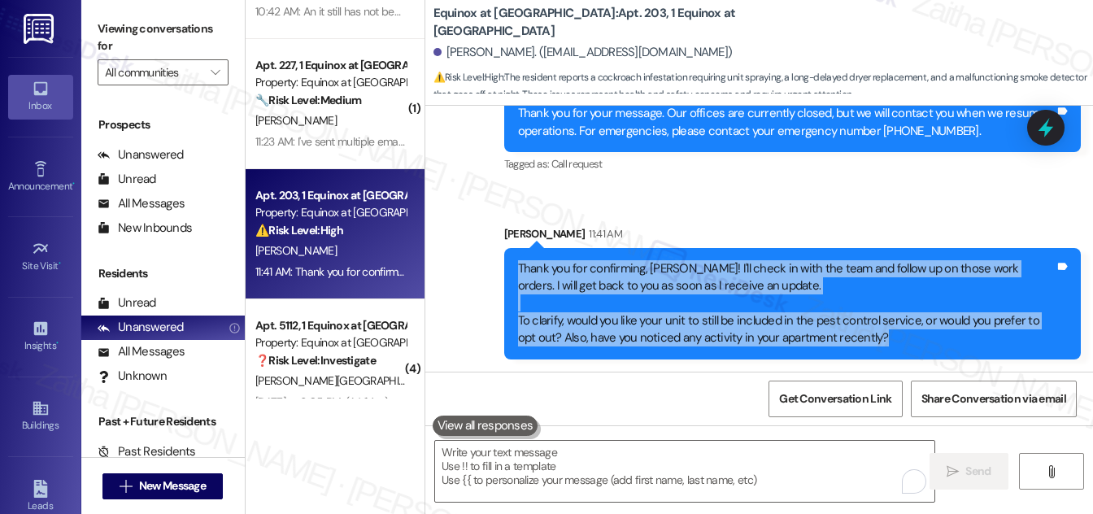
drag, startPoint x: 510, startPoint y: 261, endPoint x: 893, endPoint y: 359, distance: 395.4
click at [893, 359] on div "Sent via SMS Sarah 11:41 AM Thank you for confirming, Anna! I'll check in with …" at bounding box center [792, 292] width 601 height 159
copy div "Thank you for confirming, Anna! I'll check in with the team and follow up on th…"
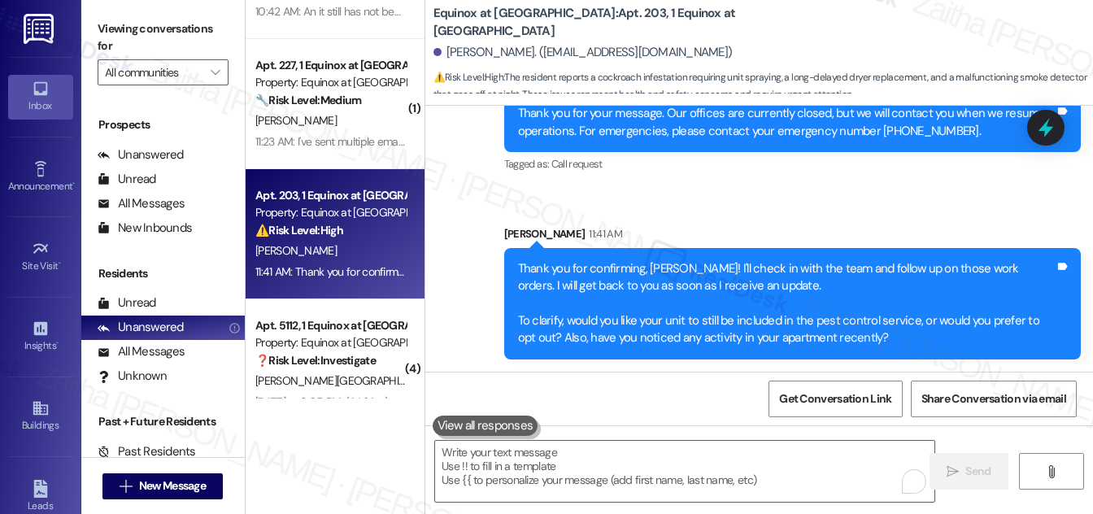
click at [751, 211] on div "Sent via SMS ResiDesk After Hours Assistant Yesterday at 8:27 PM Thank you for …" at bounding box center [759, 201] width 668 height 337
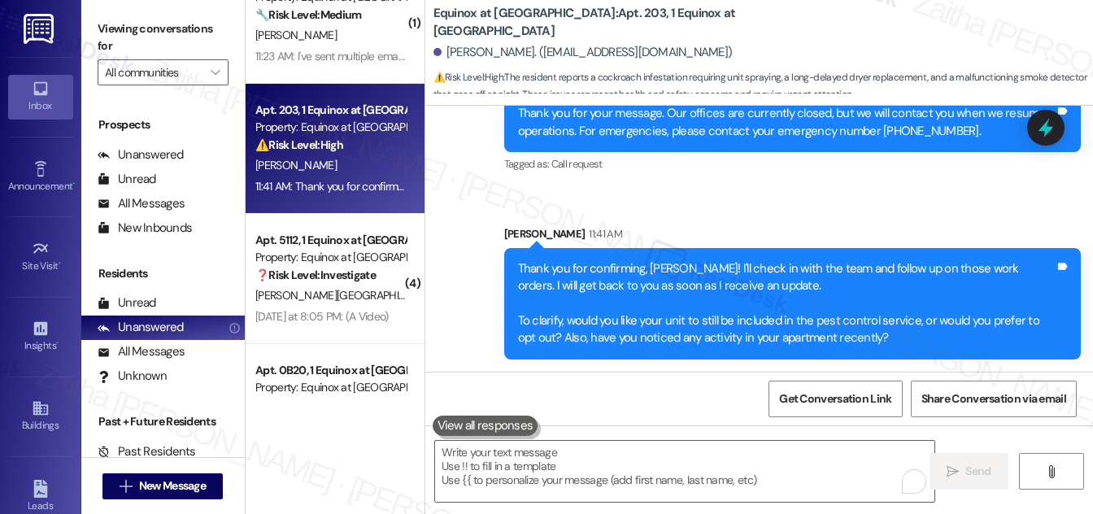
scroll to position [369, 0]
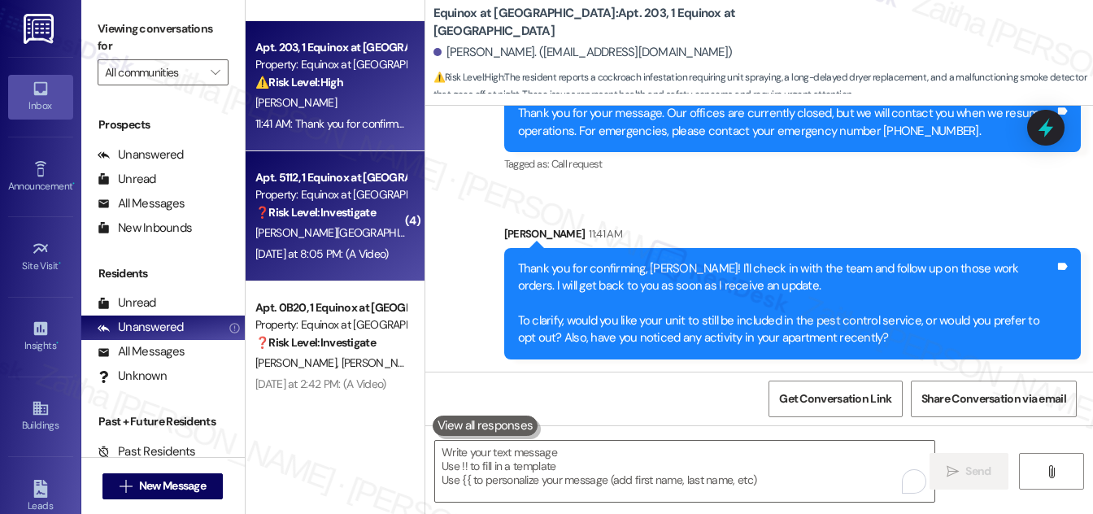
click at [363, 233] on div "[PERSON_NAME][GEOGRAPHIC_DATA]" at bounding box center [331, 233] width 154 height 20
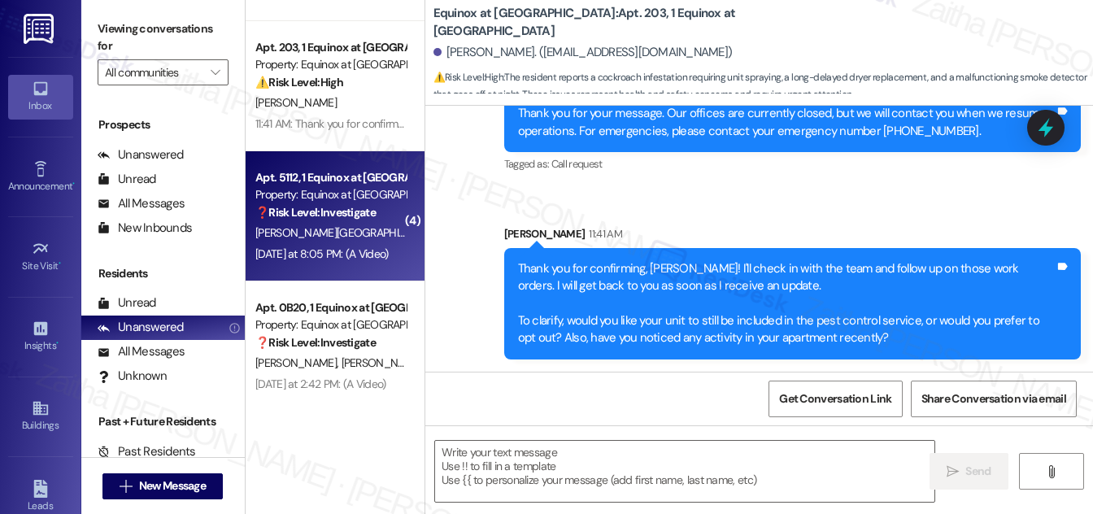
type textarea "Fetching suggested responses. Please feel free to read through the conversation…"
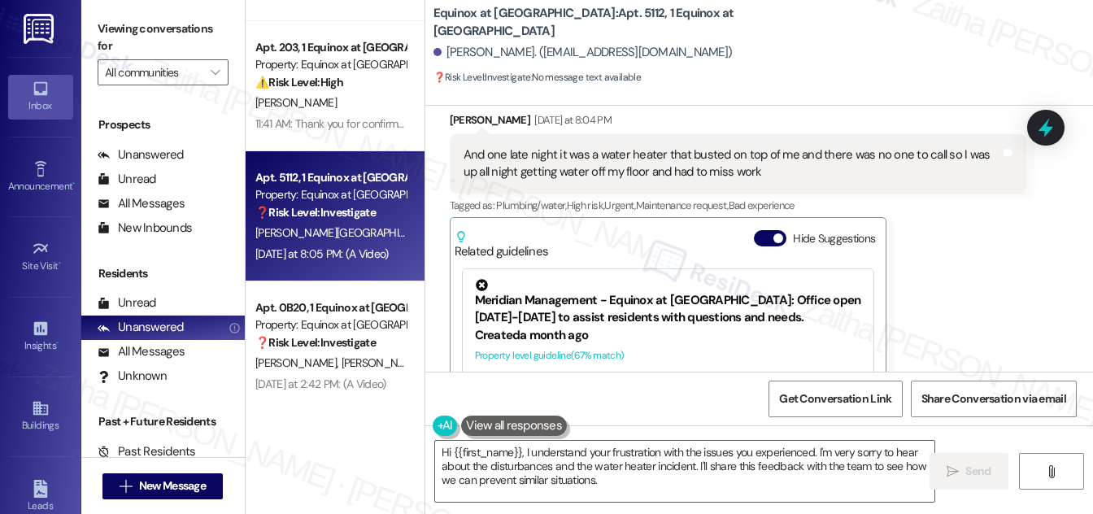
scroll to position [6202, 0]
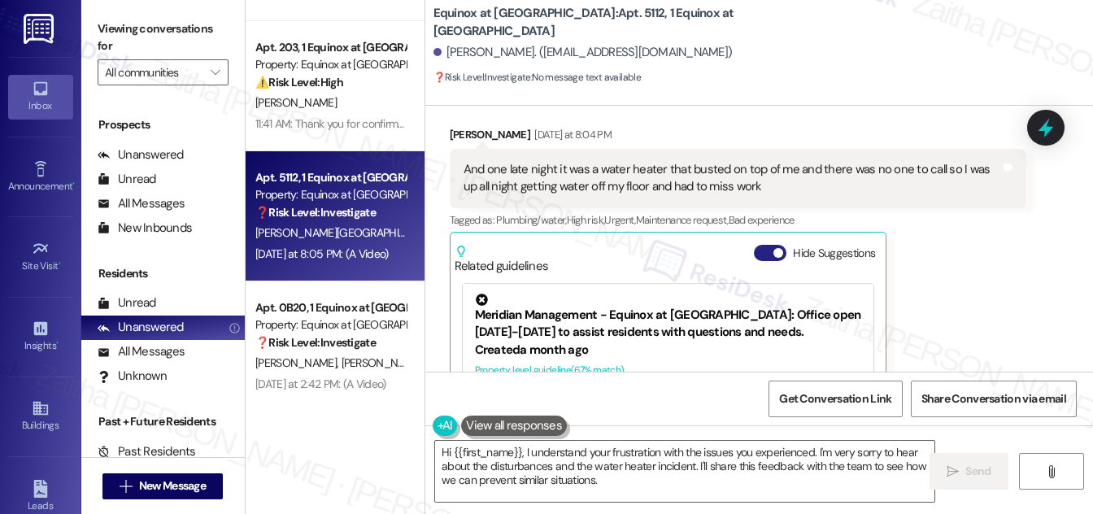
click at [767, 249] on button "Hide Suggestions" at bounding box center [770, 253] width 33 height 16
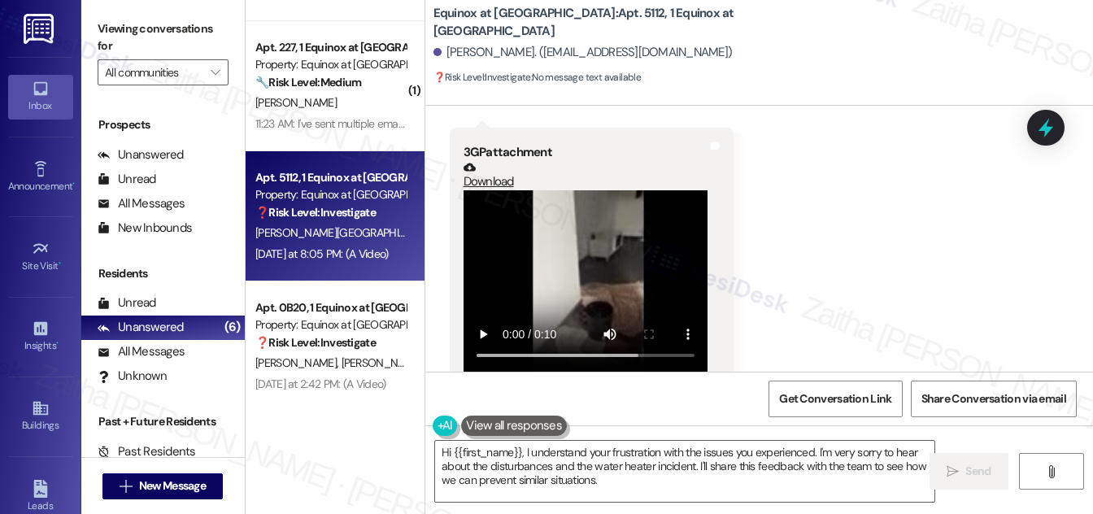
scroll to position [6735, 0]
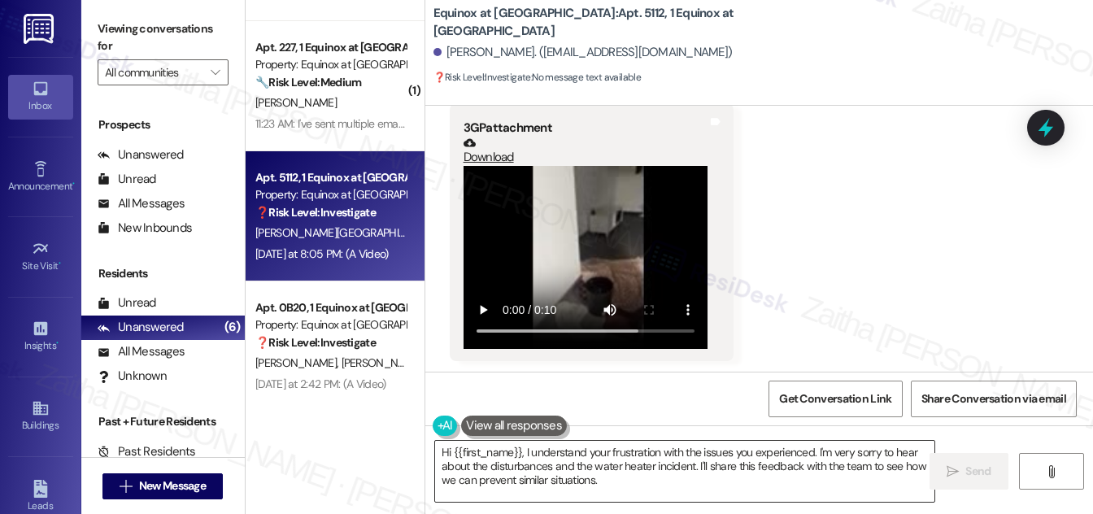
click at [445, 449] on textarea "Hi {{first_name}}, I understand your frustration with the issues you experience…" at bounding box center [684, 471] width 499 height 61
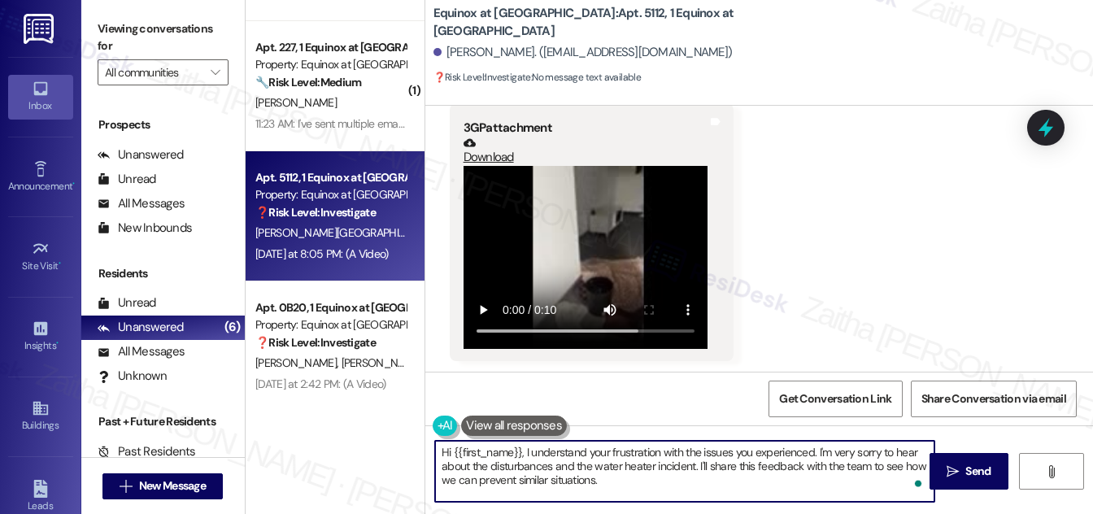
click at [445, 449] on textarea "Hi {{first_name}}, I understand your frustration with the issues you experience…" at bounding box center [684, 471] width 499 height 61
drag, startPoint x: 710, startPoint y: 454, endPoint x: 782, endPoint y: 488, distance: 80.0
click at [782, 488] on textarea "Thank you for taking the time to share this, {{first_name}}, I understand your …" at bounding box center [684, 471] width 499 height 61
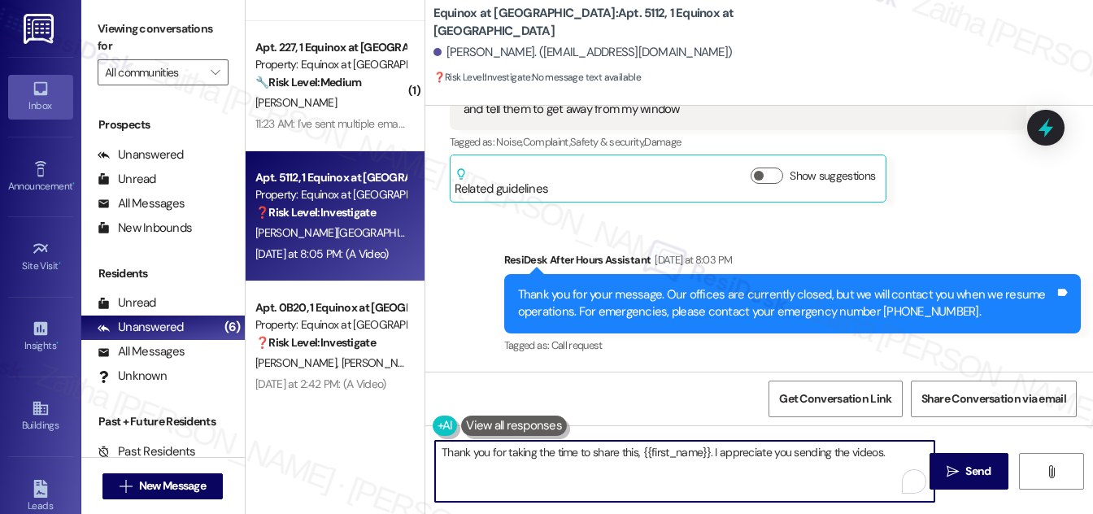
scroll to position [5700, 0]
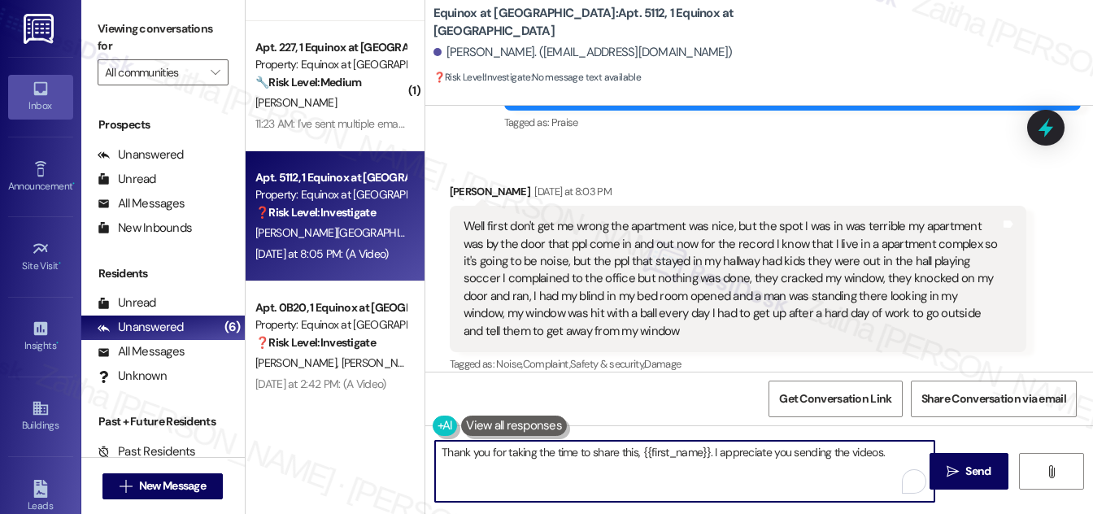
type textarea "Thank you for taking the time to share this, {{first_name}}. I appreciate you s…"
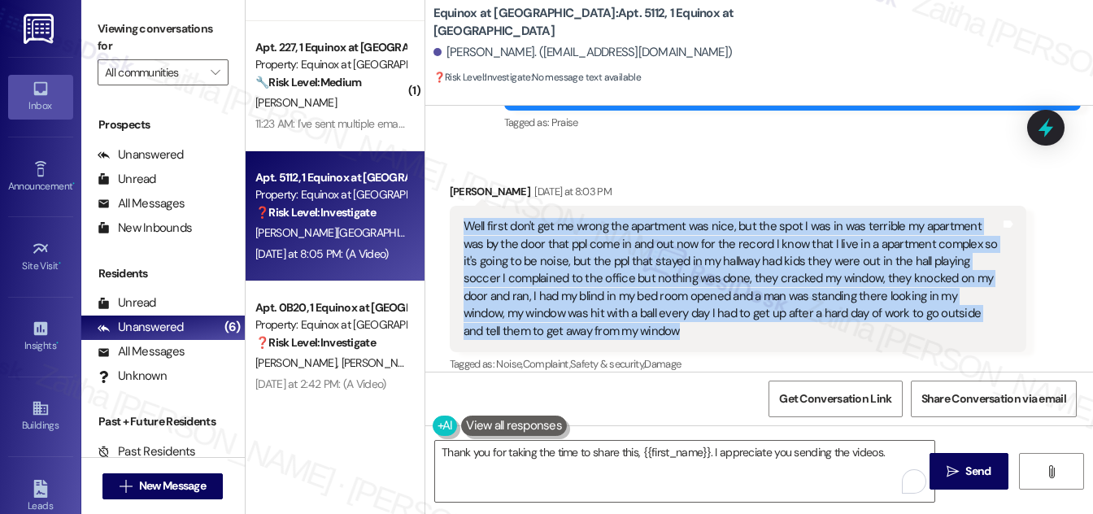
drag, startPoint x: 460, startPoint y: 223, endPoint x: 646, endPoint y: 331, distance: 215.3
click at [646, 331] on div "Well first don't get me wrong the apartment was nice, but the spot I was in was…" at bounding box center [732, 279] width 540 height 122
copy div "Well first don't get me wrong the apartment was nice, but the spot I was in was…"
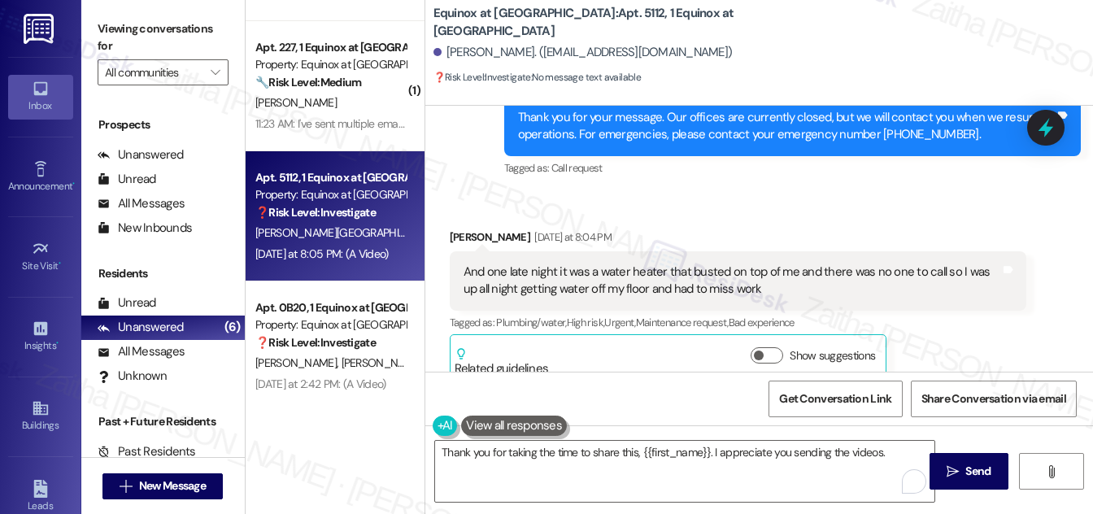
scroll to position [6218, 0]
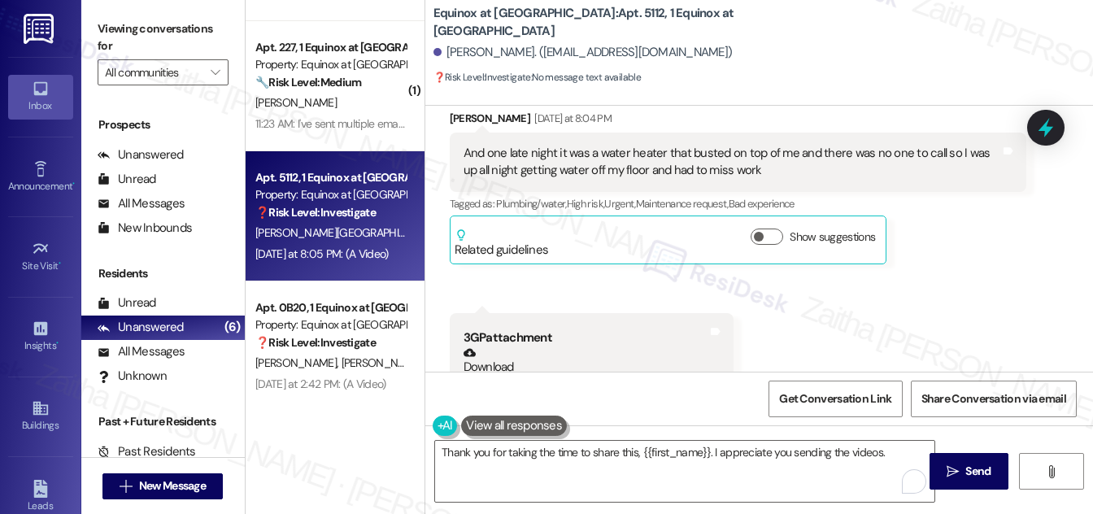
click at [453, 153] on div "And one late night it was a water heater that busted on top of me and there was…" at bounding box center [738, 162] width 577 height 59
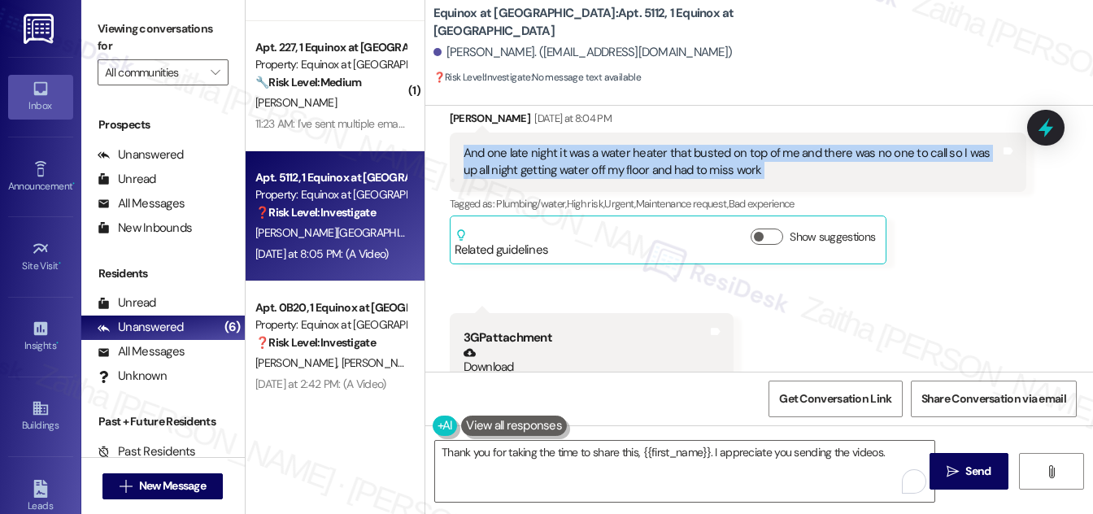
drag, startPoint x: 514, startPoint y: 167, endPoint x: 761, endPoint y: 164, distance: 247.2
click at [763, 163] on div "And one late night it was a water heater that busted on top of me and there was…" at bounding box center [738, 162] width 577 height 59
copy div "And one late night it was a water heater that busted on top of me and there was…"
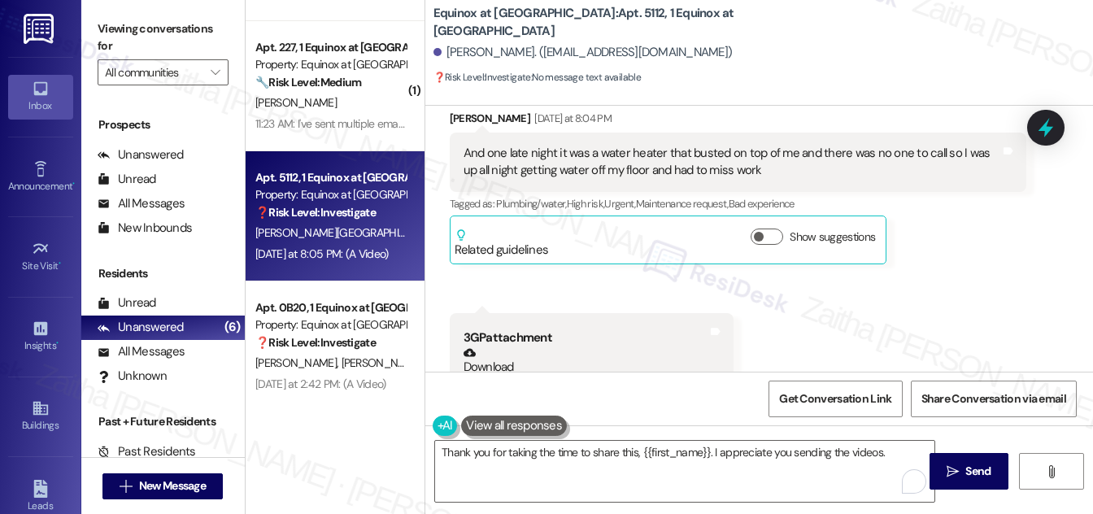
click at [863, 99] on div "Equinox at Midtown: Apt. 5112, 1 Equinox at Midtown Celena Carlisle. (celenacar…" at bounding box center [759, 53] width 668 height 106
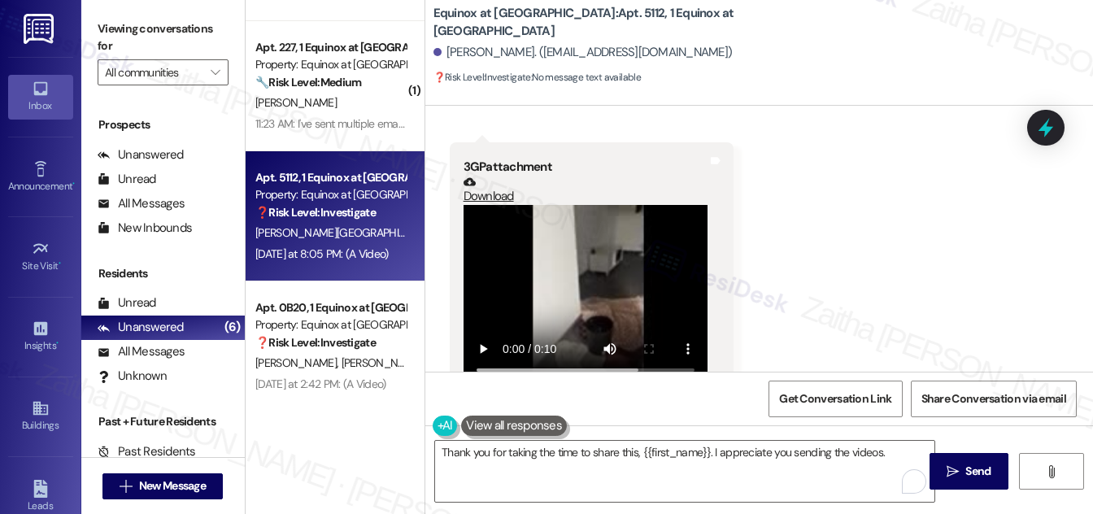
scroll to position [6735, 0]
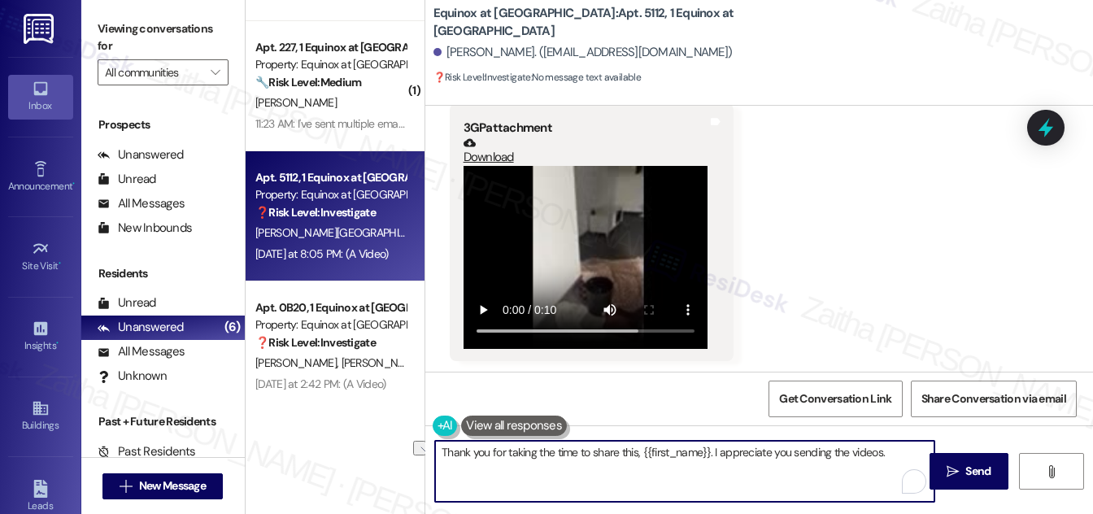
drag, startPoint x: 439, startPoint y: 449, endPoint x: 888, endPoint y: 465, distance: 449.2
click at [886, 465] on textarea "Thank you for taking the time to share this, {{first_name}}. I appreciate you s…" at bounding box center [684, 471] width 499 height 61
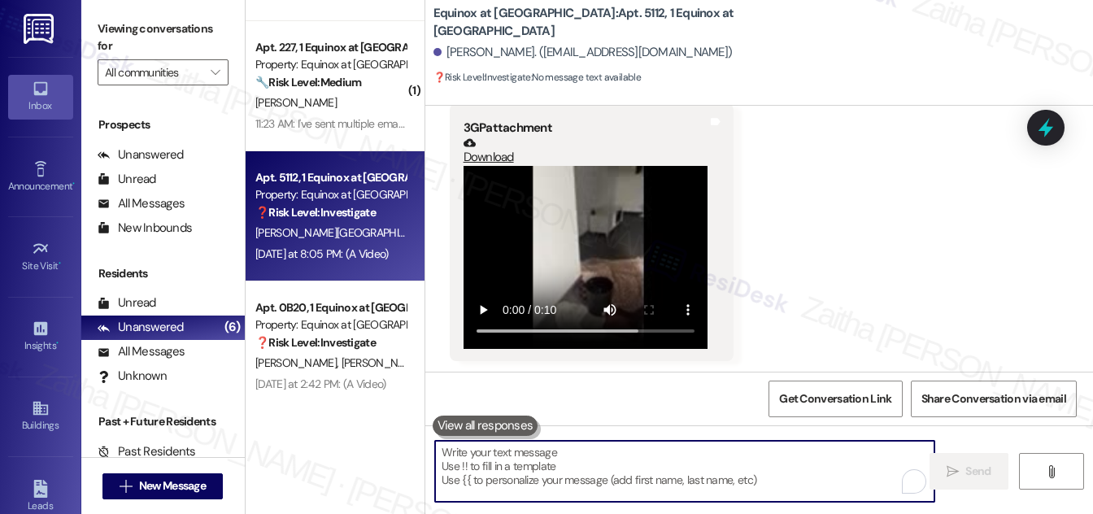
paste textarea "Thank you for sharing your experience. I’m truly sorry to hear about the distur…"
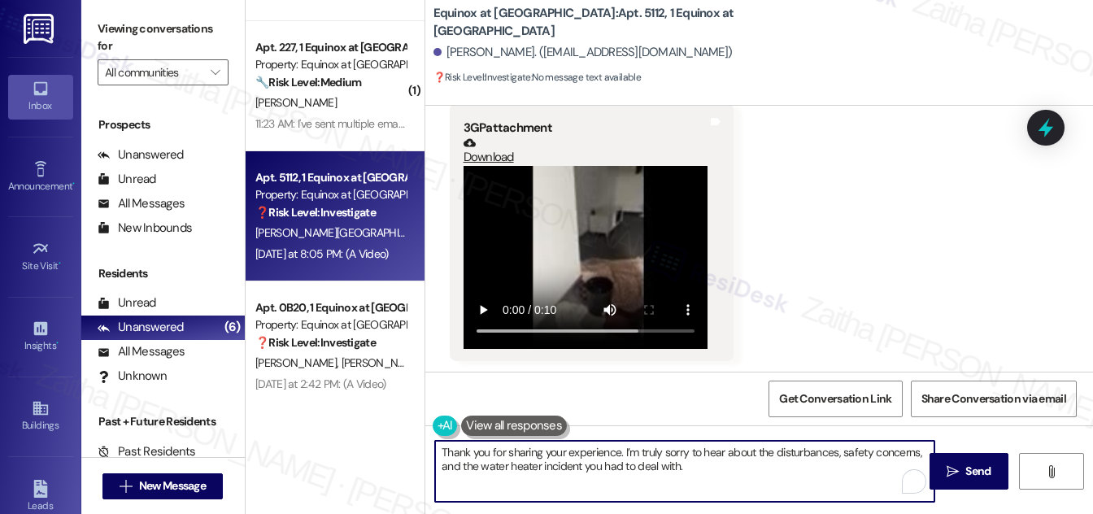
drag, startPoint x: 617, startPoint y: 451, endPoint x: 629, endPoint y: 453, distance: 11.5
click at [617, 451] on textarea "Thank you for sharing your experience. I’m truly sorry to hear about the distur…" at bounding box center [684, 471] width 499 height 61
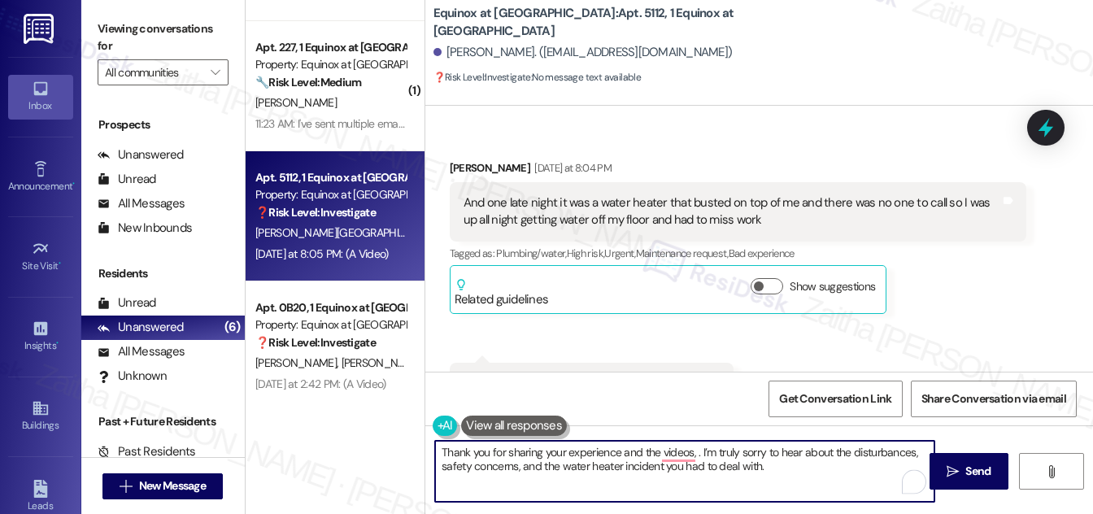
scroll to position [6144, 0]
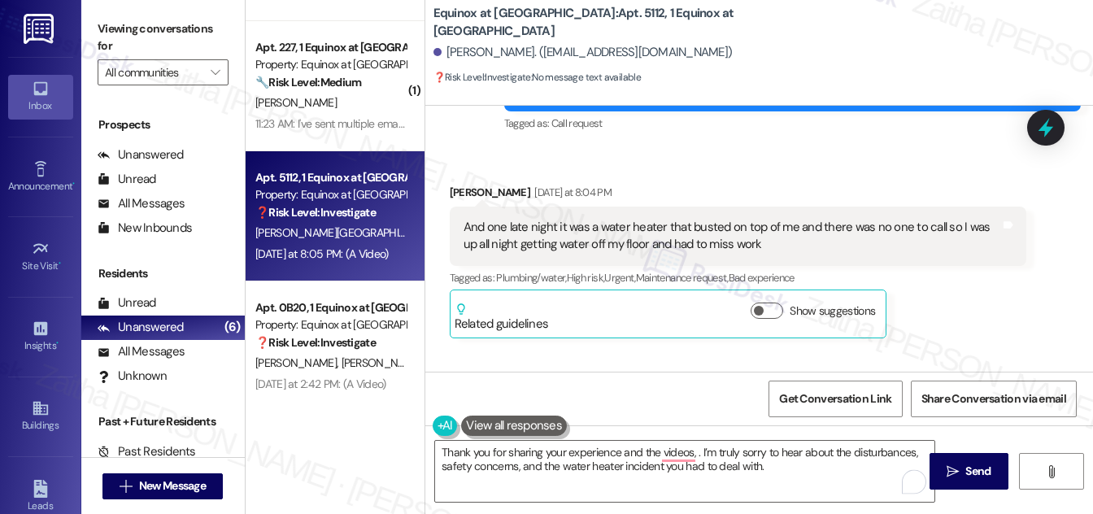
click at [463, 184] on div "Celena Carlisle Yesterday at 8:04 PM" at bounding box center [738, 195] width 577 height 23
copy div "Celena"
click at [694, 455] on textarea "Thank you for sharing your experience and the videos, . I’m truly sorry to hear…" at bounding box center [684, 471] width 499 height 61
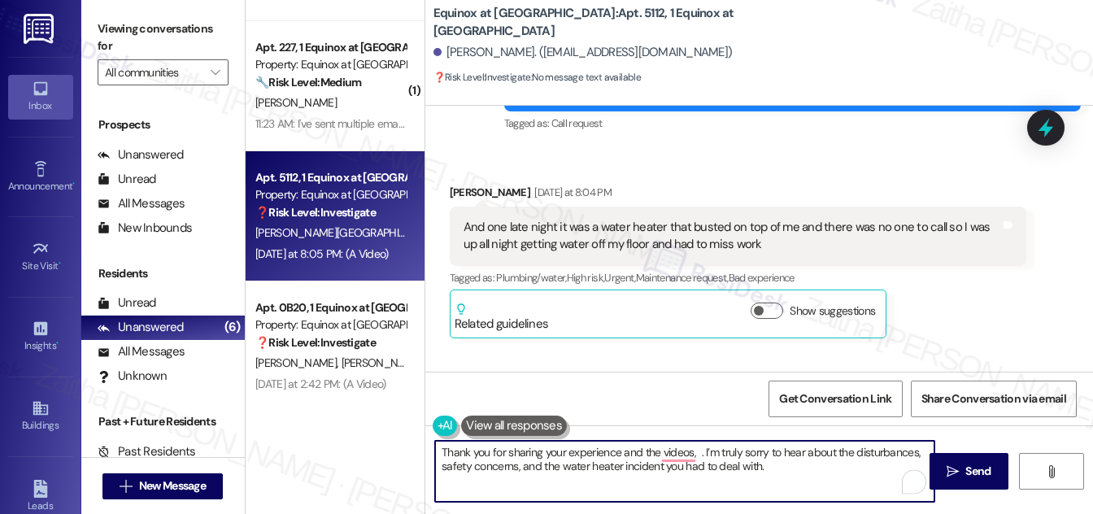
paste textarea "Celena"
click at [849, 470] on textarea "Thank you for sharing your experience and the videos, Celena. I’m truly sorry t…" at bounding box center [684, 471] width 499 height 61
paste textarea "Your feedback is important, and I’ll make sure it’s shared with the appropriate…"
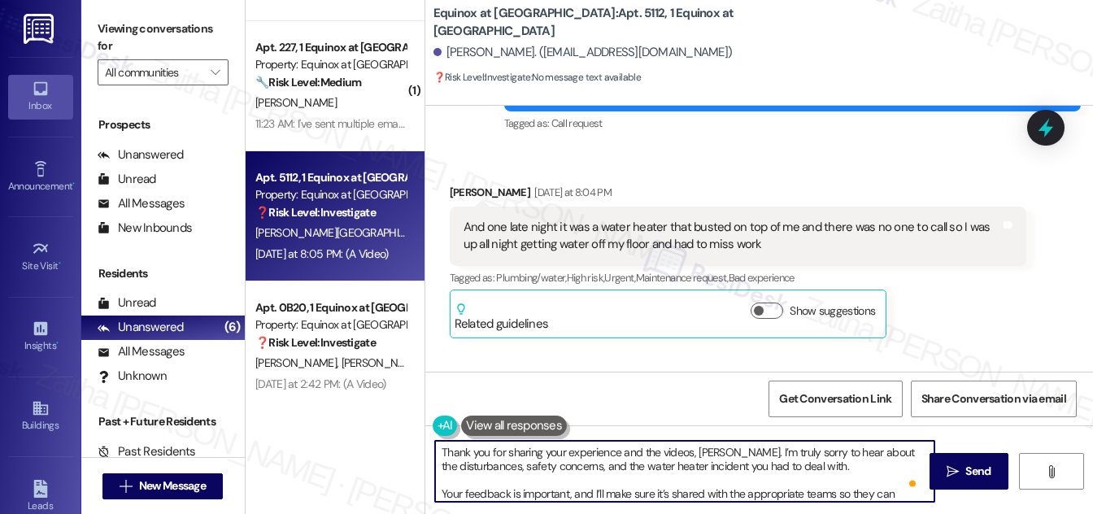
scroll to position [25, 0]
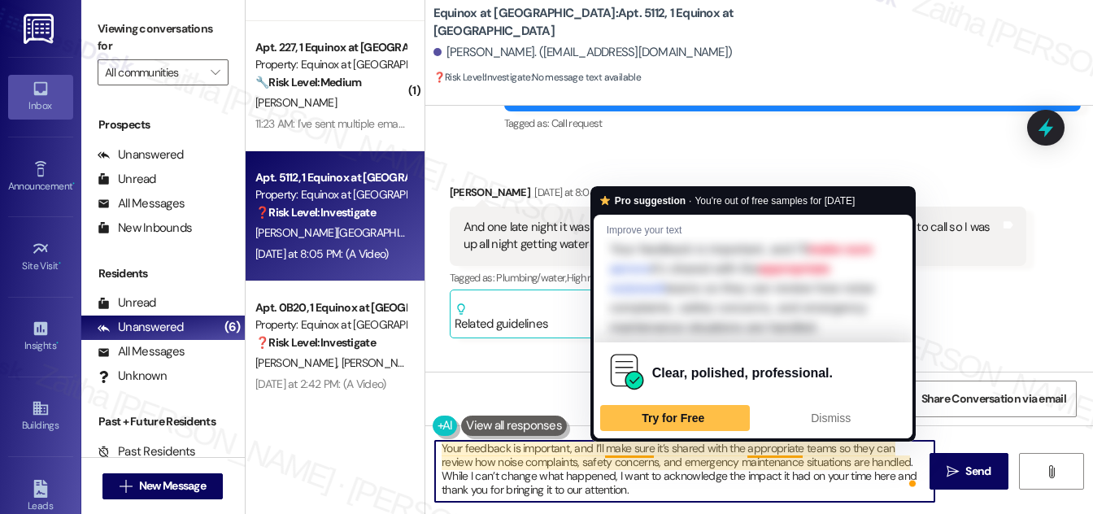
click at [631, 448] on textarea "Thank you for sharing your experience and the videos, Celena. I’m truly sorry t…" at bounding box center [684, 471] width 499 height 61
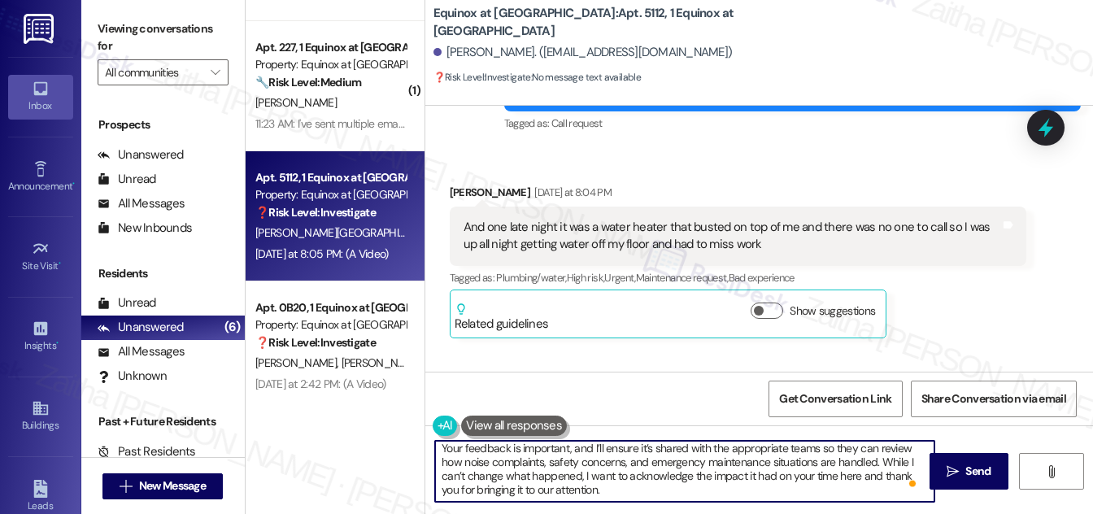
click at [743, 447] on textarea "Thank you for sharing your experience and the videos, Celena. I’m truly sorry t…" at bounding box center [684, 471] width 499 height 61
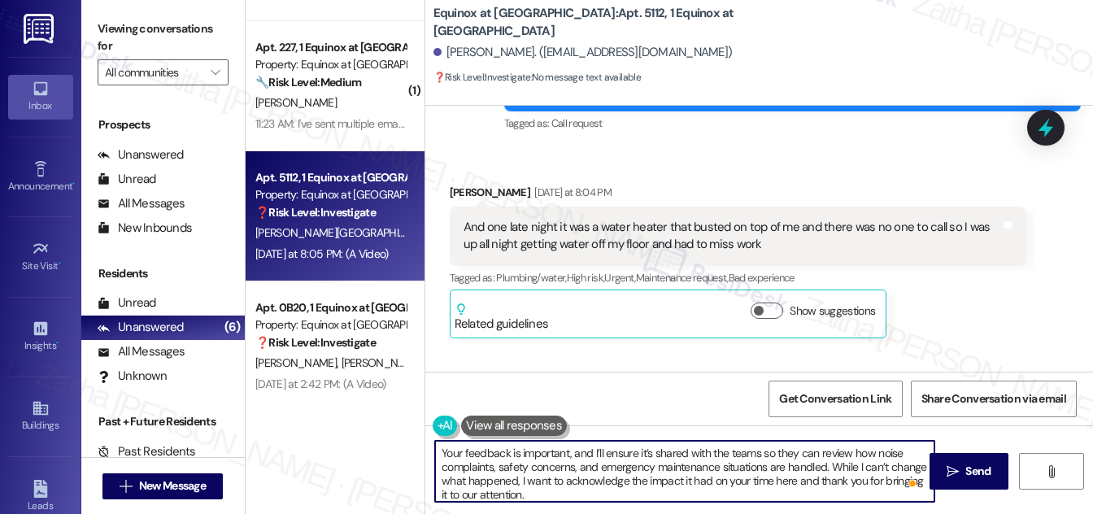
click at [759, 450] on textarea "Thank you for sharing your experience and the videos, Celena. I’m truly sorry t…" at bounding box center [684, 471] width 499 height 61
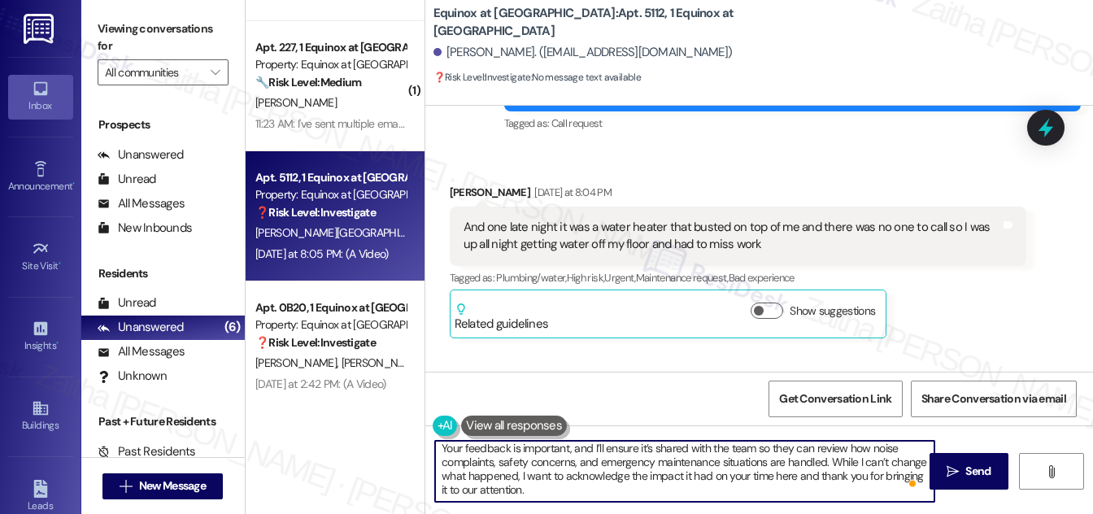
type textarea "Thank you for sharing your experience and the videos, Celena. I’m truly sorry t…"
click at [644, 482] on textarea "Thank you for sharing your experience and the videos, Celena. I’m truly sorry t…" at bounding box center [684, 471] width 499 height 61
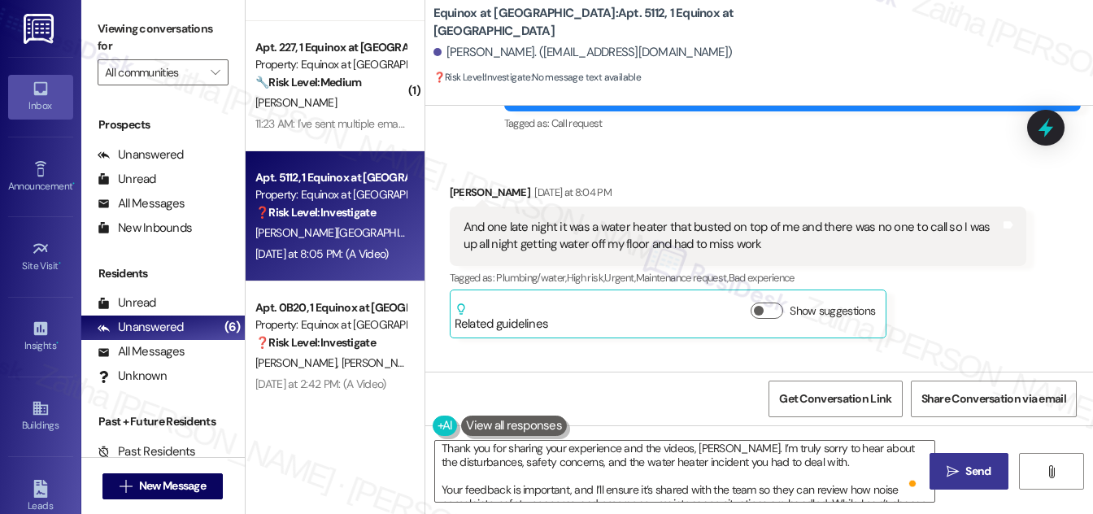
click at [978, 461] on button " Send" at bounding box center [968, 471] width 79 height 37
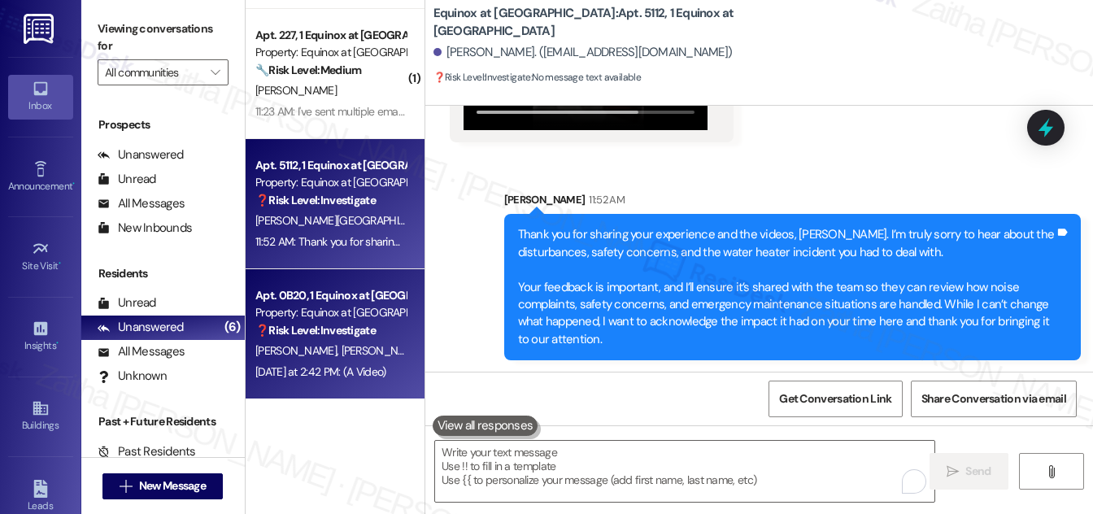
click at [375, 323] on strong "❓ Risk Level: Investigate" at bounding box center [315, 330] width 120 height 15
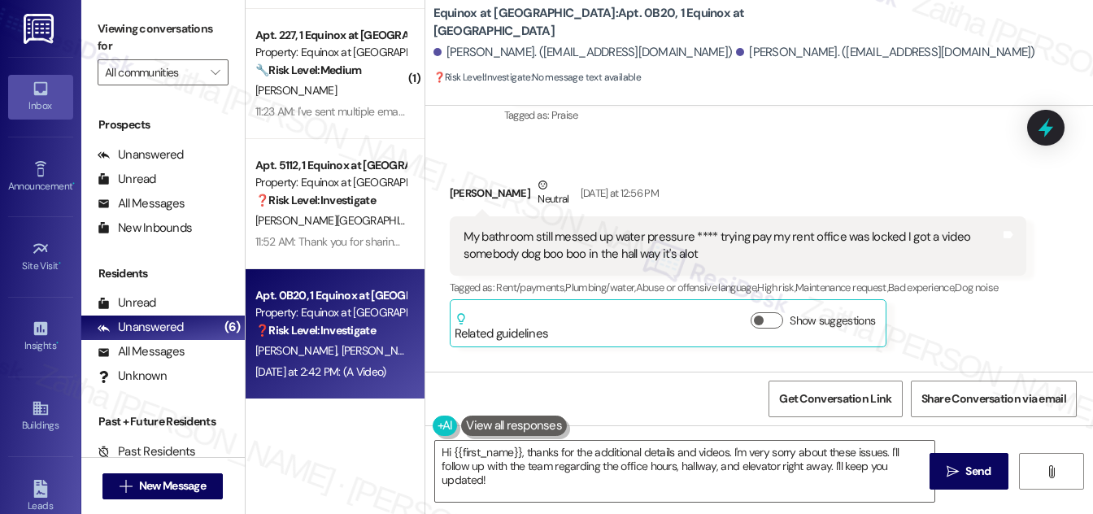
scroll to position [1463, 0]
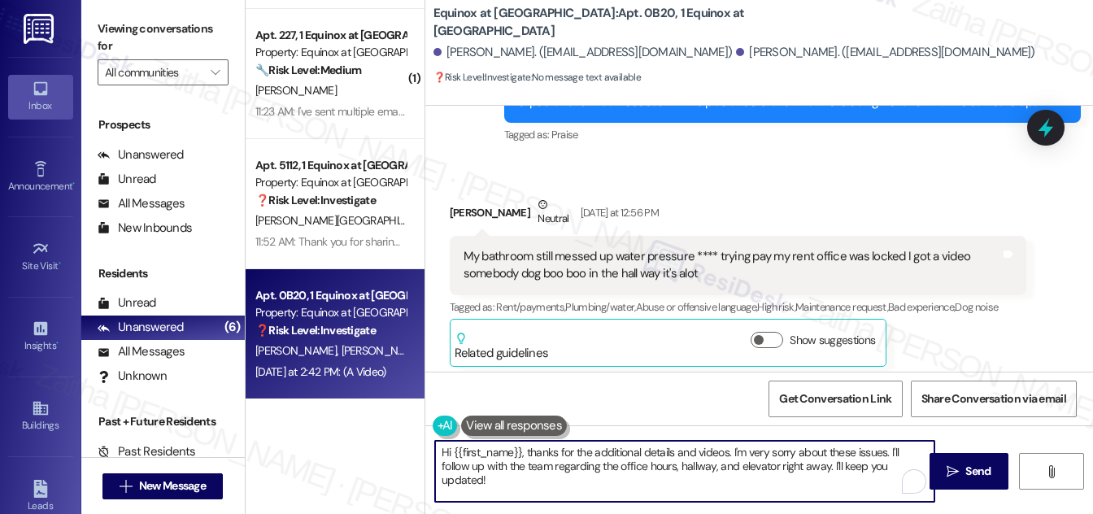
drag, startPoint x: 527, startPoint y: 450, endPoint x: 437, endPoint y: 442, distance: 89.8
click at [437, 442] on textarea "Hi {{first_name}}, thanks for the additional details and videos. I'm very sorry…" at bounding box center [684, 471] width 499 height 61
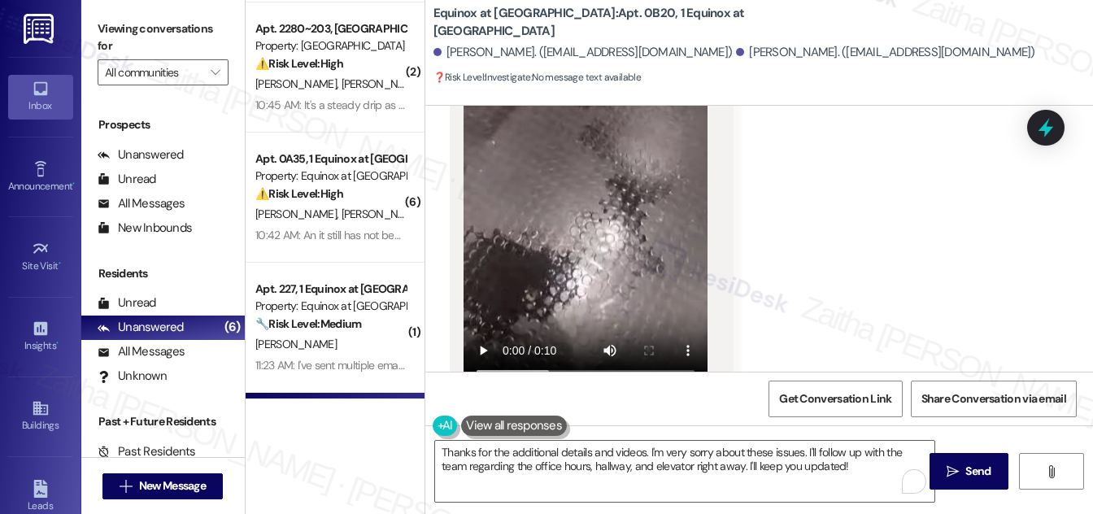
scroll to position [3427, 0]
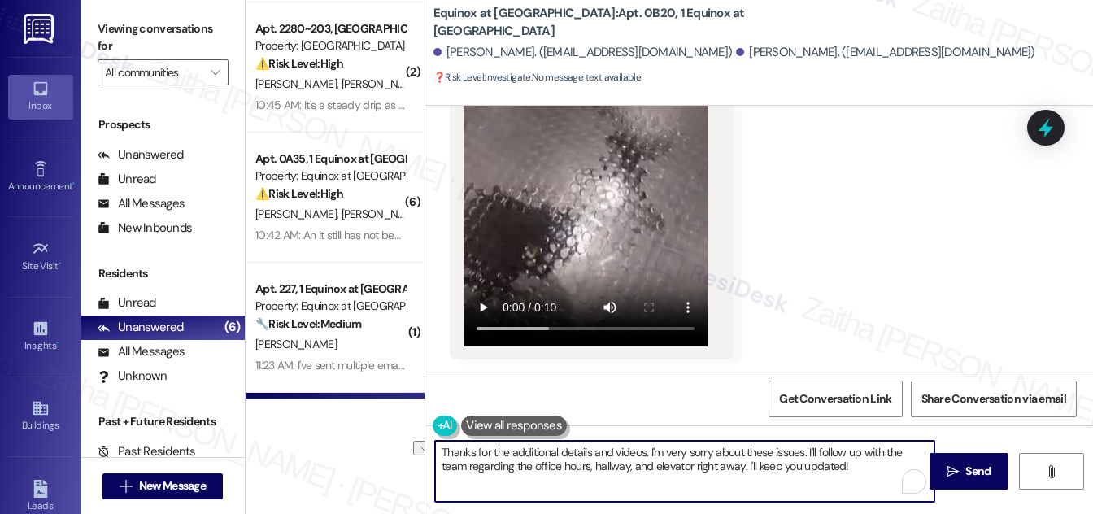
drag, startPoint x: 660, startPoint y: 465, endPoint x: 827, endPoint y: 476, distance: 167.0
click at [827, 476] on textarea "Thanks for the additional details and videos. I'm very sorry about these issues…" at bounding box center [684, 471] width 499 height 61
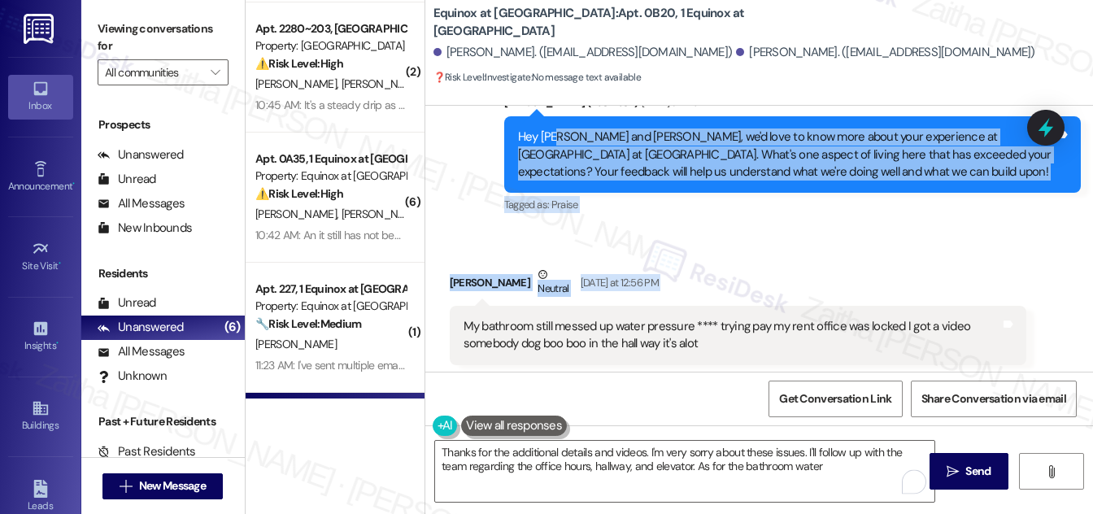
scroll to position [1338, 0]
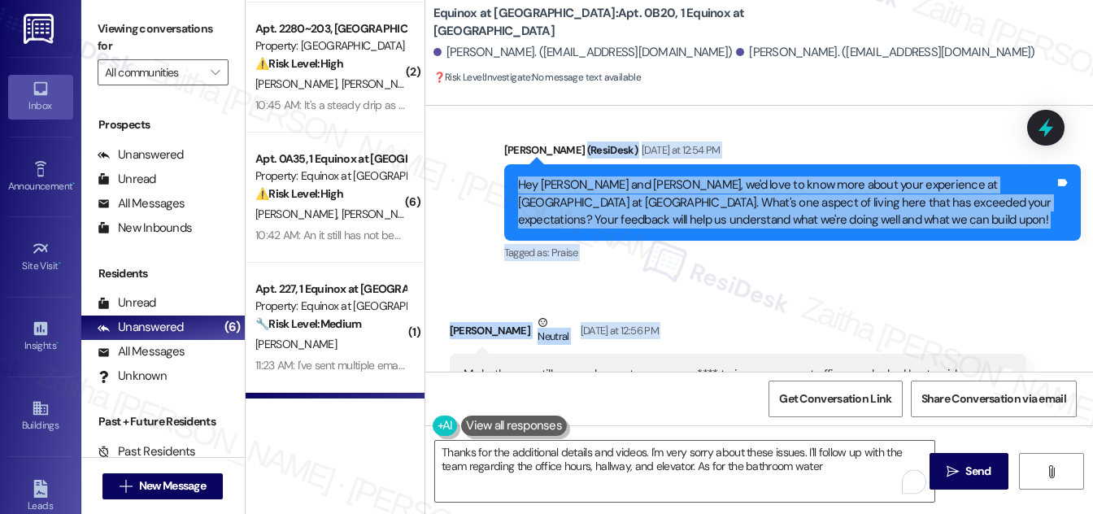
drag, startPoint x: 462, startPoint y: 120, endPoint x: 562, endPoint y: 126, distance: 100.2
click at [558, 112] on div "WO Lease started Jun 12, 2025 at 8:00 PM Show details Survey, sent via SMS Resi…" at bounding box center [759, 239] width 668 height 266
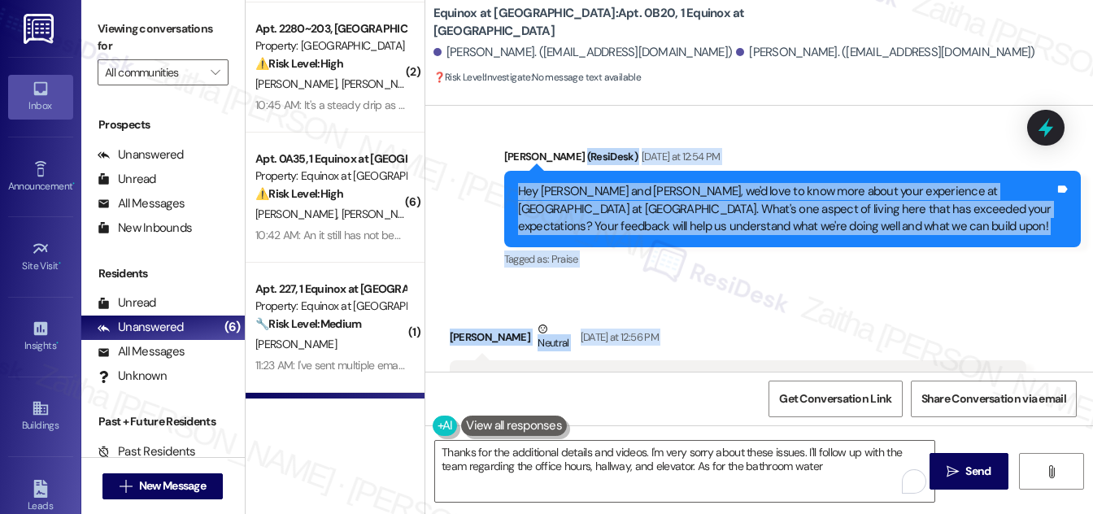
click at [723, 284] on div "Received via SMS Ashley Patterson Neutral Yesterday at 12:56 PM My bathroom sti…" at bounding box center [759, 394] width 668 height 220
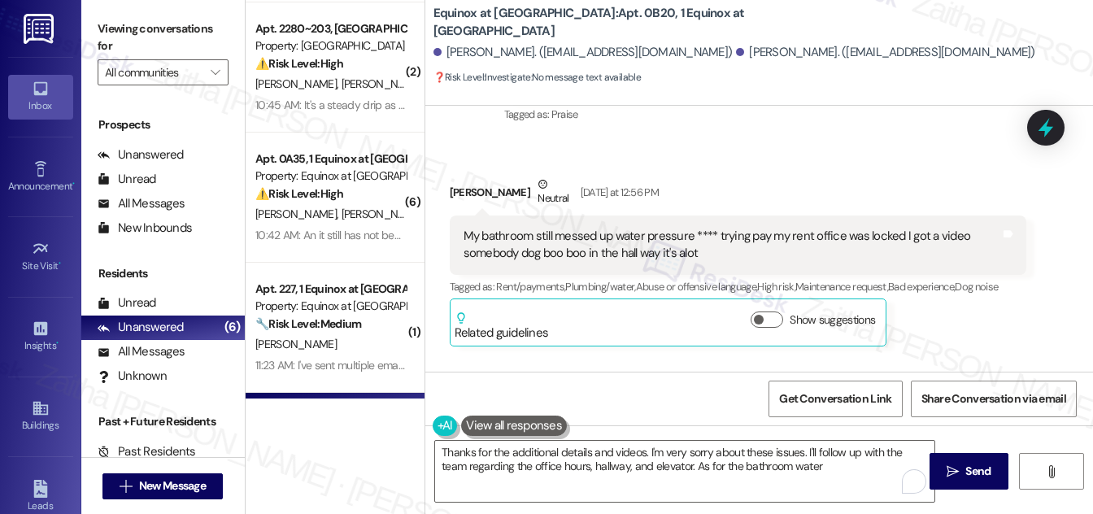
scroll to position [1486, 0]
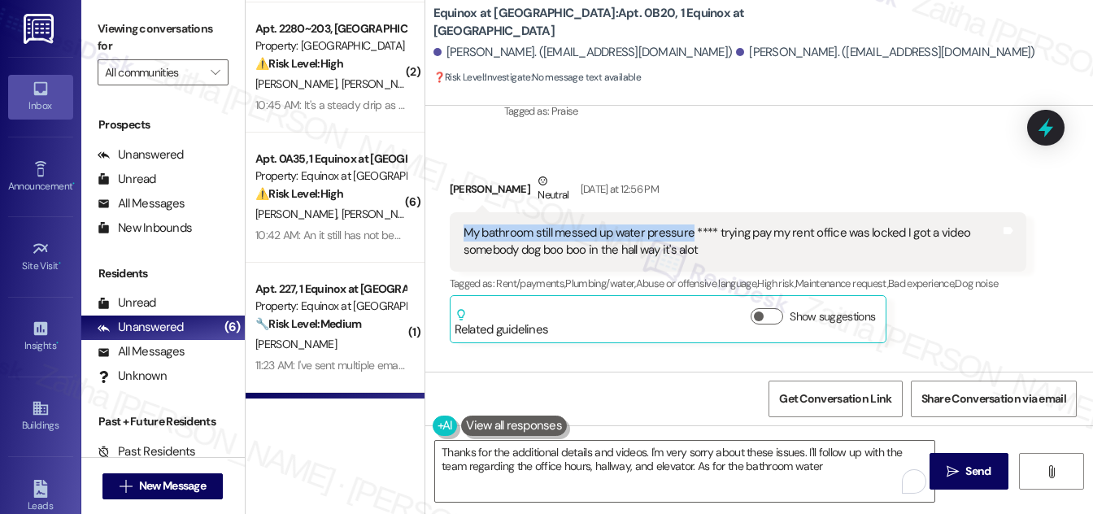
drag, startPoint x: 462, startPoint y: 213, endPoint x: 685, endPoint y: 210, distance: 223.6
click at [685, 224] on div "My bathroom still messed up water pressure **** trying pay my rent office was l…" at bounding box center [731, 241] width 537 height 35
copy div "My bathroom still messed up water pressure"
click at [833, 136] on div "Received via SMS Ashley Patterson Neutral Yesterday at 12:56 PM My bathroom sti…" at bounding box center [759, 246] width 668 height 220
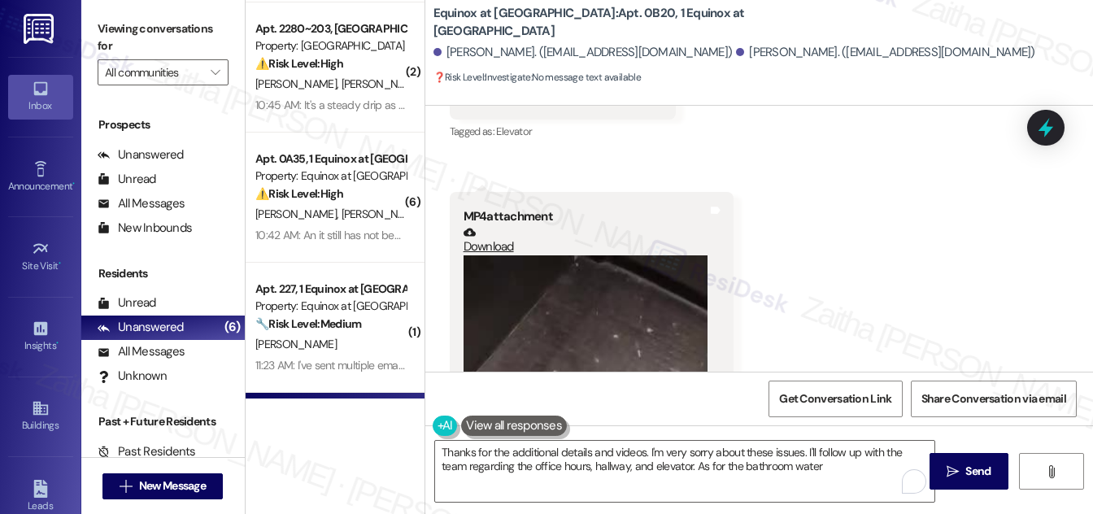
scroll to position [3427, 0]
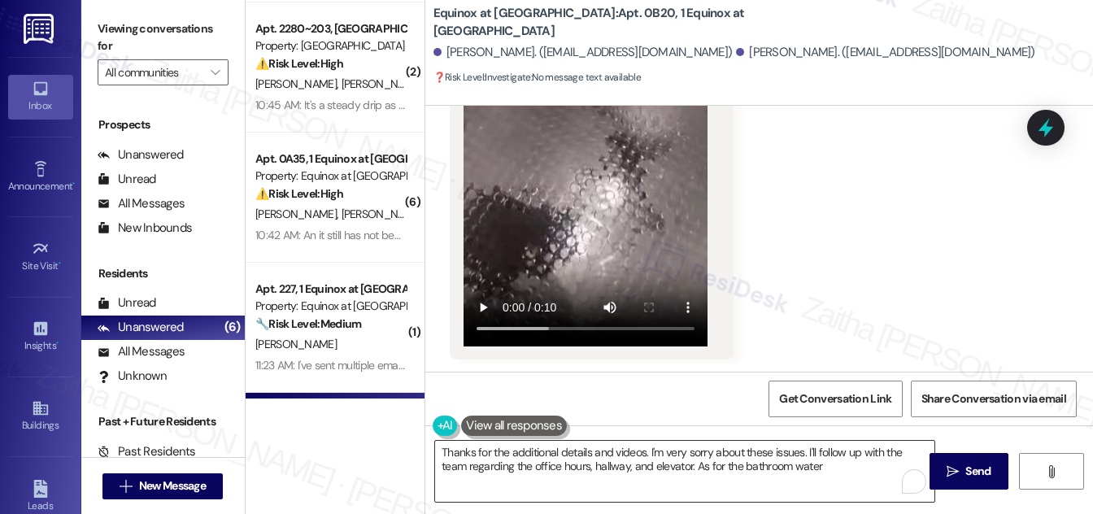
click at [799, 468] on textarea "Thanks for the additional details and videos. I'm very sorry about these issues…" at bounding box center [684, 471] width 499 height 61
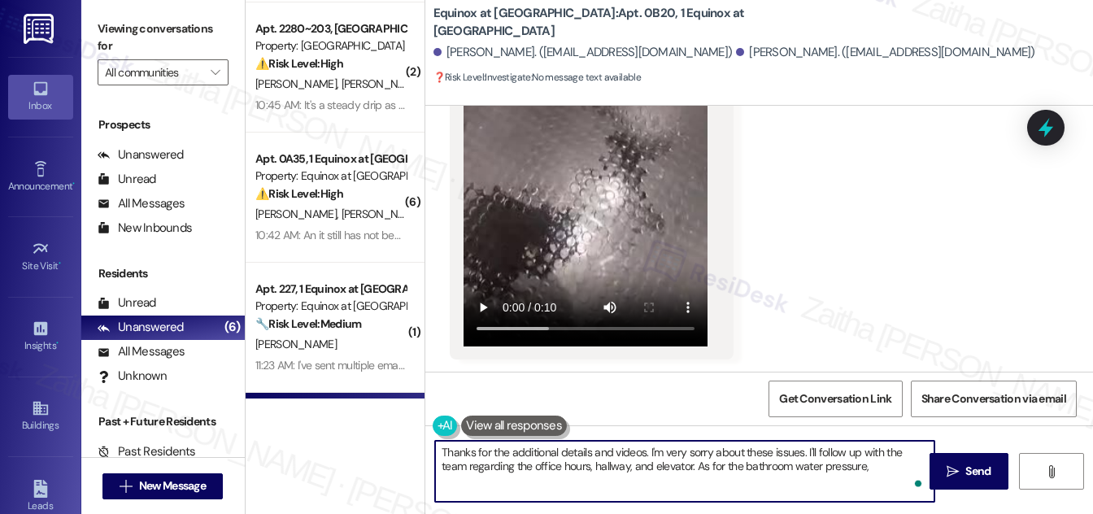
paste textarea "When you say ‘messed up,’ do you mean the water pressure is too low, too high, …"
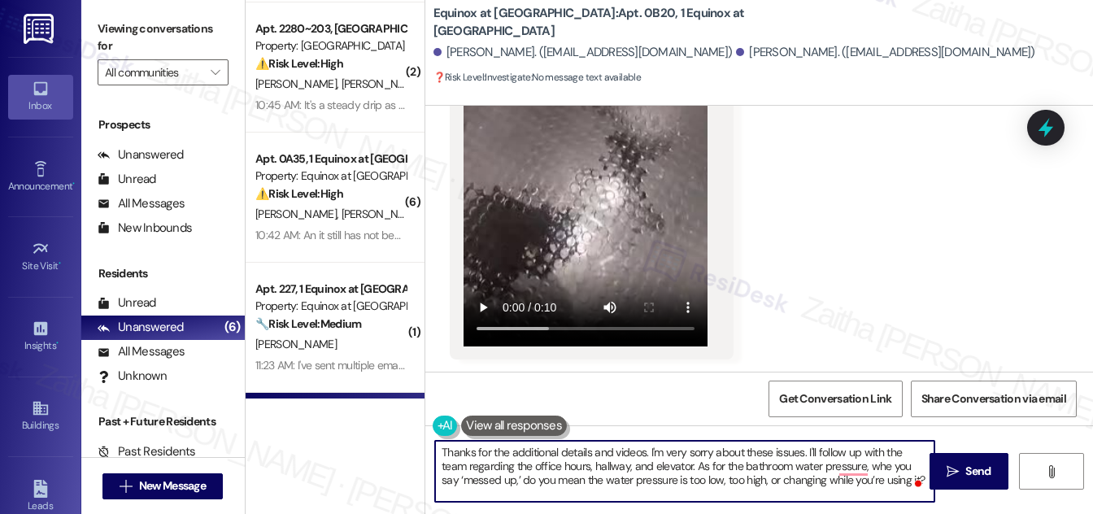
type textarea "Thanks for the additional details and videos. I'm very sorry about these issues…"
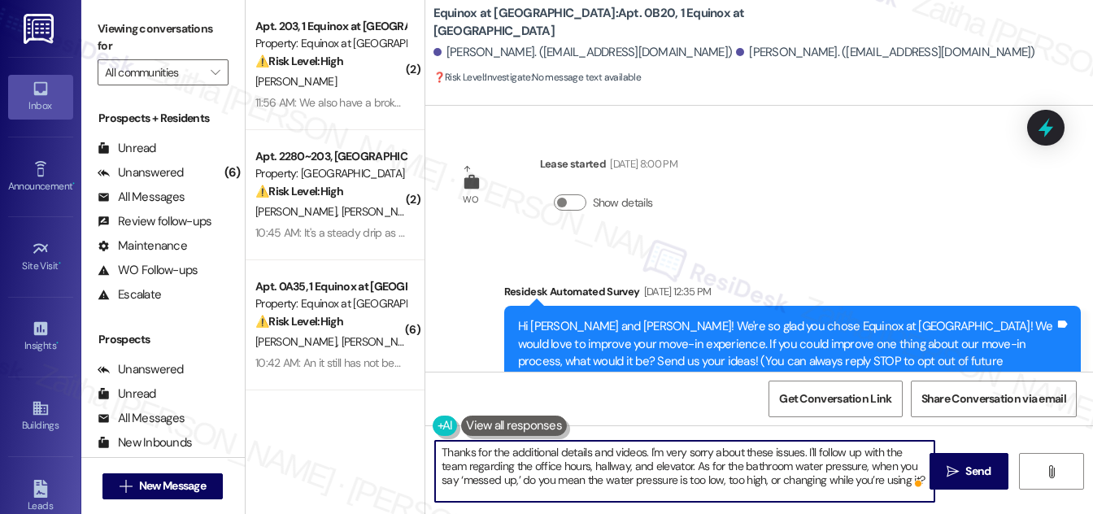
scroll to position [3427, 0]
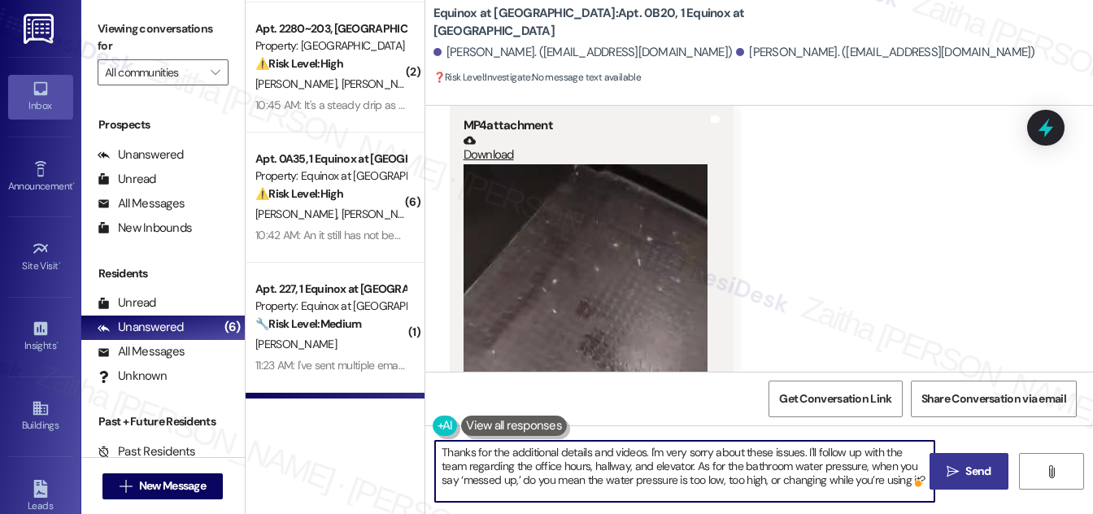
type textarea "Thanks for the additional details and videos. I'm very sorry about these issues…"
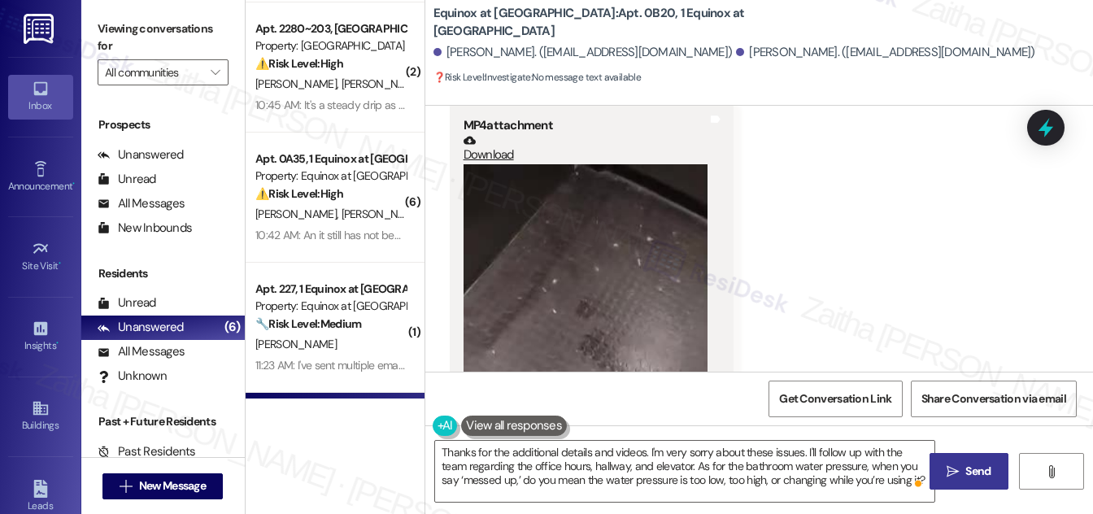
click at [984, 464] on span "Send" at bounding box center [977, 471] width 25 height 17
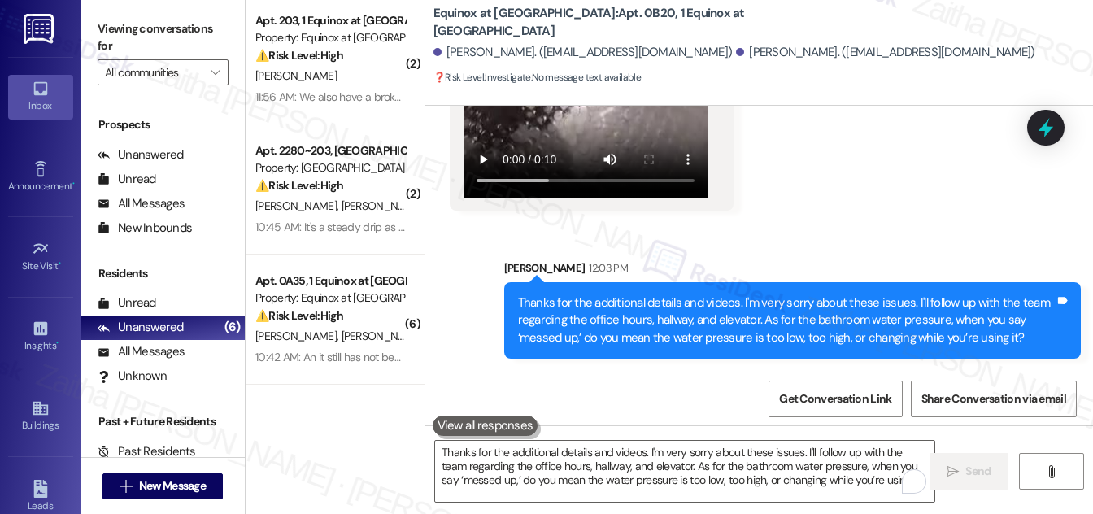
scroll to position [0, 0]
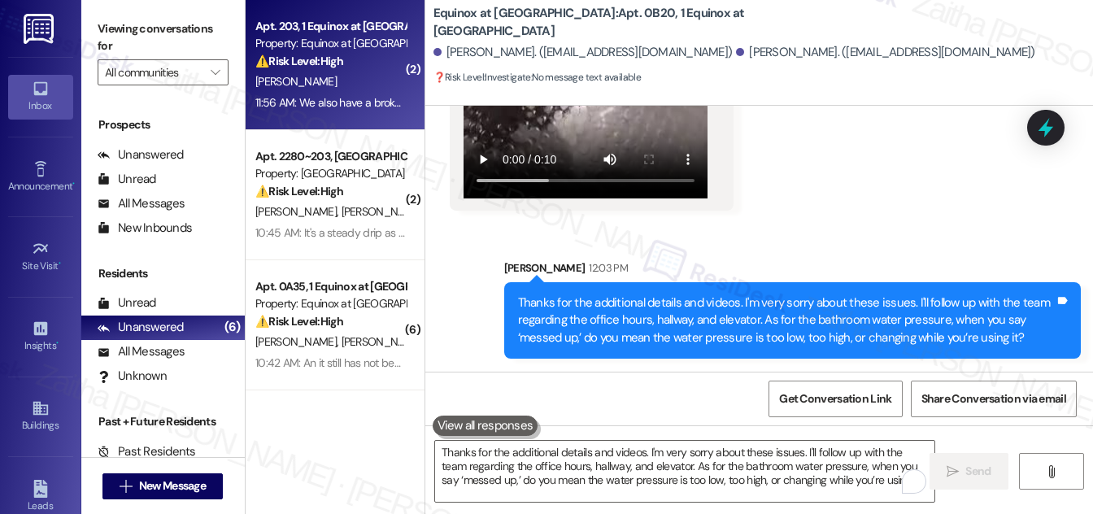
click at [354, 79] on div "[PERSON_NAME]" at bounding box center [331, 82] width 154 height 20
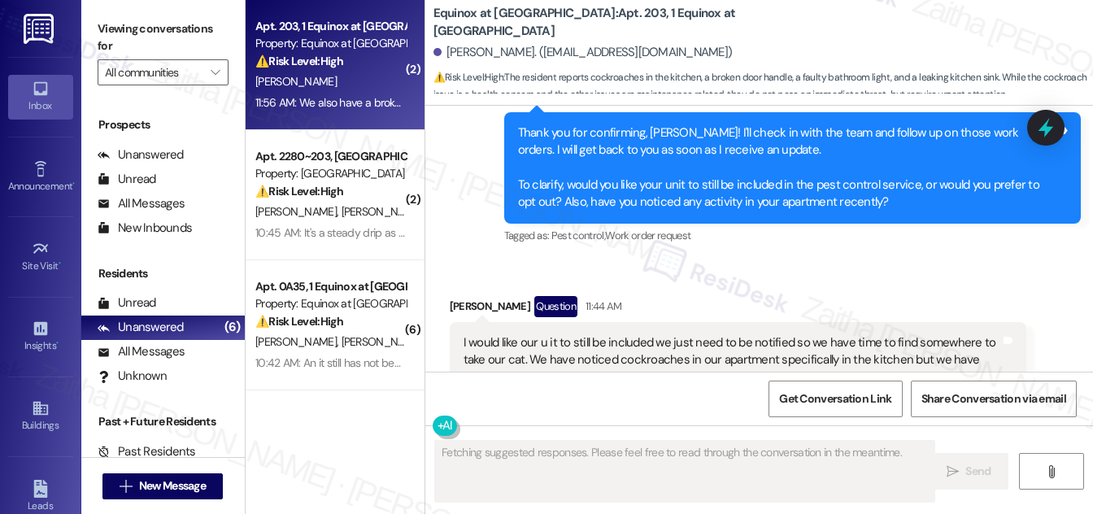
scroll to position [3157, 0]
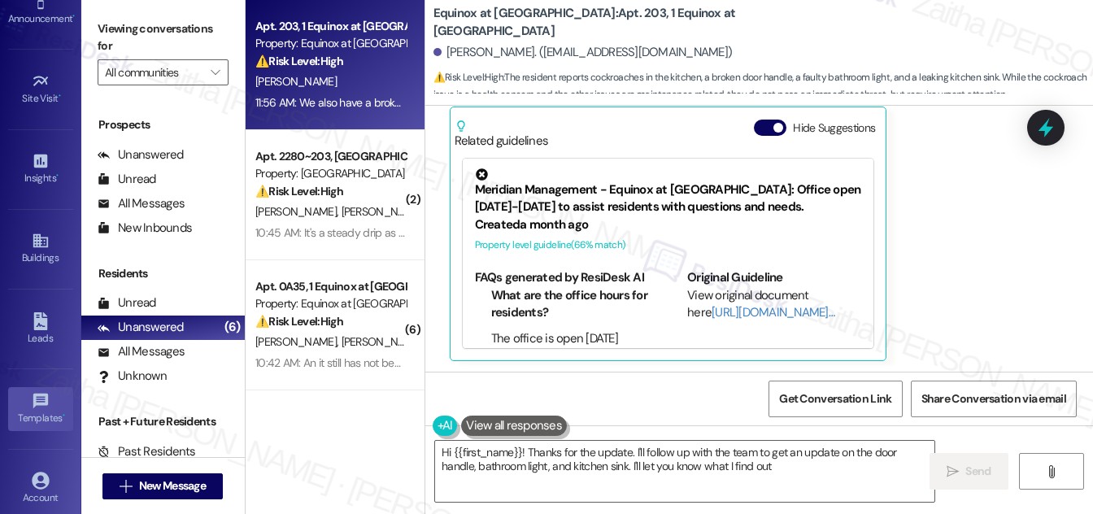
type textarea "Hi {{first_name}}! Thanks for the update. I'll follow up with the team to get a…"
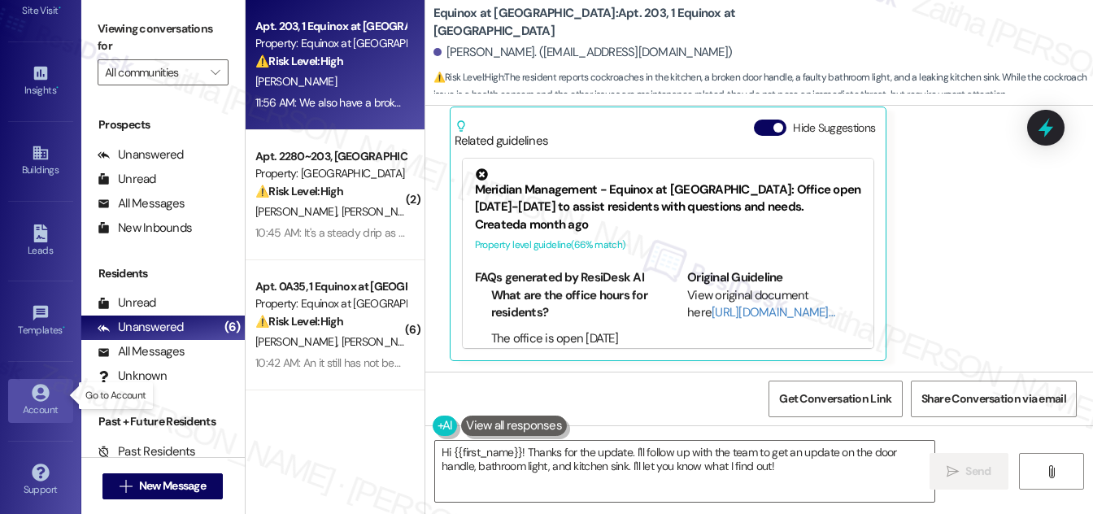
click at [39, 402] on div "Account" at bounding box center [40, 410] width 81 height 16
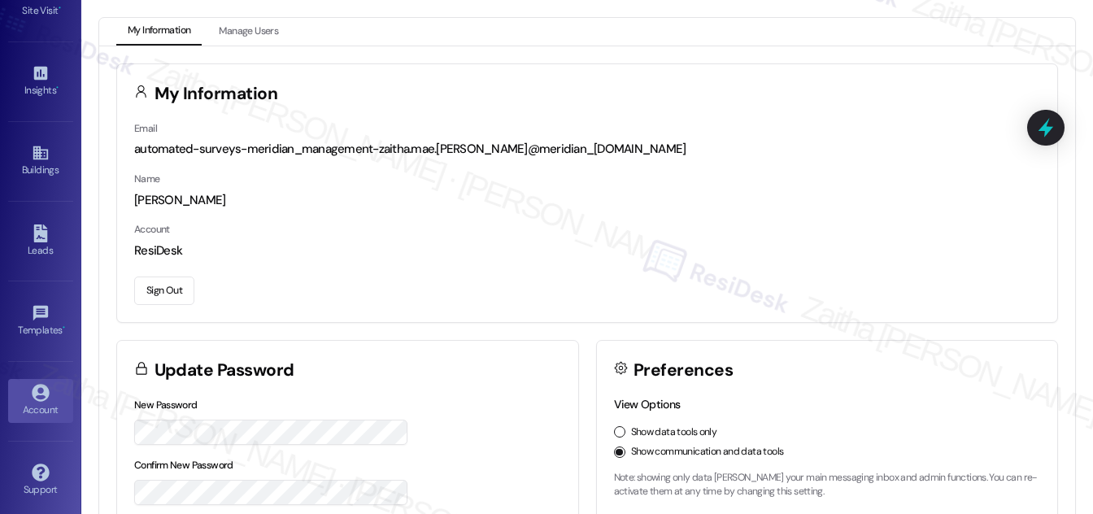
click at [163, 285] on button "Sign Out" at bounding box center [164, 290] width 60 height 28
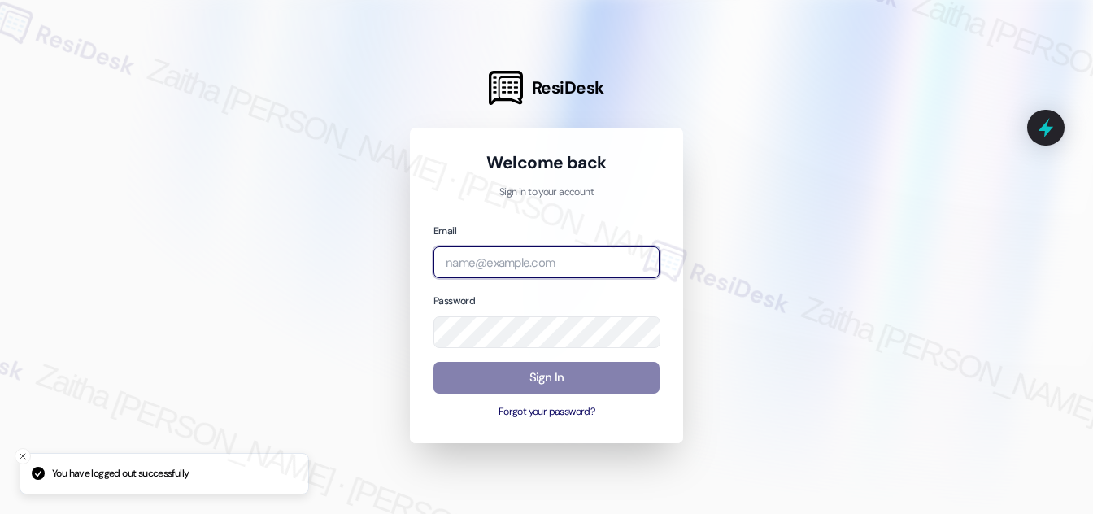
click at [509, 265] on input "email" at bounding box center [546, 262] width 226 height 32
type input "automated-surveys-icarus-zaitha.mae.garcia@icarus.com"
